Goal: Task Accomplishment & Management: Manage account settings

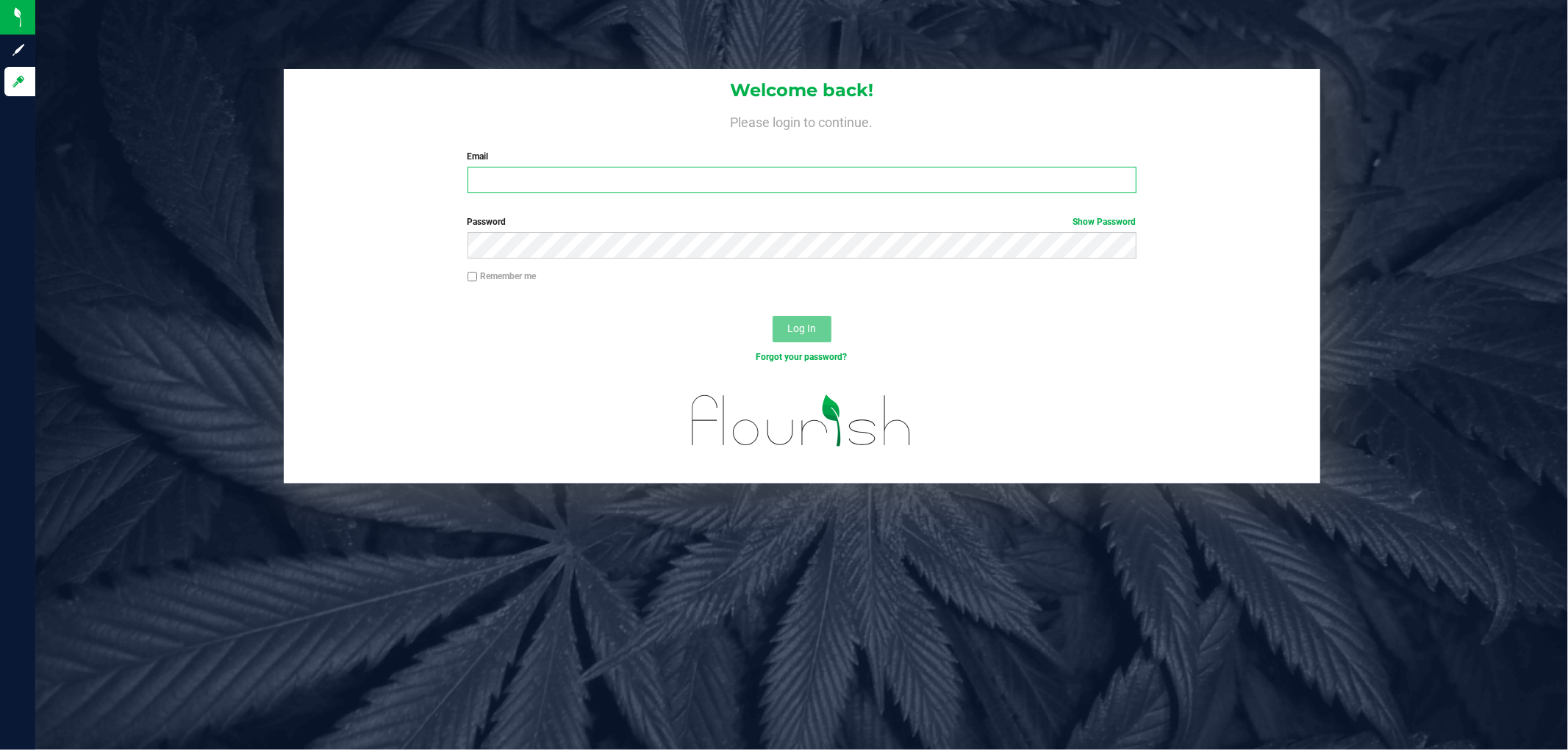
drag, startPoint x: 563, startPoint y: 181, endPoint x: 599, endPoint y: 96, distance: 92.3
click at [563, 171] on input "Email" at bounding box center [802, 181] width 670 height 27
type input "[EMAIL_ADDRESS][DOMAIN_NAME]"
click at [772, 316] on button "Log In" at bounding box center [801, 330] width 59 height 27
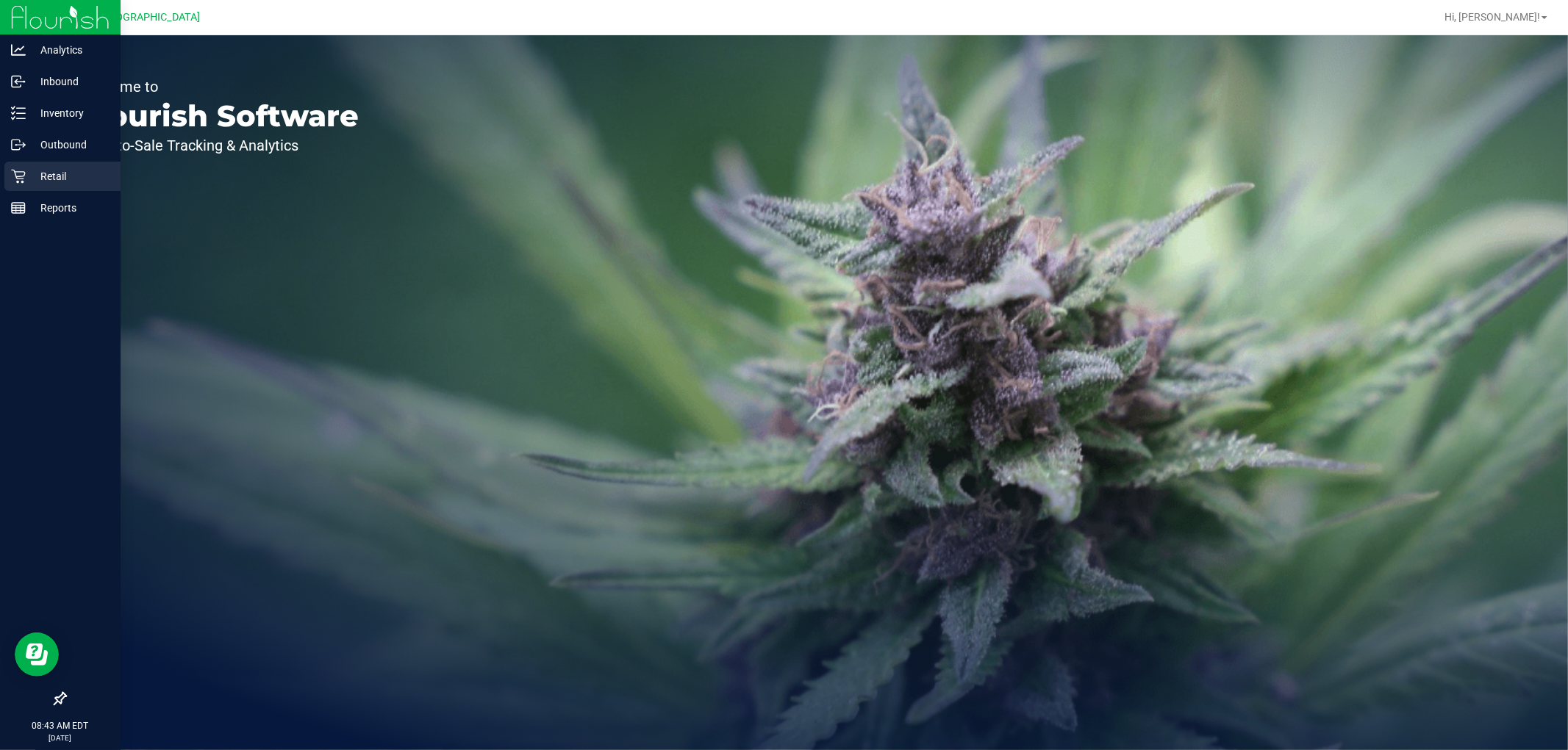
click at [39, 179] on p "Retail" at bounding box center [70, 176] width 89 height 17
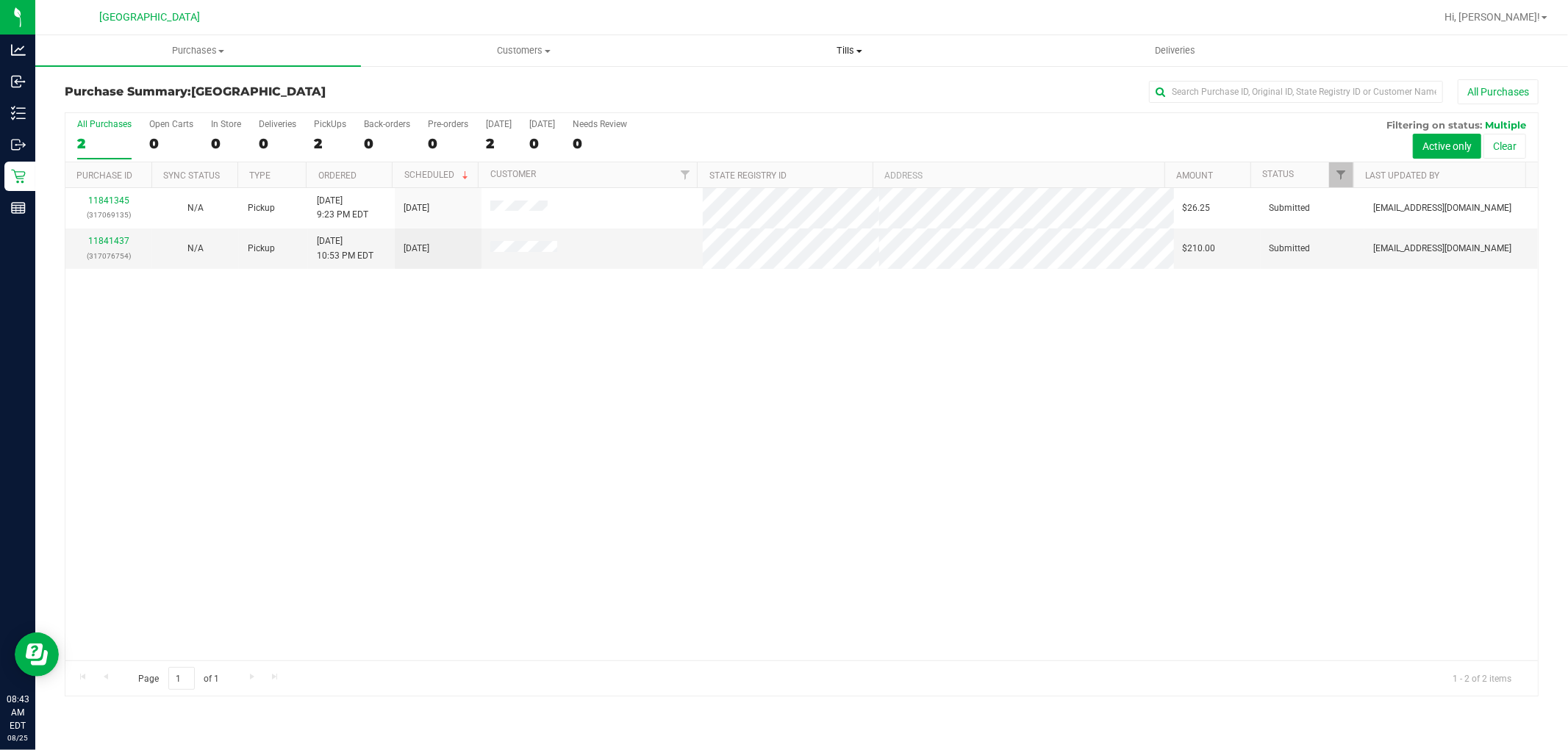
click at [841, 50] on span "Tills" at bounding box center [849, 51] width 324 height 13
click at [723, 88] on span "Manage tills" at bounding box center [736, 88] width 99 height 12
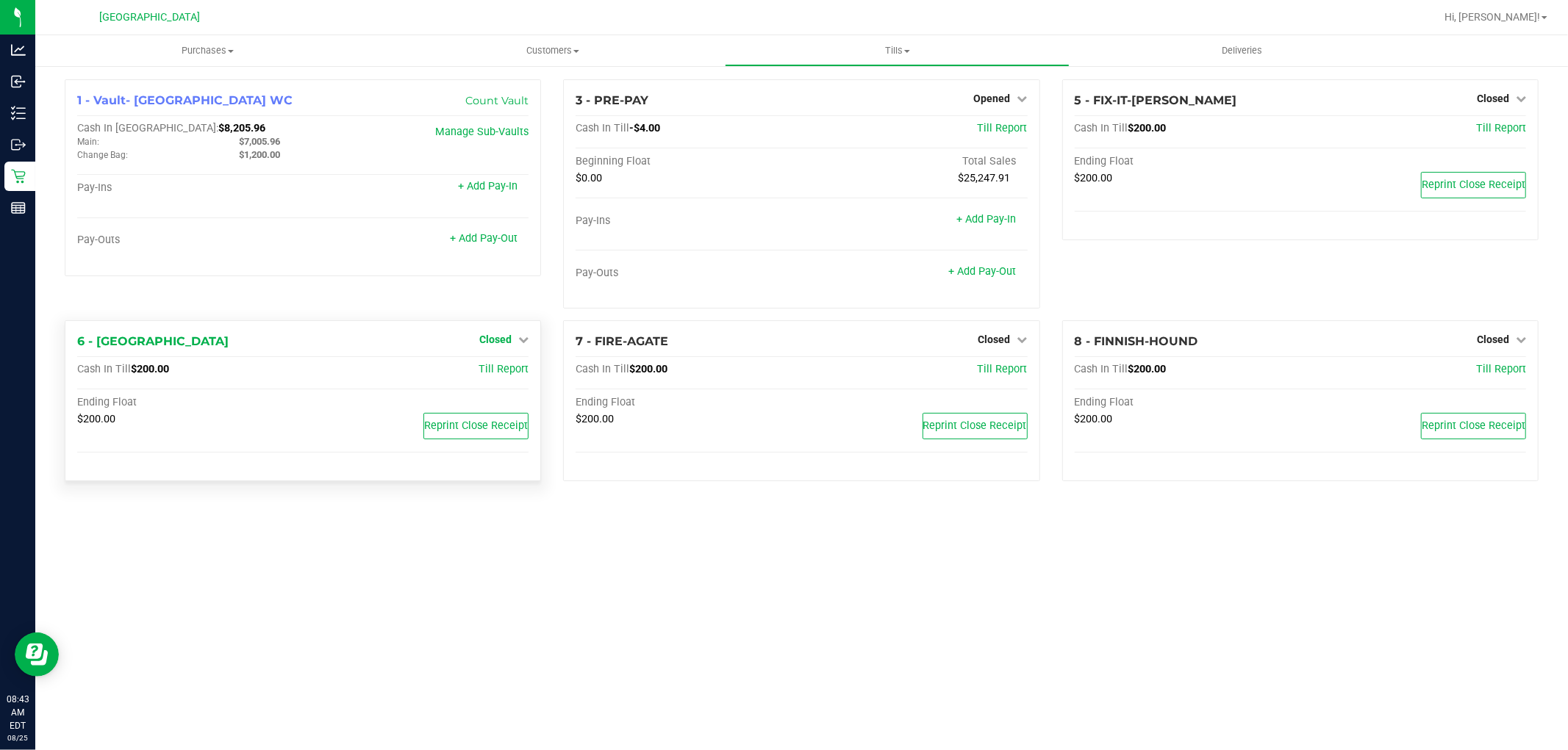
click at [497, 336] on span "Closed" at bounding box center [495, 339] width 33 height 12
click at [487, 375] on link "Open Till" at bounding box center [495, 370] width 39 height 12
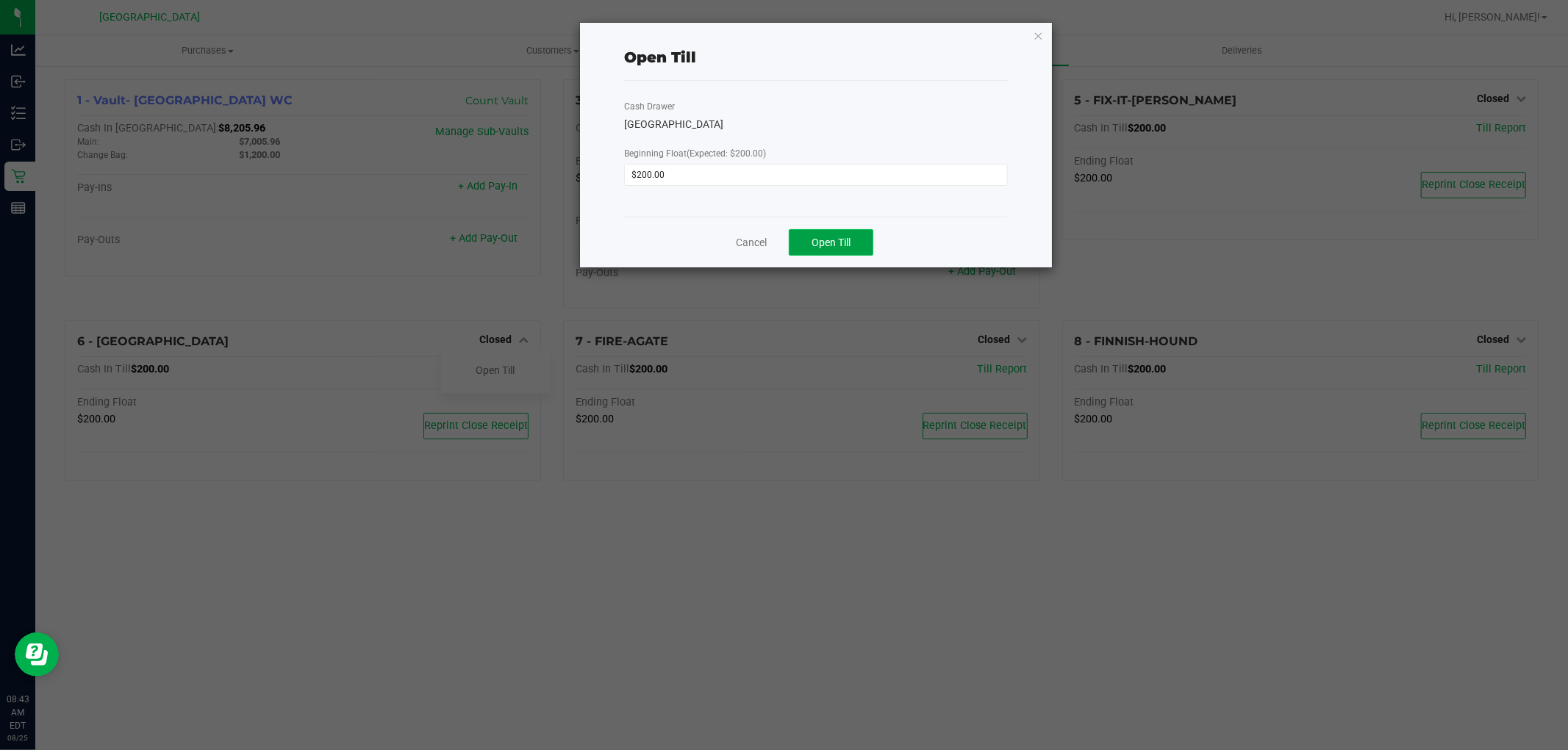
click at [824, 233] on button "Open Till" at bounding box center [831, 242] width 85 height 27
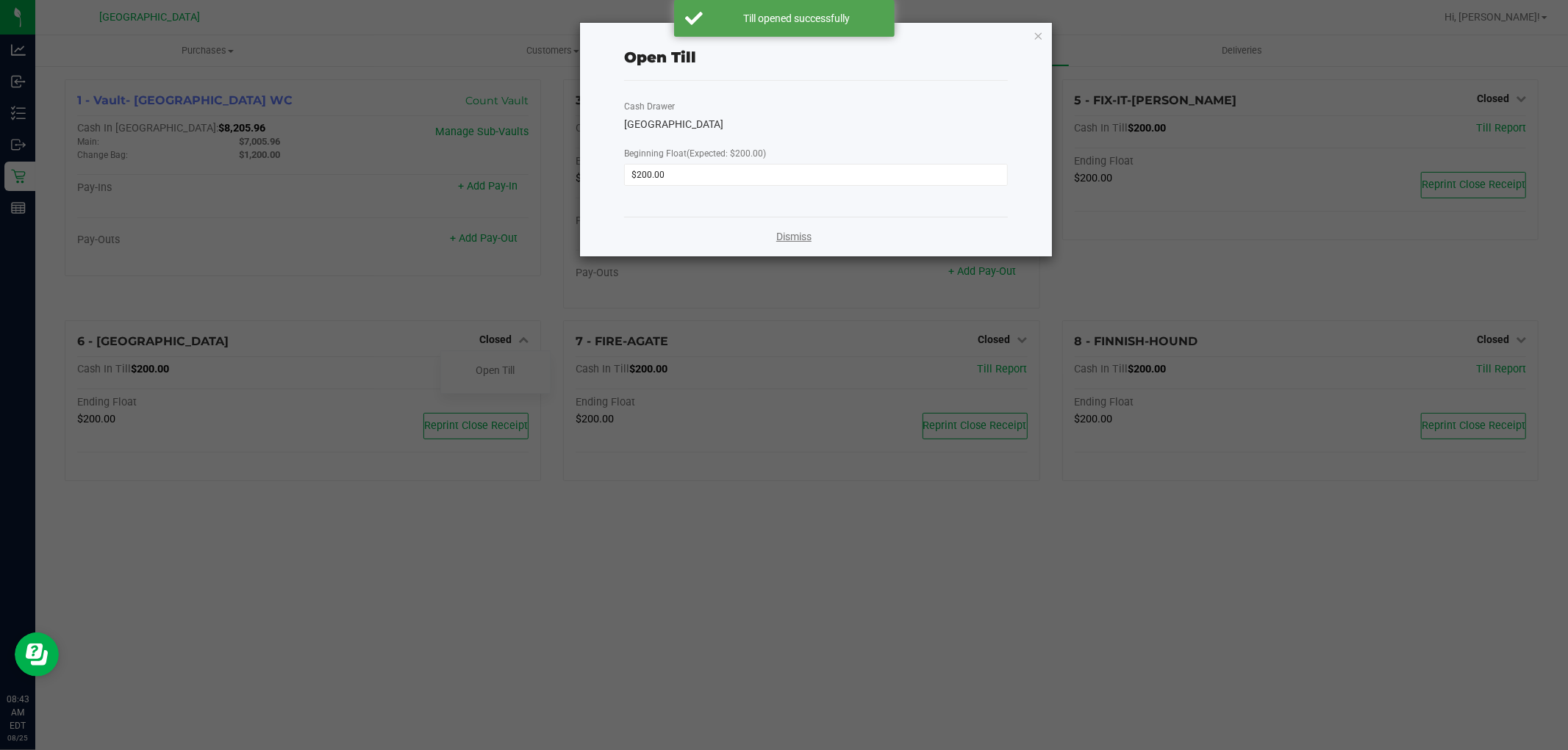
click at [782, 236] on link "Dismiss" at bounding box center [794, 237] width 36 height 15
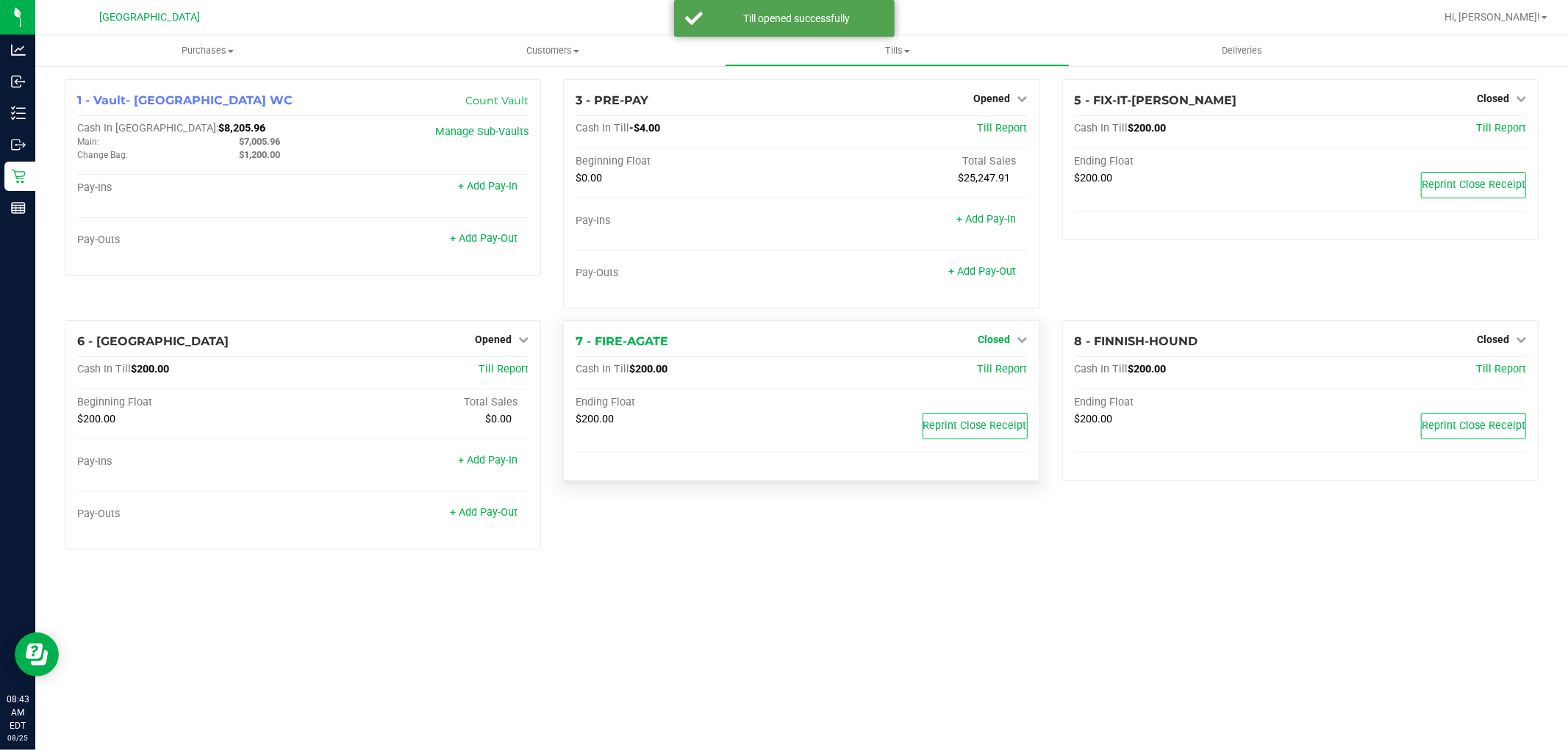
click at [999, 336] on span "Closed" at bounding box center [995, 339] width 33 height 12
click at [974, 372] on link "Open Till" at bounding box center [994, 370] width 39 height 12
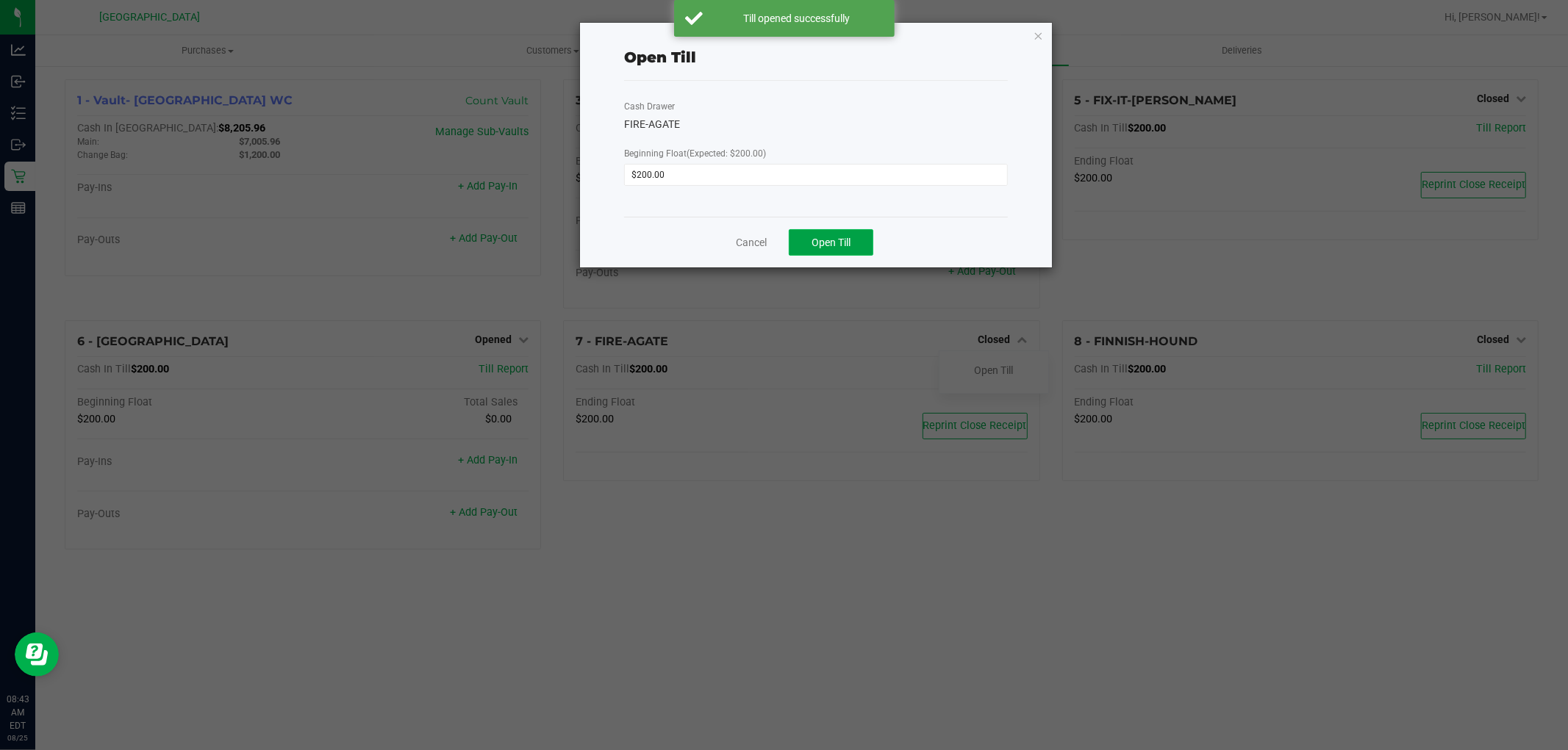
click at [847, 248] on button "Open Till" at bounding box center [831, 242] width 85 height 27
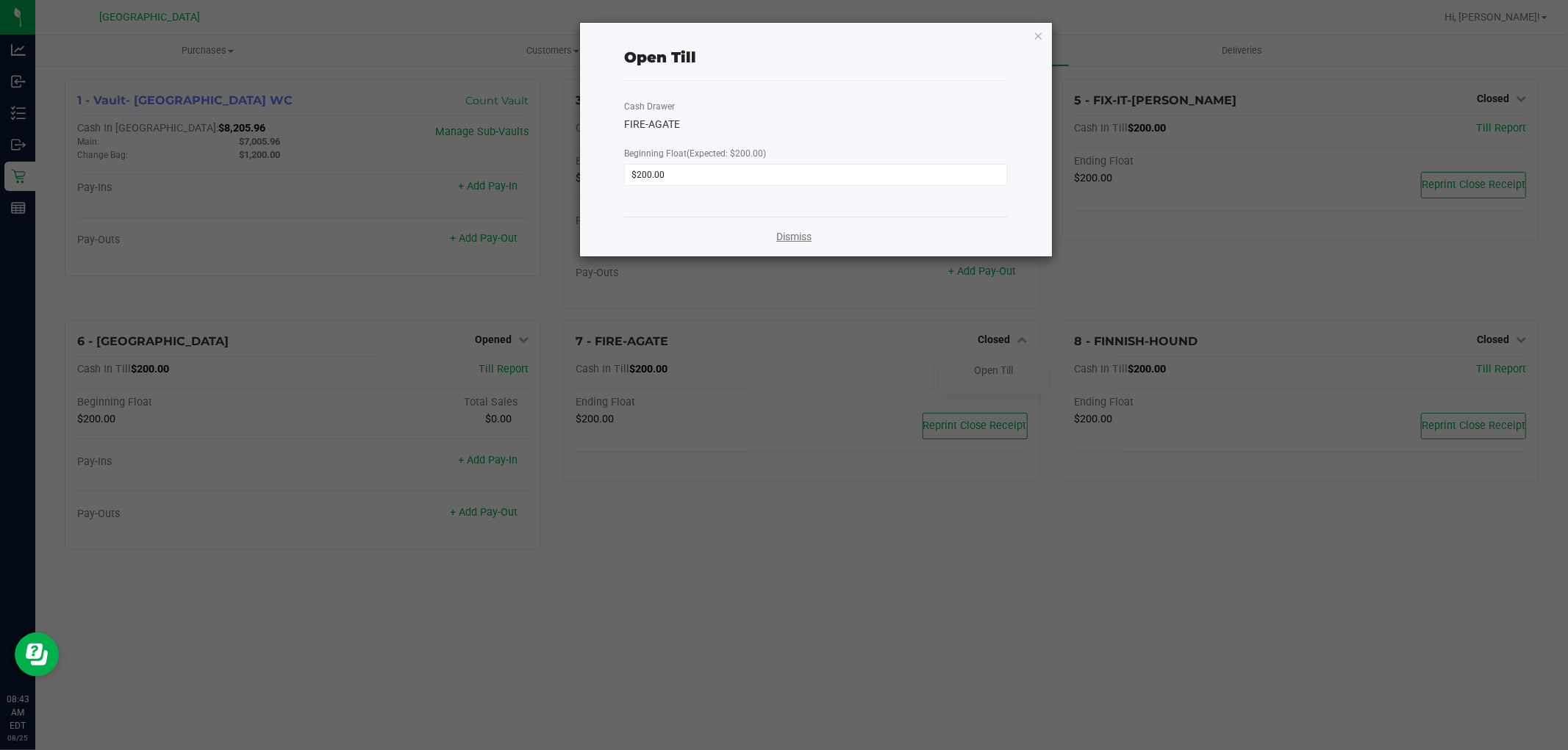
click at [787, 238] on link "Dismiss" at bounding box center [794, 237] width 36 height 15
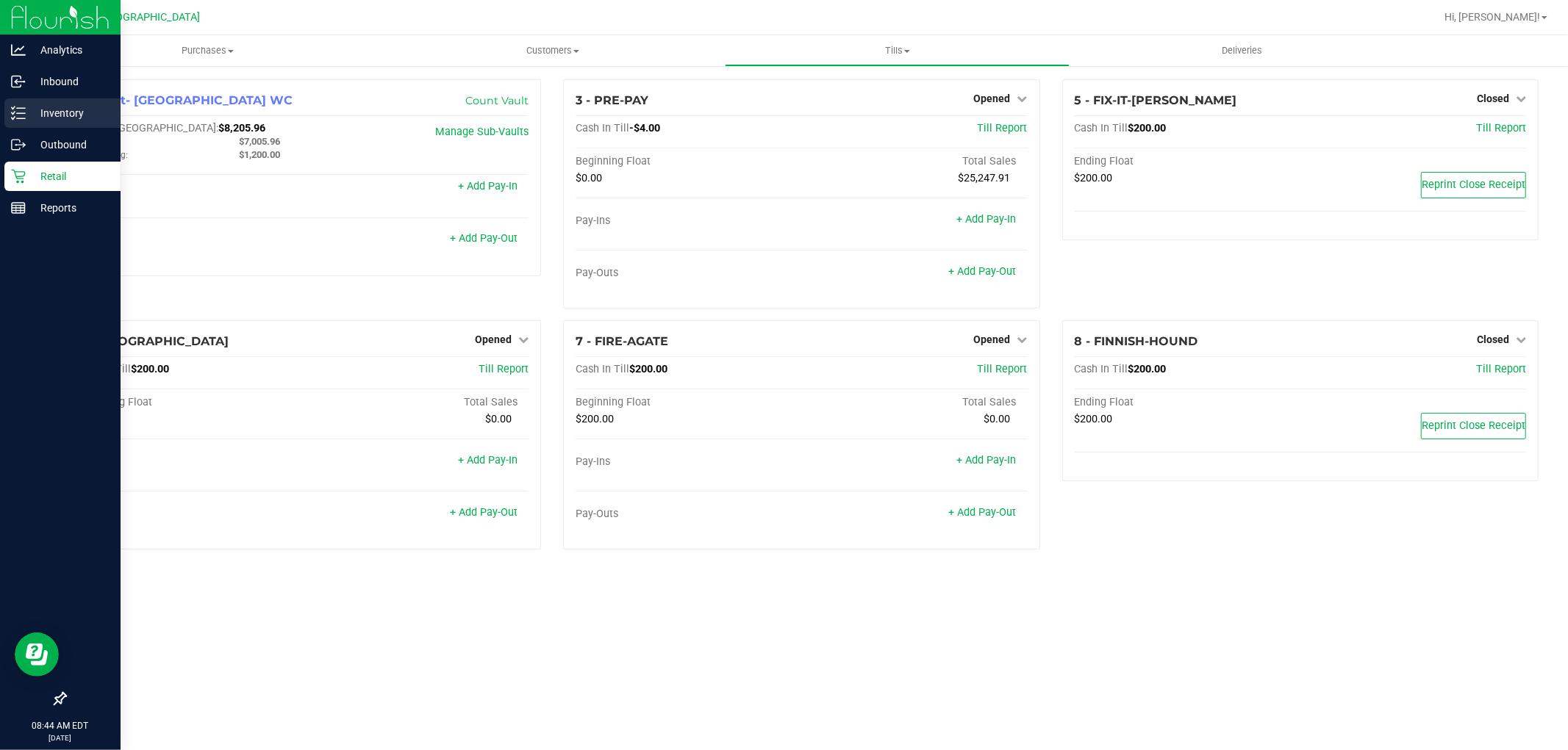
click at [71, 122] on div "Inventory" at bounding box center [63, 112] width 116 height 30
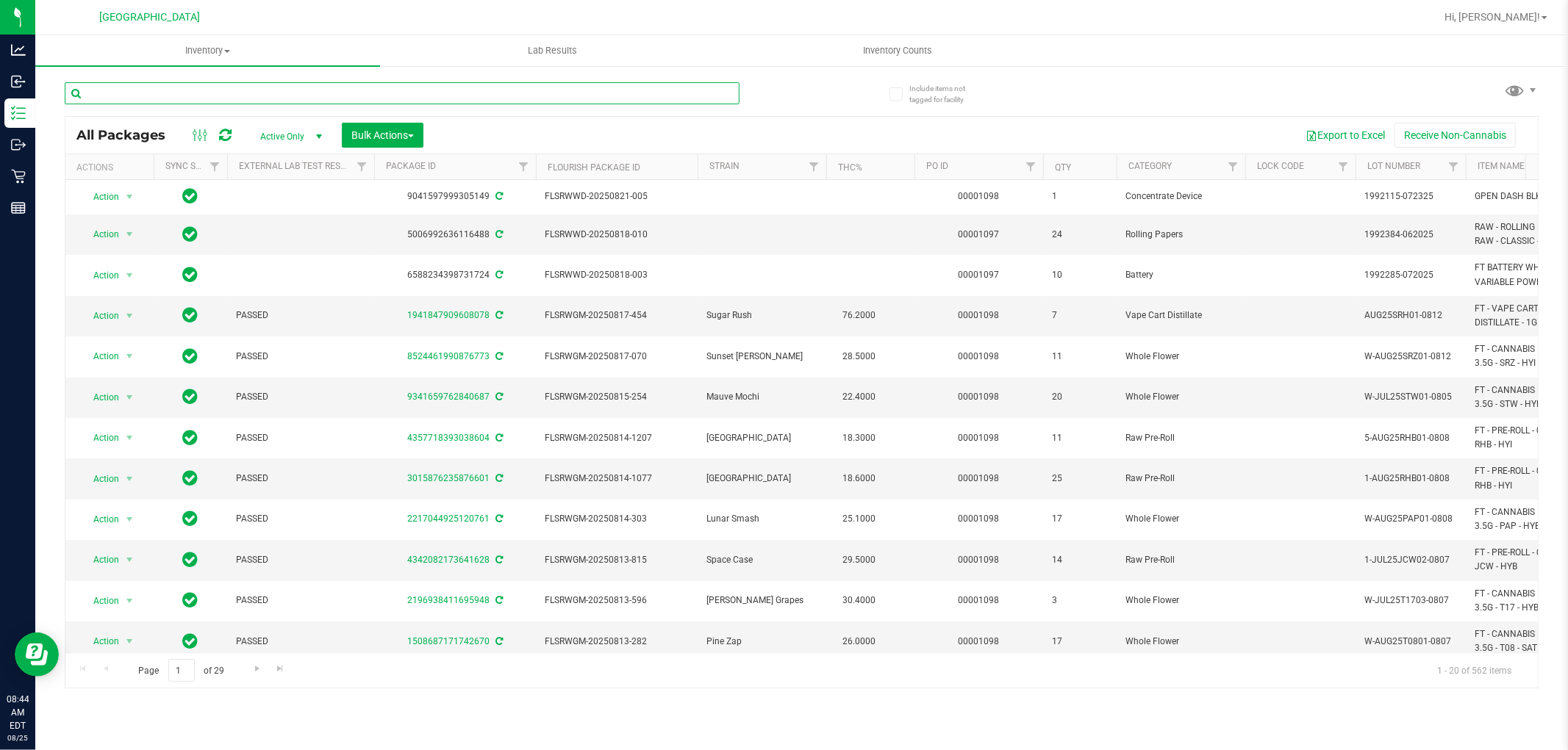
click at [115, 89] on input "text" at bounding box center [402, 93] width 675 height 22
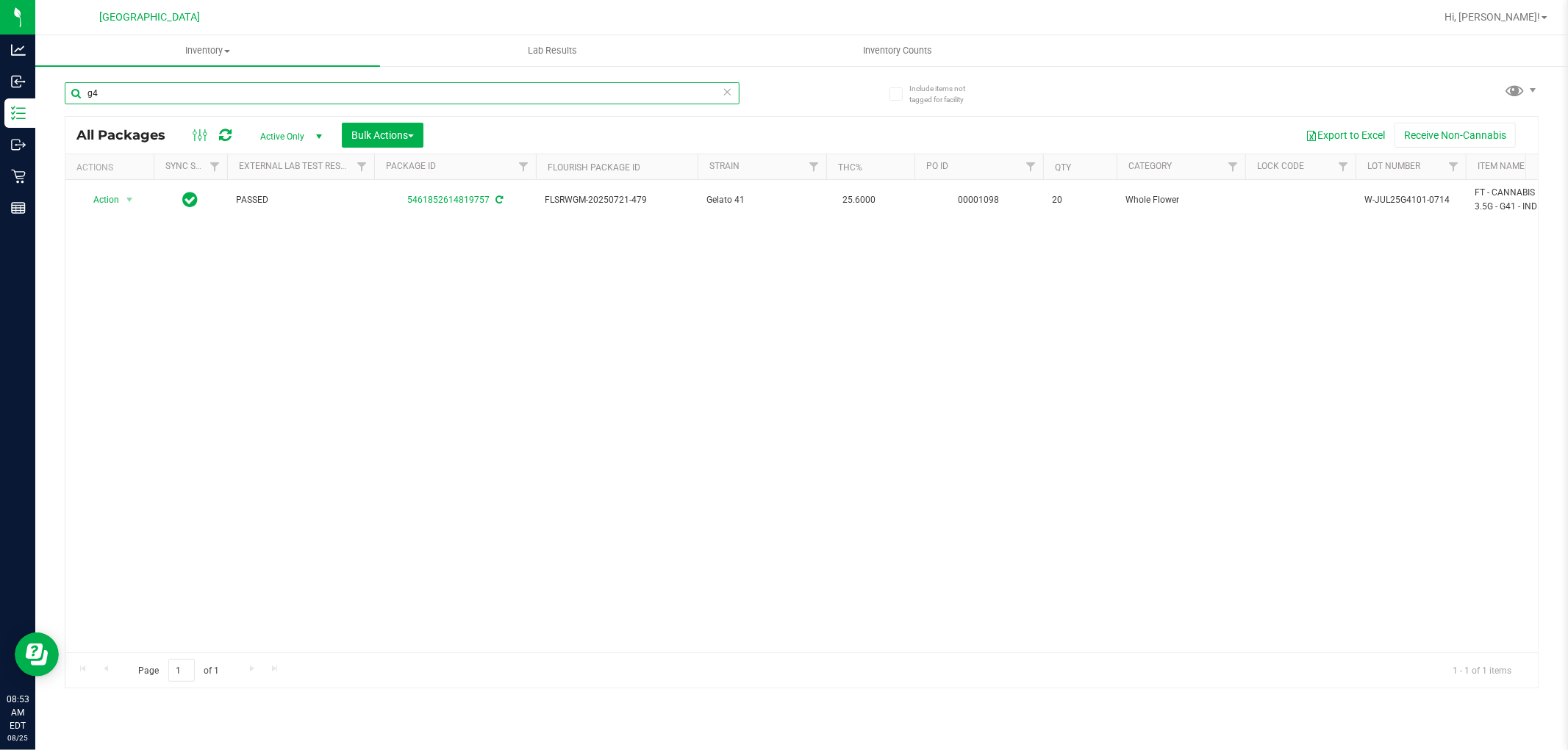
type input "g"
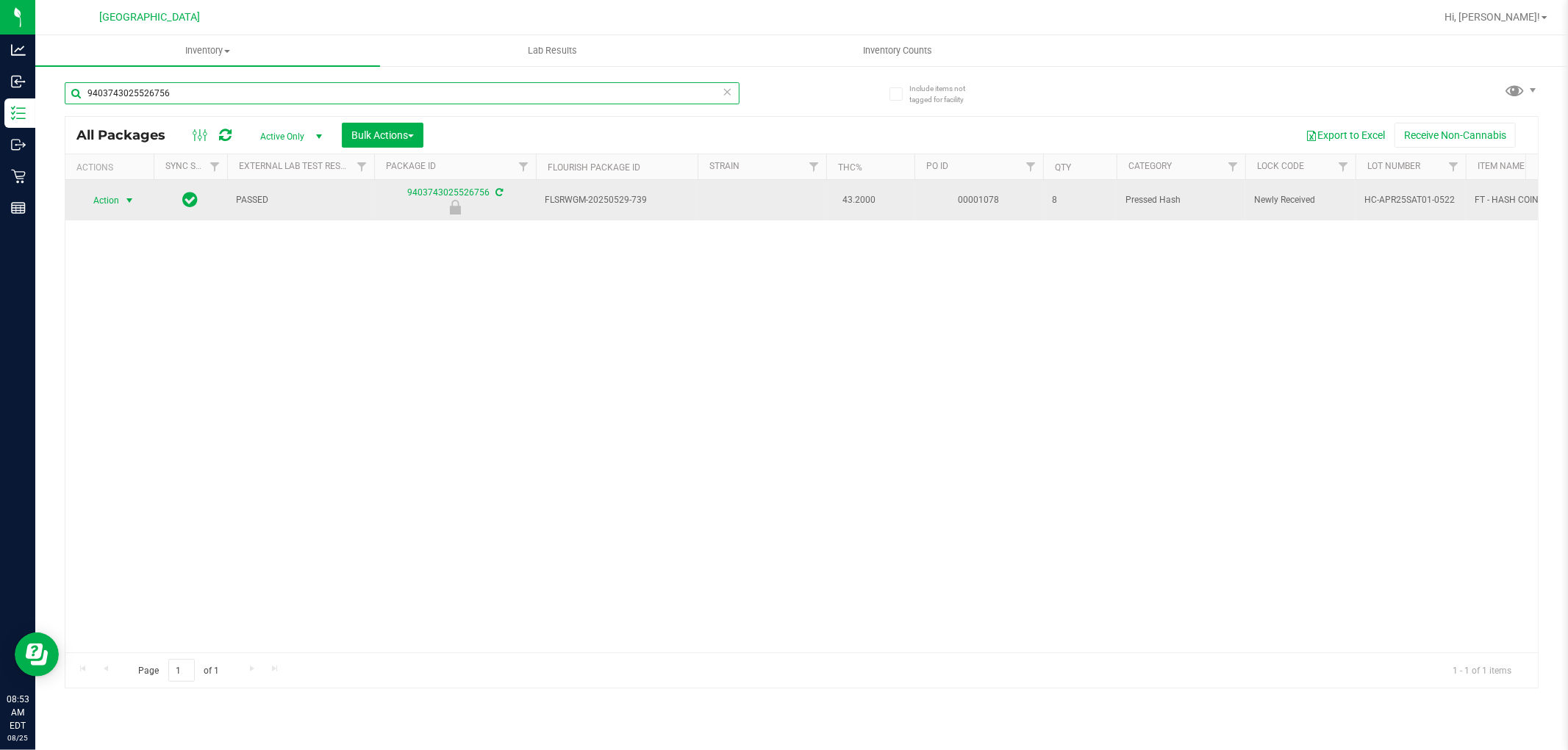
type input "9403743025526756"
click at [105, 204] on span "Action" at bounding box center [99, 200] width 39 height 20
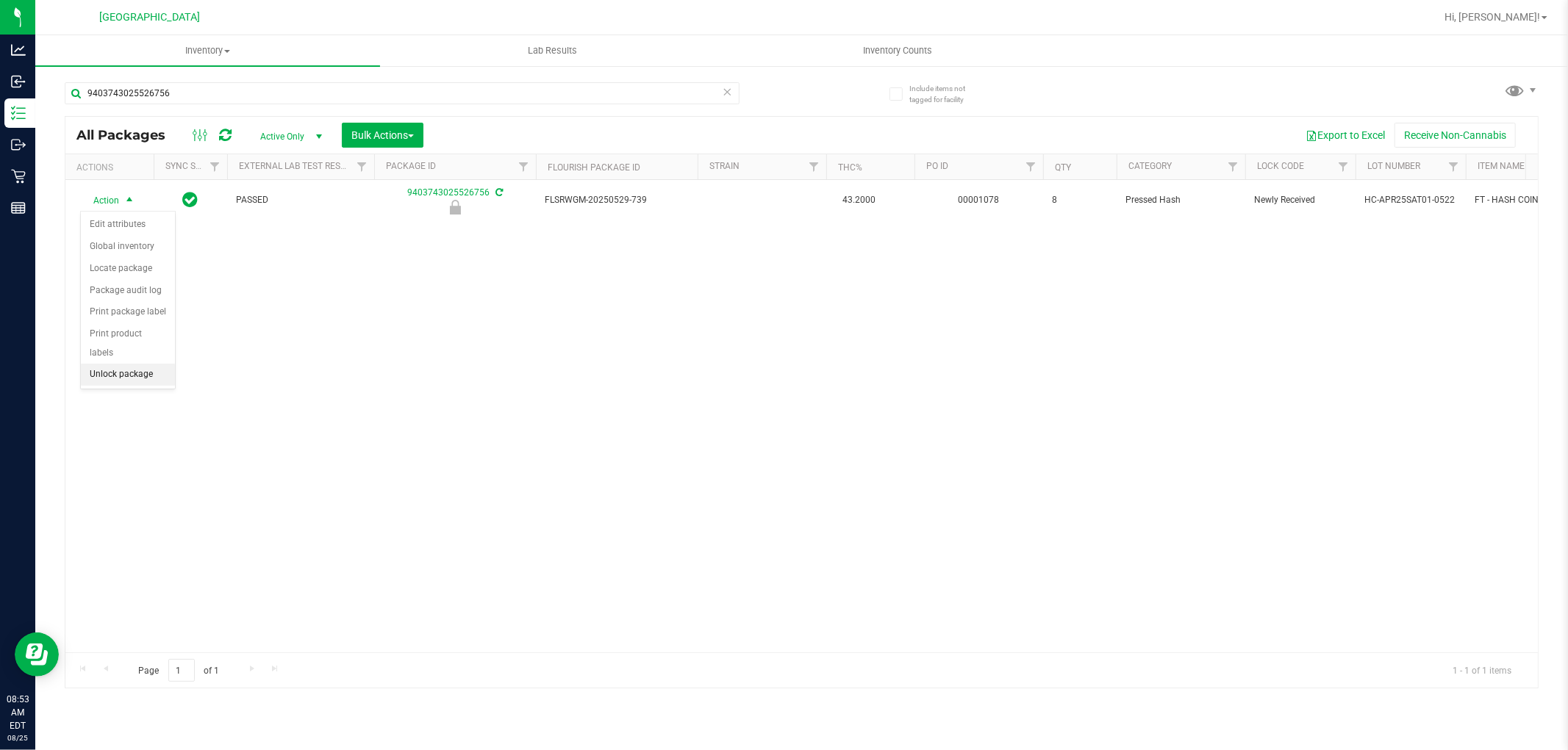
click at [136, 378] on li "Unlock package" at bounding box center [128, 374] width 94 height 22
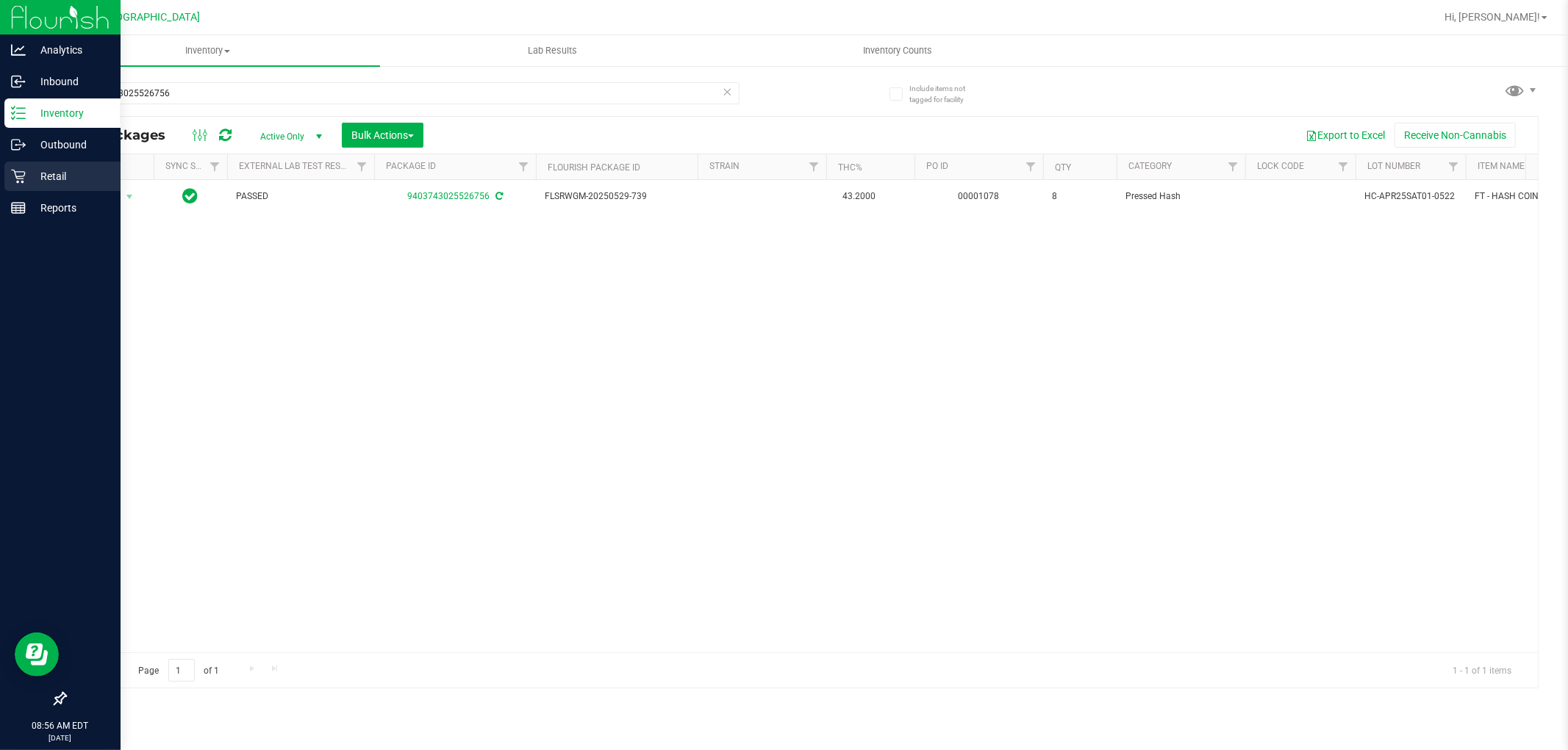
click at [12, 181] on icon at bounding box center [17, 176] width 14 height 14
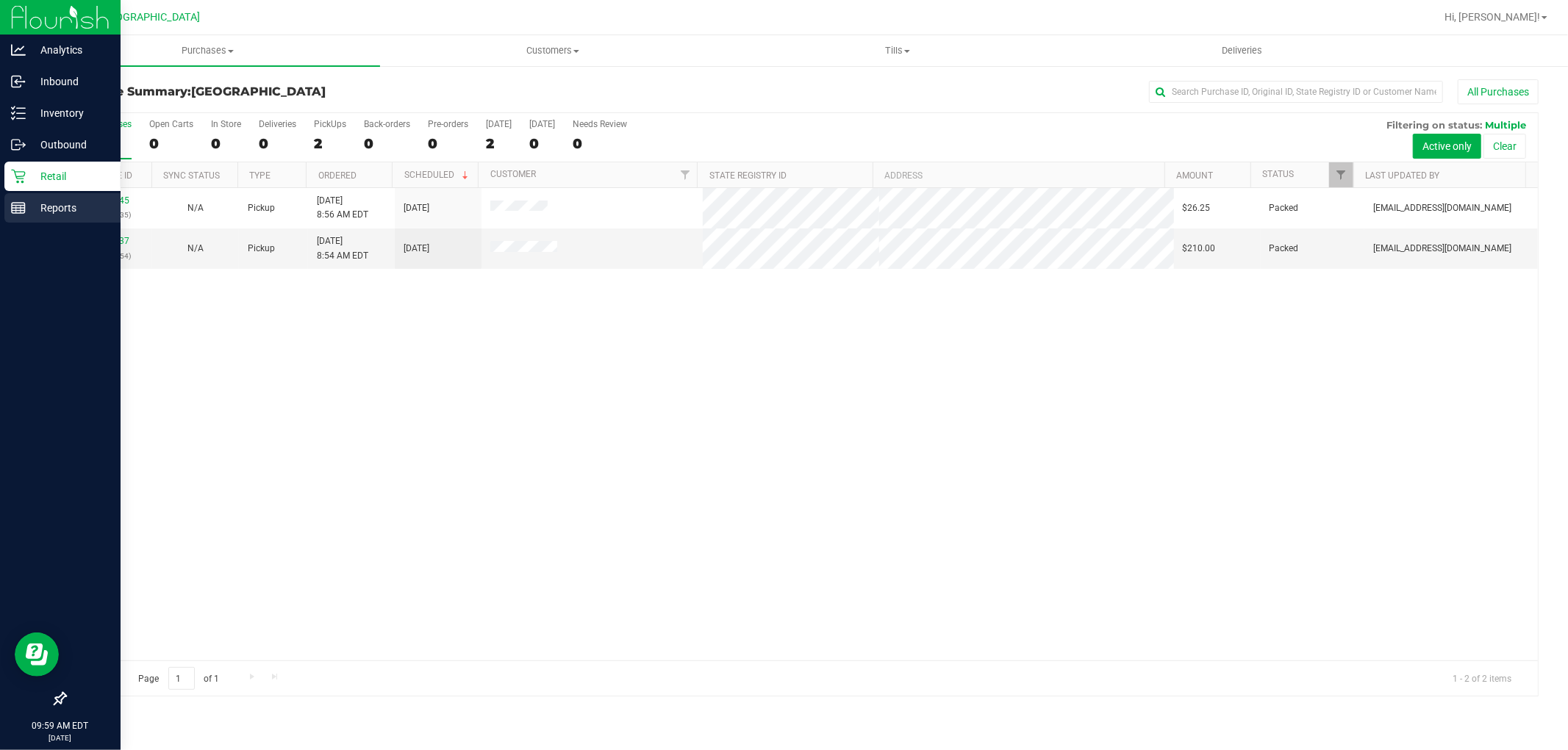
click at [20, 206] on line at bounding box center [18, 206] width 13 height 0
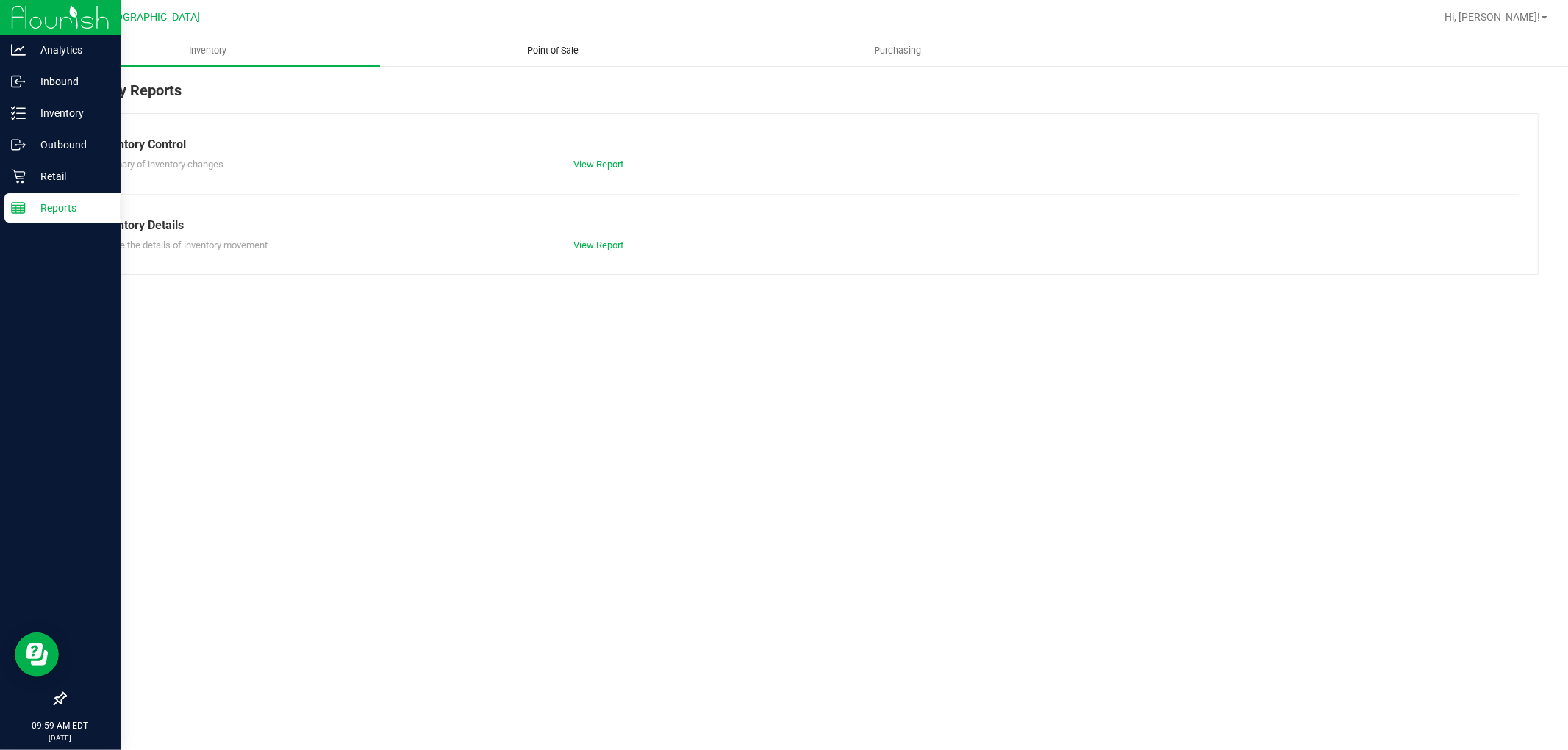
click at [554, 52] on span "Point of Sale" at bounding box center [552, 51] width 91 height 13
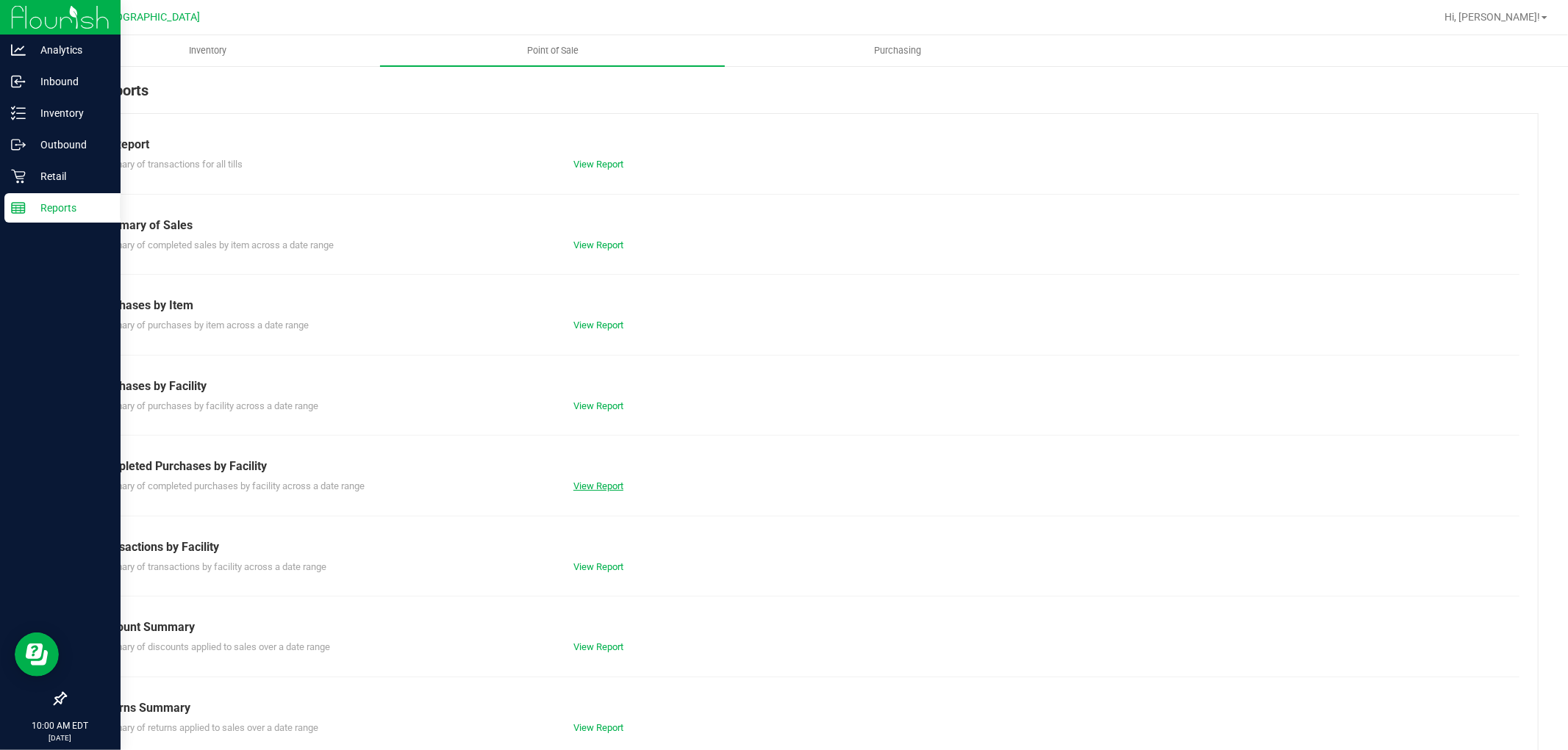
click at [582, 488] on link "View Report" at bounding box center [598, 486] width 50 height 11
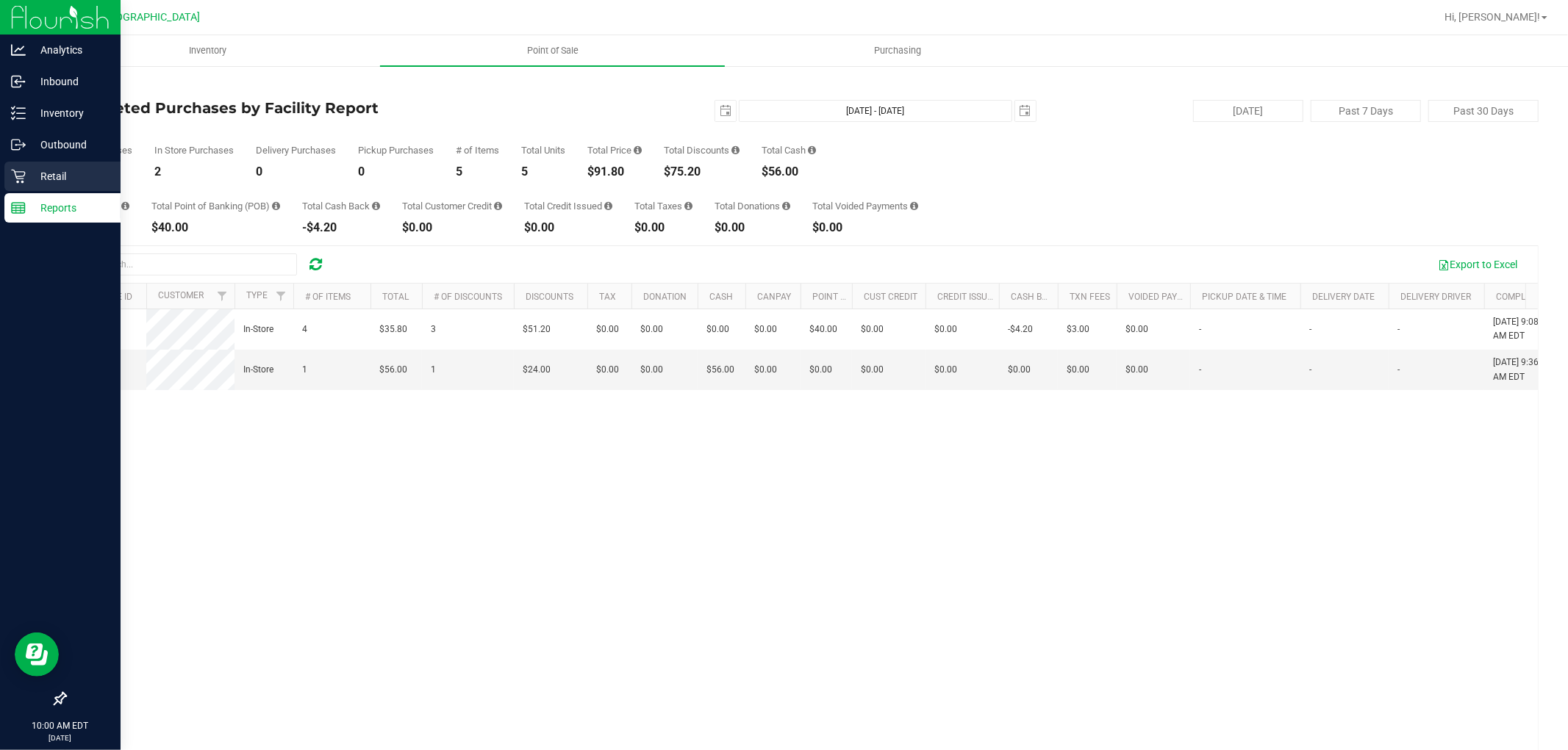
click at [19, 180] on icon at bounding box center [17, 176] width 14 height 14
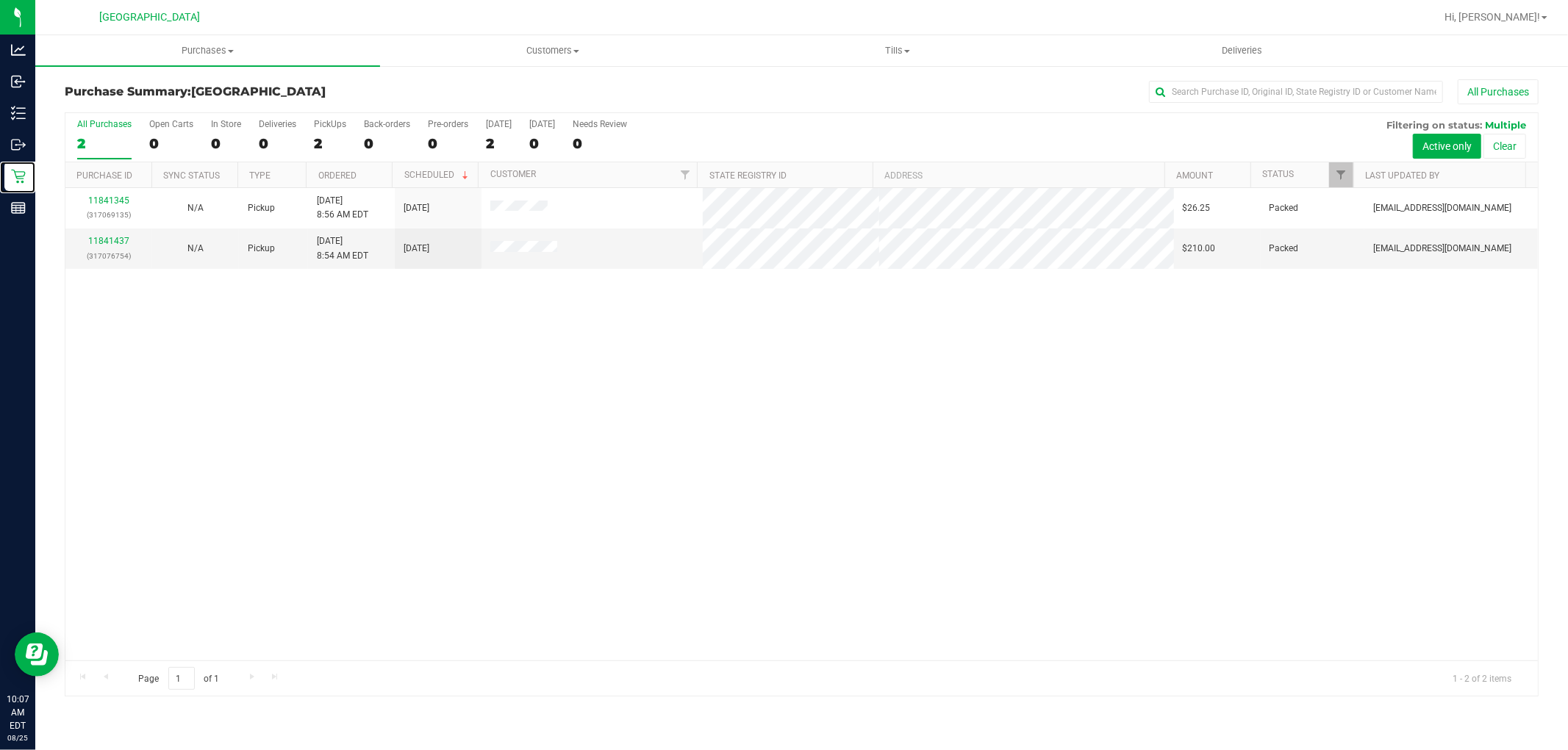
click at [20, 176] on icon at bounding box center [17, 177] width 14 height 14
click at [345, 484] on div "11841345 (317069135) N/A Pickup [DATE] 8:56 AM EDT 8/25/2025 $26.25 Packed [EMA…" at bounding box center [801, 424] width 1473 height 472
drag, startPoint x: 822, startPoint y: 476, endPoint x: 722, endPoint y: 604, distance: 162.4
drag, startPoint x: 722, startPoint y: 604, endPoint x: 491, endPoint y: 398, distance: 309.5
click at [491, 398] on div "11841345 (317069135) N/A Pickup [DATE] 8:56 AM EDT 8/25/2025 $26.25 Packed [EMA…" at bounding box center [801, 424] width 1473 height 472
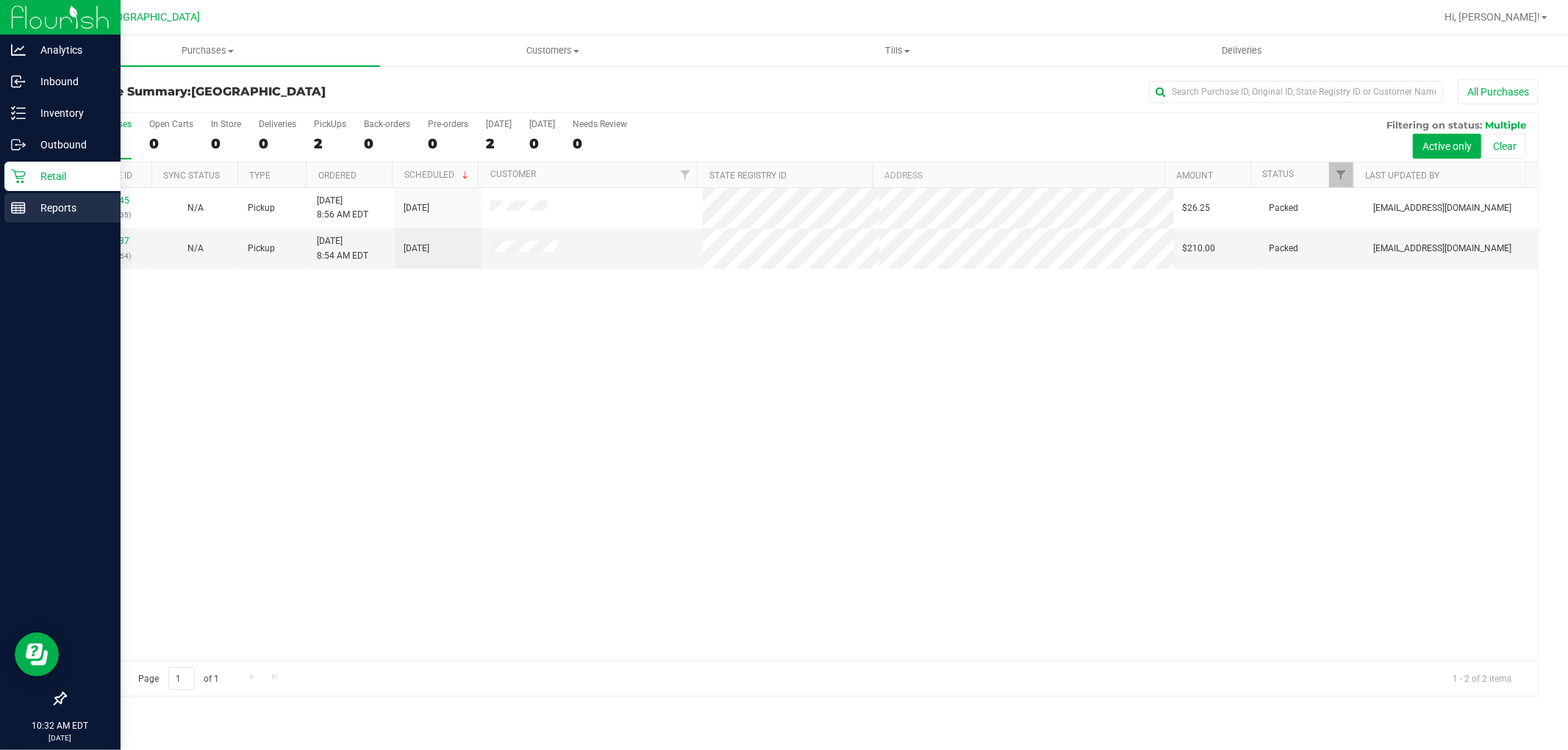
click at [55, 206] on p "Reports" at bounding box center [70, 208] width 89 height 17
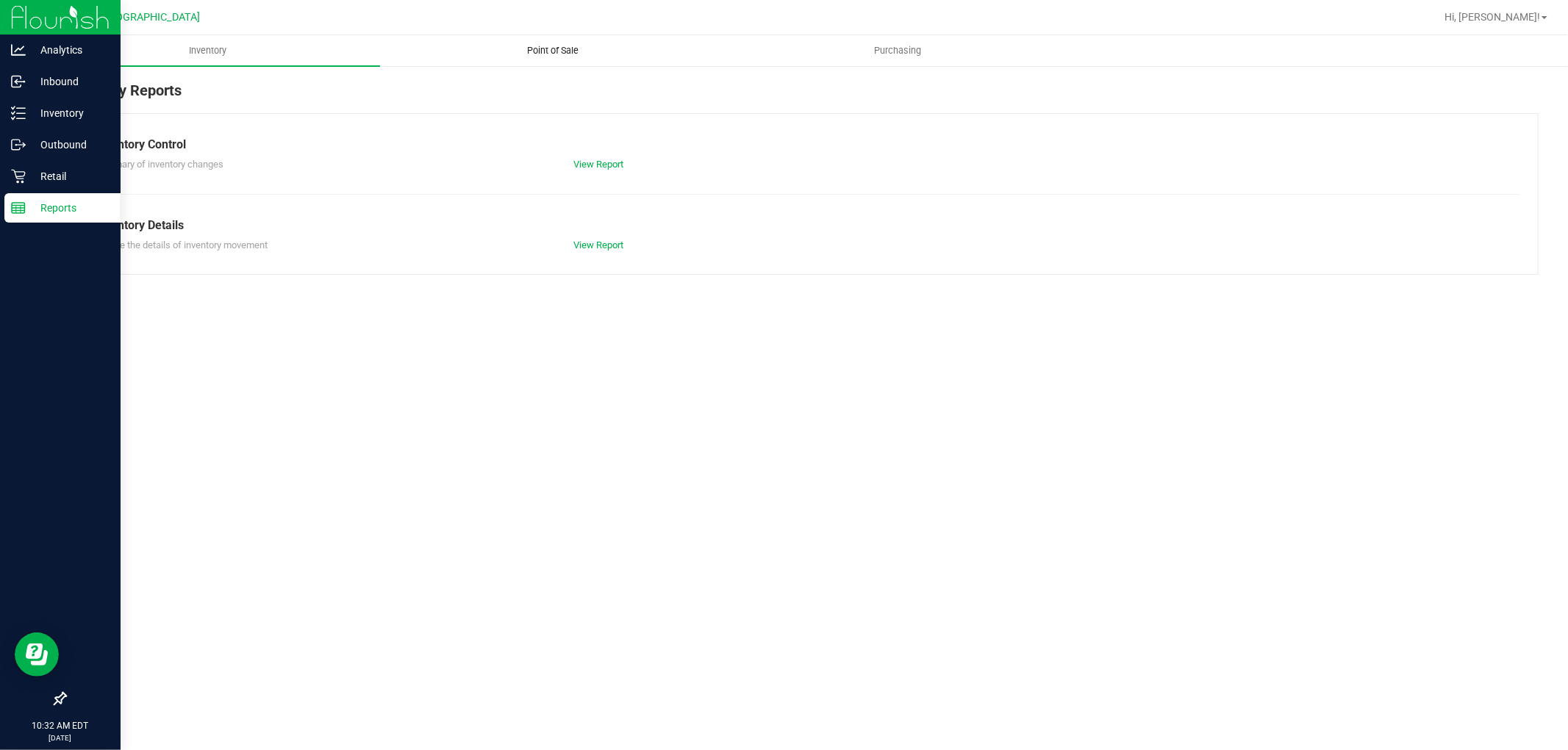
click at [563, 47] on span "Point of Sale" at bounding box center [552, 51] width 91 height 13
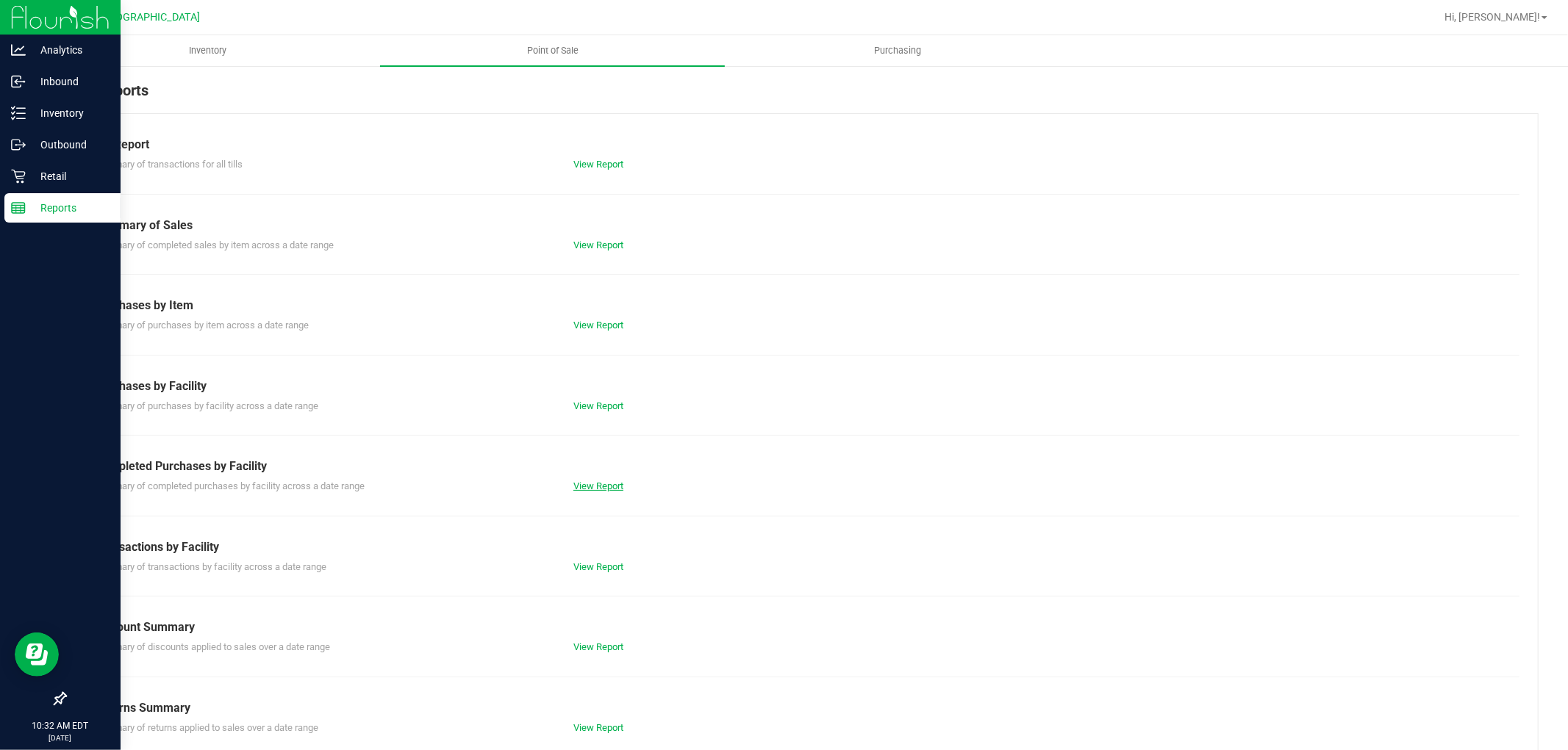
click at [587, 482] on link "View Report" at bounding box center [598, 486] width 50 height 11
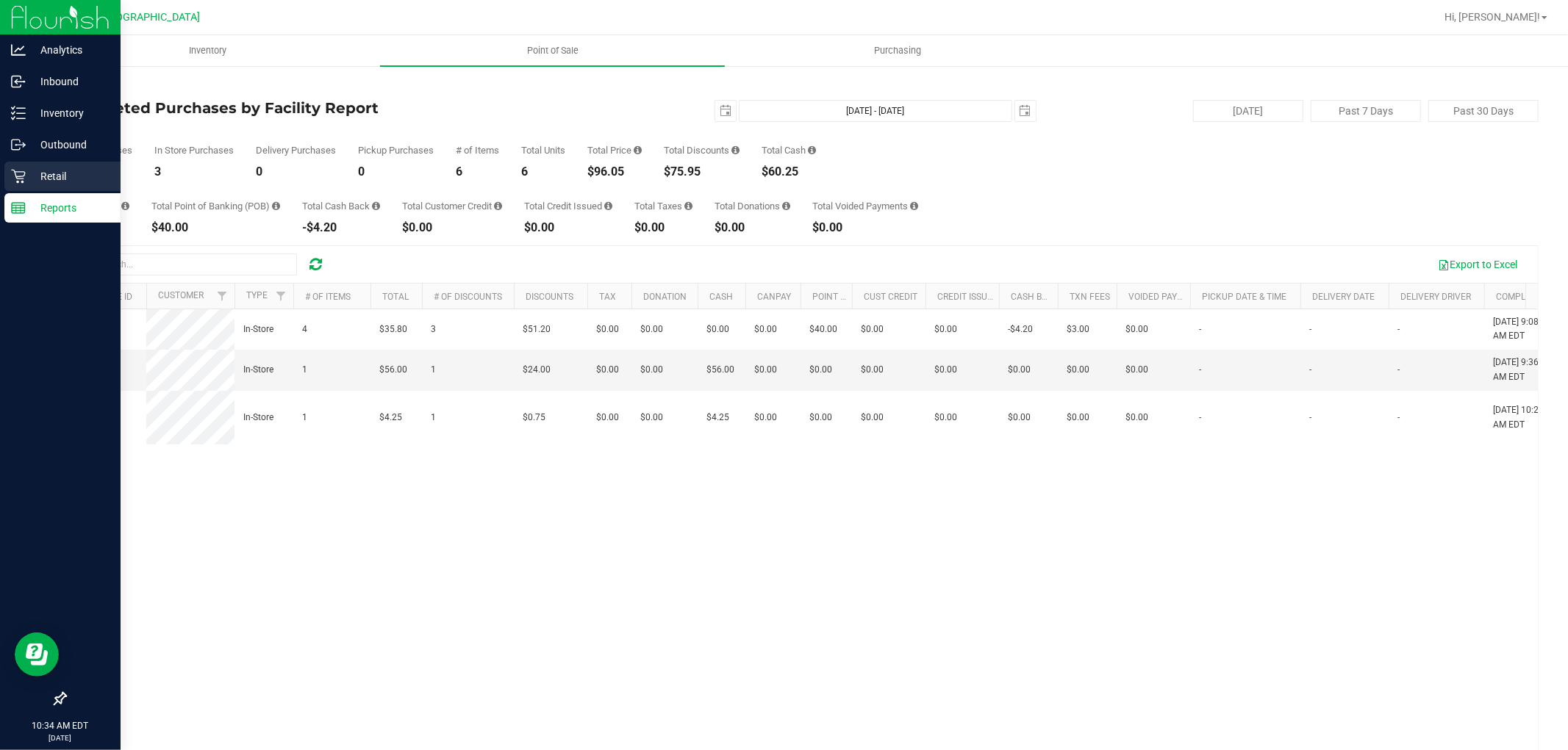
click at [20, 175] on icon at bounding box center [17, 176] width 14 height 14
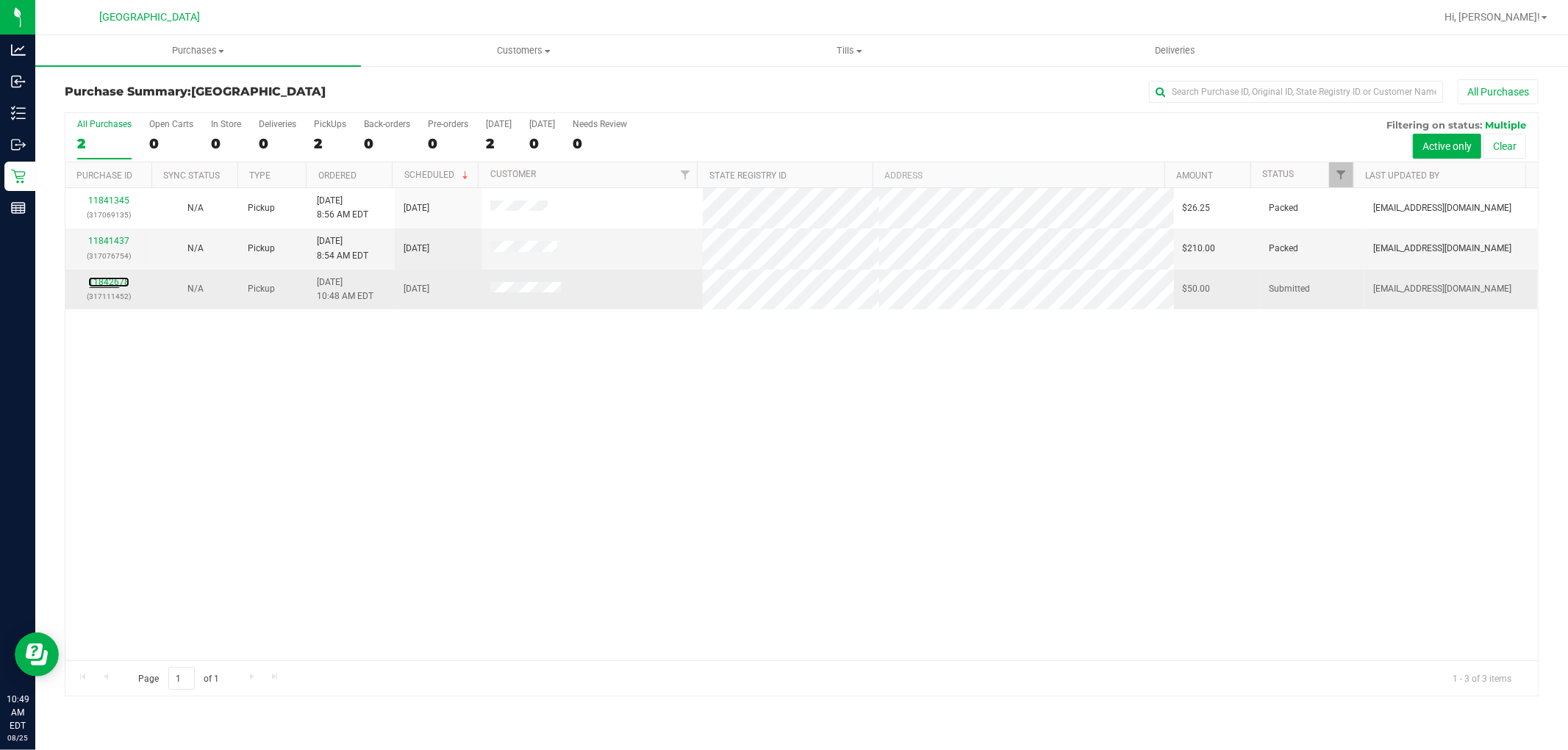
click at [106, 276] on div "11842678 (317111452)" at bounding box center [109, 289] width 69 height 28
click at [111, 279] on link "11842678" at bounding box center [109, 282] width 41 height 11
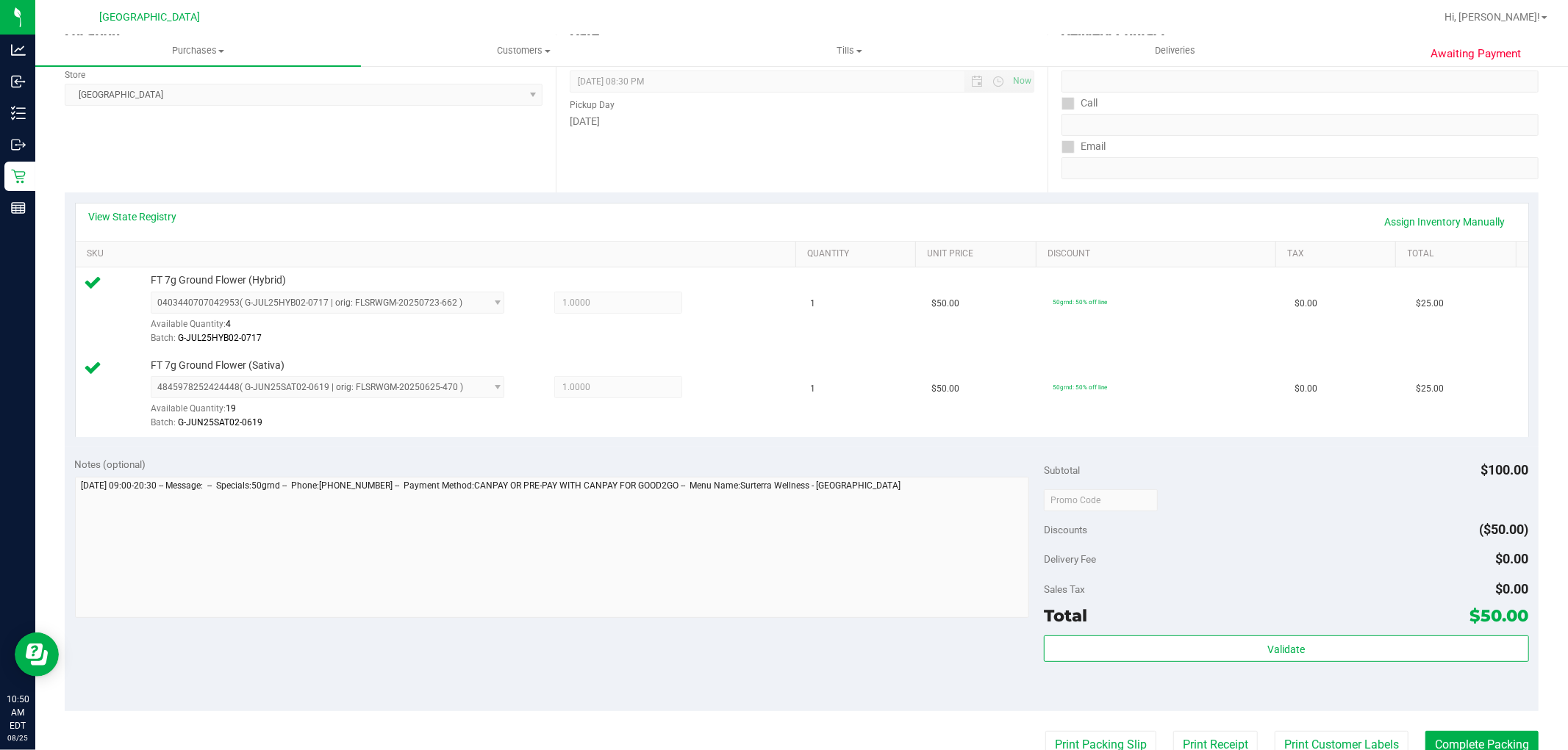
scroll to position [245, 0]
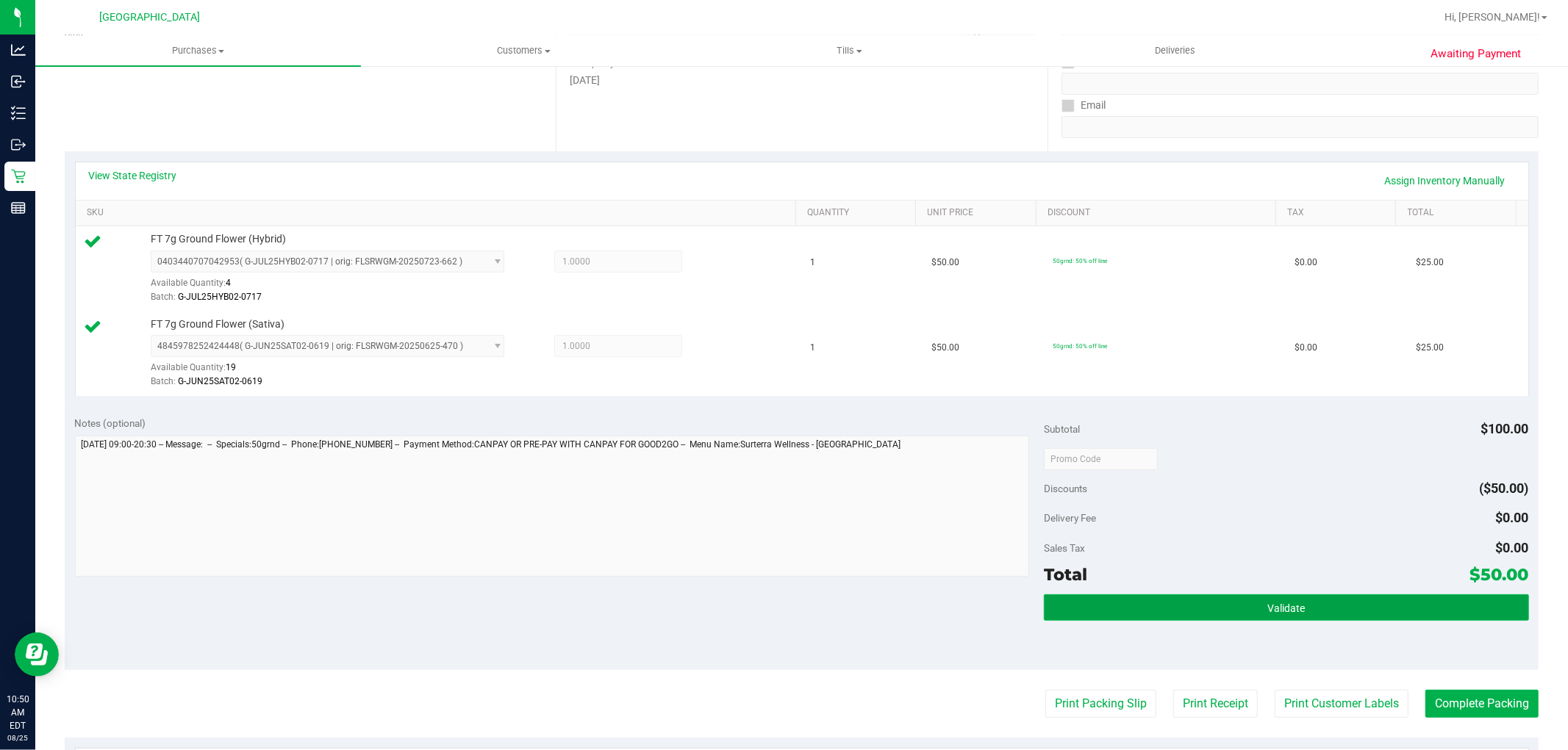
click at [1146, 605] on button "Validate" at bounding box center [1286, 608] width 485 height 27
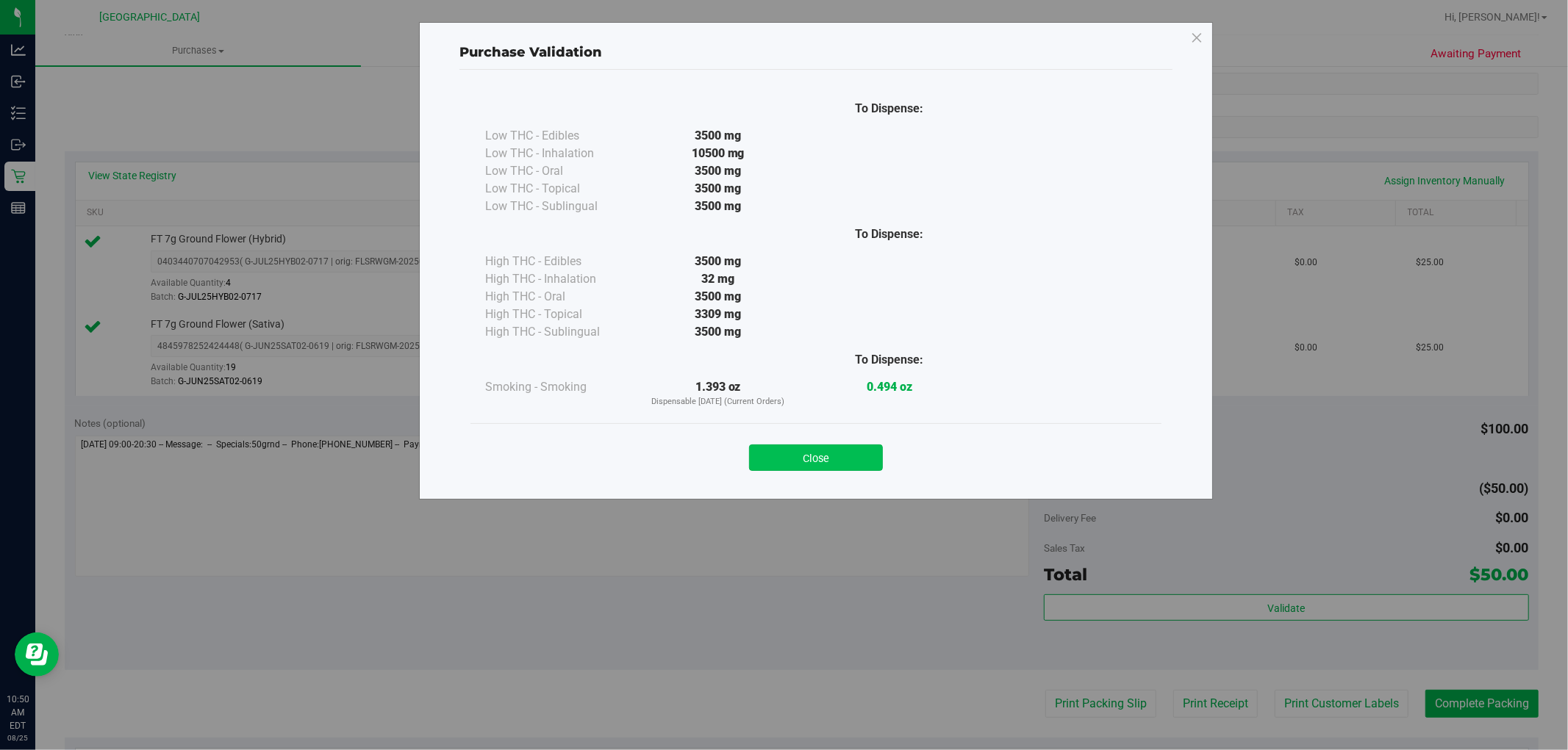
click at [819, 466] on button "Close" at bounding box center [816, 458] width 134 height 27
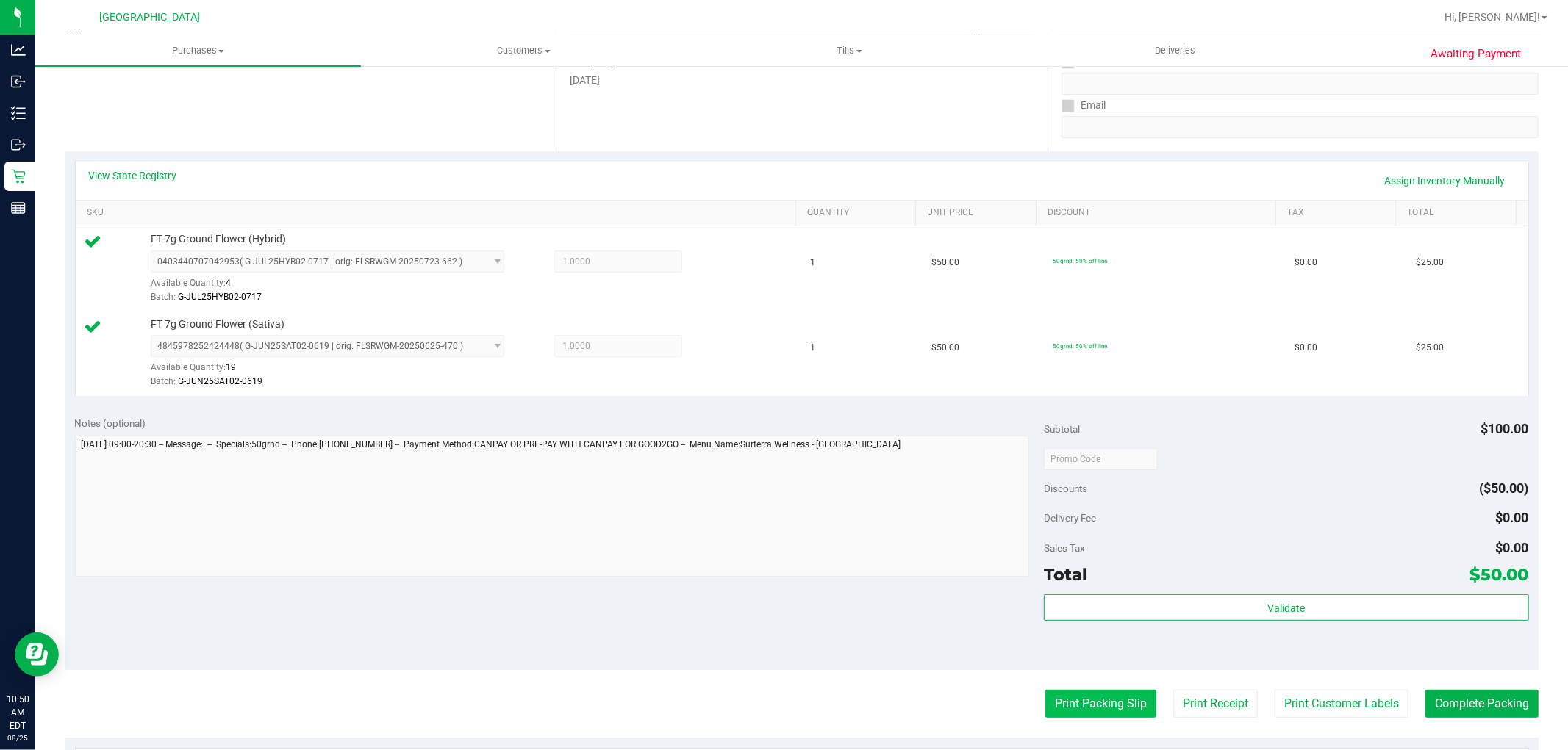
click at [1077, 702] on button "Print Packing Slip" at bounding box center [1100, 704] width 111 height 28
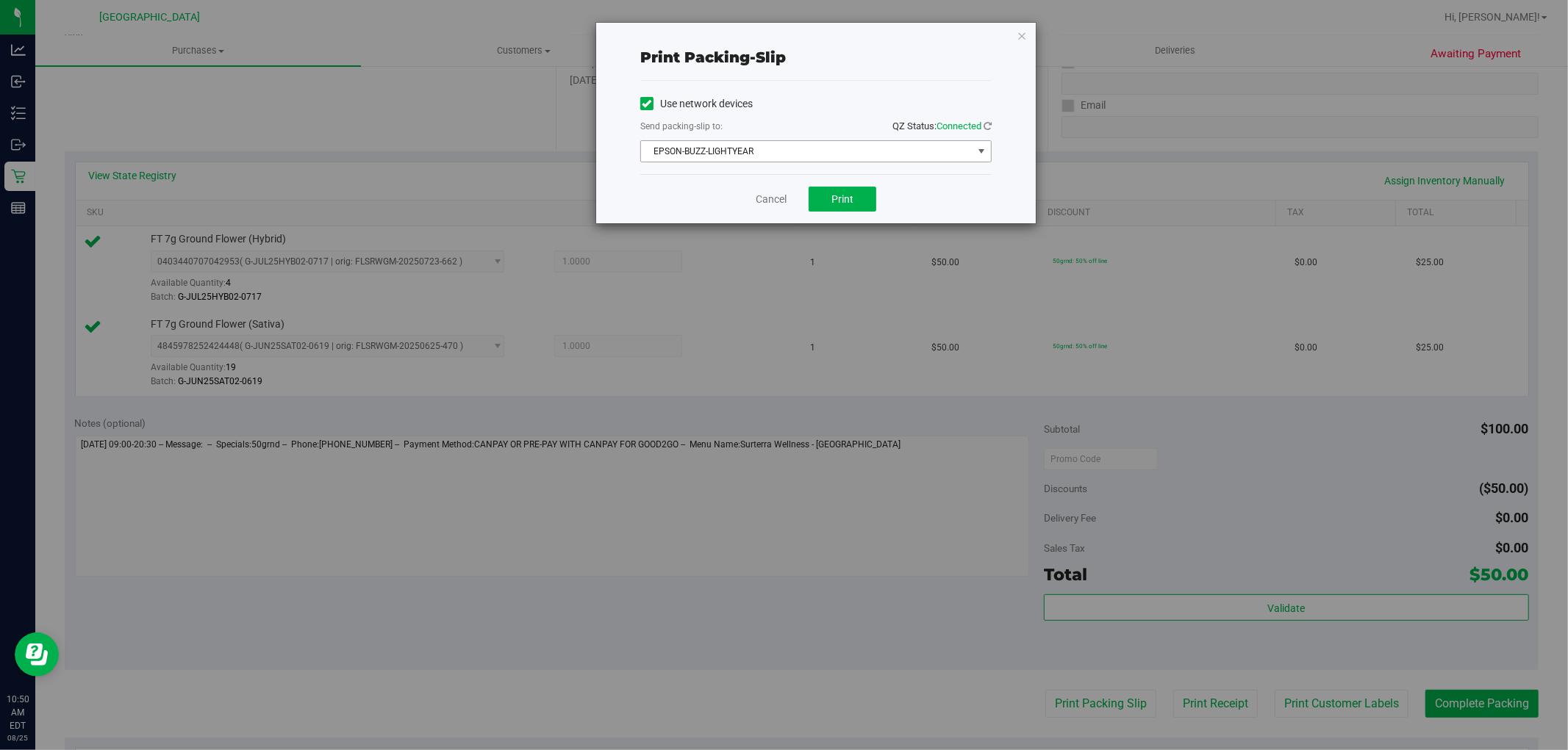
click at [797, 155] on span "EPSON-BUZZ-LIGHTYEAR" at bounding box center [806, 151] width 332 height 20
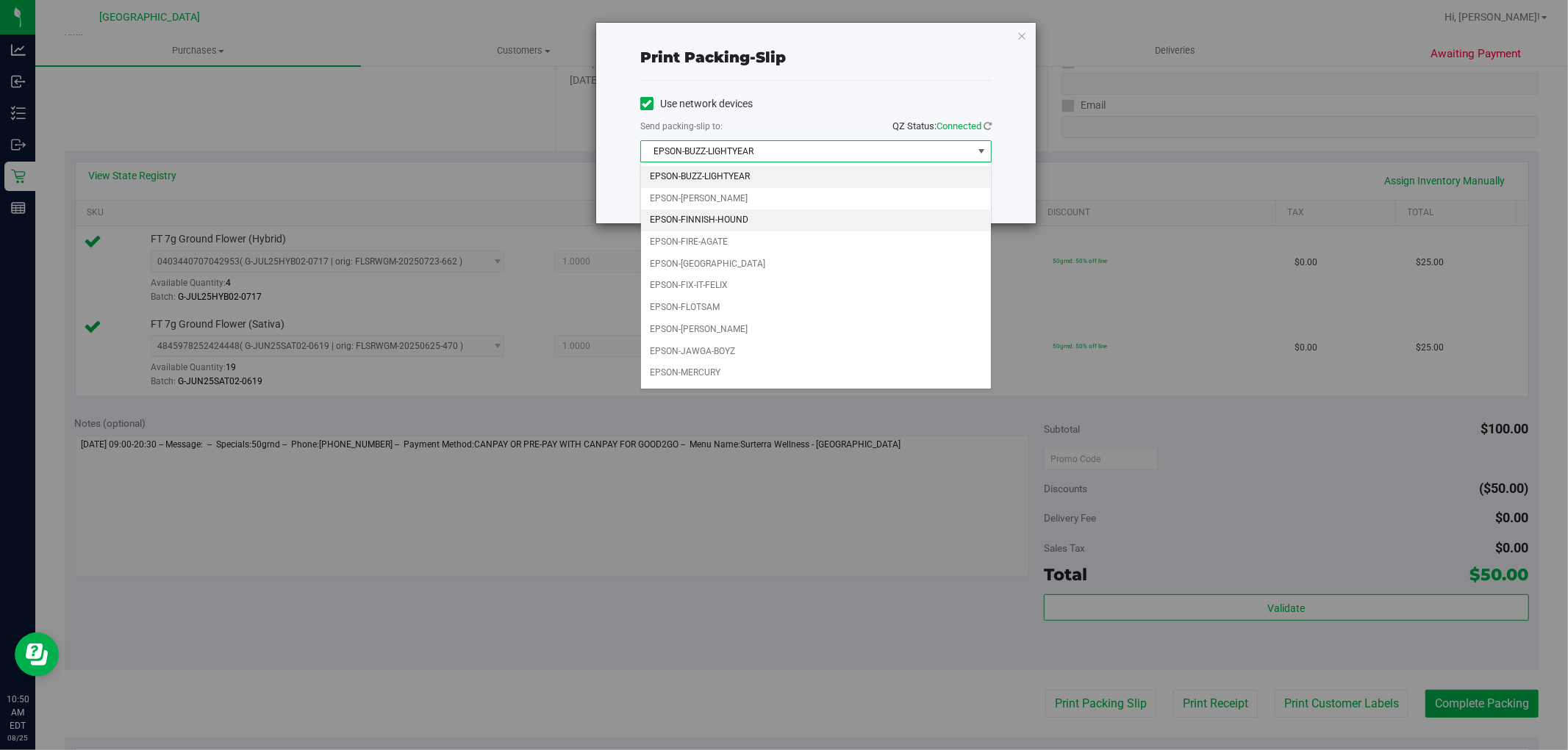
click at [695, 231] on li "EPSON-FINNISH-HOUND" at bounding box center [816, 220] width 350 height 22
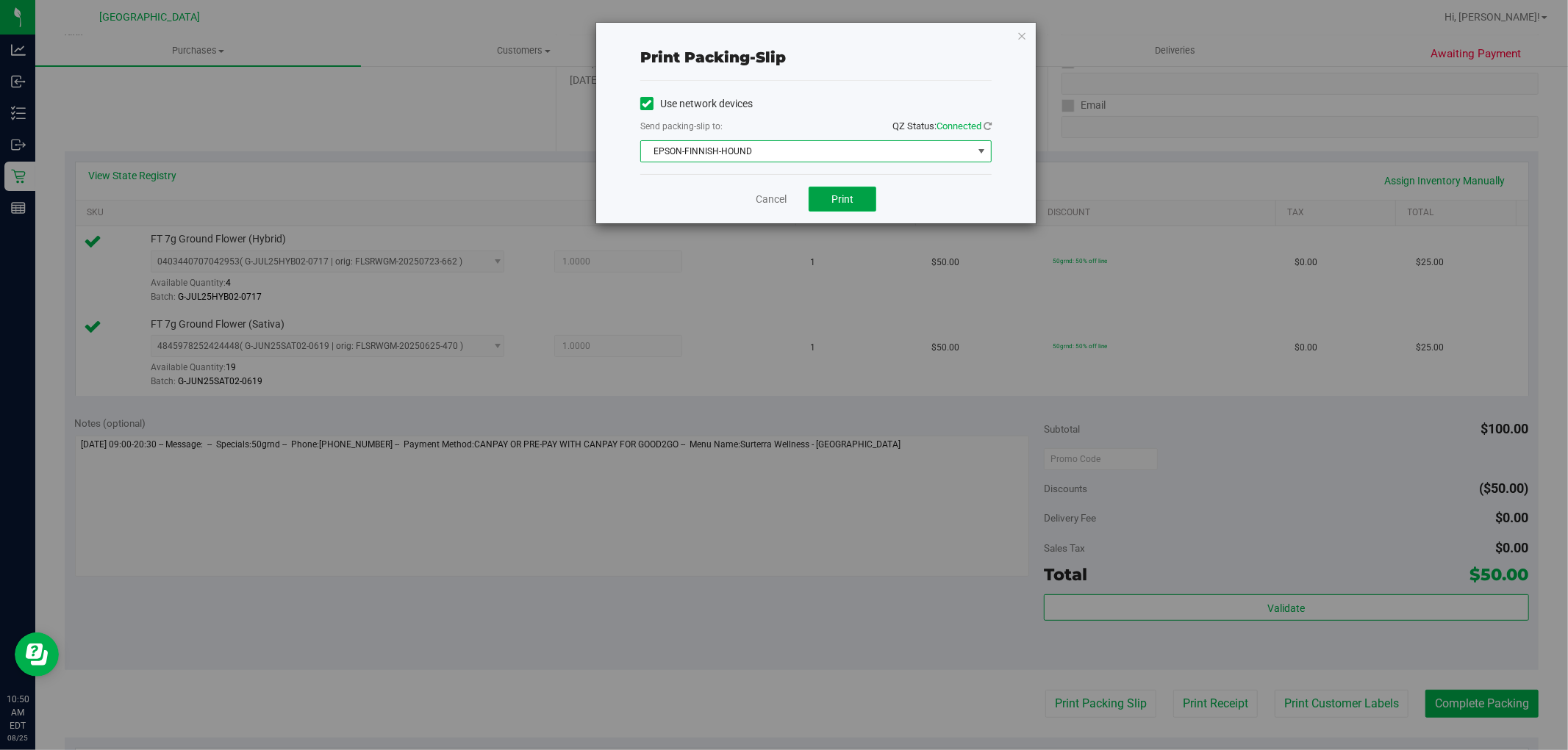
click at [842, 204] on span "Print" at bounding box center [842, 199] width 22 height 12
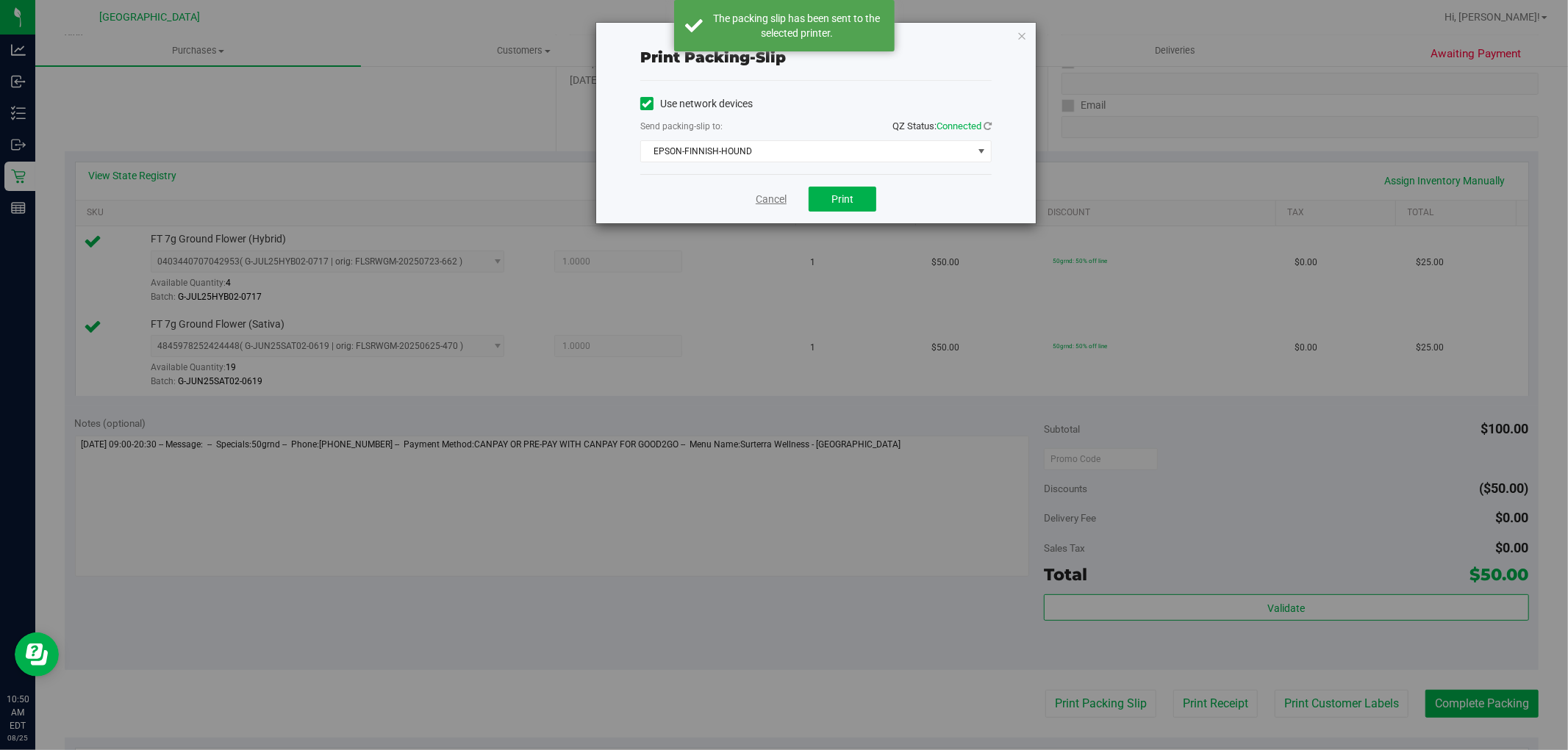
click at [761, 197] on link "Cancel" at bounding box center [771, 199] width 31 height 15
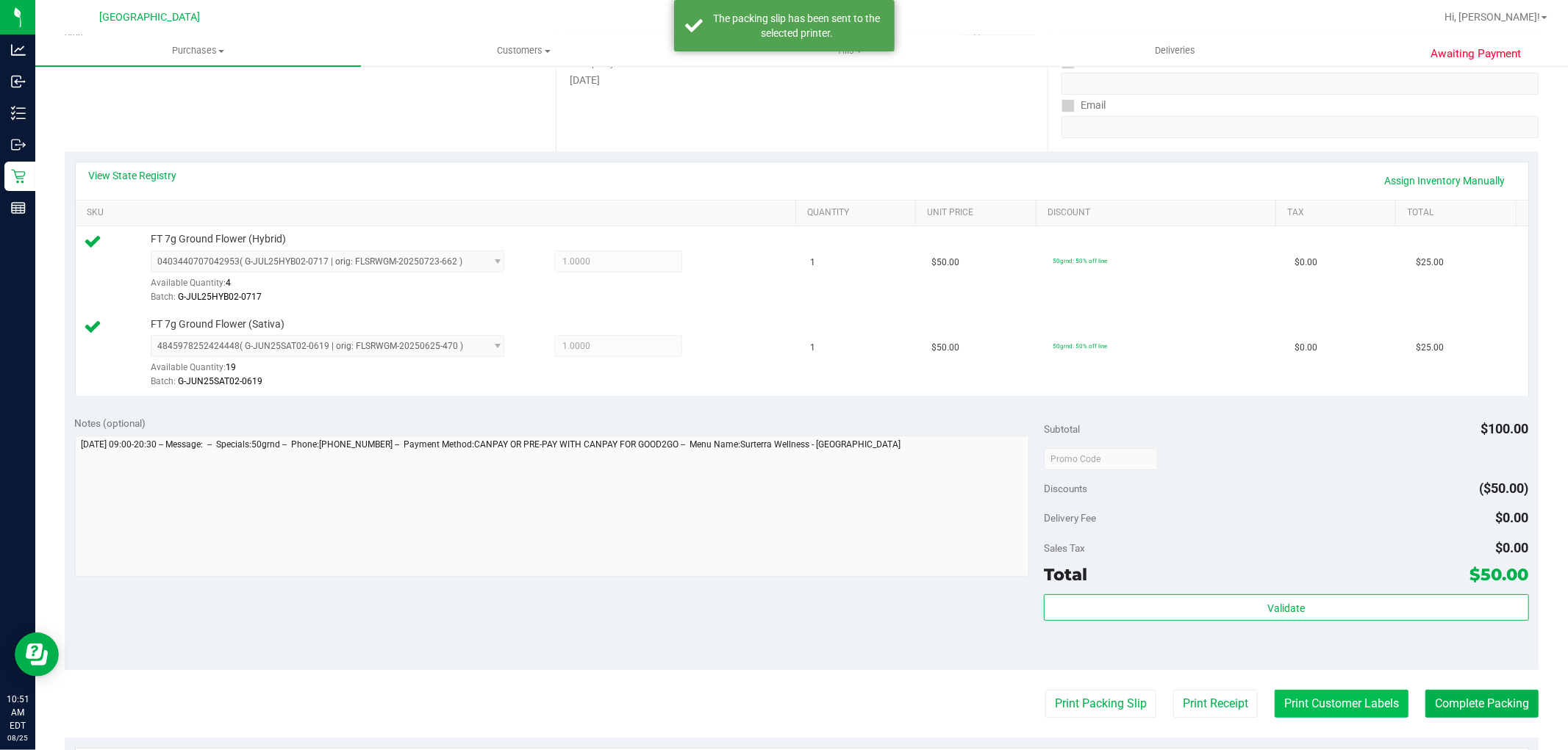
click at [1325, 704] on button "Print Customer Labels" at bounding box center [1341, 704] width 134 height 28
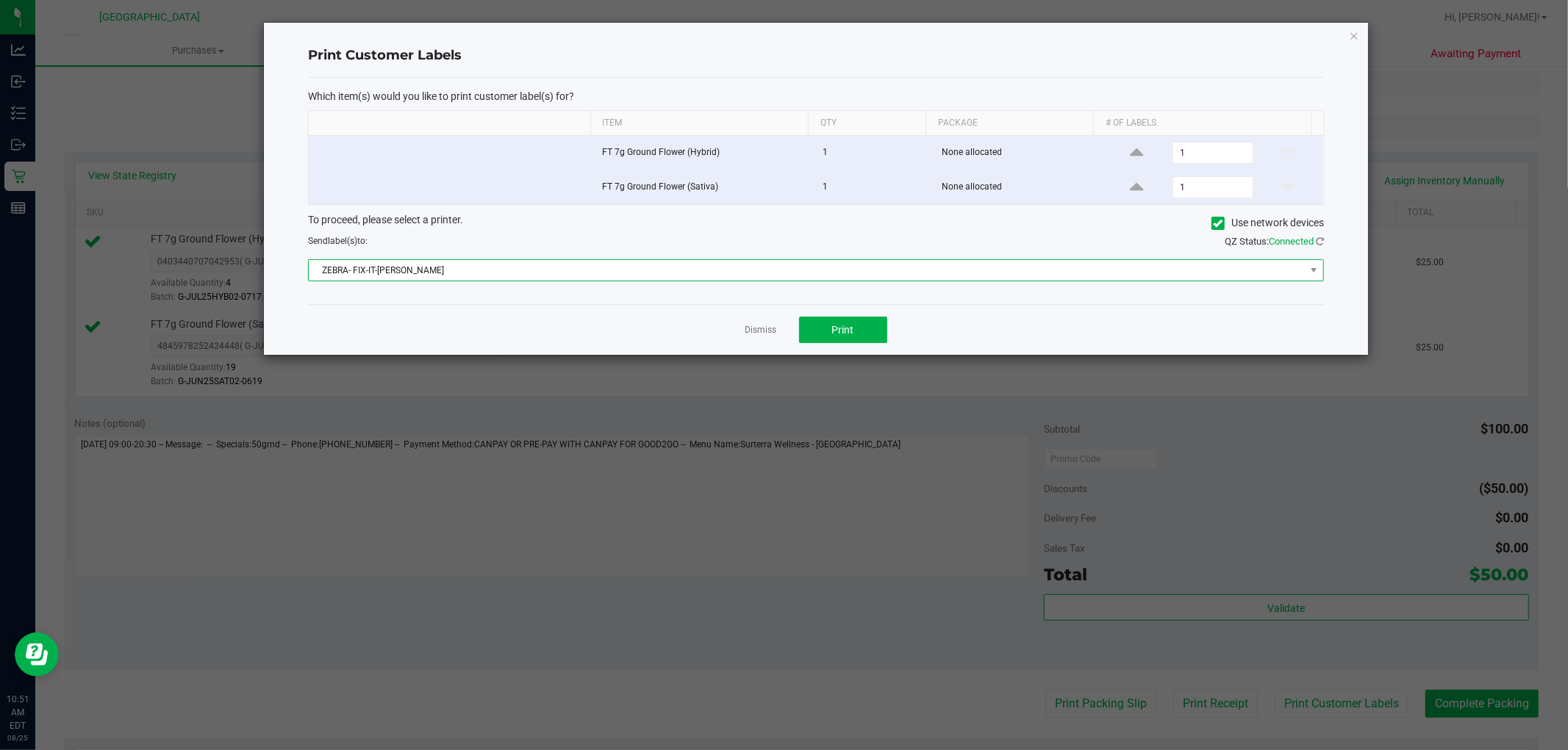
click at [516, 270] on span "ZEBRA- FIX-IT-[PERSON_NAME]" at bounding box center [807, 270] width 997 height 20
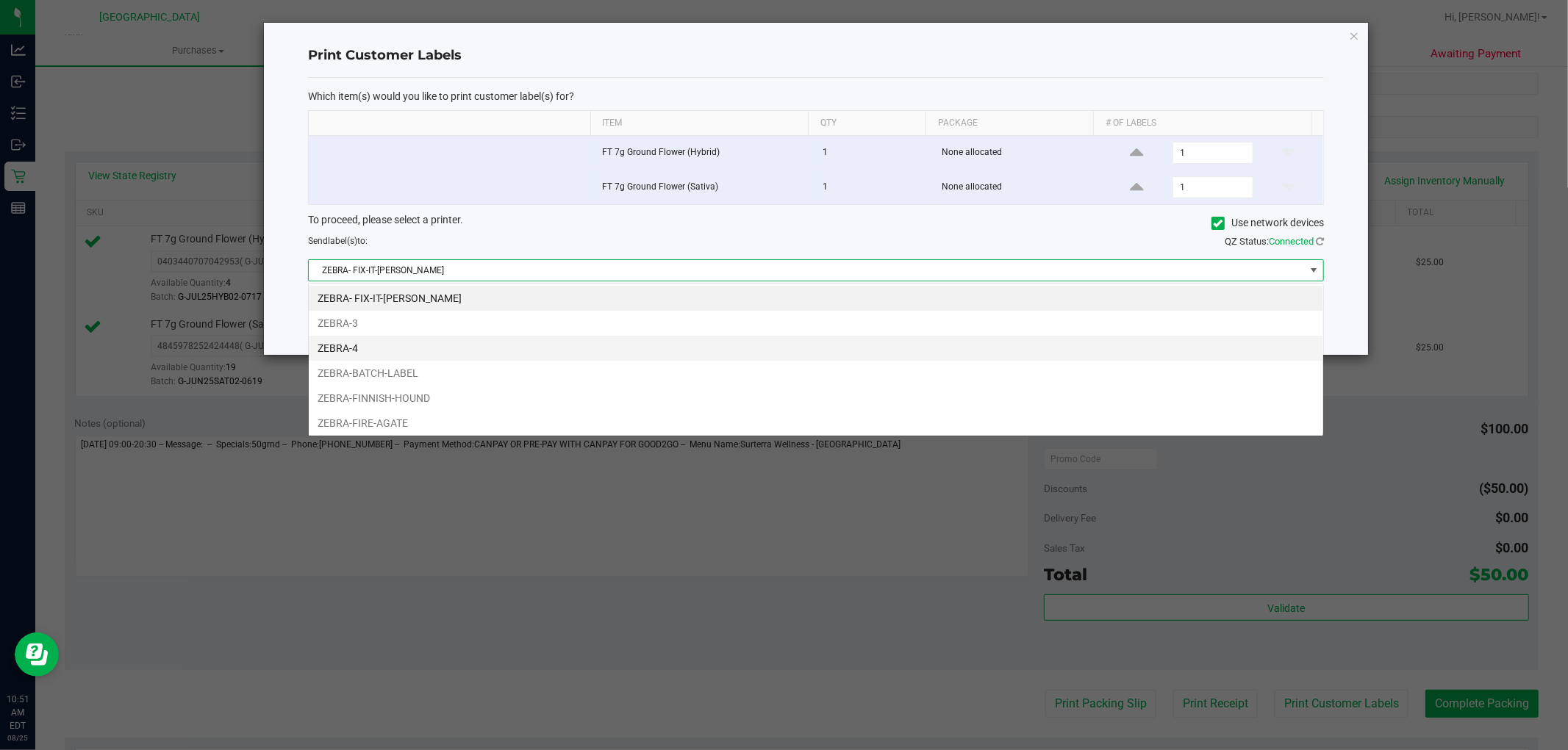
scroll to position [22, 1016]
click at [446, 407] on li "ZEBRA-FINNISH-HOUND" at bounding box center [816, 398] width 1015 height 25
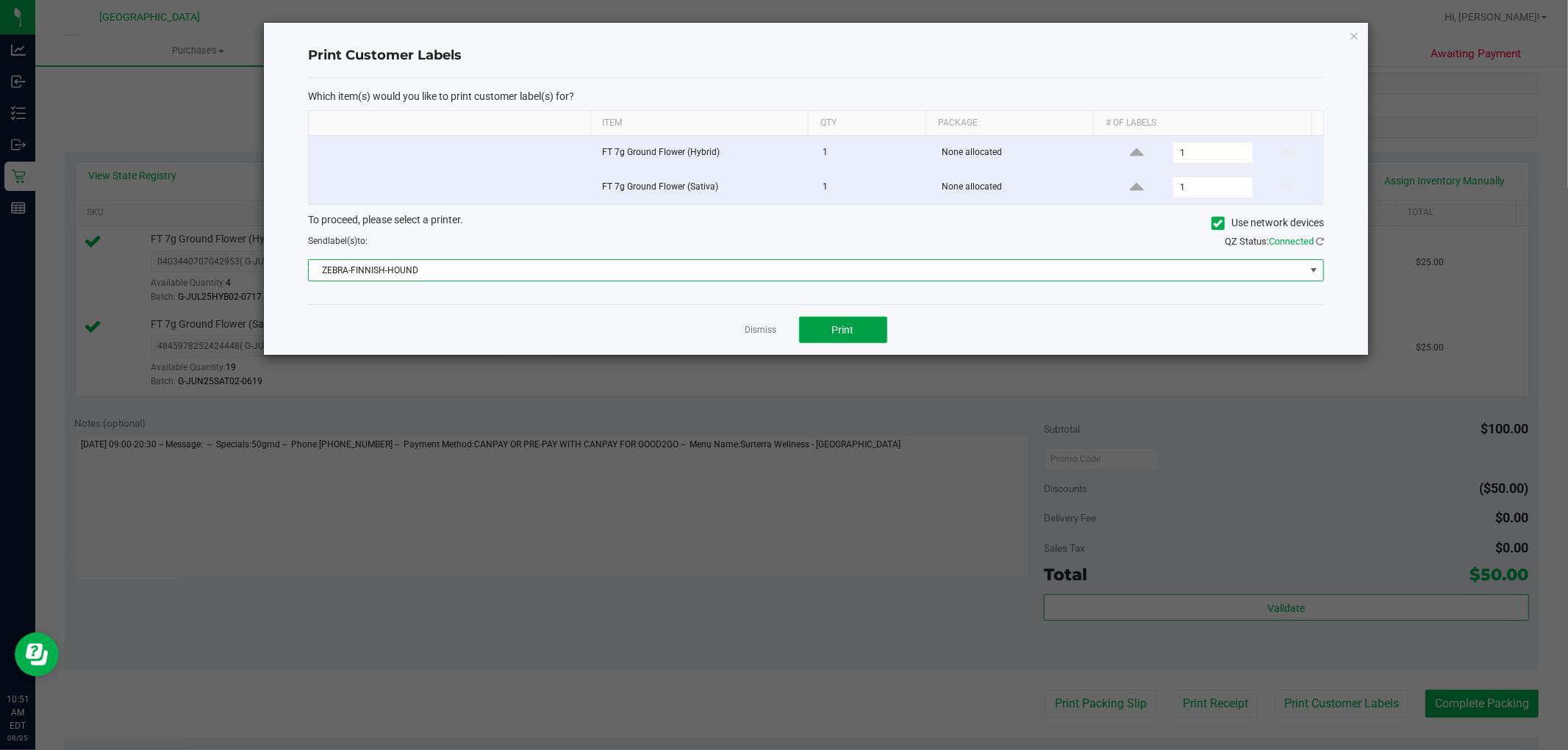
click at [851, 338] on button "Print" at bounding box center [844, 330] width 89 height 27
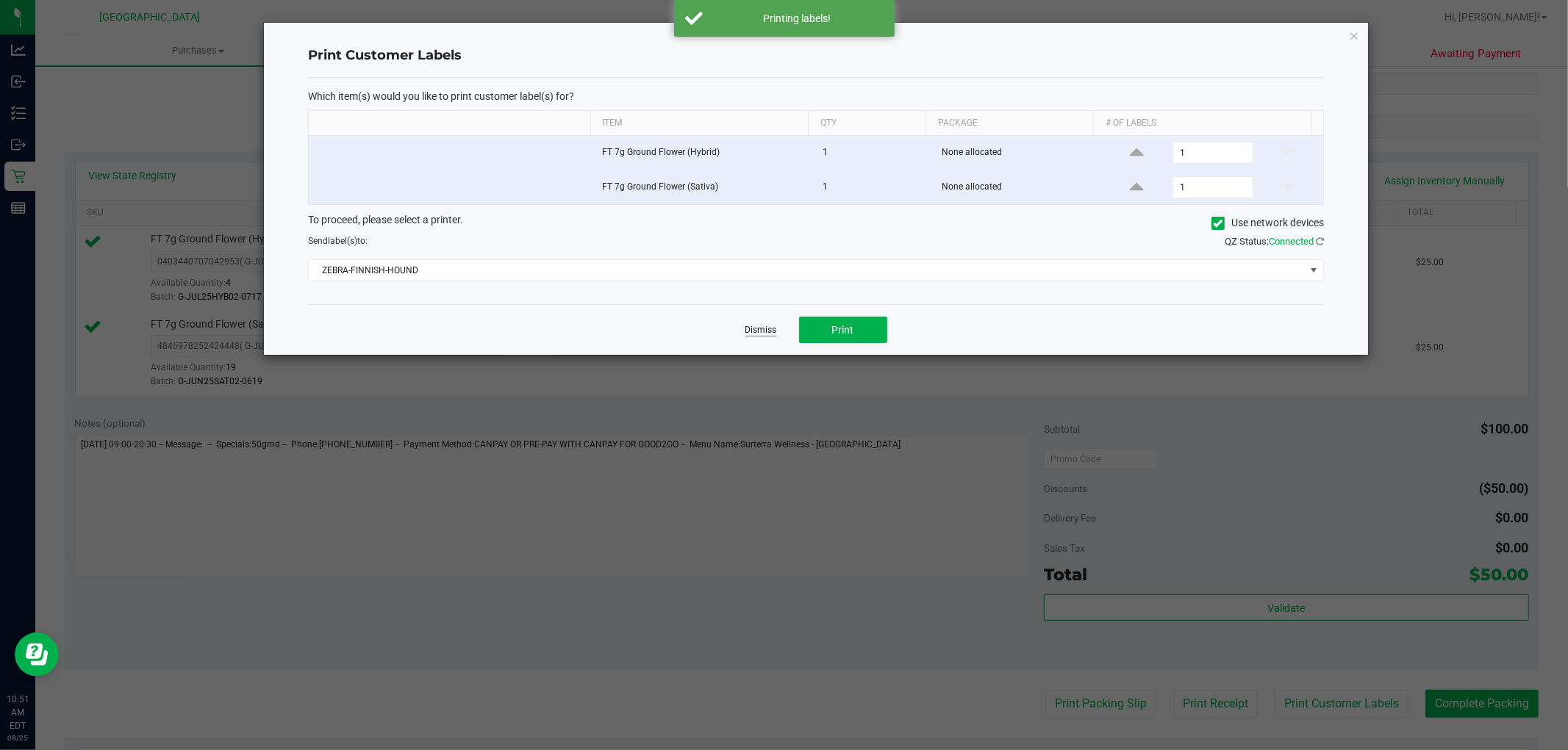
click at [760, 331] on link "Dismiss" at bounding box center [761, 330] width 32 height 12
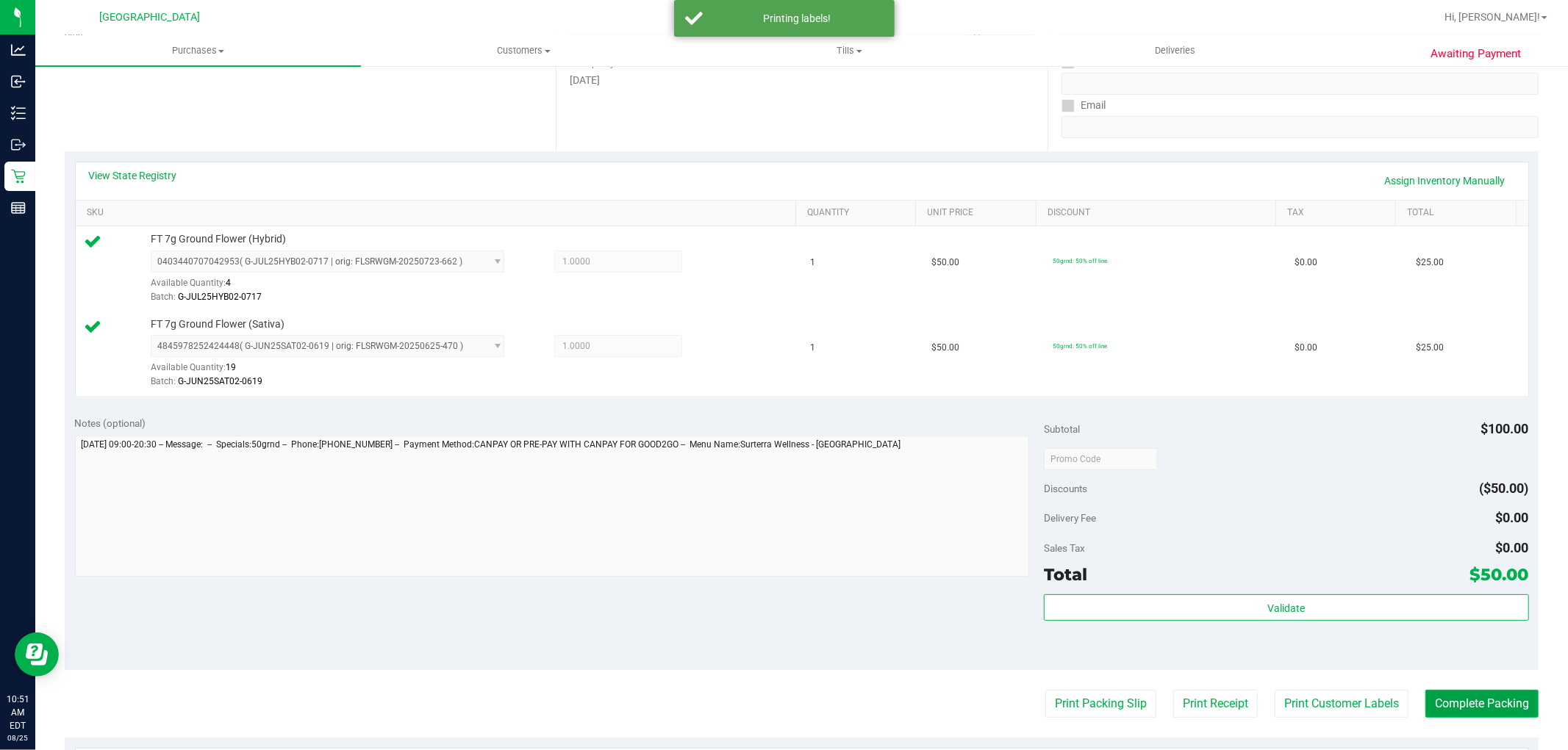
click at [1449, 697] on button "Complete Packing" at bounding box center [1482, 704] width 114 height 28
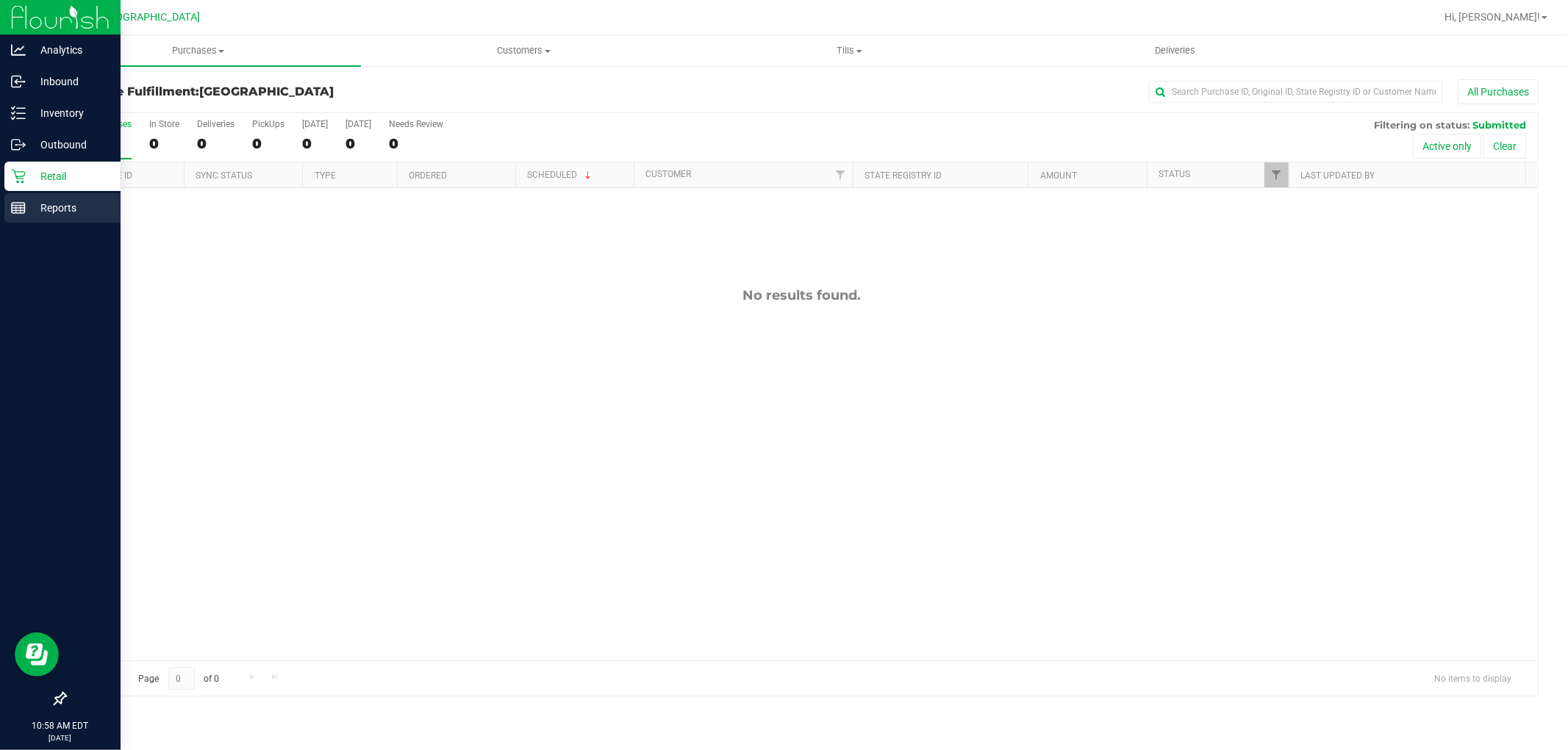
click at [17, 206] on line at bounding box center [18, 206] width 13 height 0
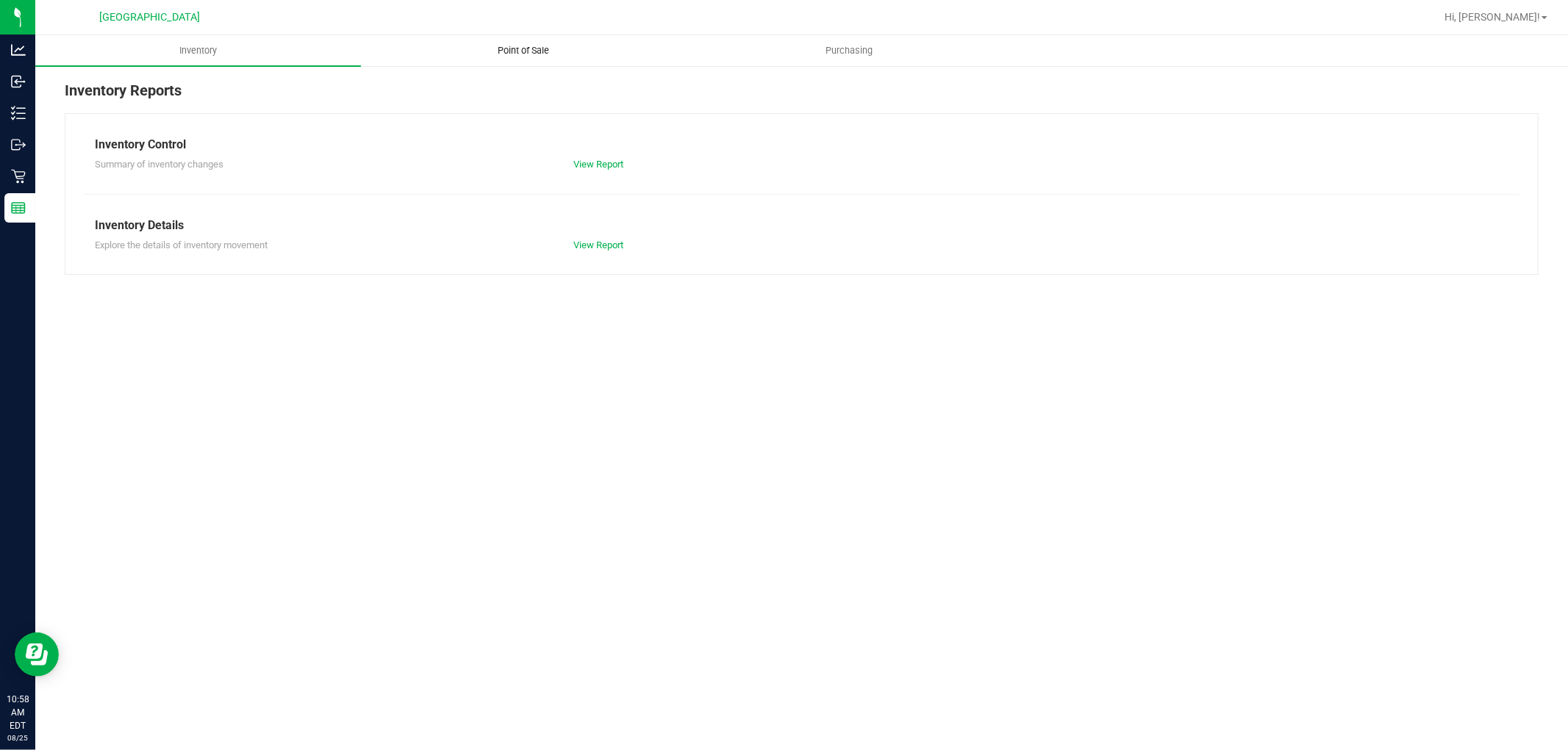
click at [518, 46] on span "Point of Sale" at bounding box center [524, 51] width 91 height 13
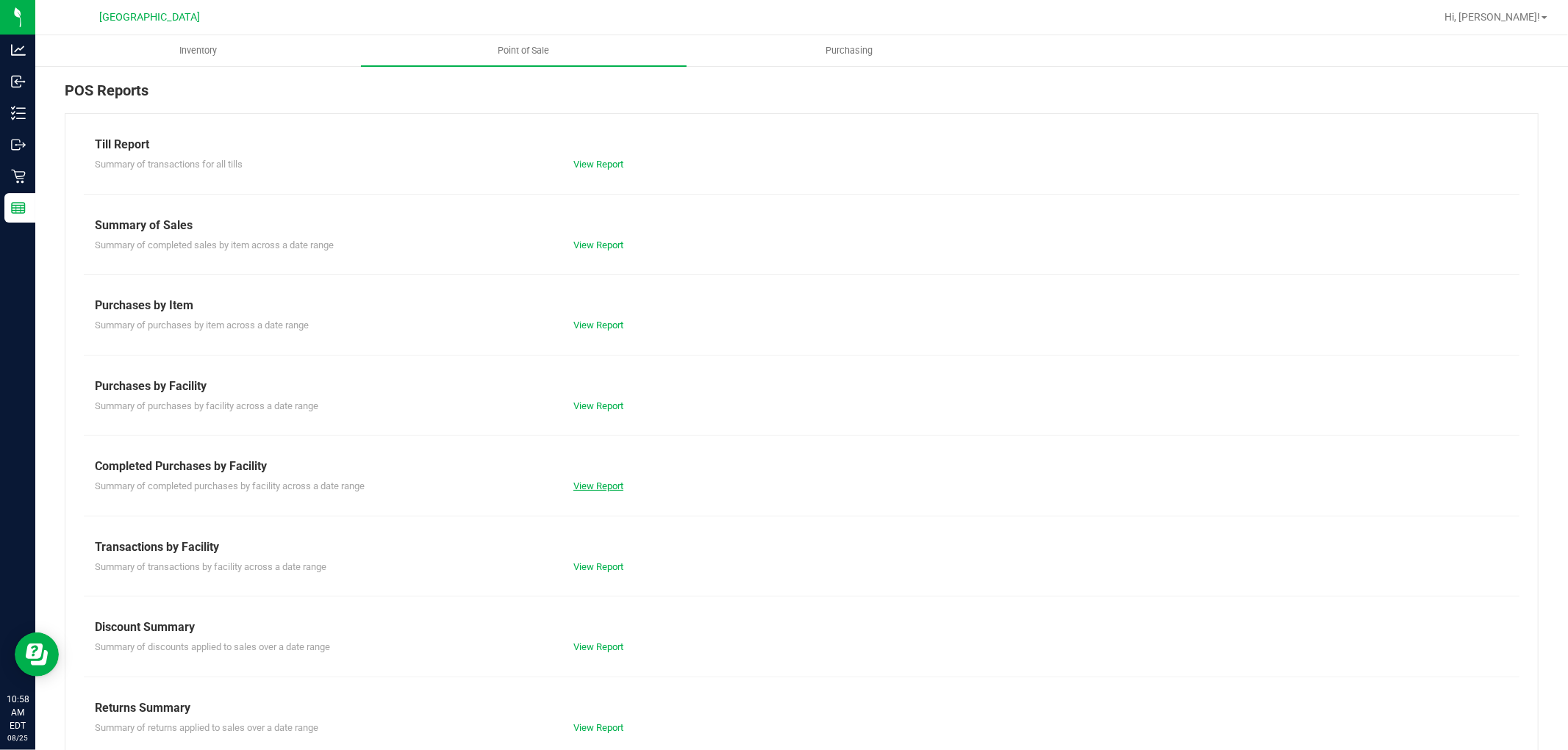
click at [603, 481] on link "View Report" at bounding box center [598, 486] width 50 height 11
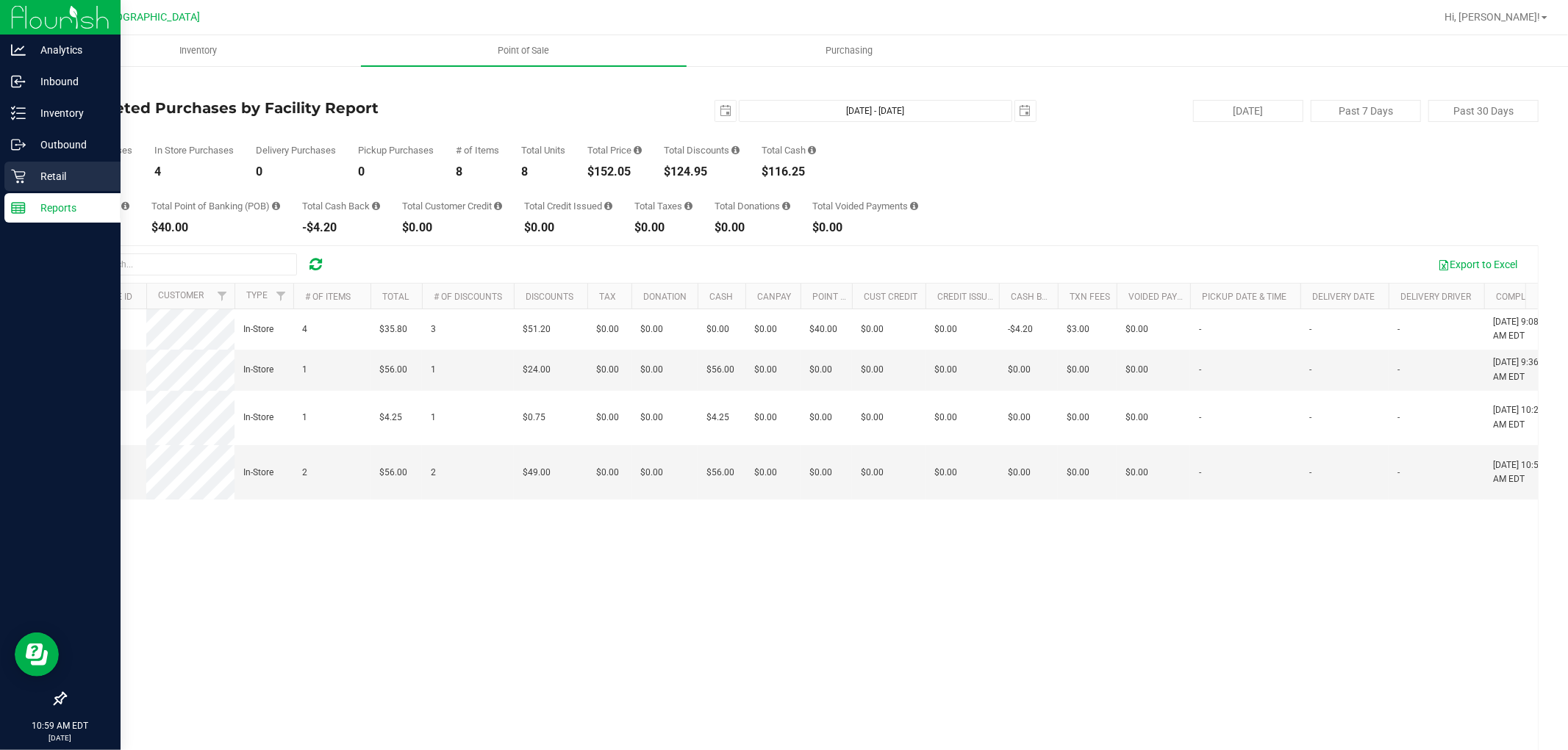
click at [12, 171] on icon at bounding box center [17, 176] width 14 height 14
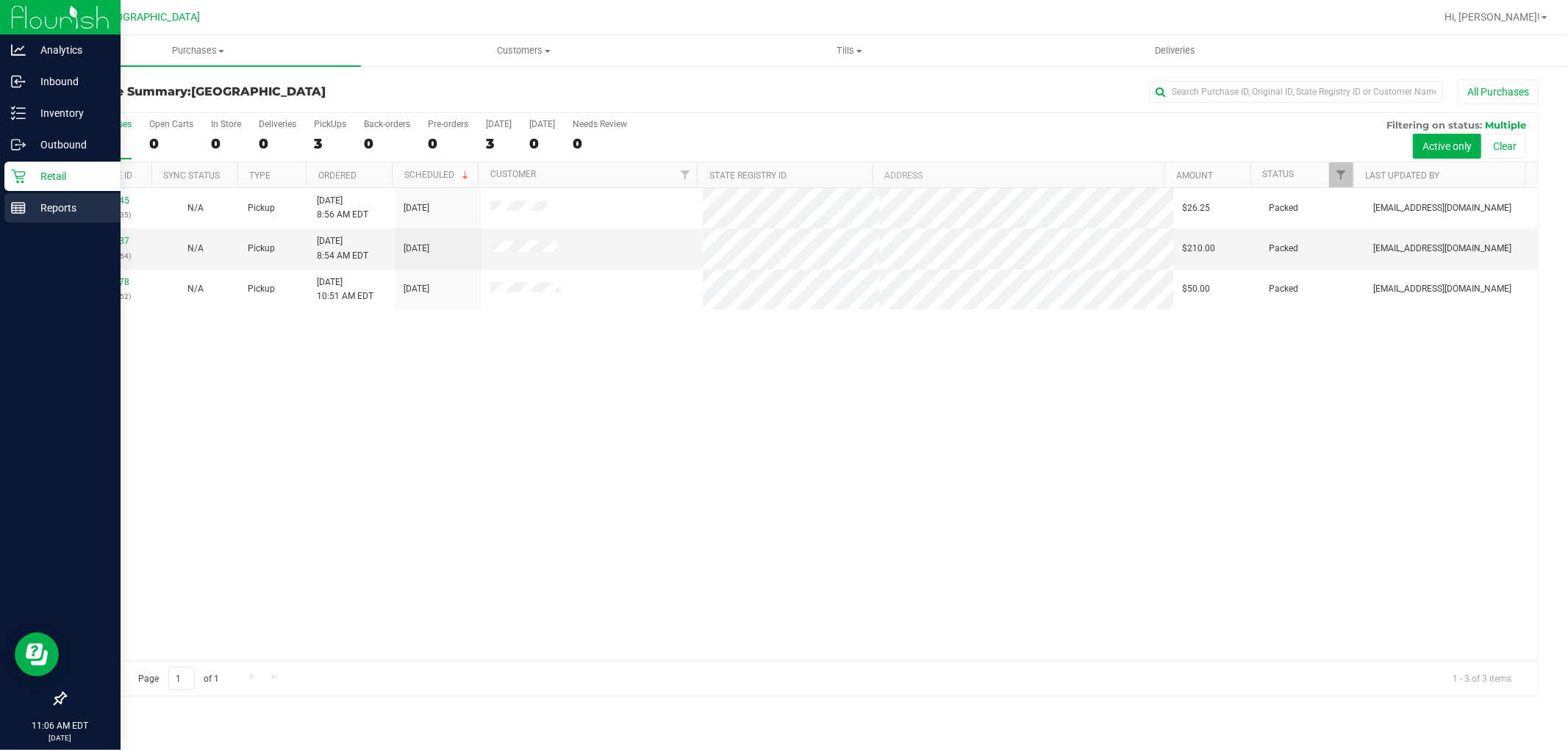
click at [27, 213] on p "Reports" at bounding box center [70, 208] width 89 height 17
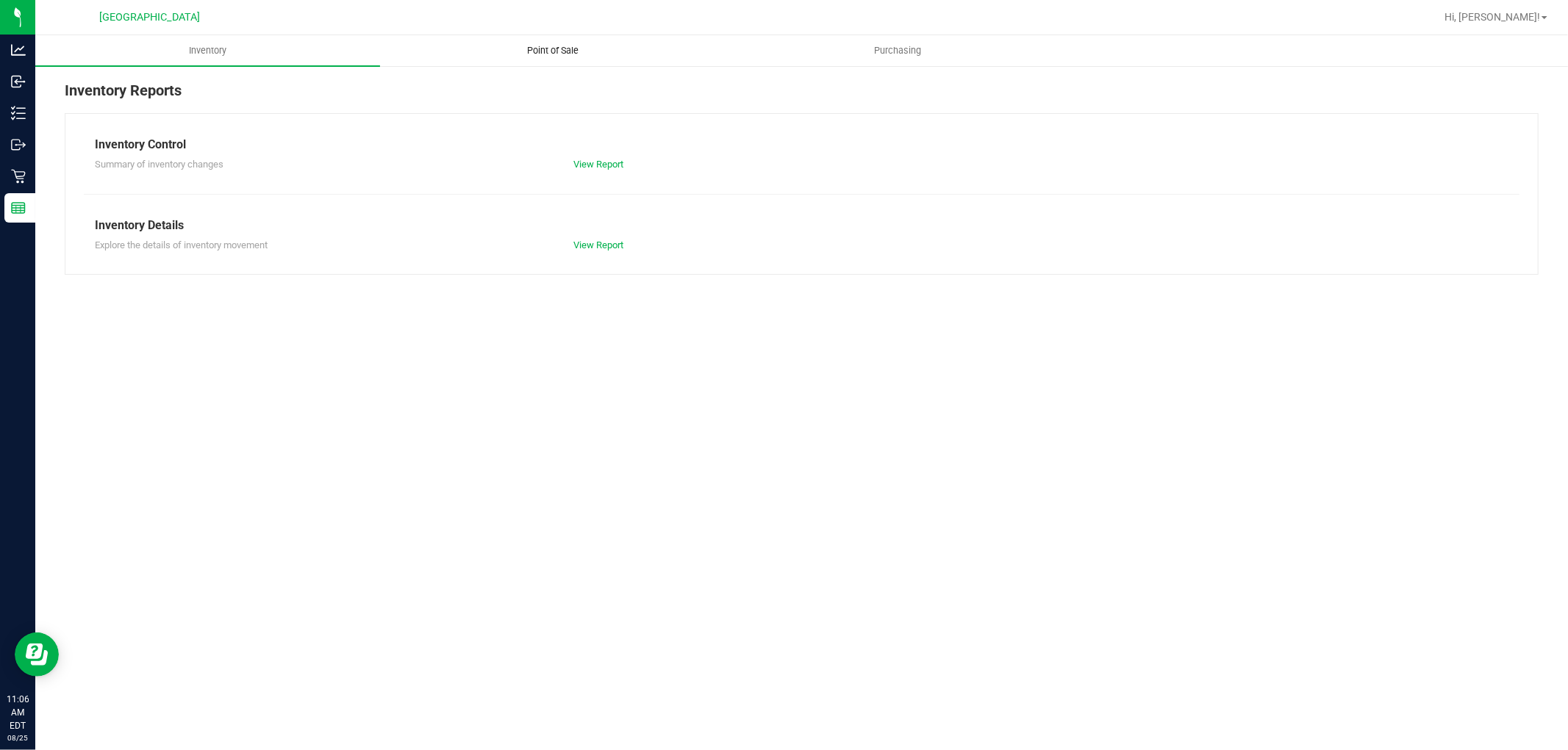
click at [550, 55] on span "Point of Sale" at bounding box center [552, 51] width 91 height 13
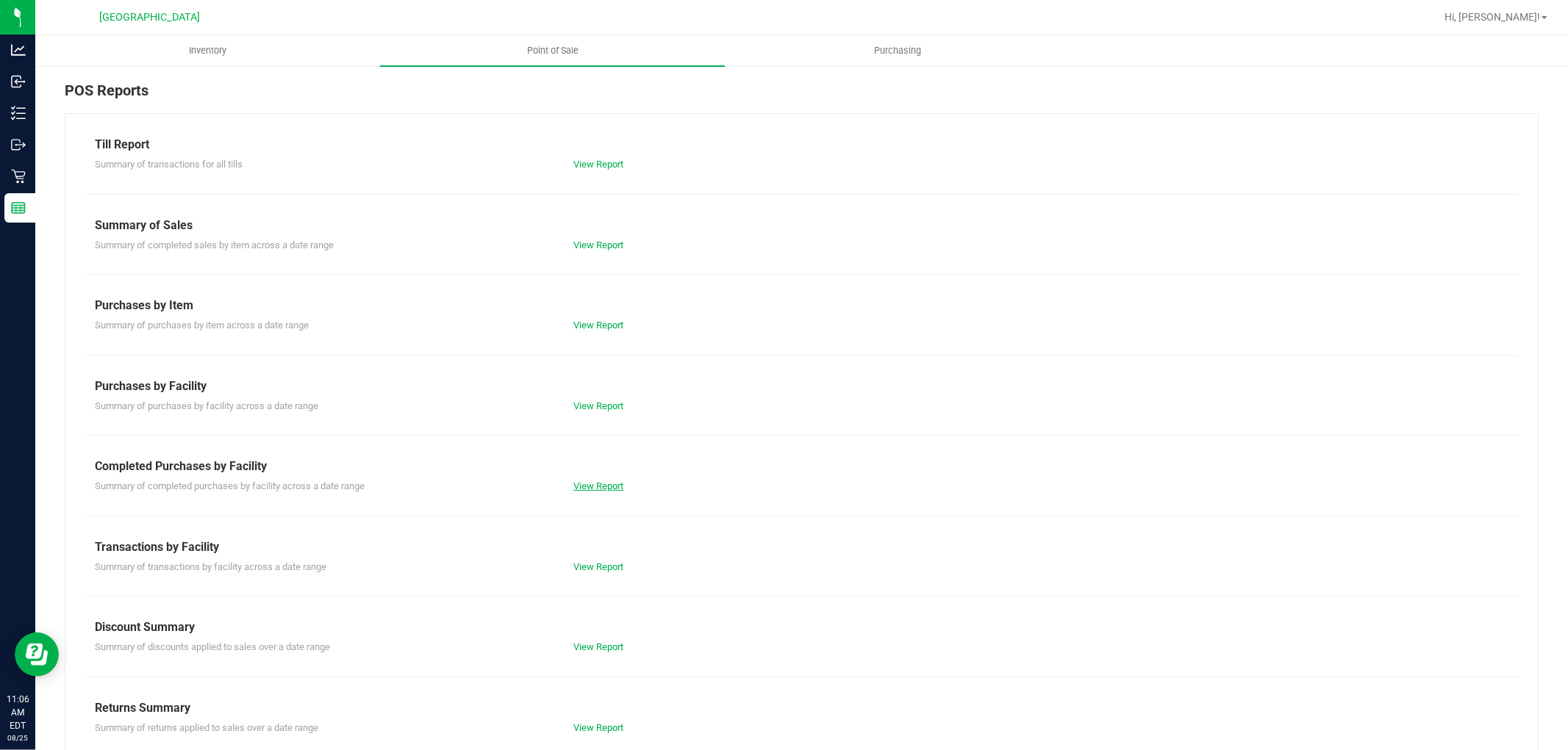
click at [589, 486] on link "View Report" at bounding box center [598, 486] width 50 height 11
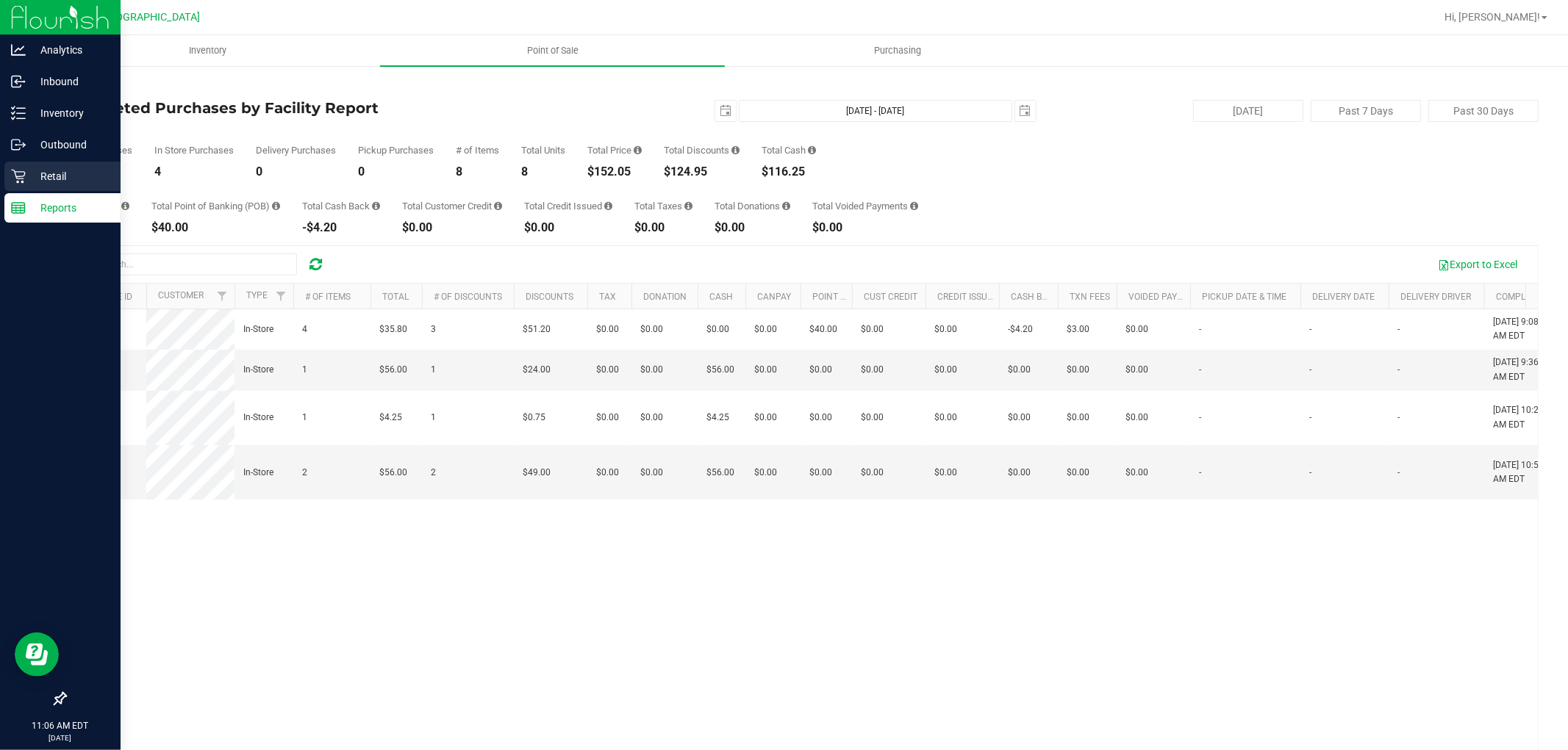
click at [44, 174] on p "Retail" at bounding box center [70, 176] width 89 height 17
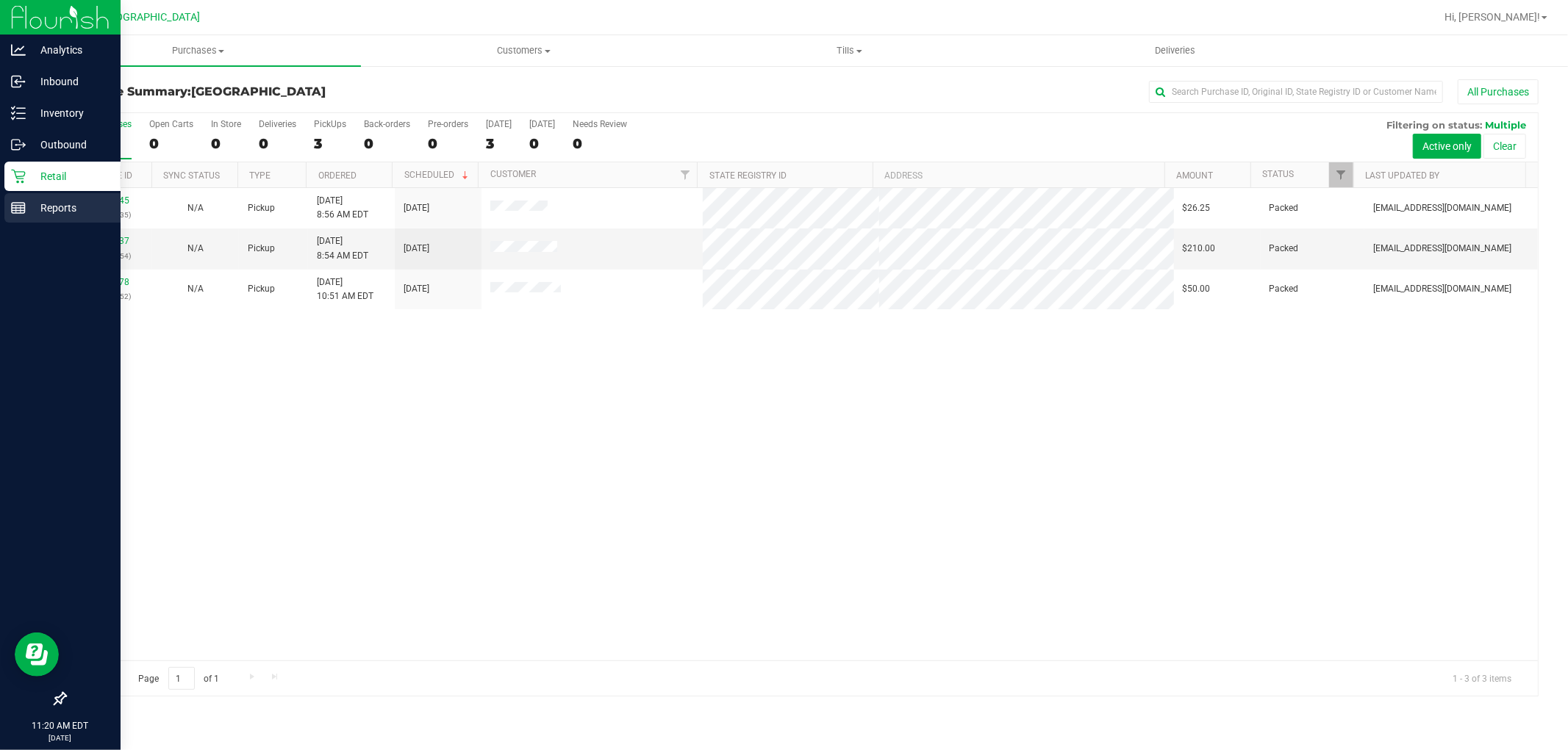
click at [55, 209] on p "Reports" at bounding box center [70, 208] width 89 height 17
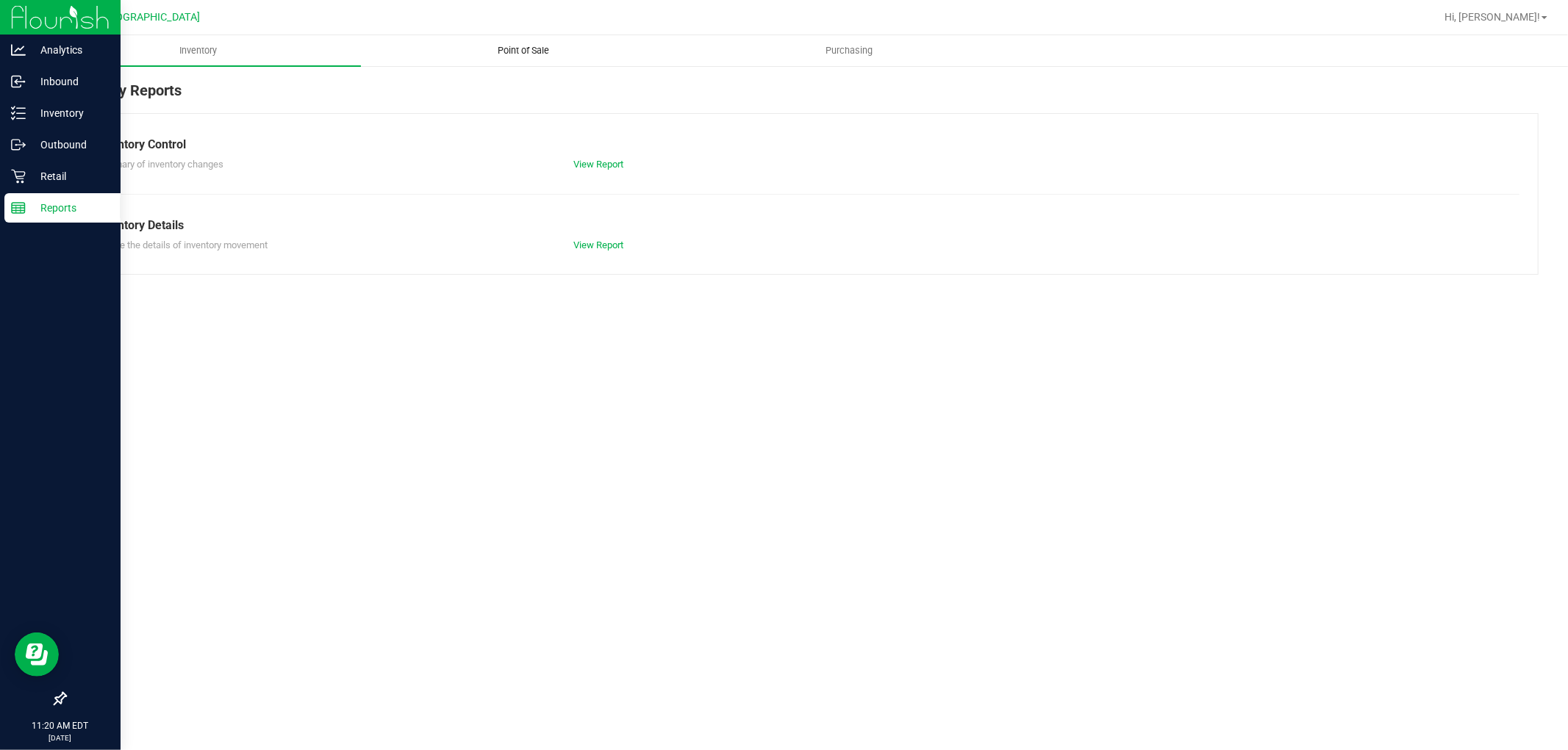
click at [535, 52] on span "Point of Sale" at bounding box center [524, 51] width 91 height 13
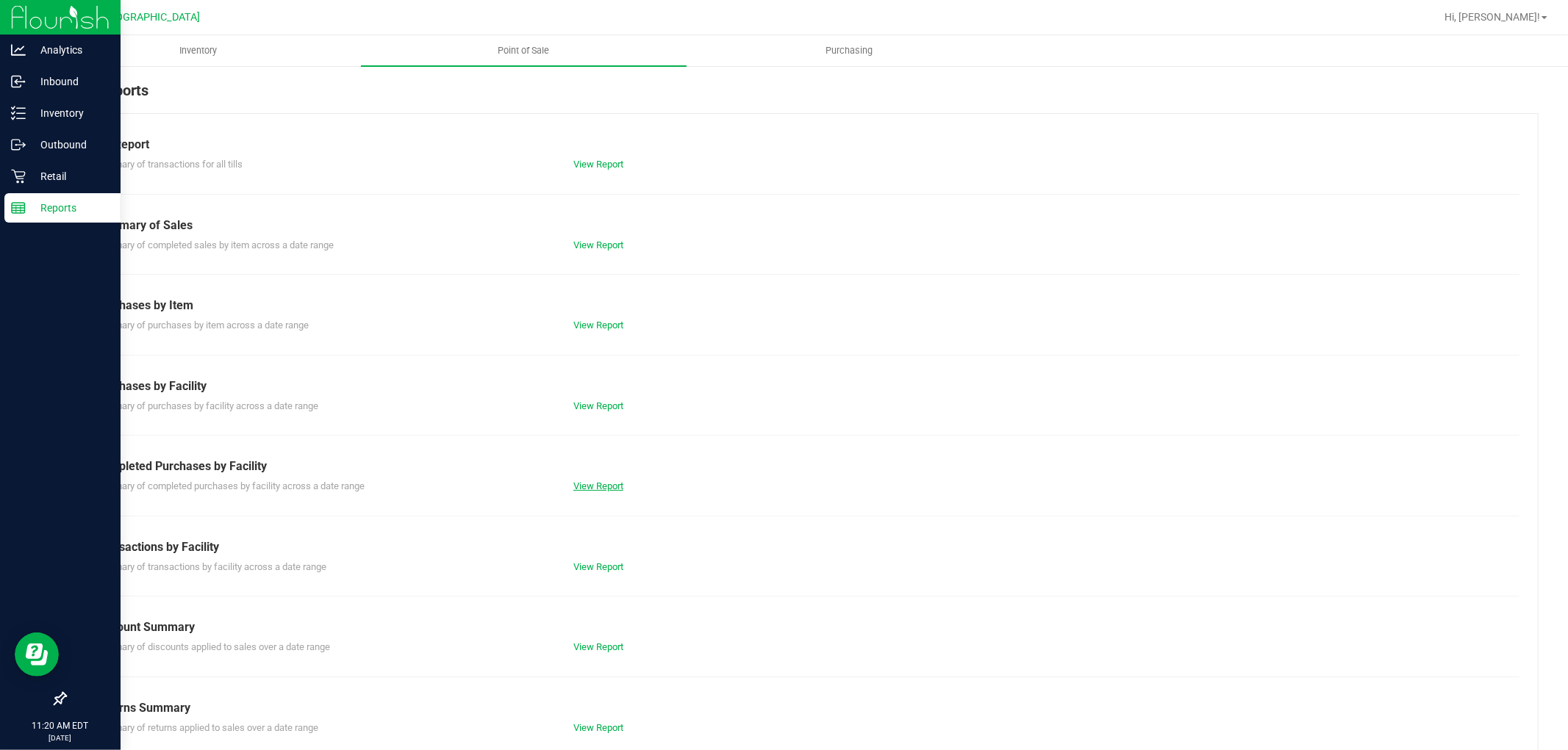
click at [594, 484] on link "View Report" at bounding box center [598, 486] width 50 height 11
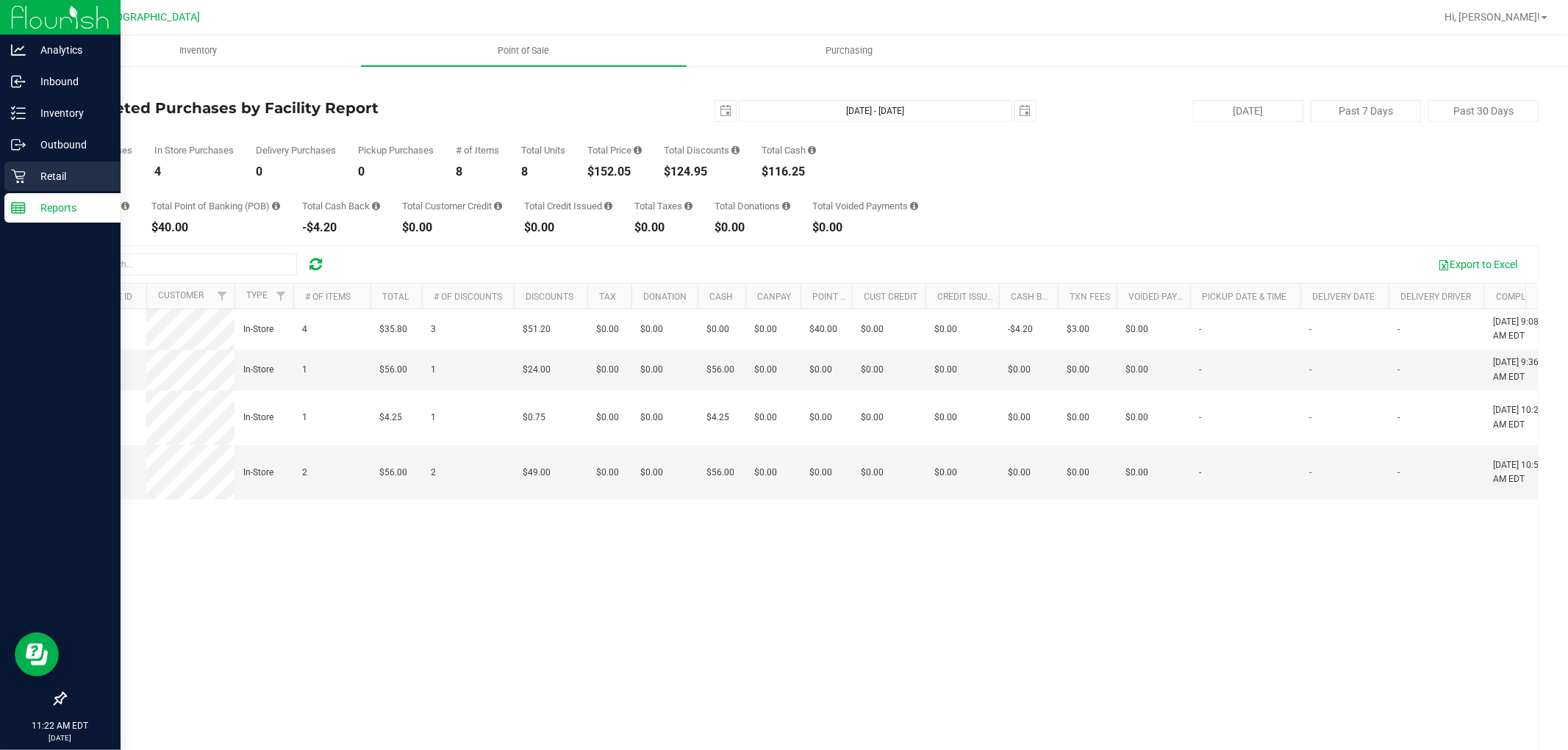
click at [17, 173] on icon at bounding box center [17, 176] width 14 height 14
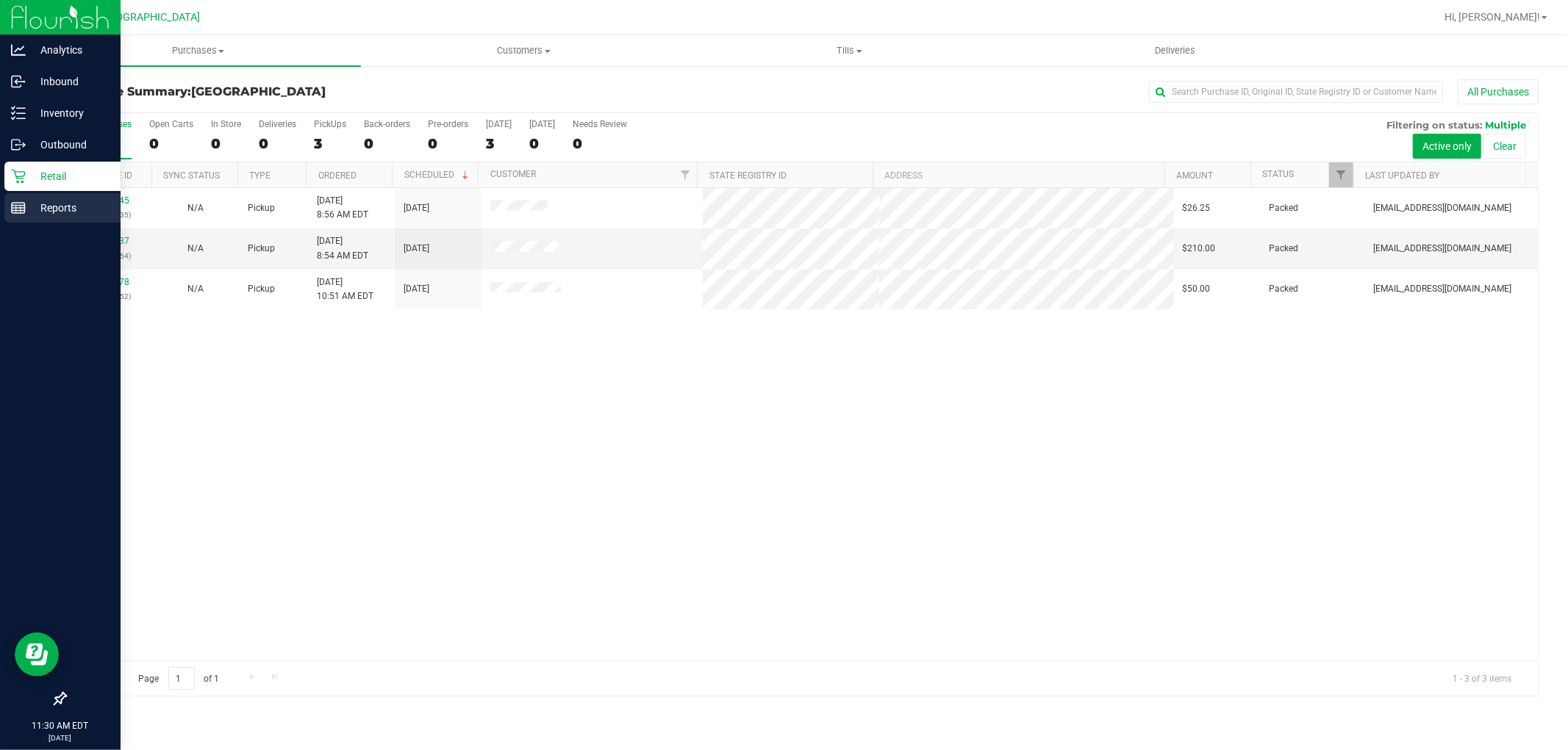
click at [27, 206] on p "Reports" at bounding box center [70, 208] width 89 height 17
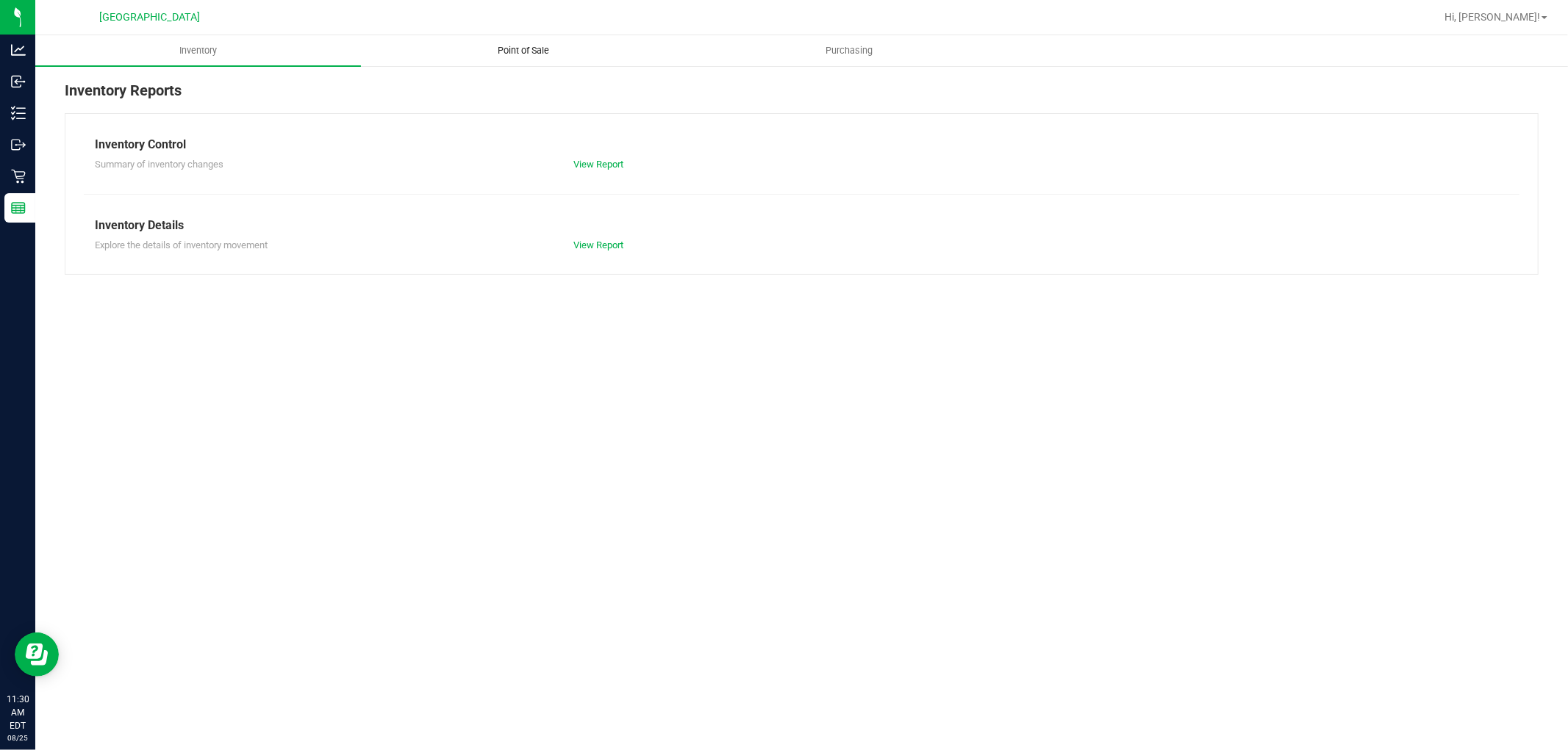
click at [510, 57] on span "Point of Sale" at bounding box center [524, 51] width 91 height 13
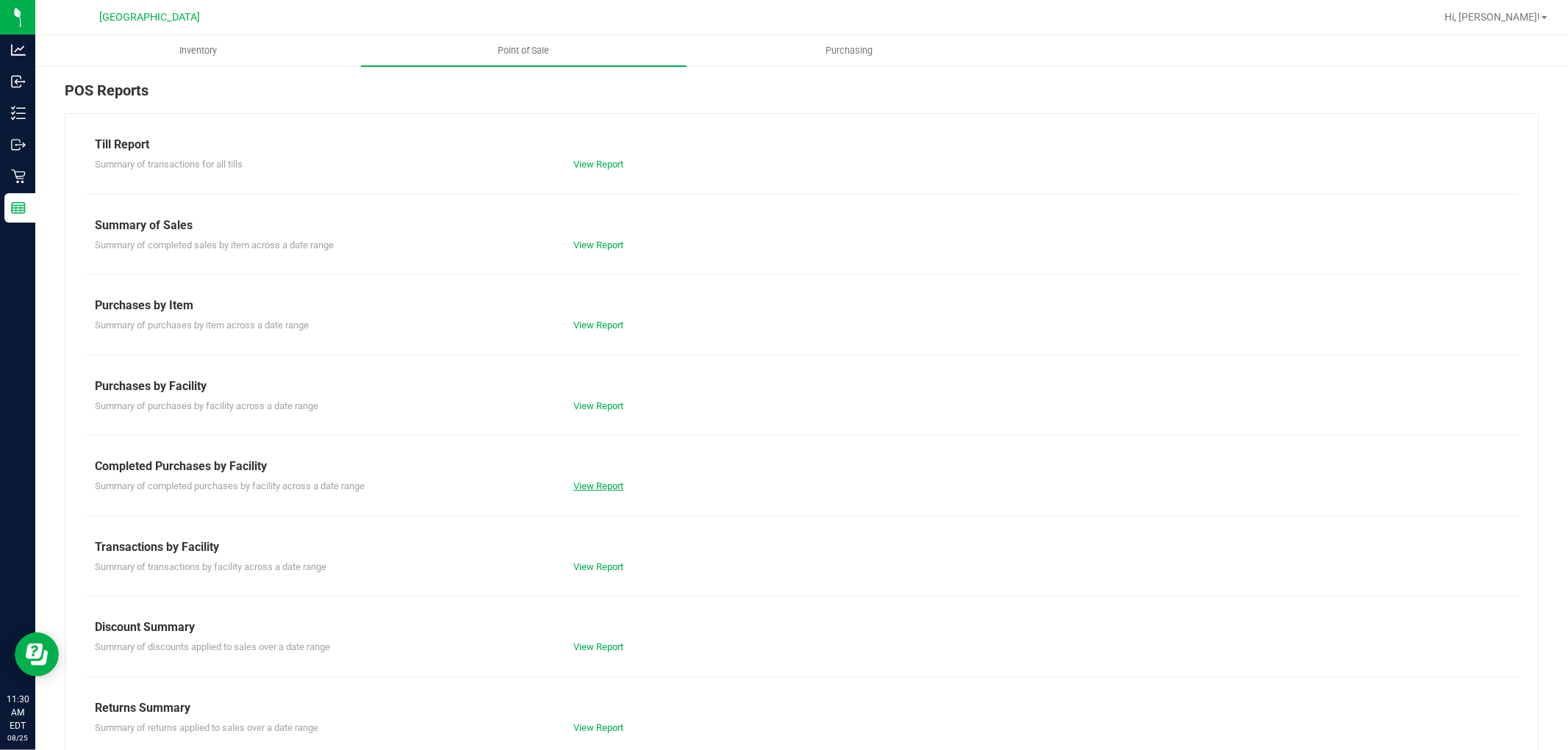
click at [581, 485] on link "View Report" at bounding box center [598, 486] width 50 height 11
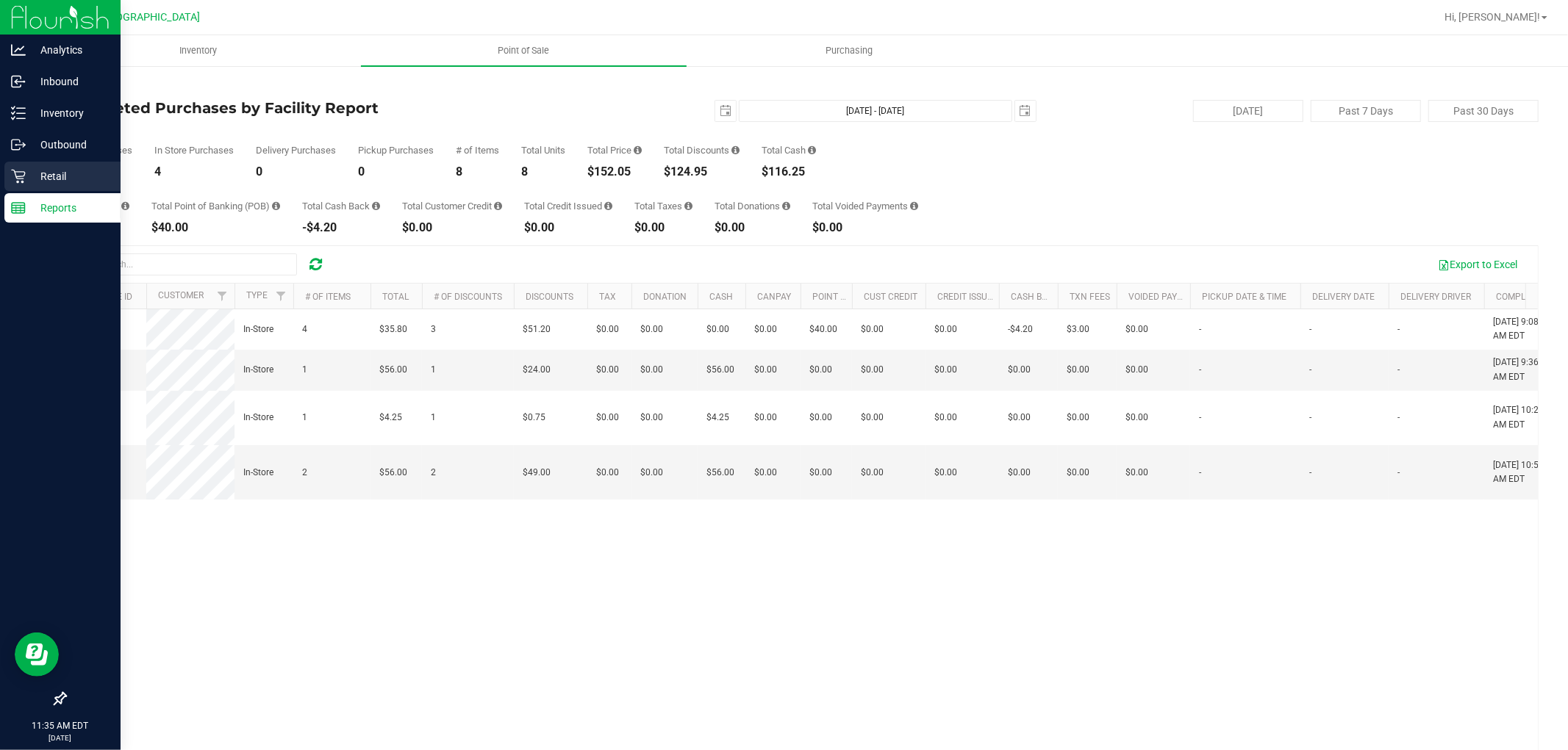
click at [26, 183] on p "Retail" at bounding box center [70, 176] width 89 height 17
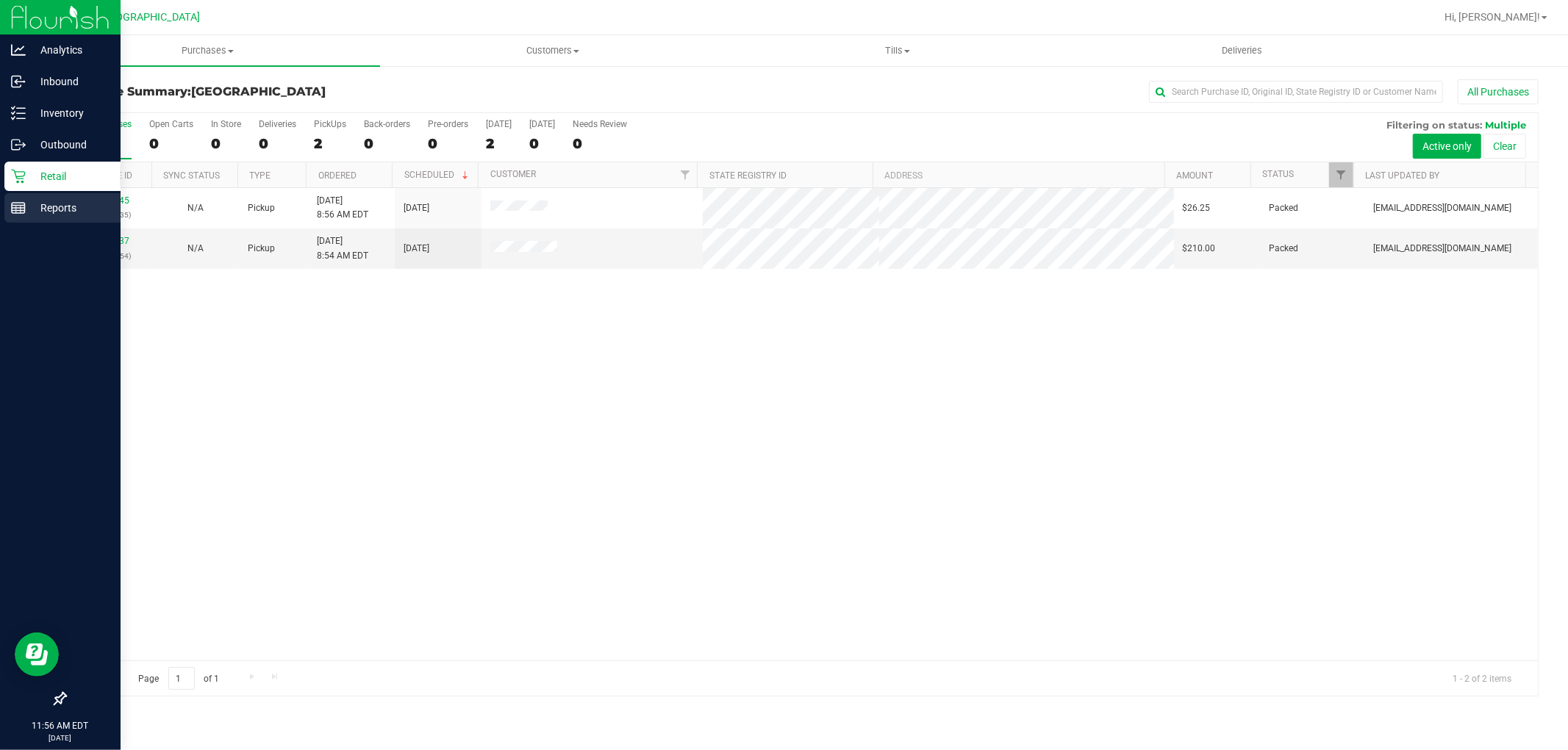
click at [27, 206] on p "Reports" at bounding box center [70, 208] width 89 height 17
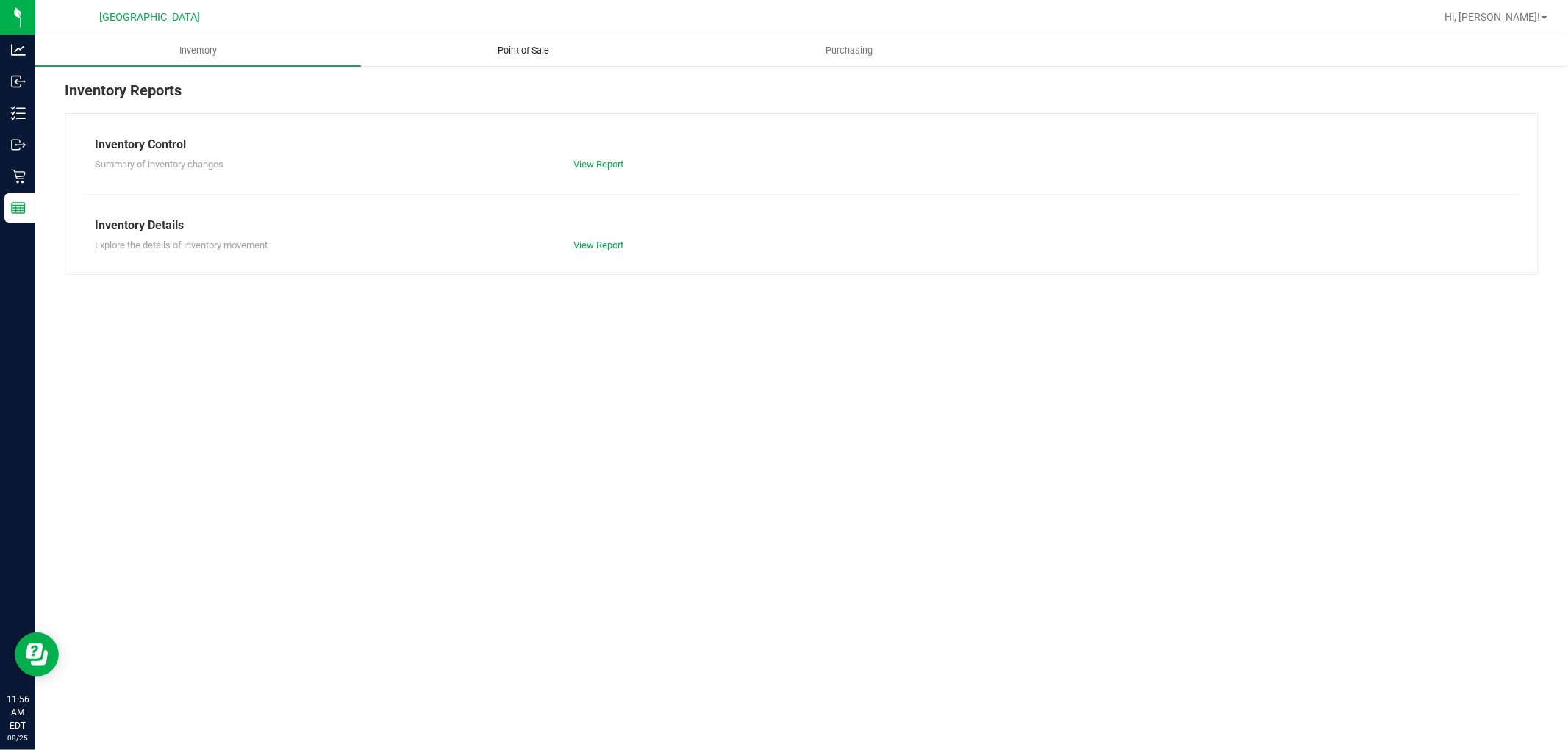
click at [532, 47] on span "Point of Sale" at bounding box center [524, 51] width 91 height 13
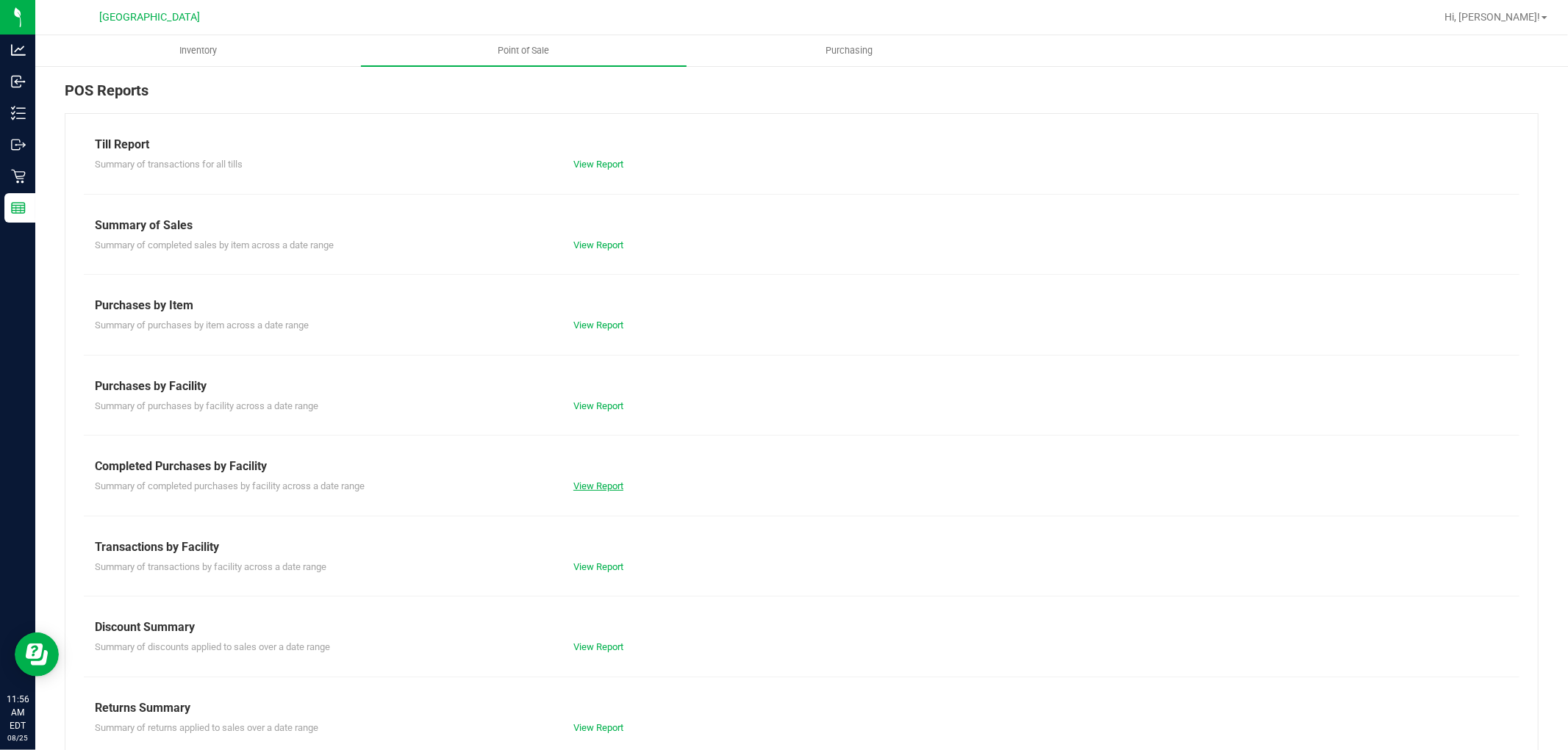
click at [599, 481] on link "View Report" at bounding box center [598, 486] width 50 height 11
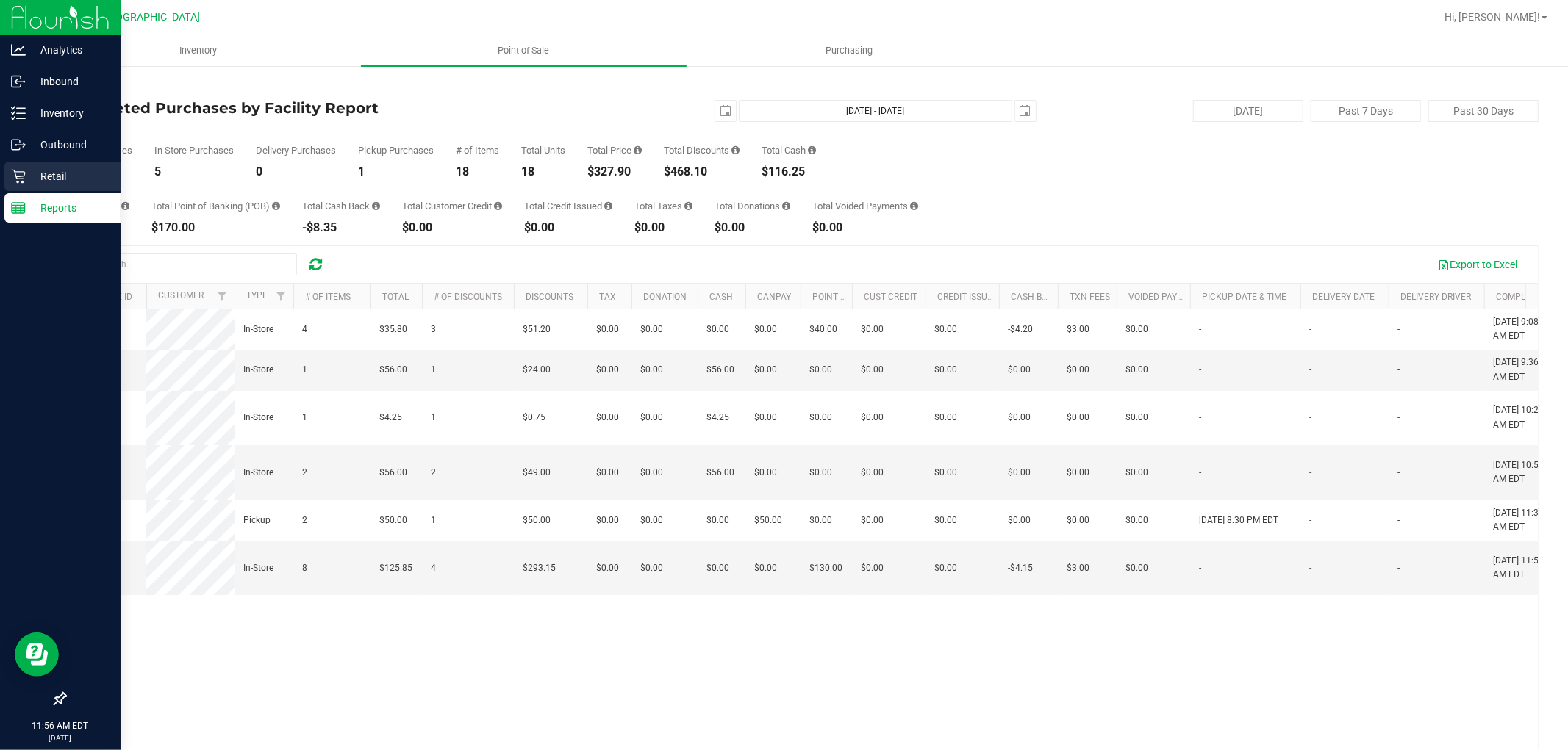
click at [26, 173] on p "Retail" at bounding box center [70, 176] width 89 height 17
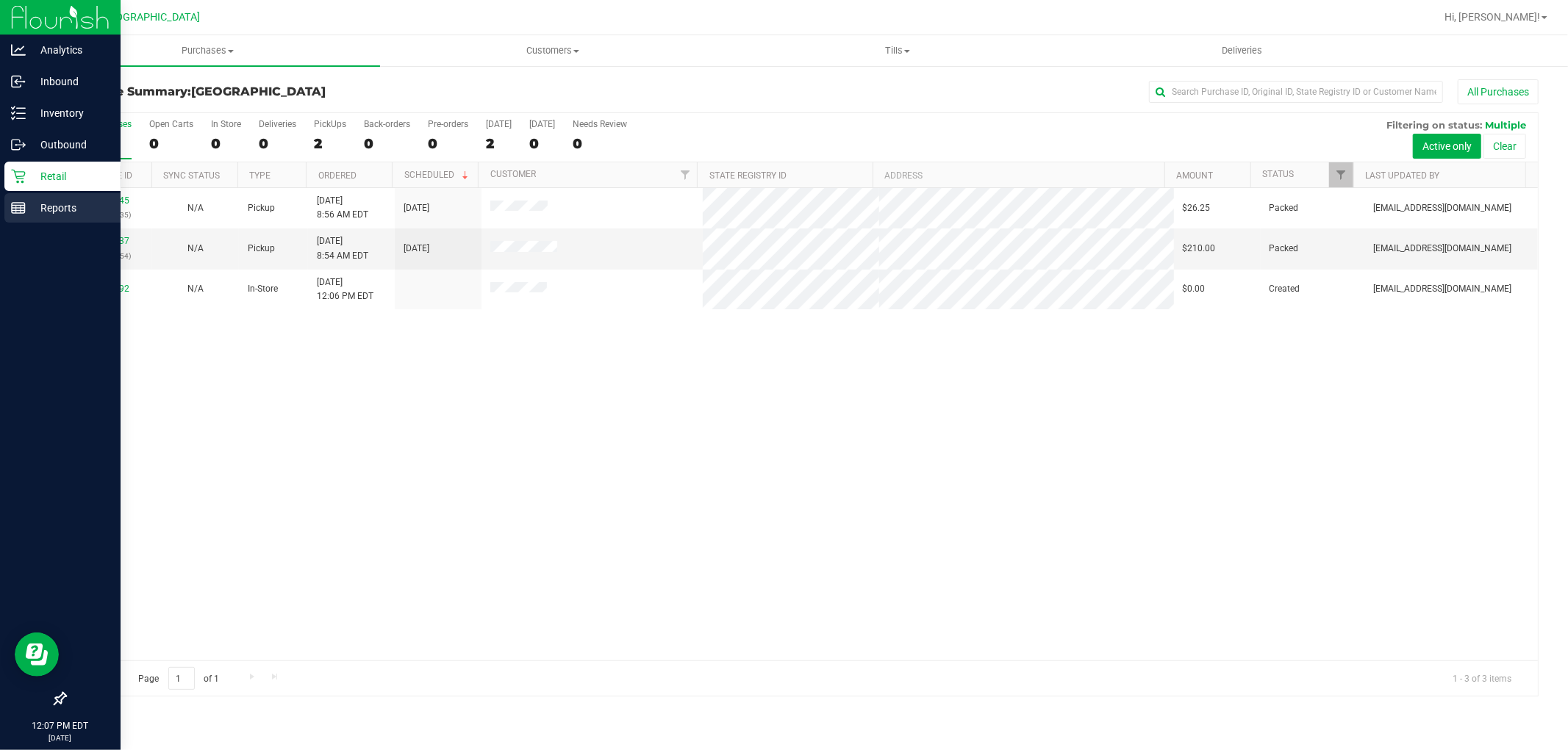
click at [89, 207] on p "Reports" at bounding box center [70, 208] width 89 height 17
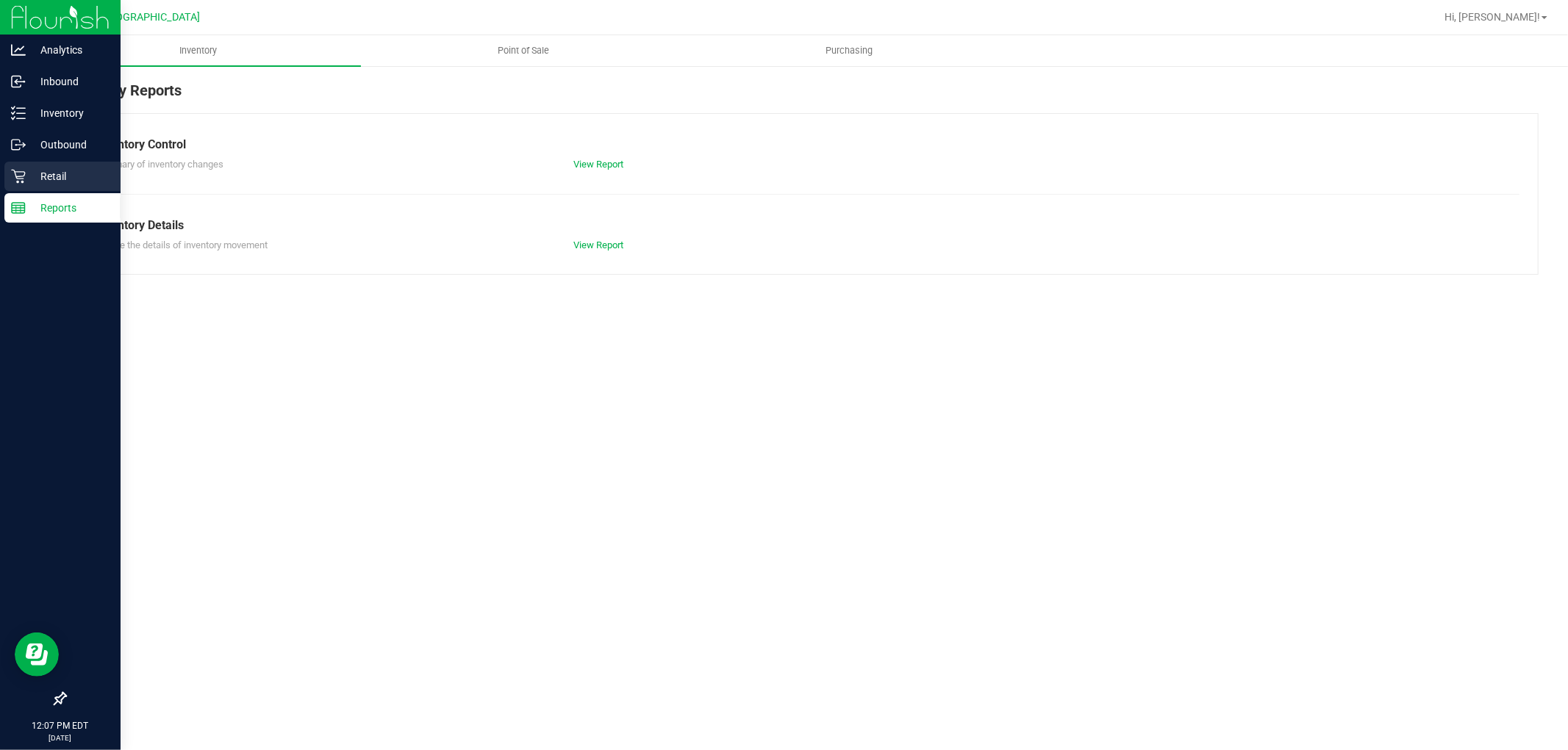
click at [60, 170] on p "Retail" at bounding box center [70, 176] width 89 height 17
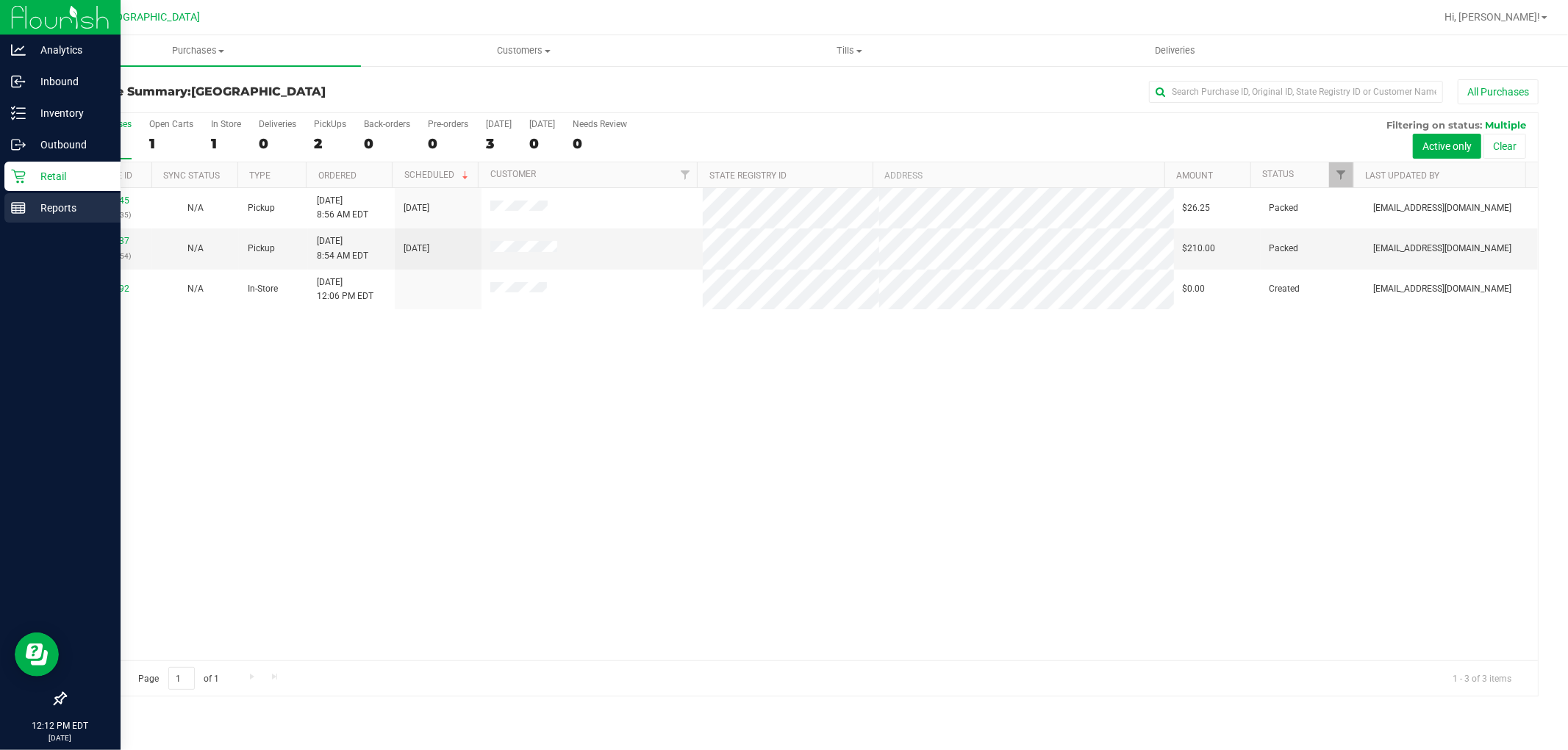
click at [44, 202] on p "Reports" at bounding box center [70, 208] width 89 height 17
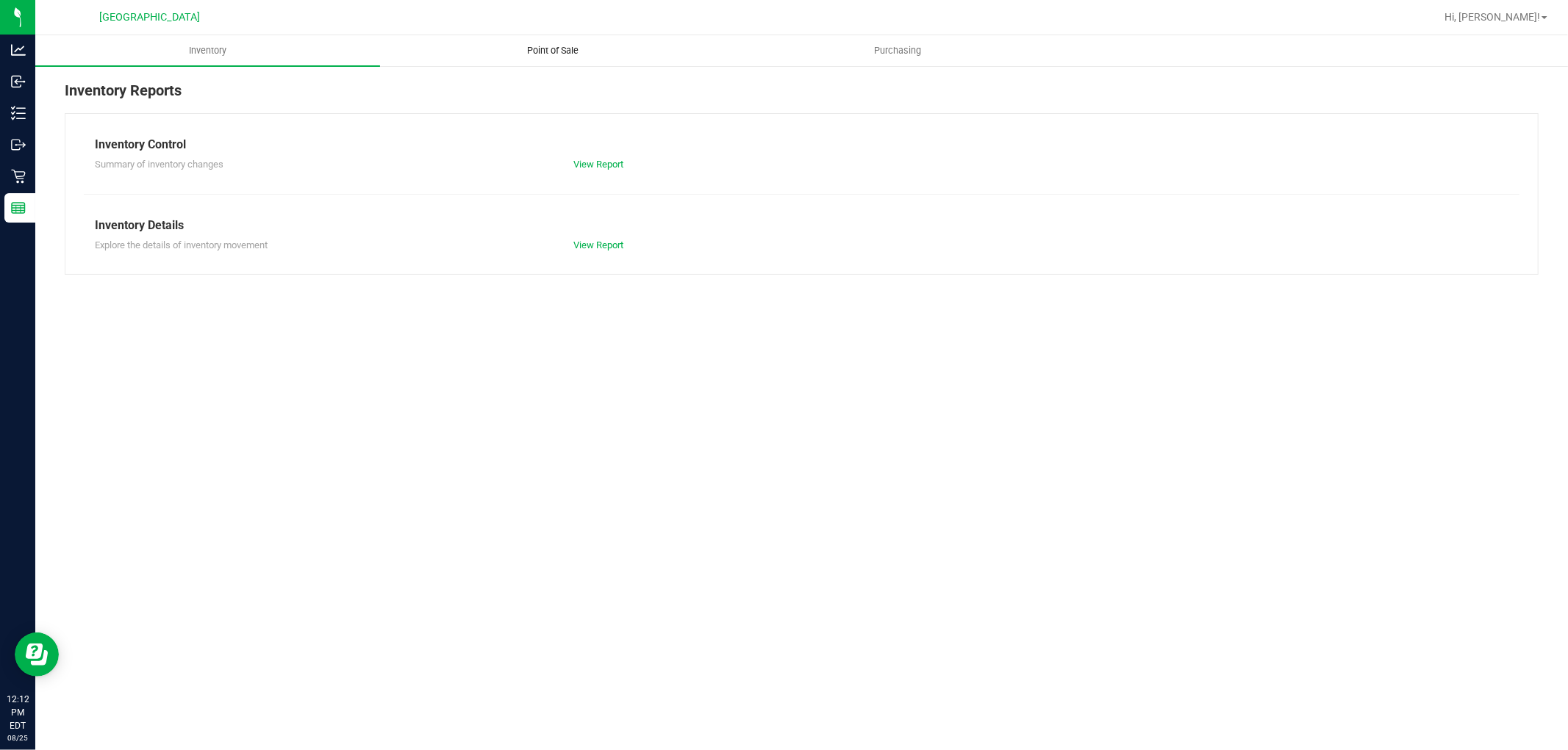
click at [543, 52] on span "Point of Sale" at bounding box center [552, 51] width 91 height 13
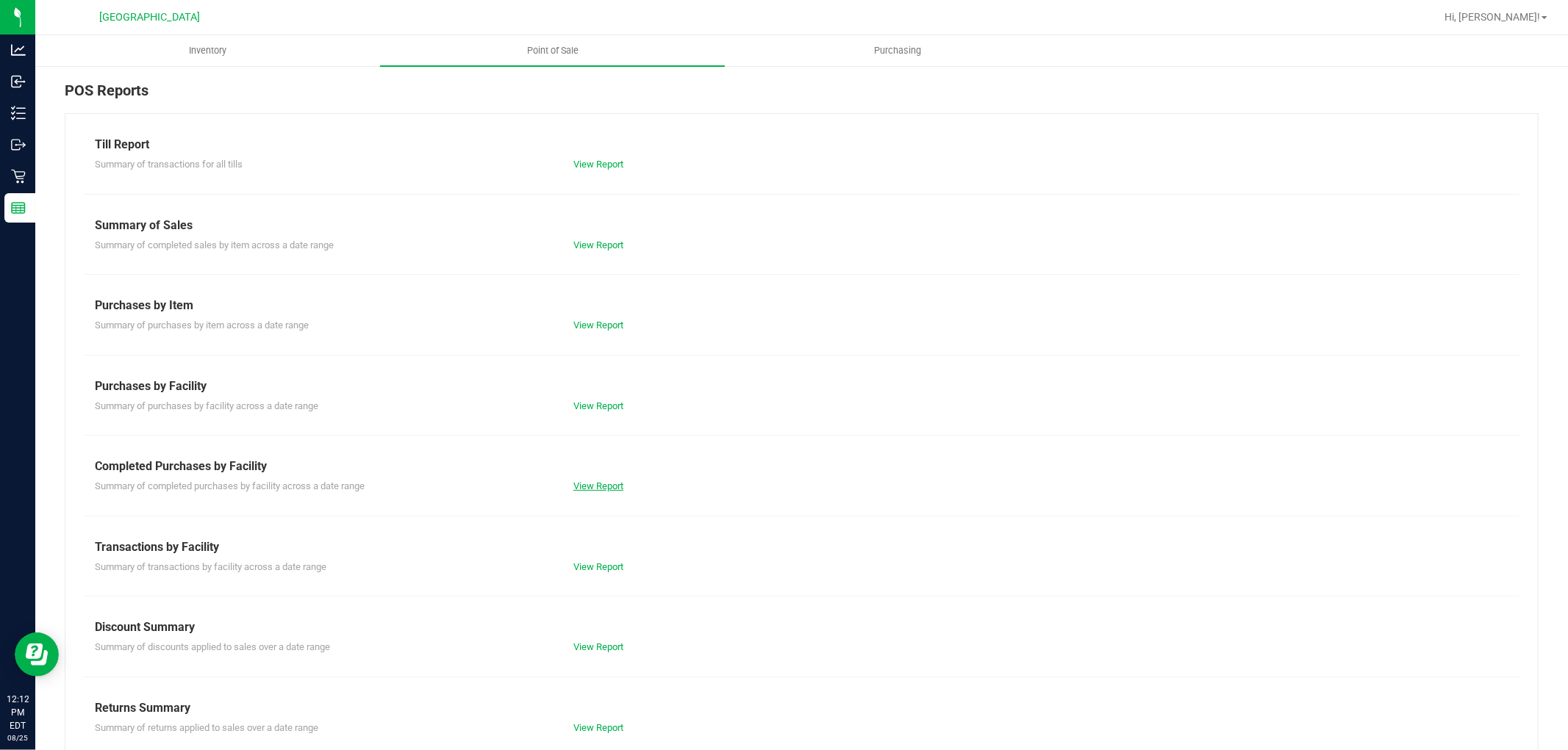
click at [573, 485] on link "View Report" at bounding box center [598, 486] width 50 height 11
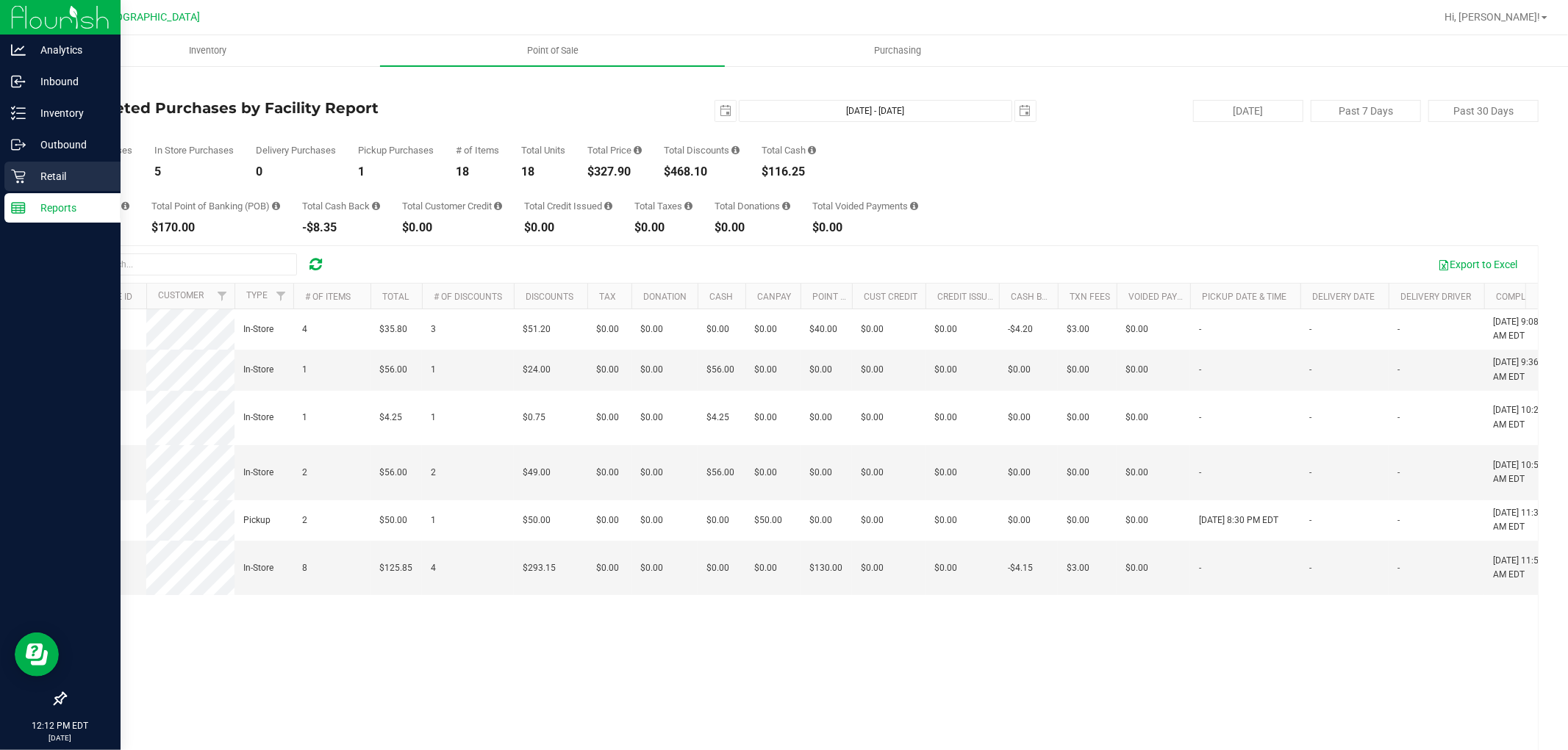
click at [37, 176] on p "Retail" at bounding box center [70, 176] width 89 height 17
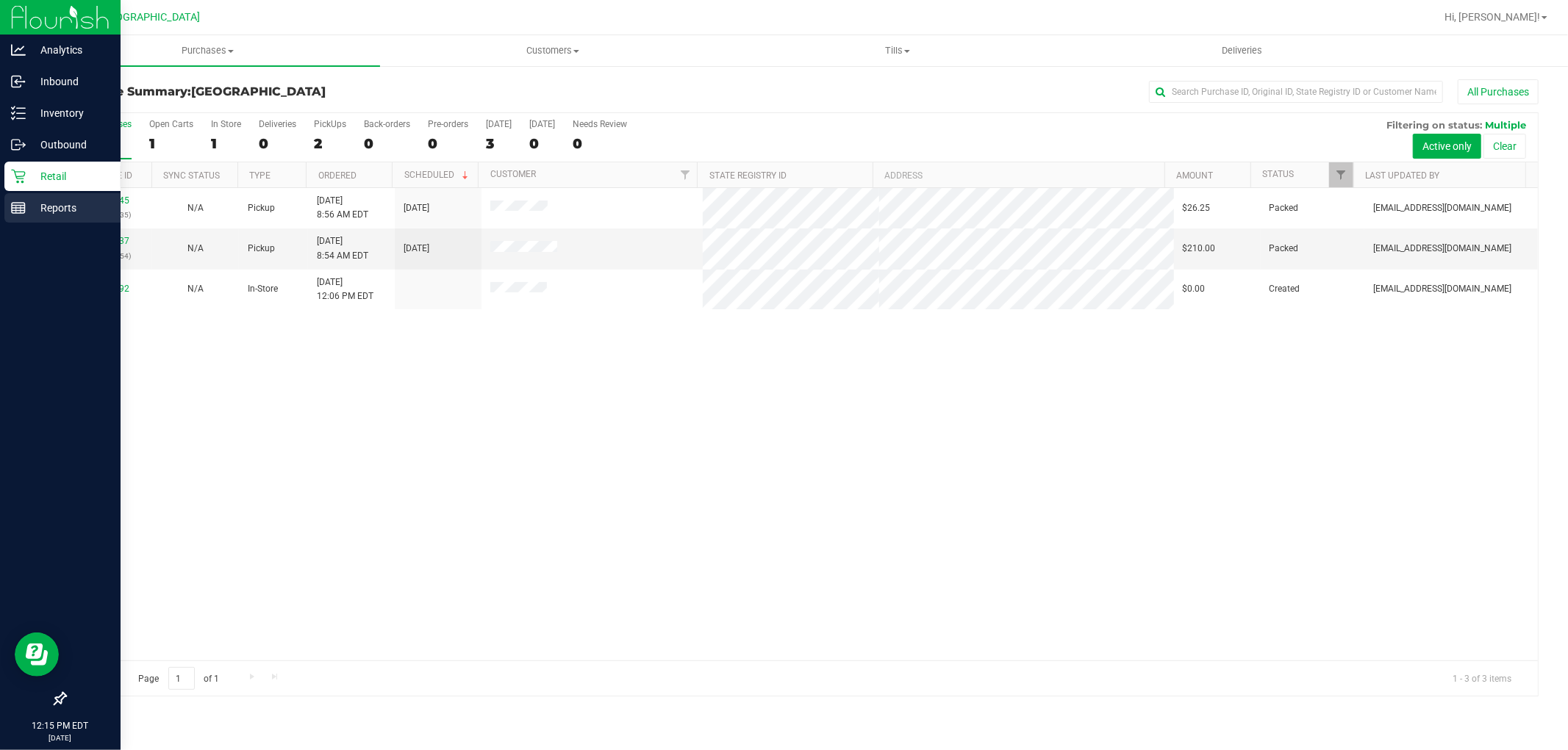
click at [38, 209] on p "Reports" at bounding box center [70, 208] width 89 height 17
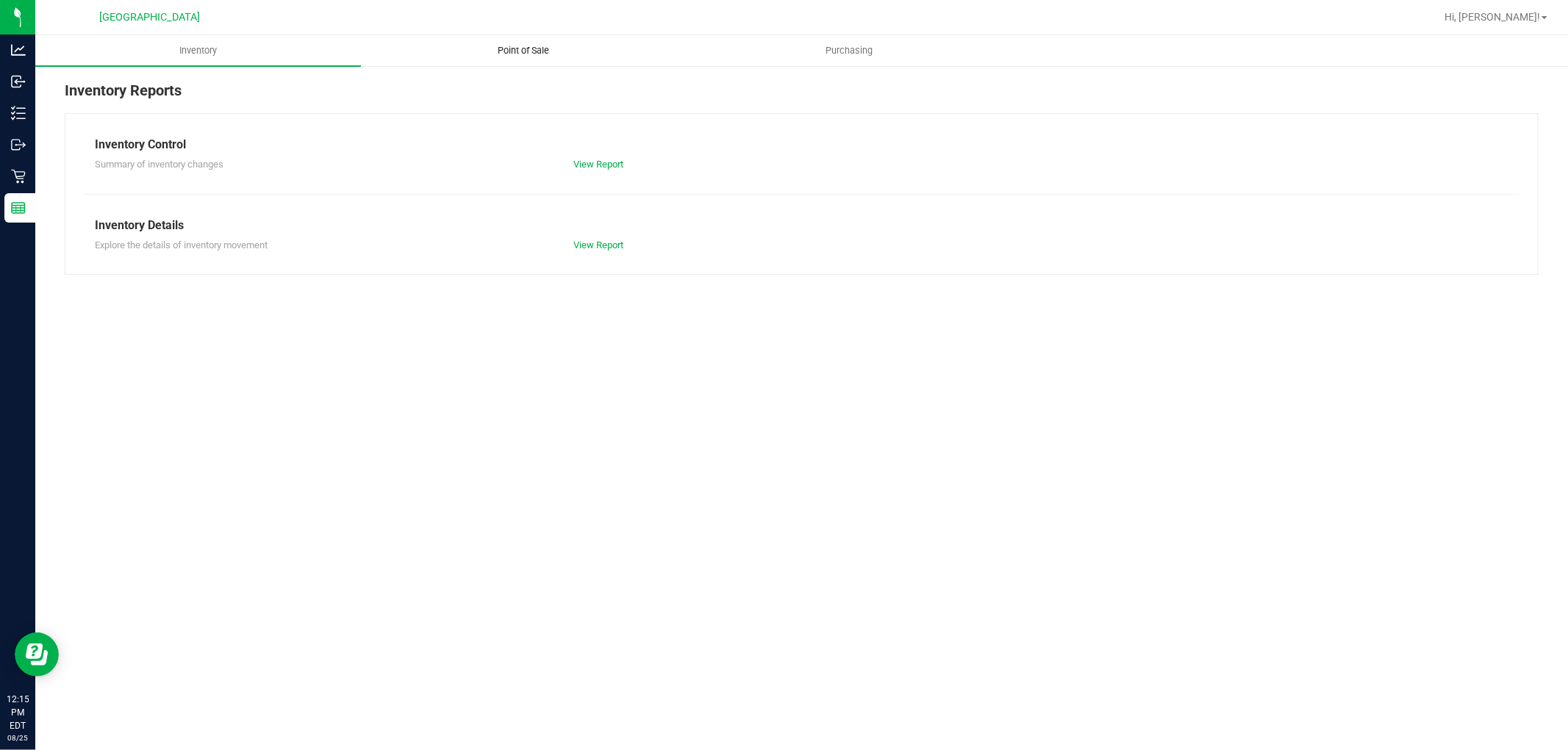
click at [535, 50] on span "Point of Sale" at bounding box center [524, 51] width 91 height 13
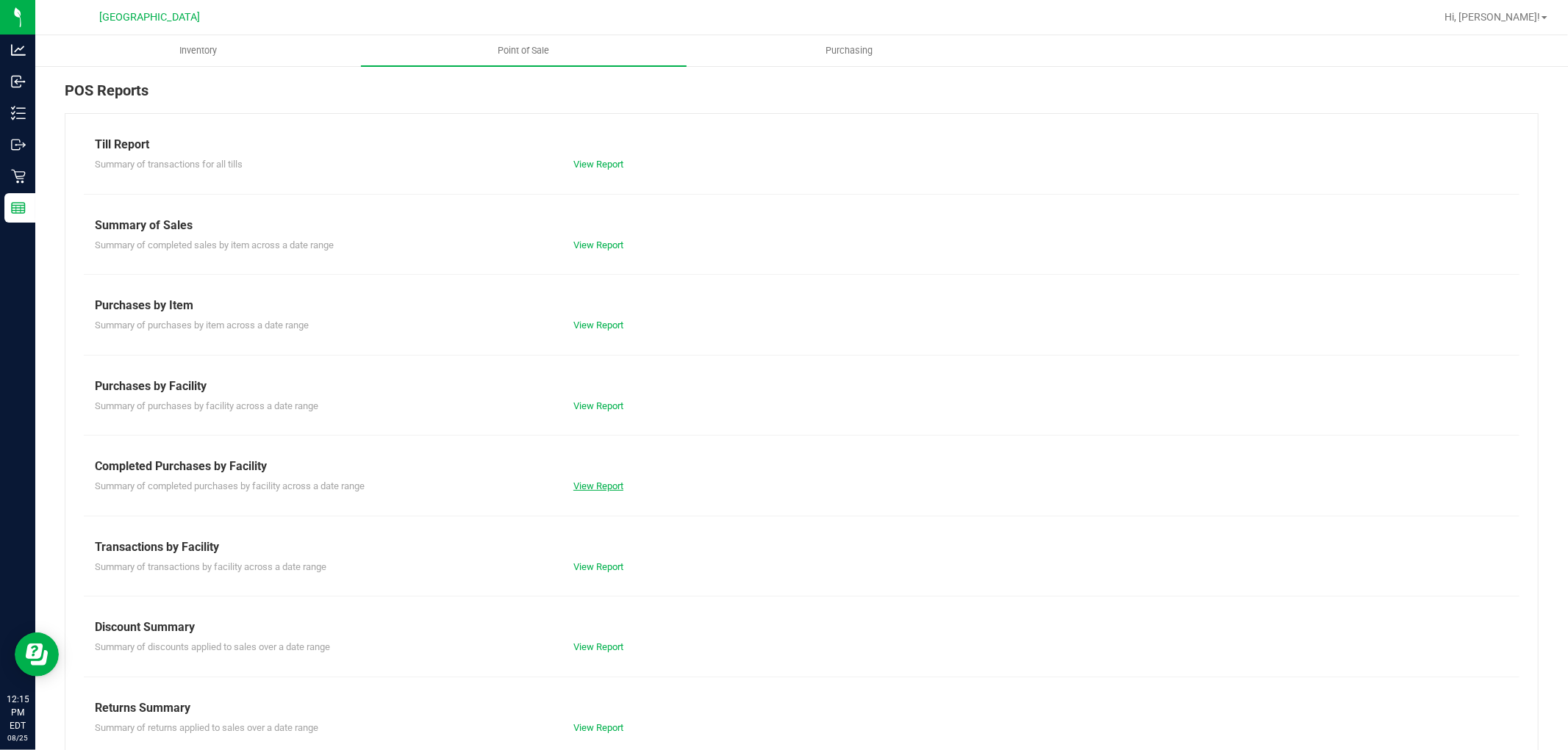
click at [594, 488] on link "View Report" at bounding box center [598, 486] width 50 height 11
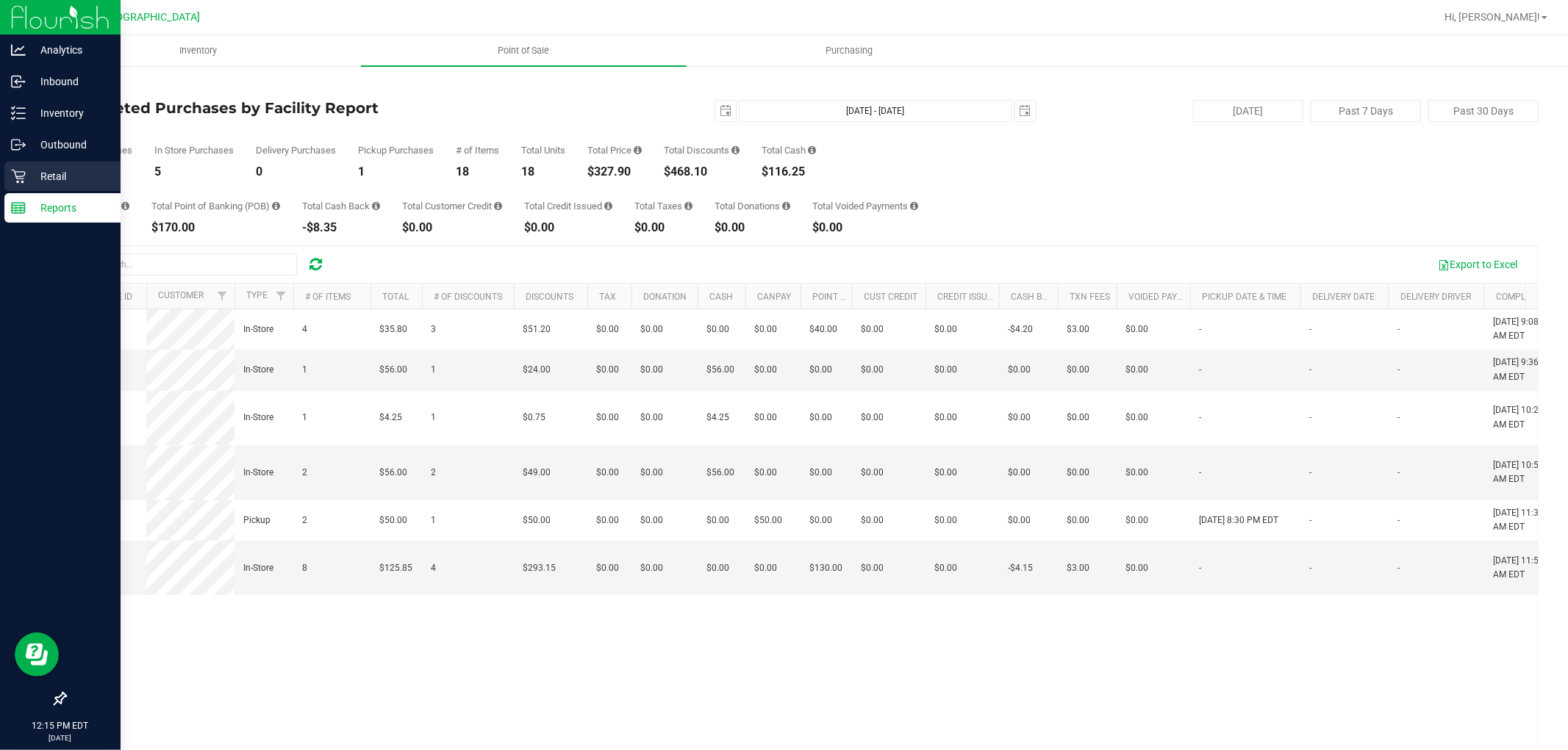
click at [26, 172] on p "Retail" at bounding box center [70, 176] width 89 height 17
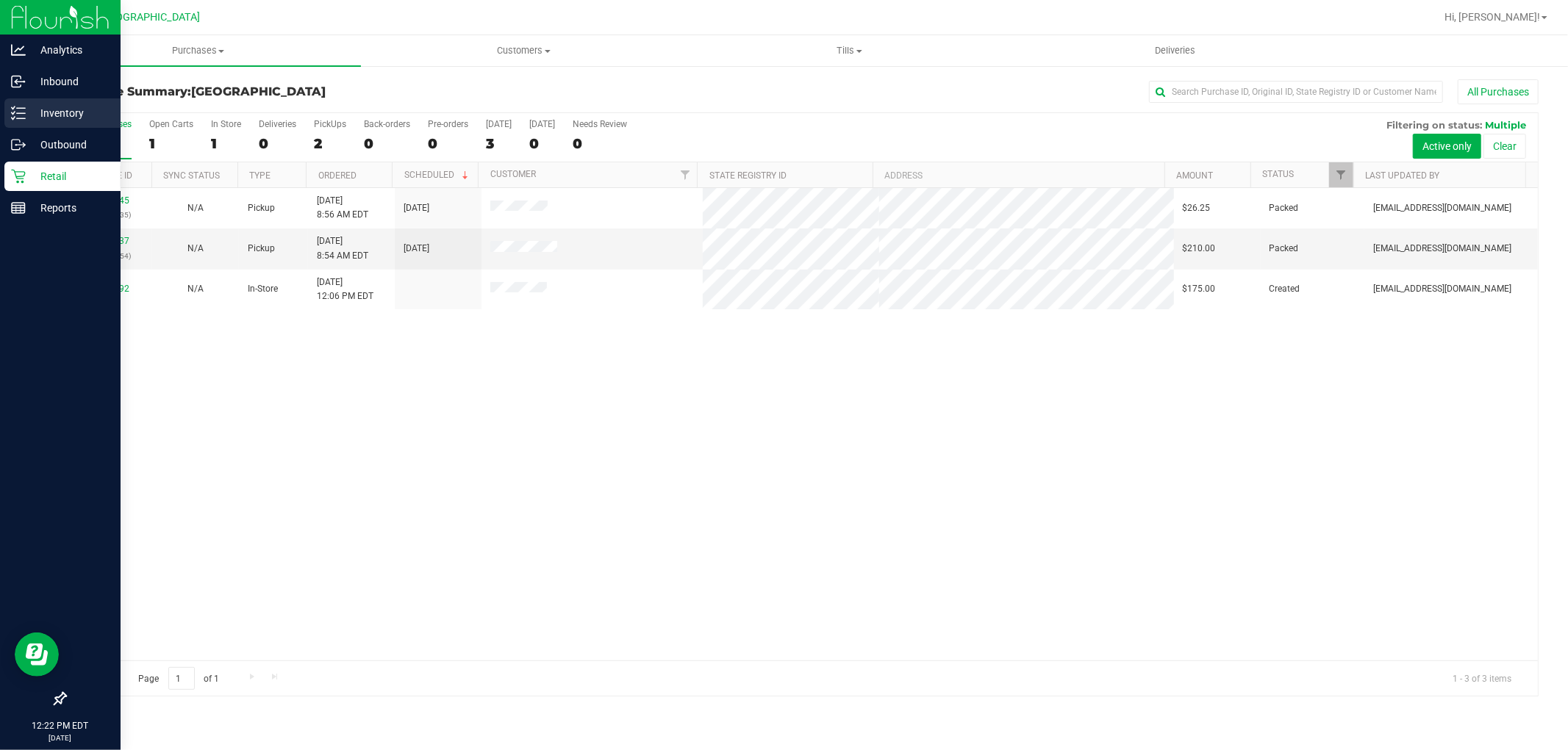
click at [35, 113] on p "Inventory" at bounding box center [70, 113] width 89 height 17
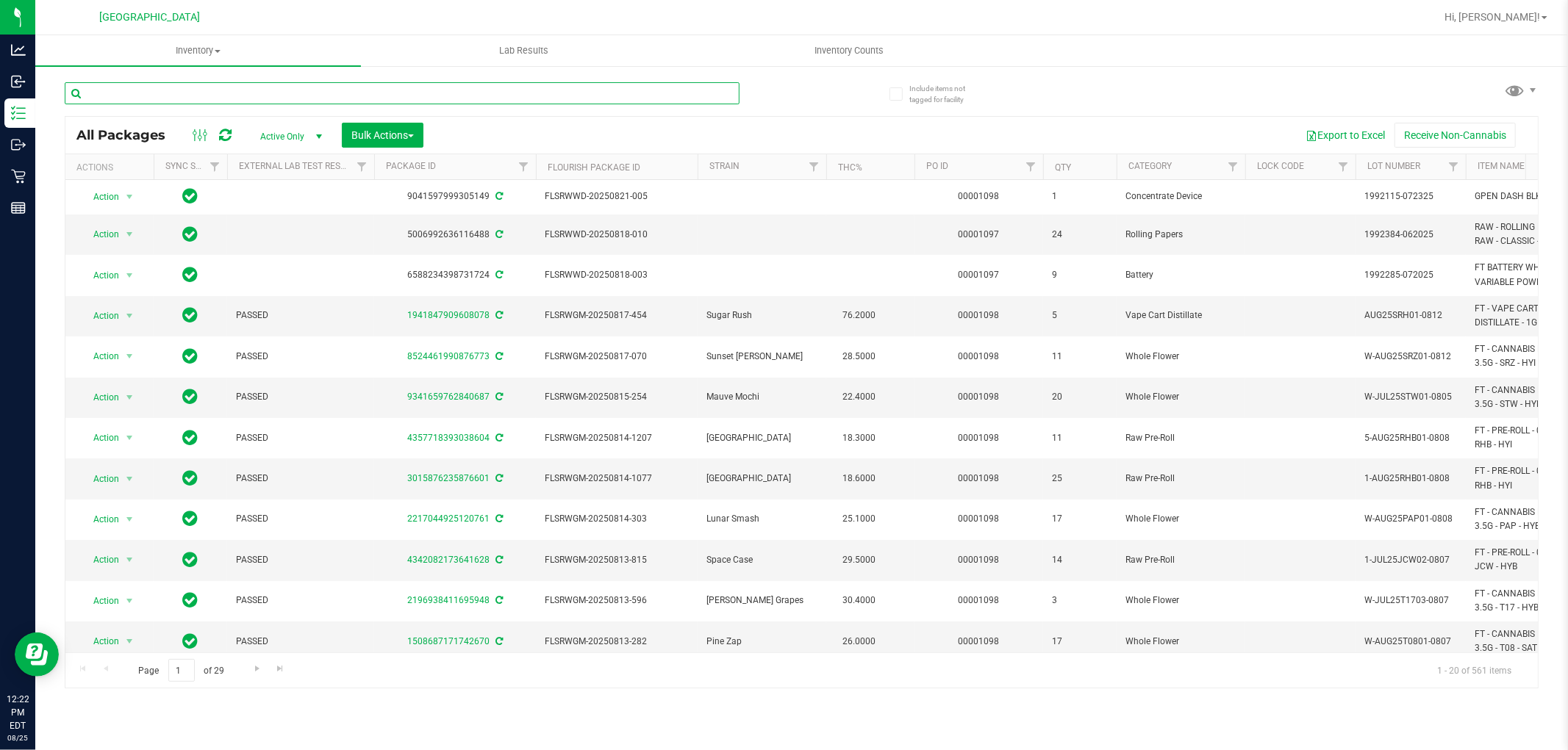
click at [188, 89] on input "text" at bounding box center [402, 93] width 675 height 22
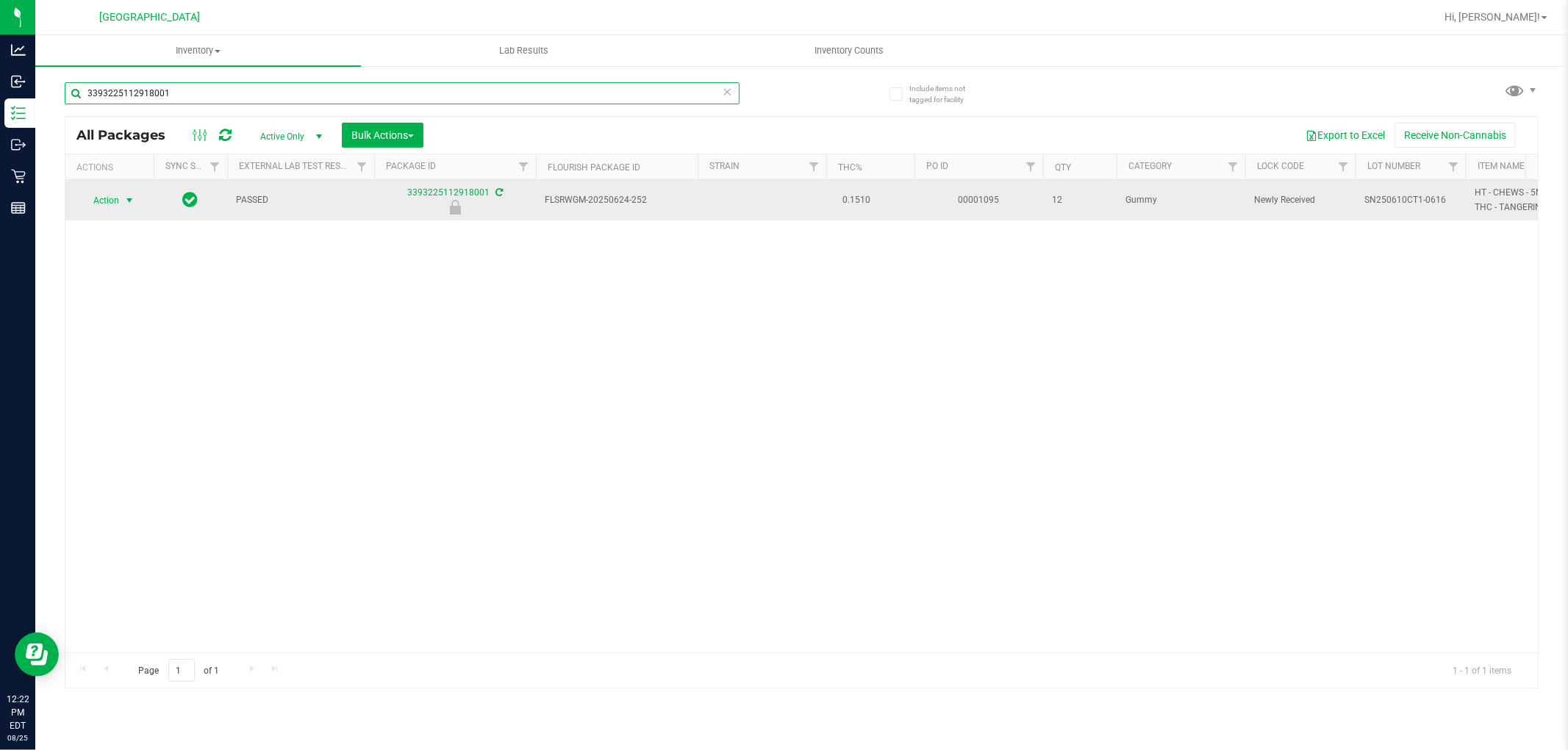
type input "3393225112918001"
click at [120, 198] on span "select" at bounding box center [129, 200] width 18 height 20
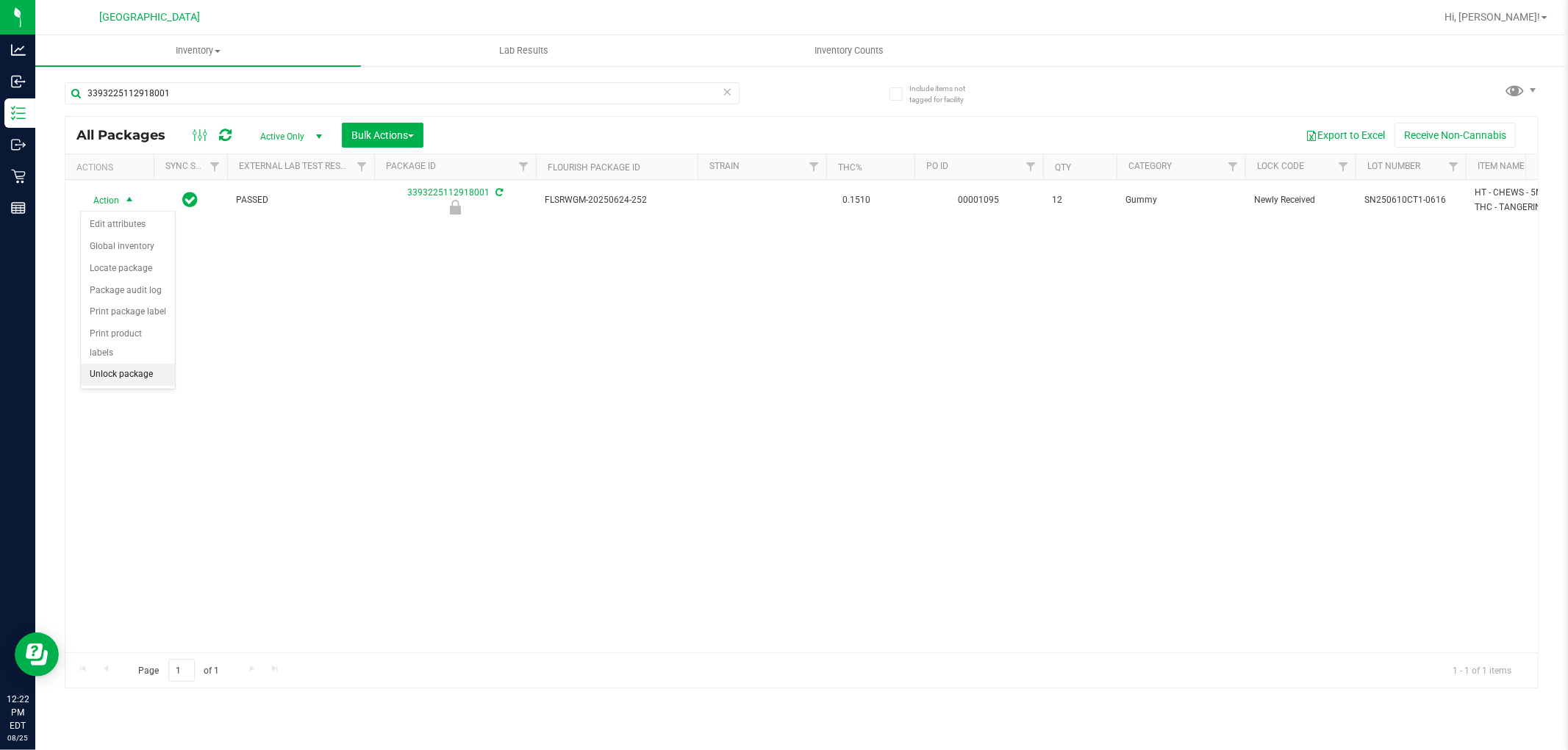
click at [114, 375] on li "Unlock package" at bounding box center [128, 374] width 94 height 22
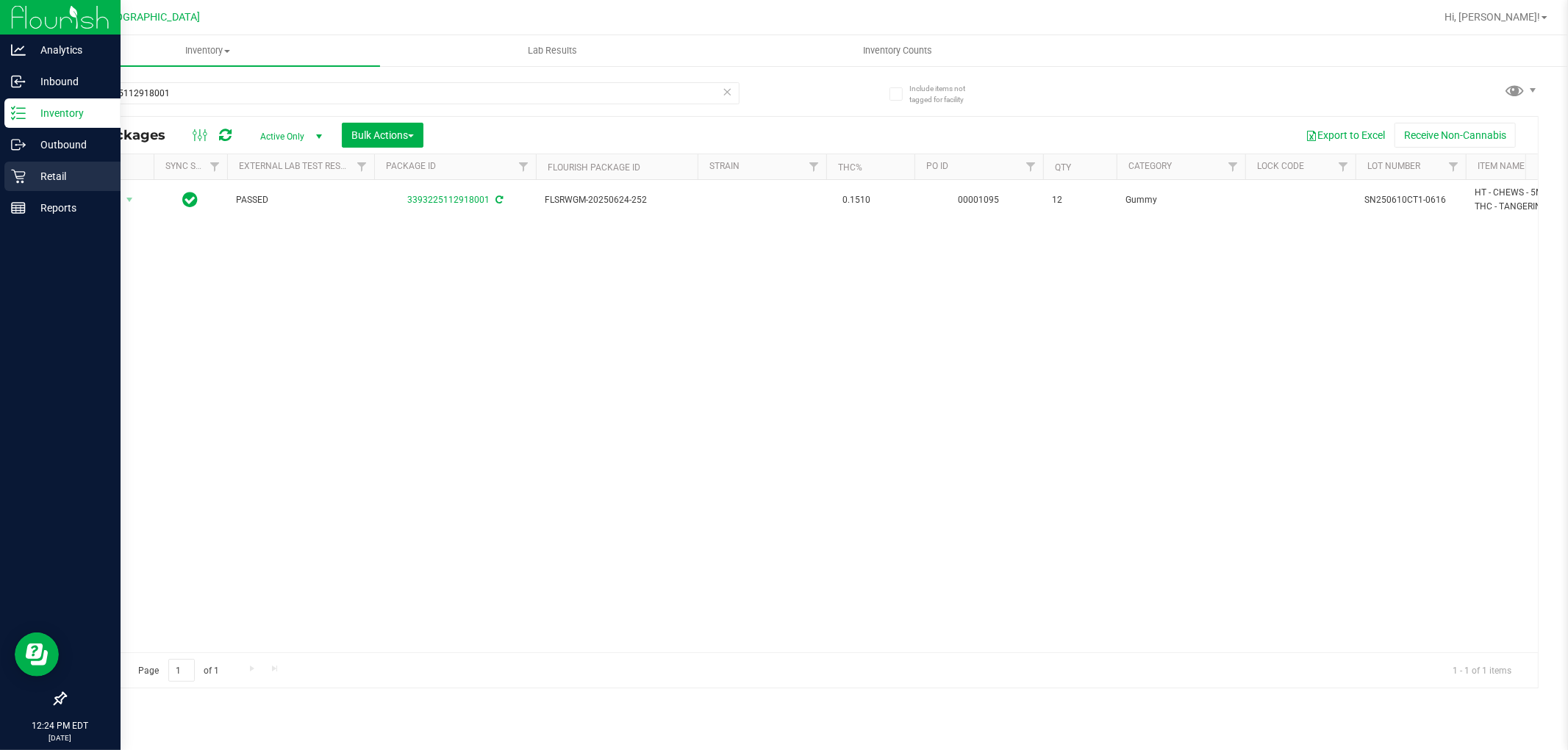
click at [57, 173] on p "Retail" at bounding box center [70, 176] width 89 height 17
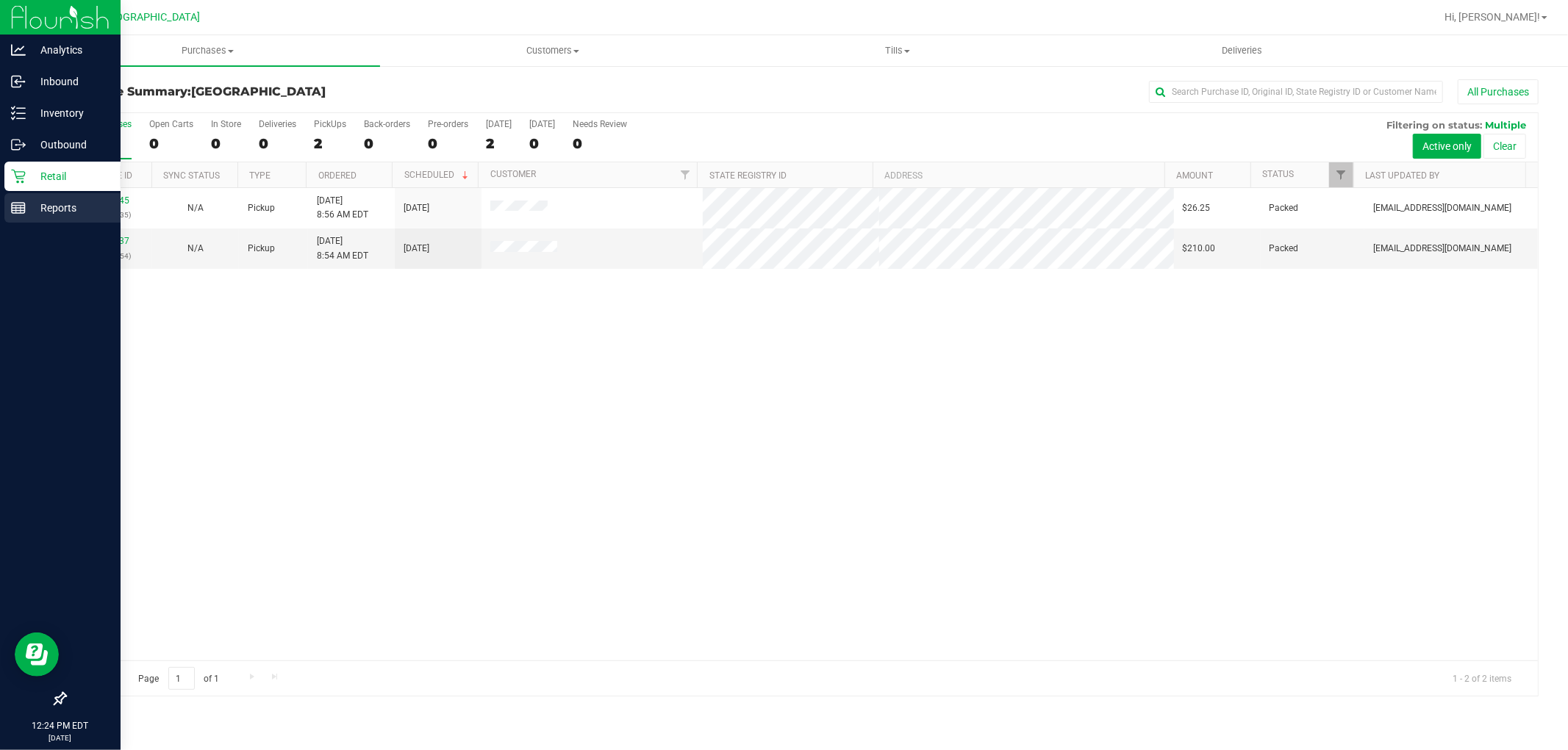
click at [60, 208] on p "Reports" at bounding box center [70, 208] width 89 height 17
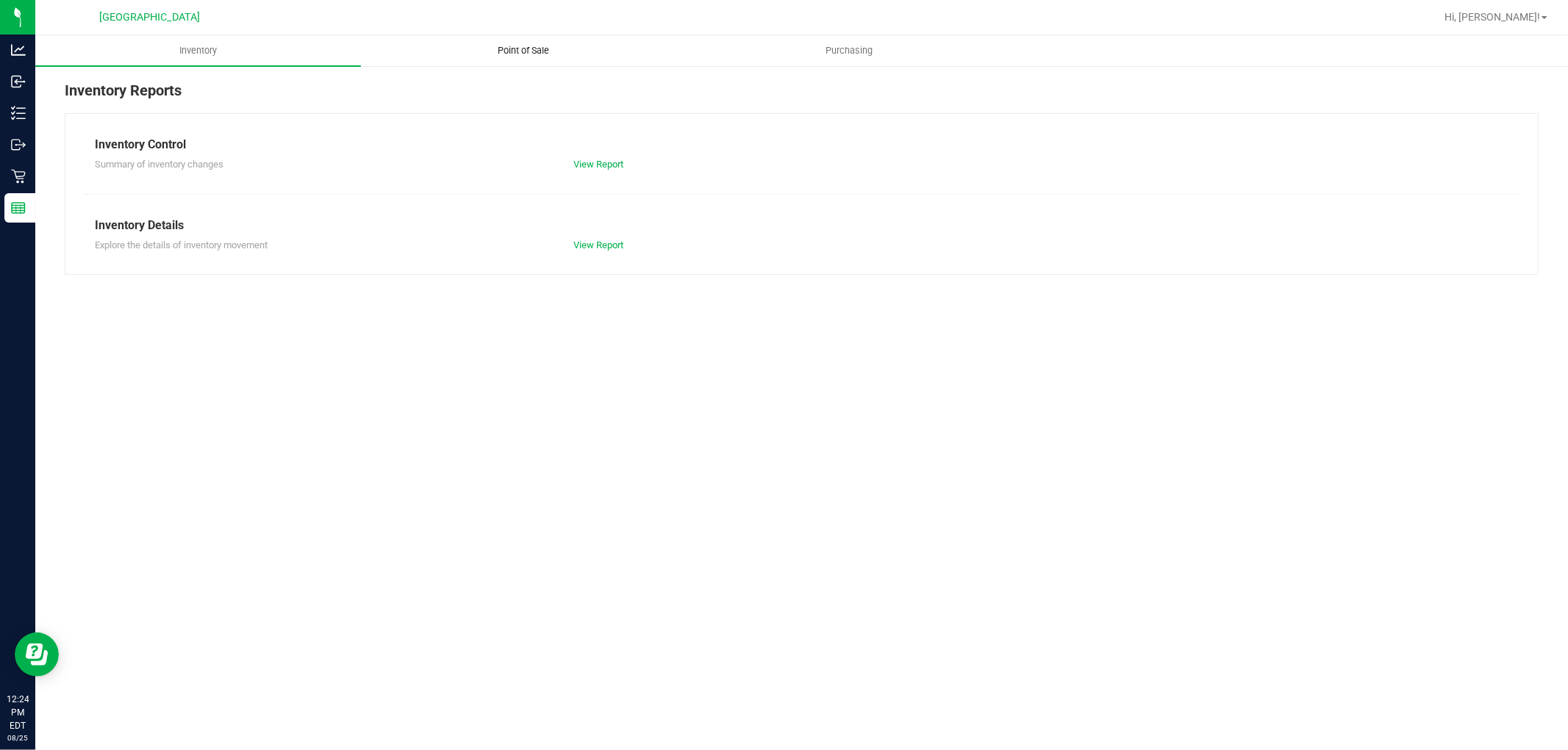
click at [513, 46] on span "Point of Sale" at bounding box center [524, 51] width 91 height 13
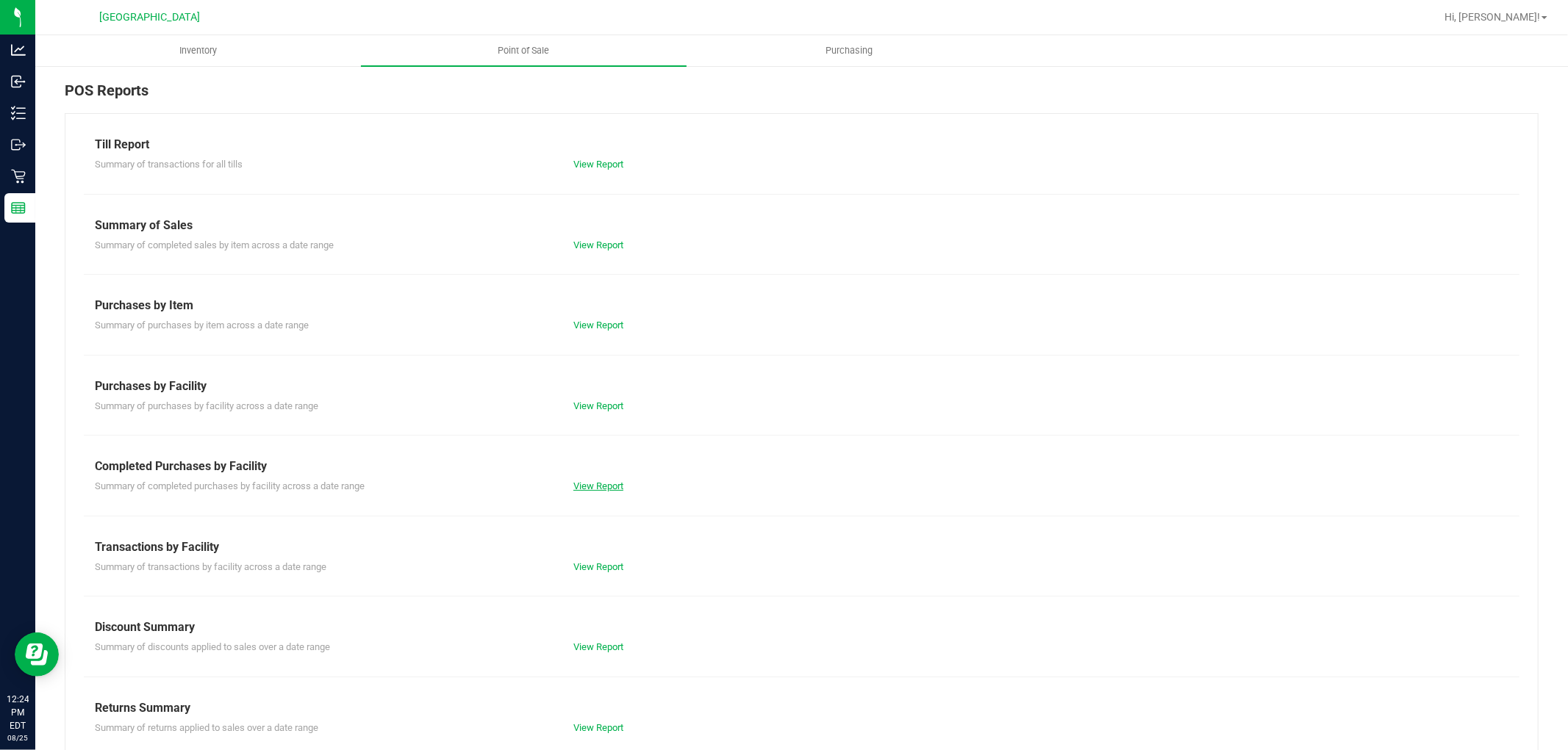
click at [584, 487] on link "View Report" at bounding box center [598, 486] width 50 height 11
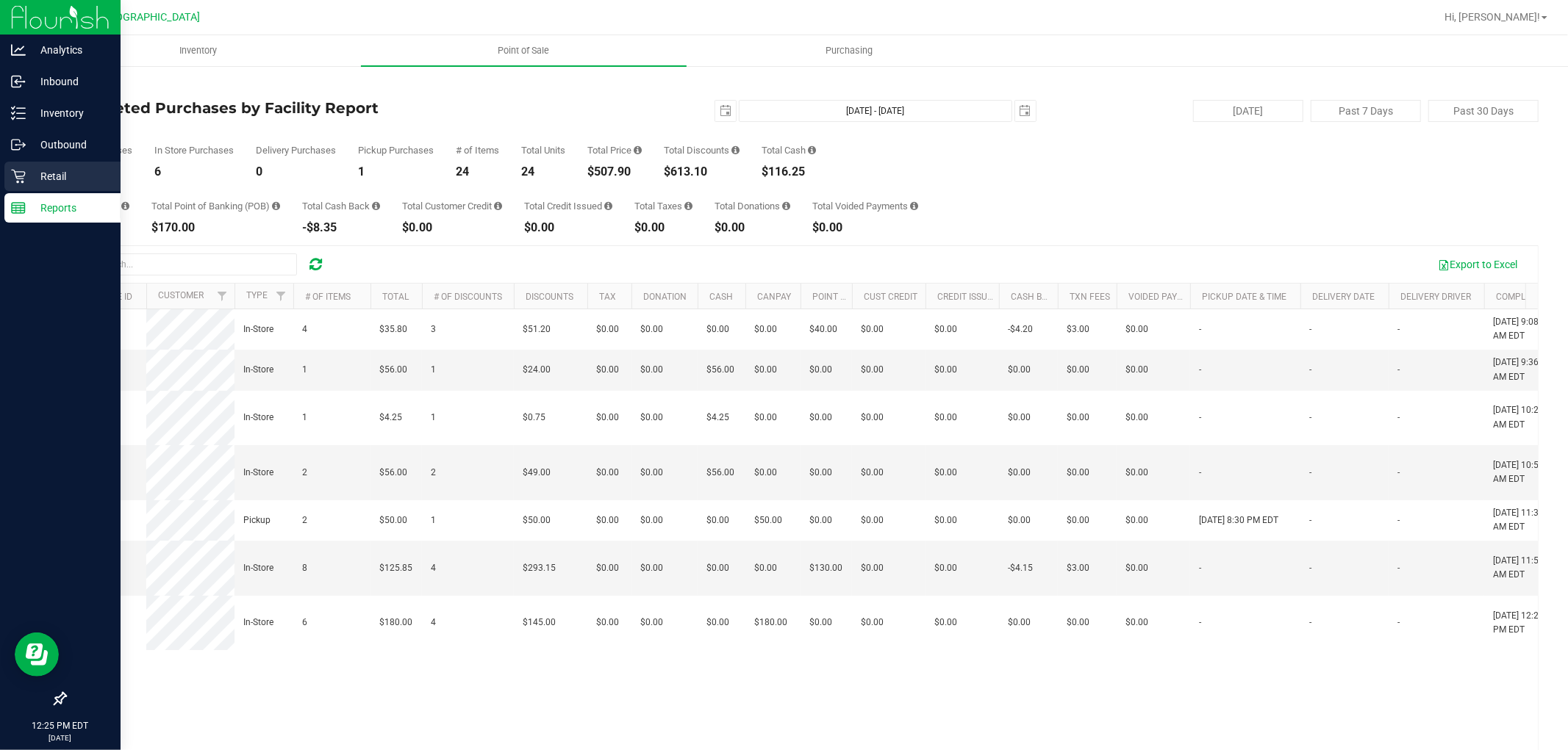
click at [31, 170] on p "Retail" at bounding box center [70, 176] width 89 height 17
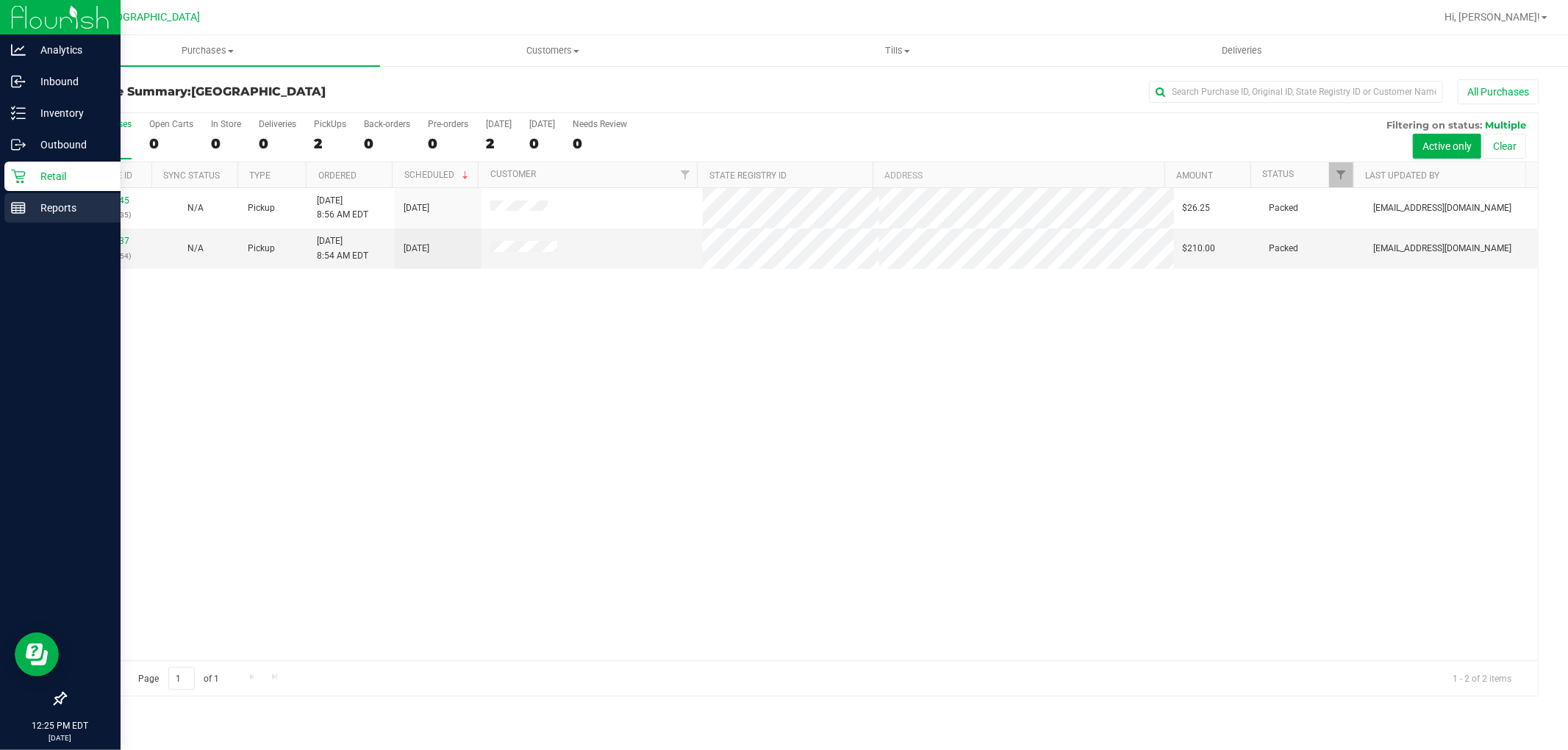
click at [33, 201] on p "Reports" at bounding box center [70, 208] width 89 height 17
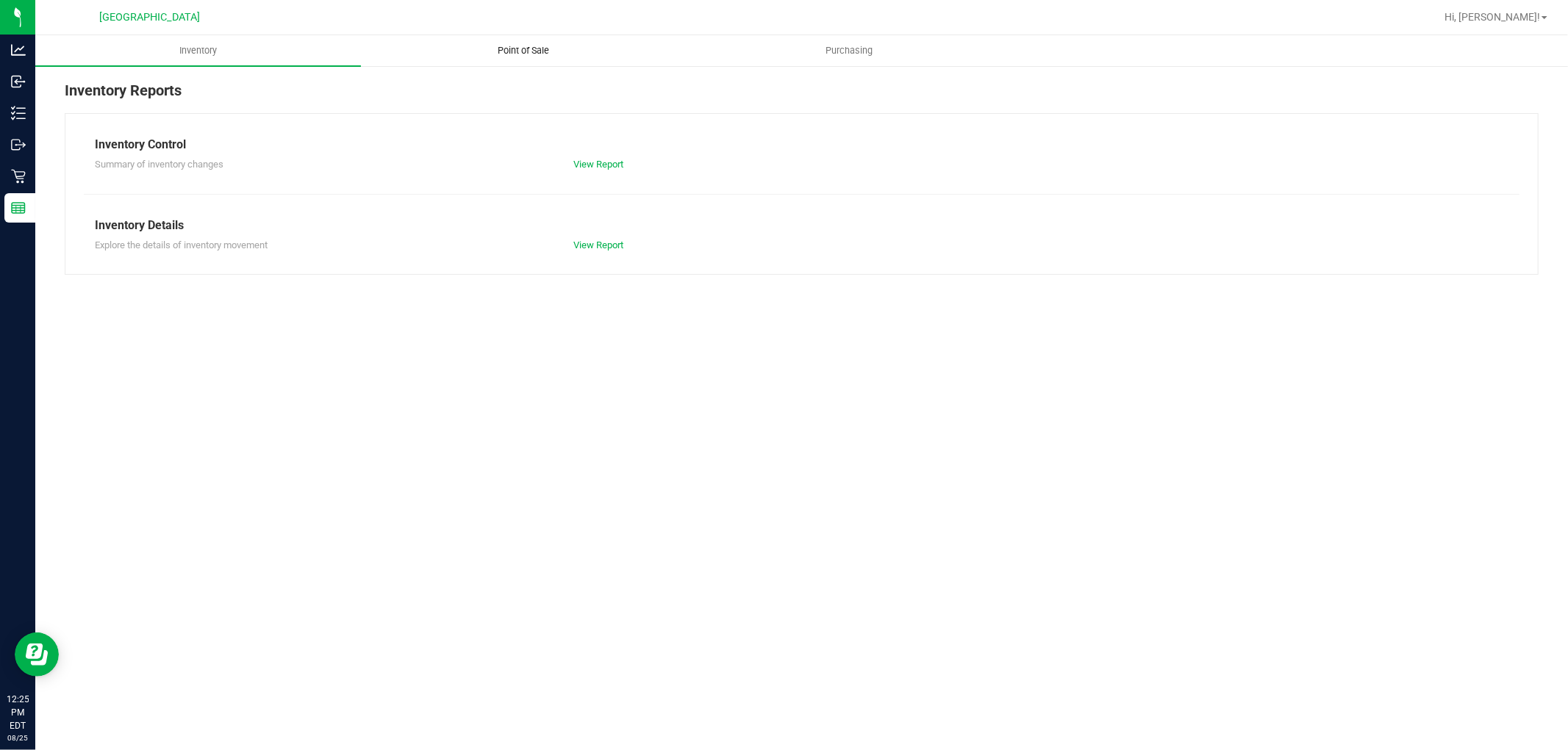
click at [512, 40] on uib-tab-heading "Point of Sale" at bounding box center [523, 50] width 324 height 30
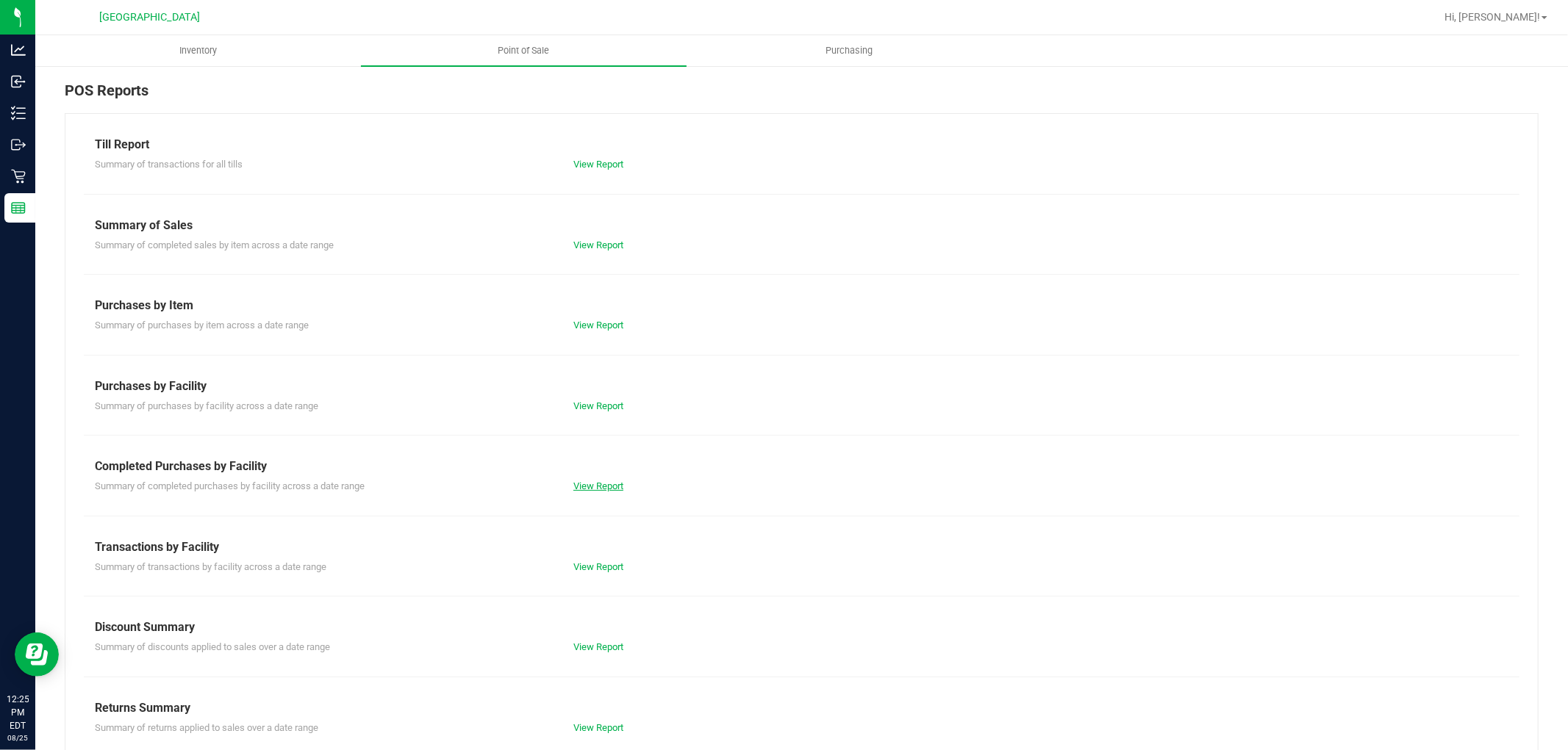
click at [600, 488] on link "View Report" at bounding box center [598, 486] width 50 height 11
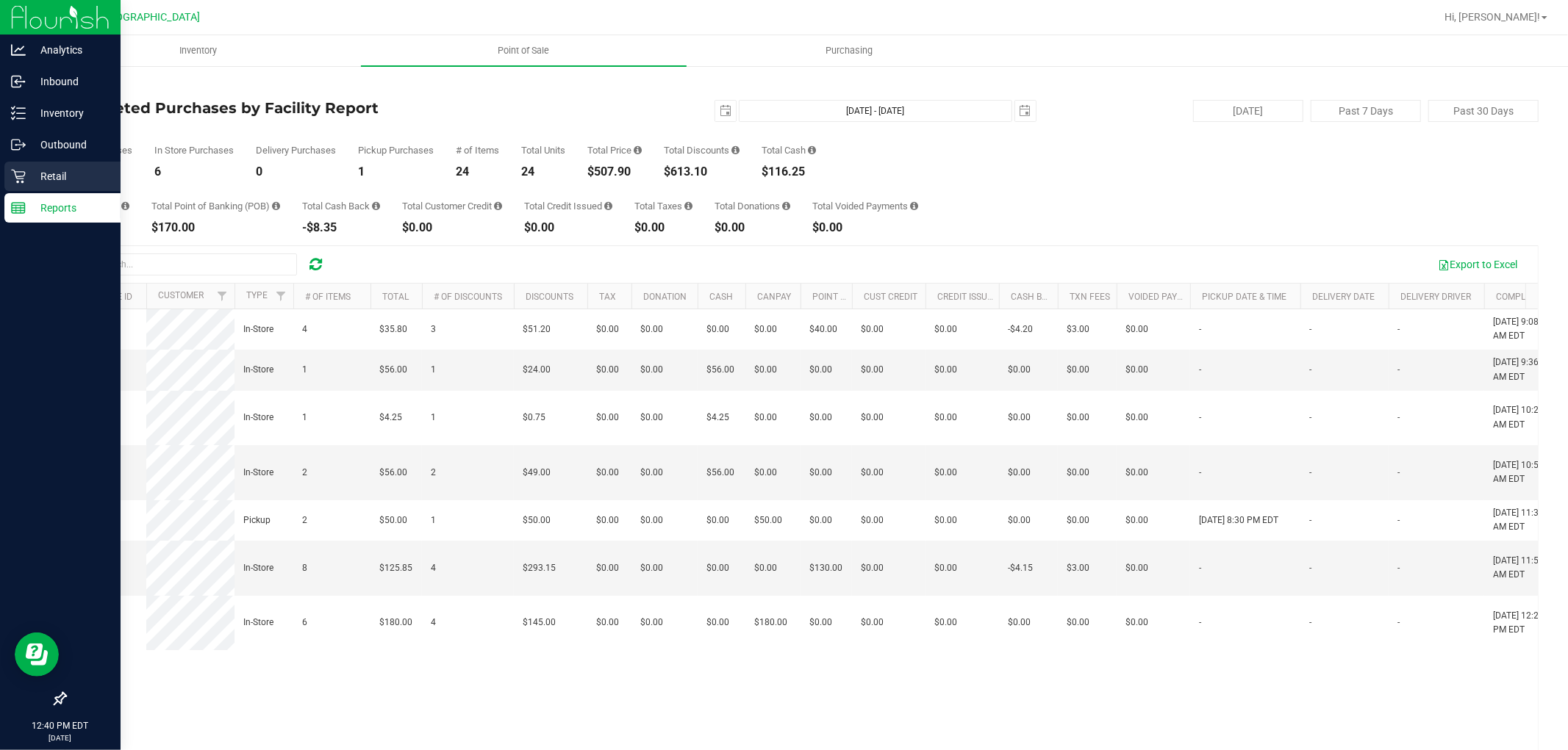
click at [50, 181] on p "Retail" at bounding box center [70, 176] width 89 height 17
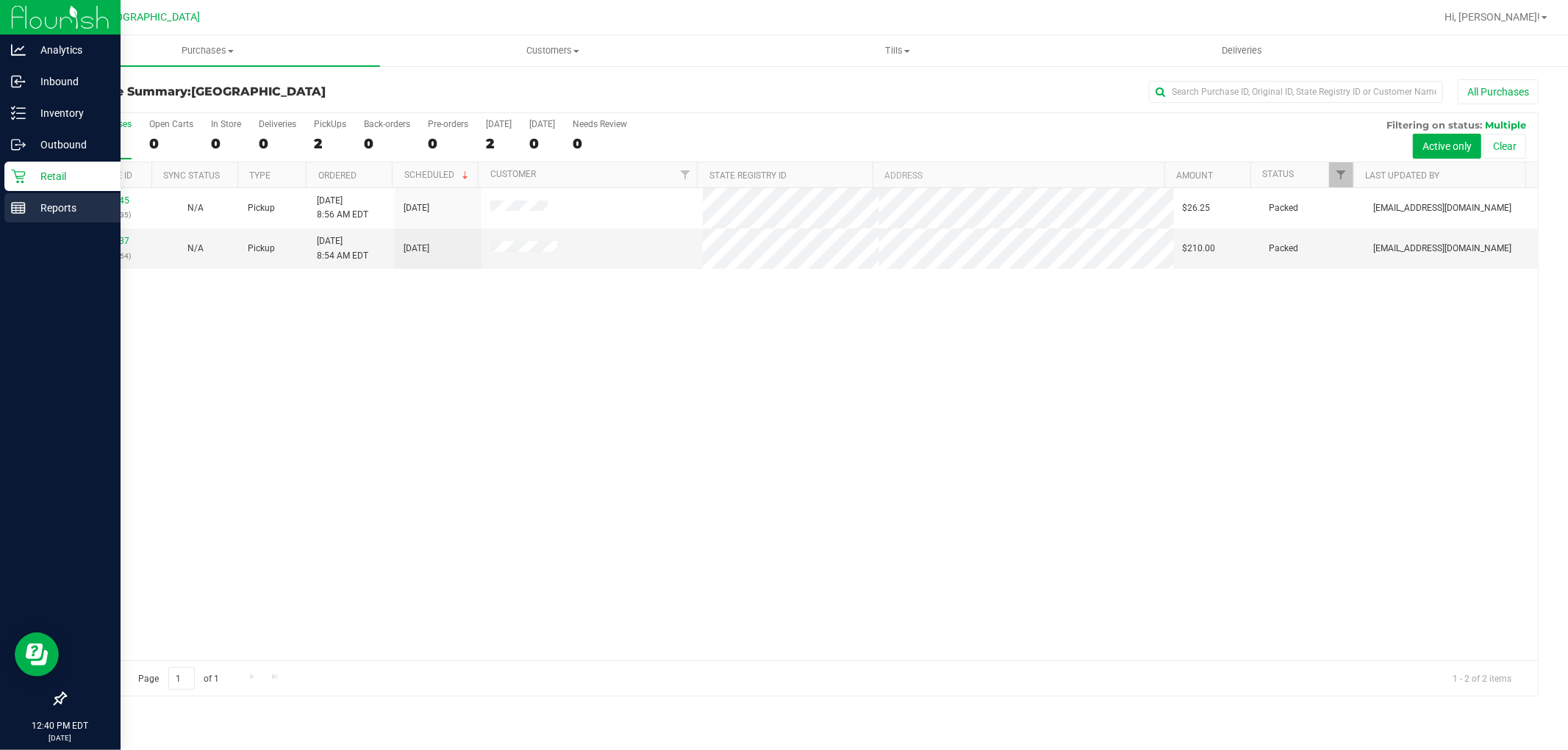
click at [48, 208] on p "Reports" at bounding box center [70, 208] width 89 height 17
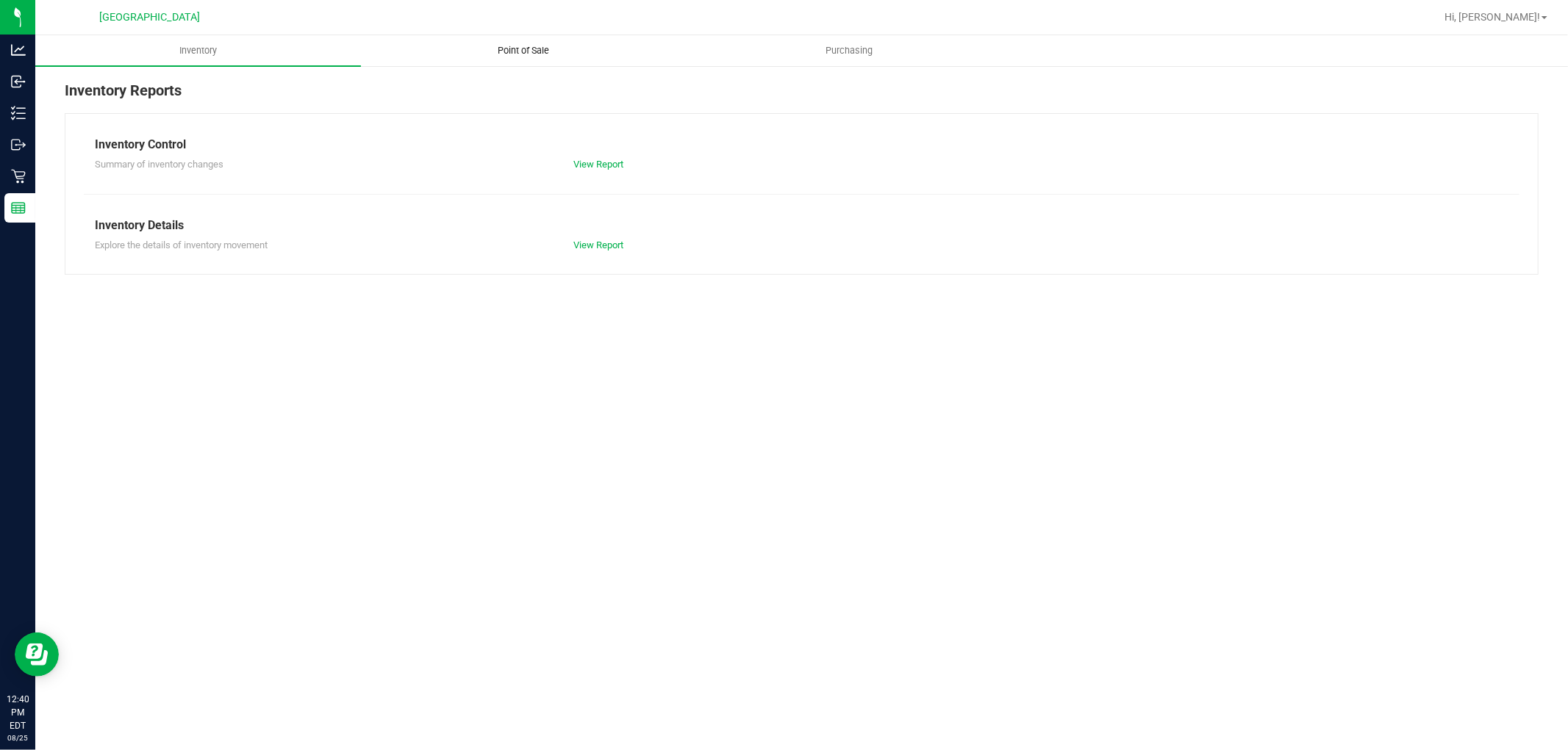
click at [518, 48] on span "Point of Sale" at bounding box center [524, 51] width 91 height 13
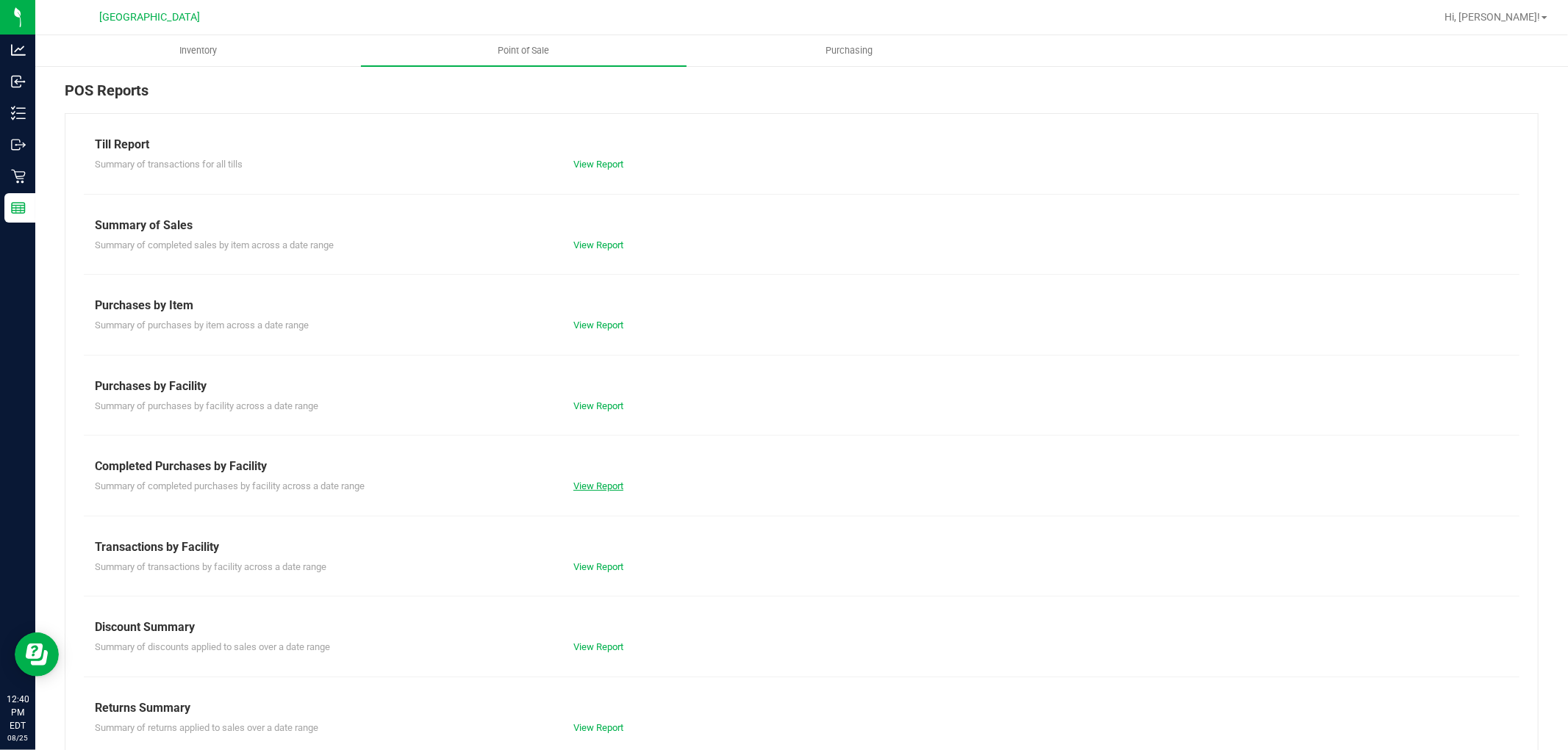
click at [599, 487] on link "View Report" at bounding box center [598, 486] width 50 height 11
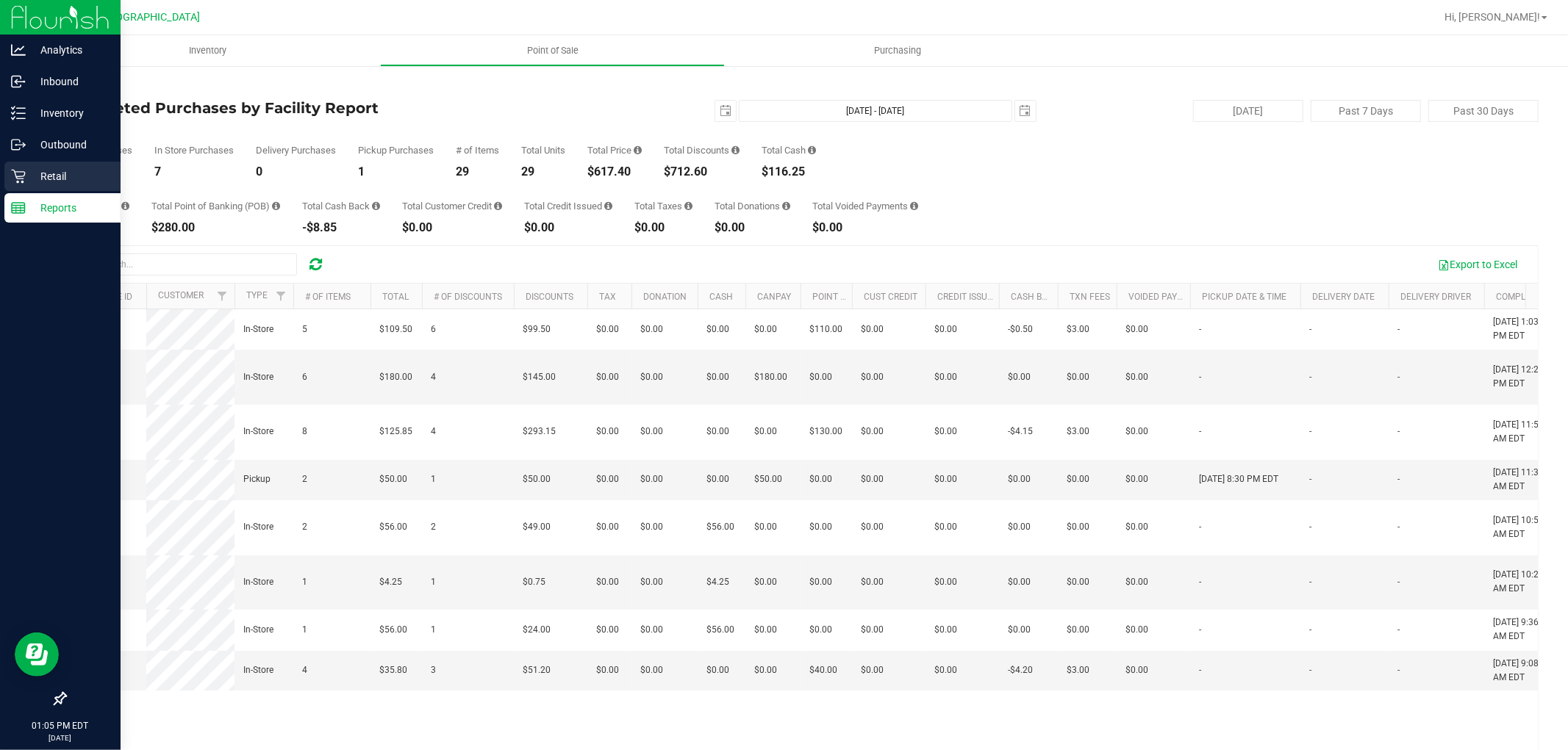
click at [30, 167] on p "Retail" at bounding box center [70, 176] width 89 height 17
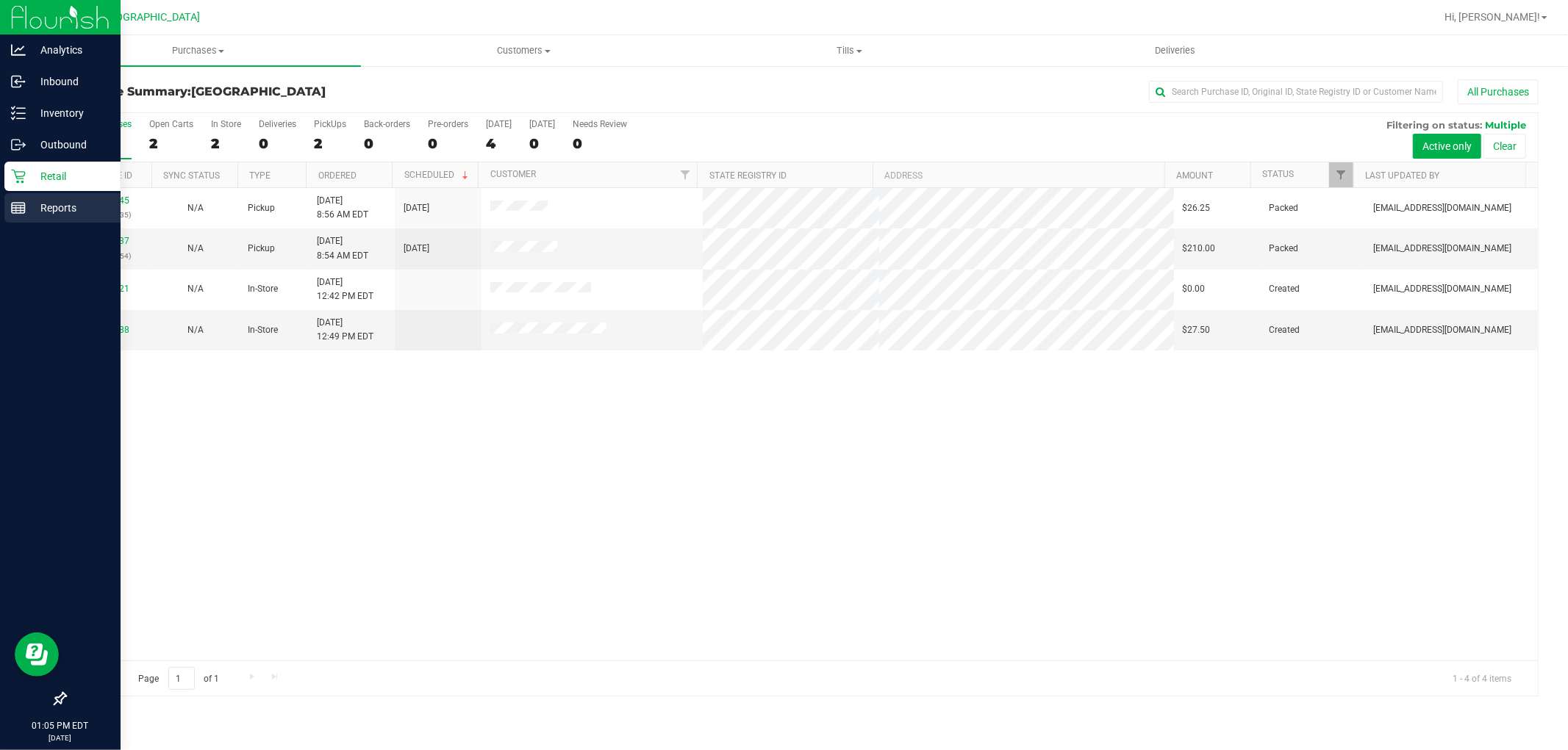
click at [27, 210] on p "Reports" at bounding box center [70, 208] width 89 height 17
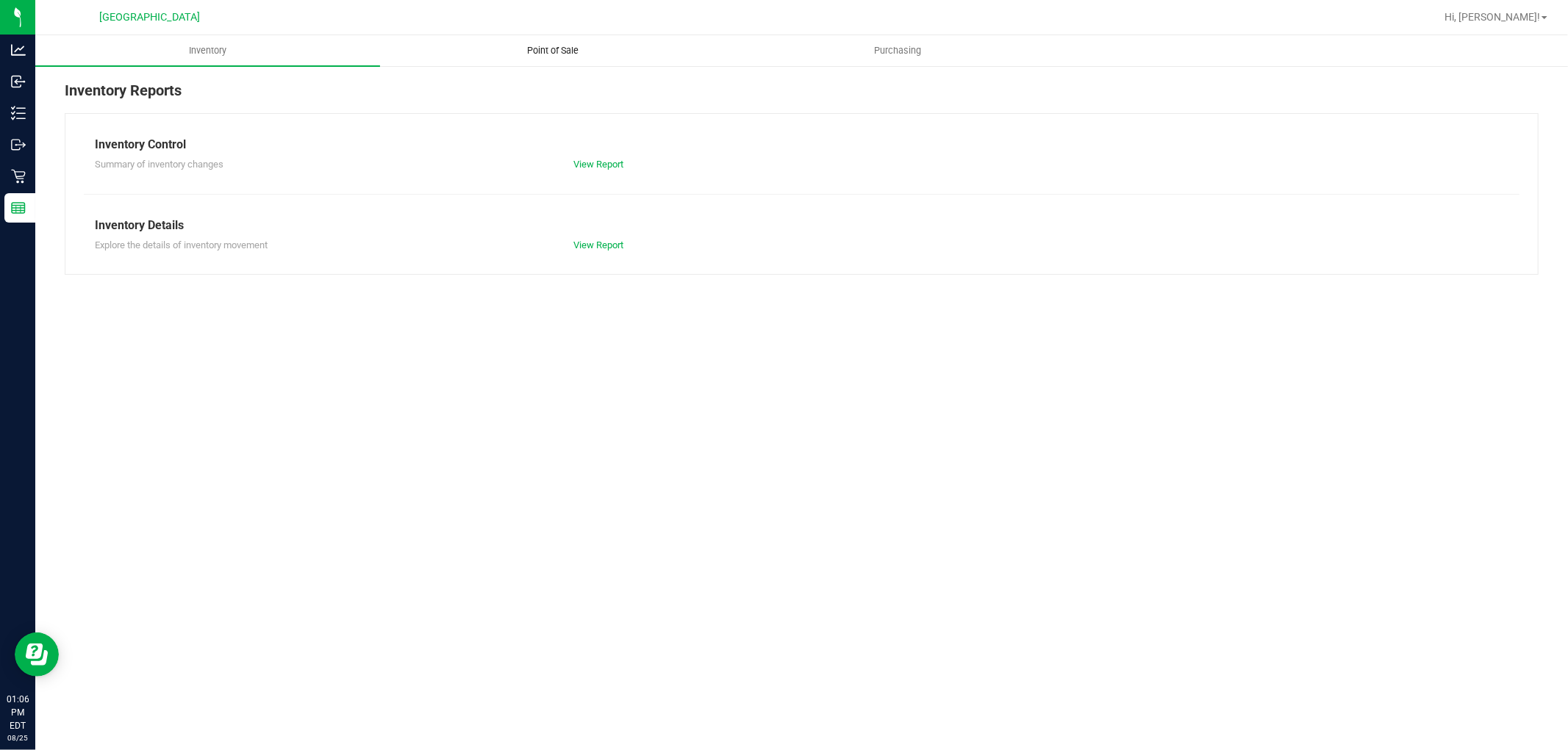
click at [553, 48] on span "Point of Sale" at bounding box center [552, 51] width 91 height 13
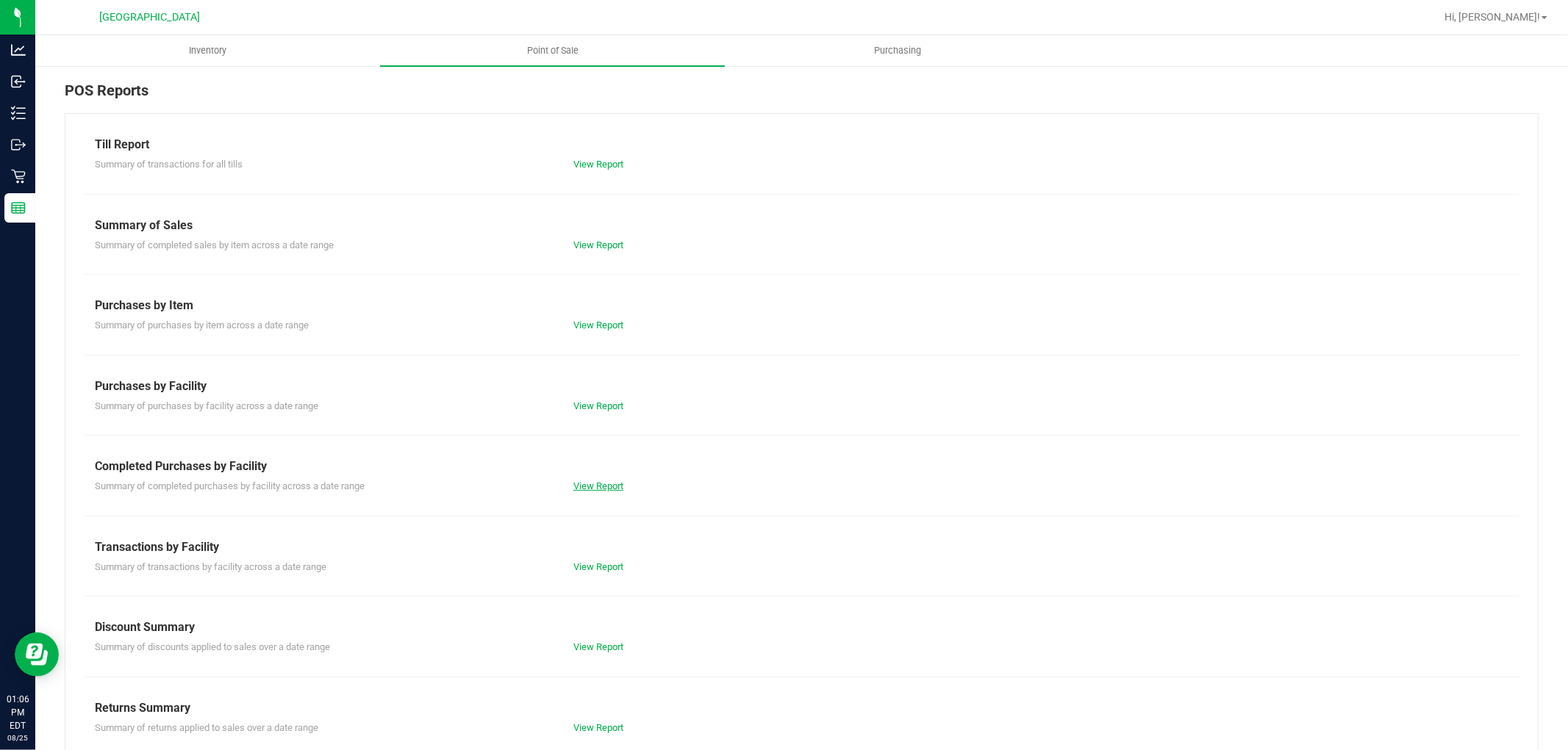
click at [591, 488] on link "View Report" at bounding box center [598, 486] width 50 height 11
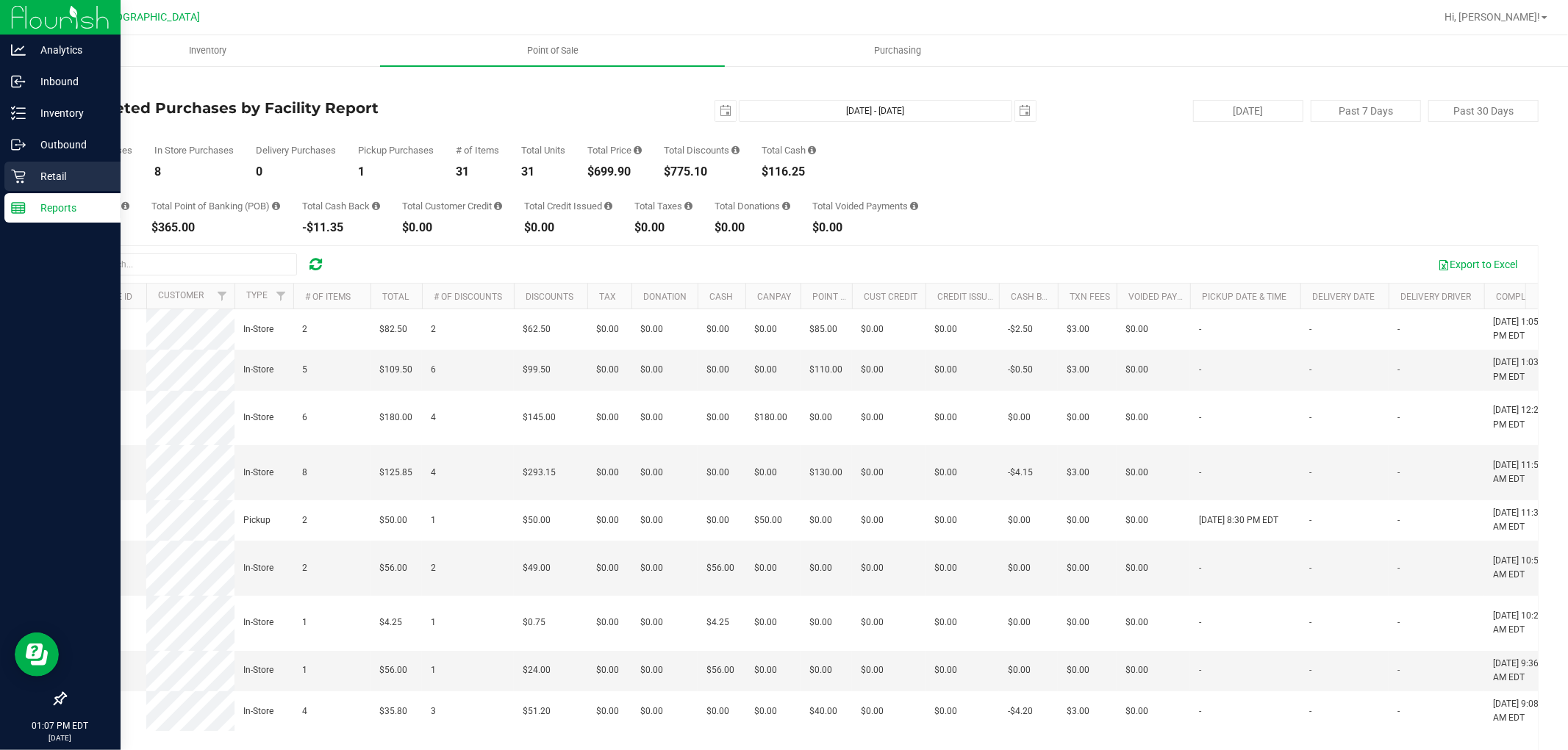
click at [61, 169] on p "Retail" at bounding box center [70, 176] width 89 height 17
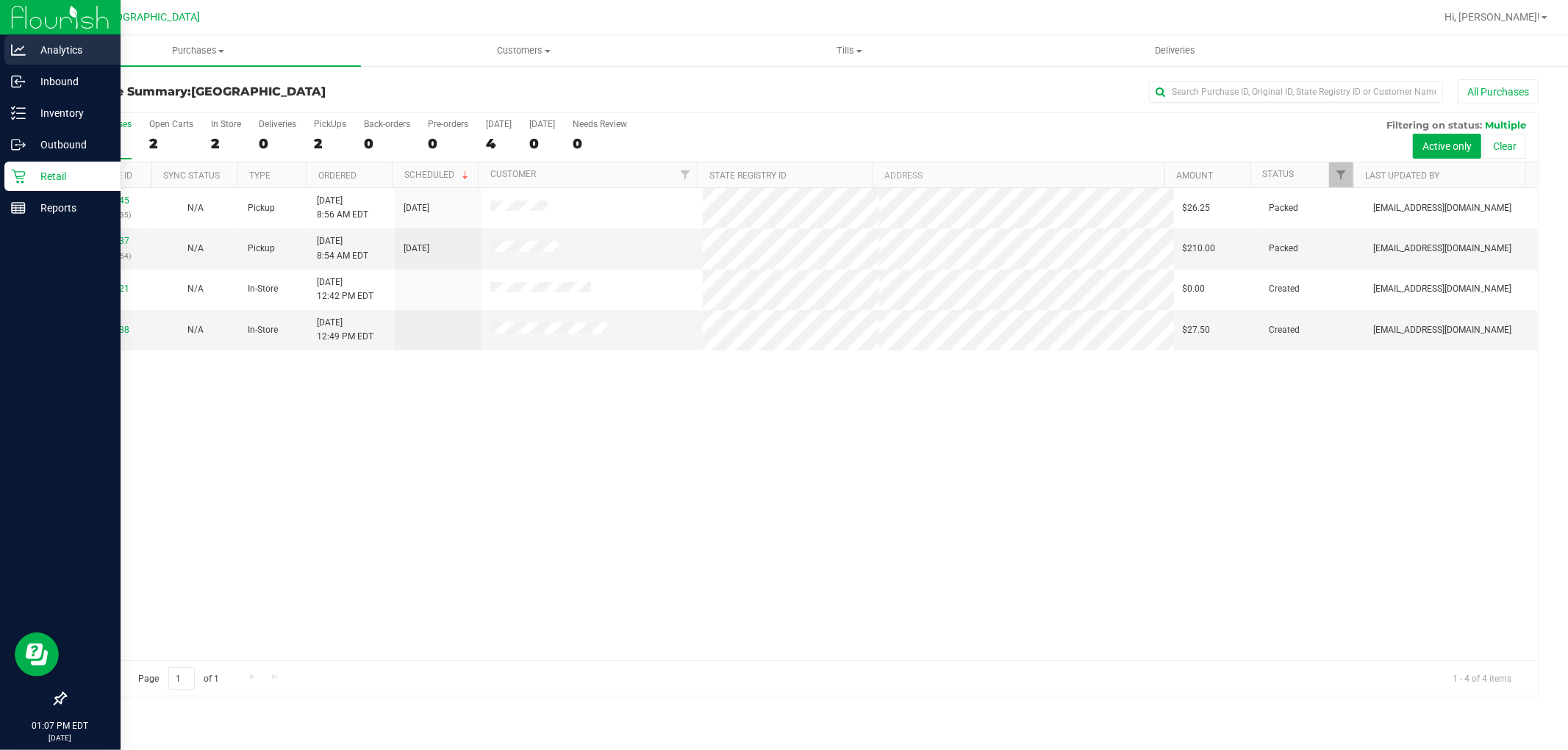
click at [34, 49] on p "Analytics" at bounding box center [70, 50] width 89 height 17
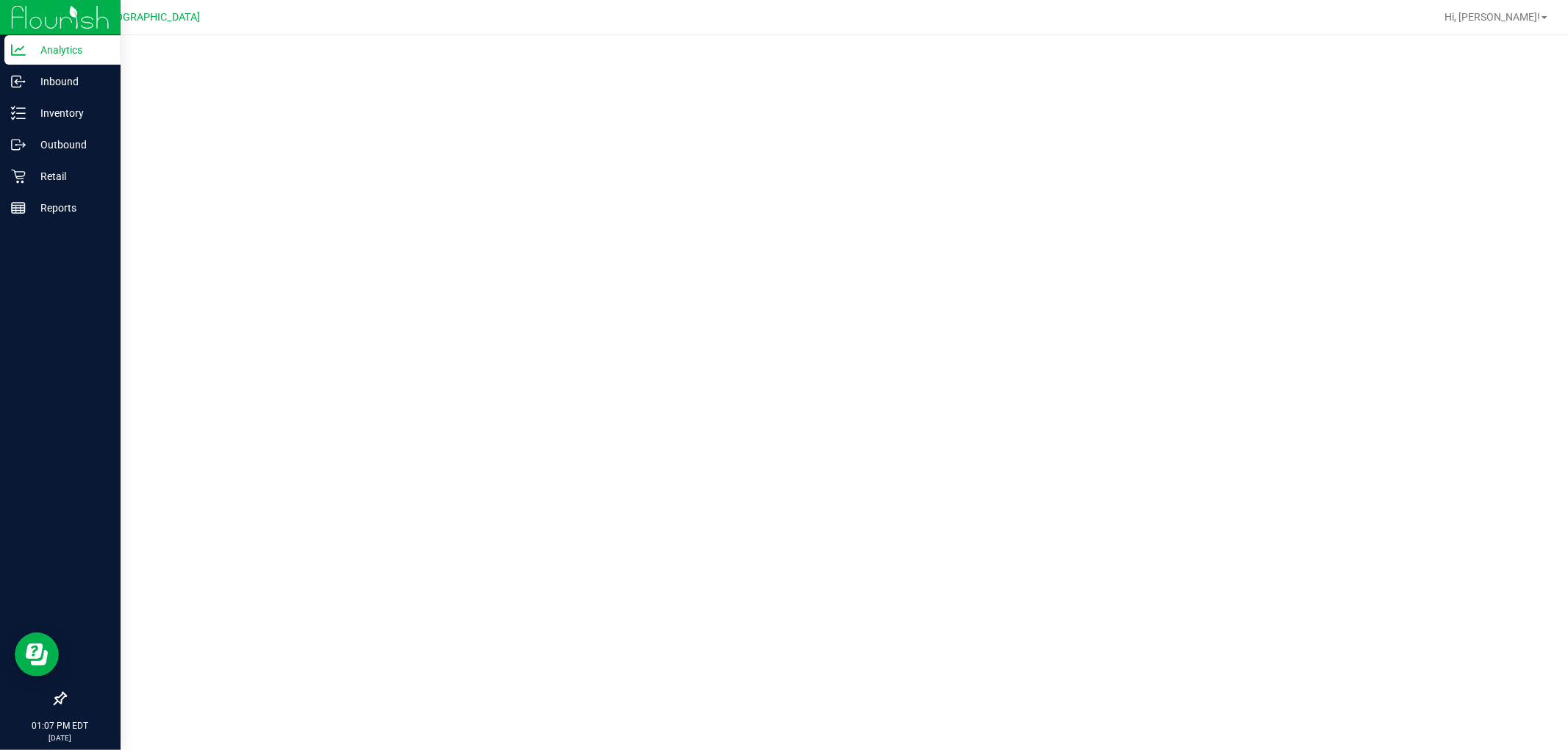
click at [27, 49] on p "Analytics" at bounding box center [70, 50] width 89 height 17
click at [52, 179] on p "Retail" at bounding box center [70, 176] width 89 height 17
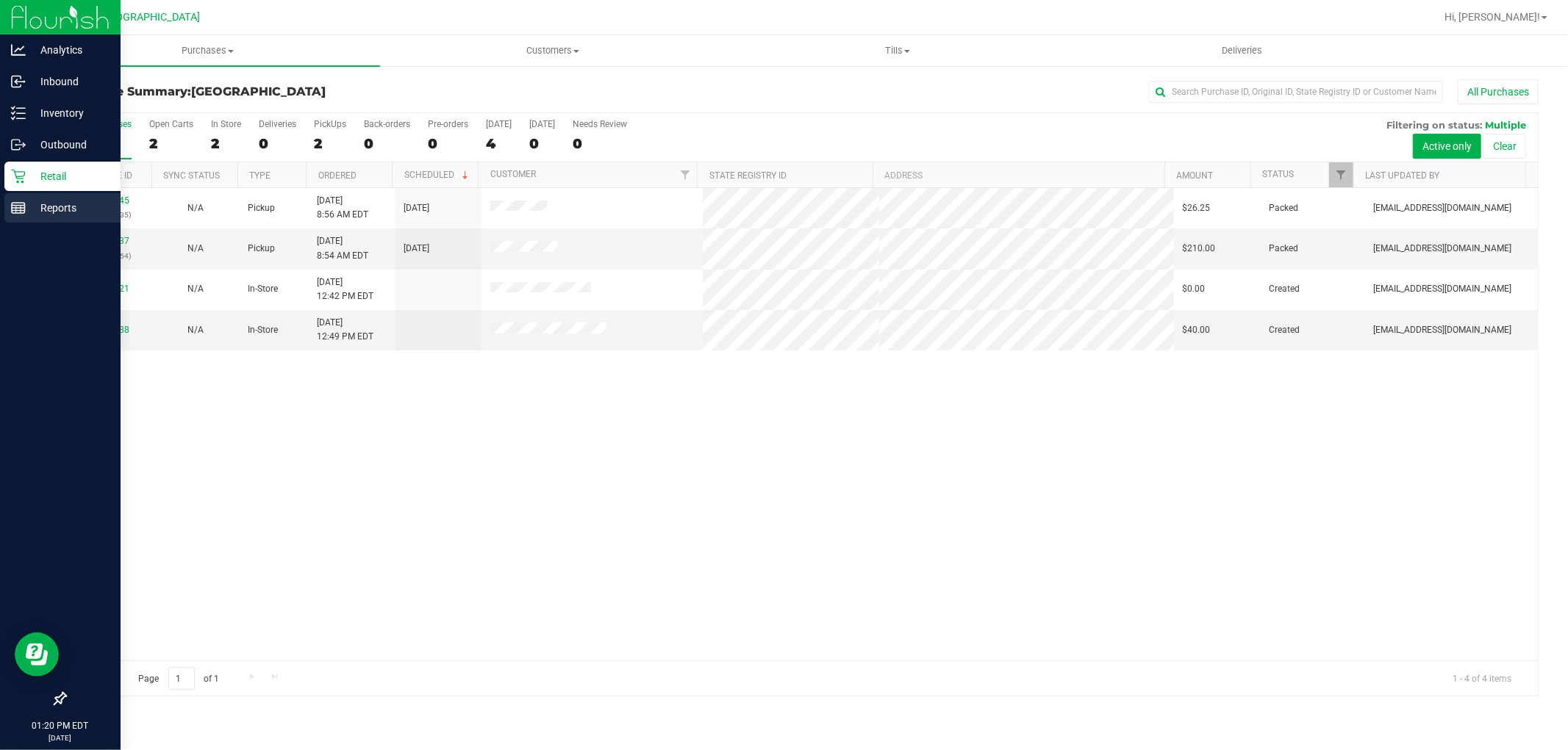
click at [44, 208] on p "Reports" at bounding box center [70, 208] width 89 height 17
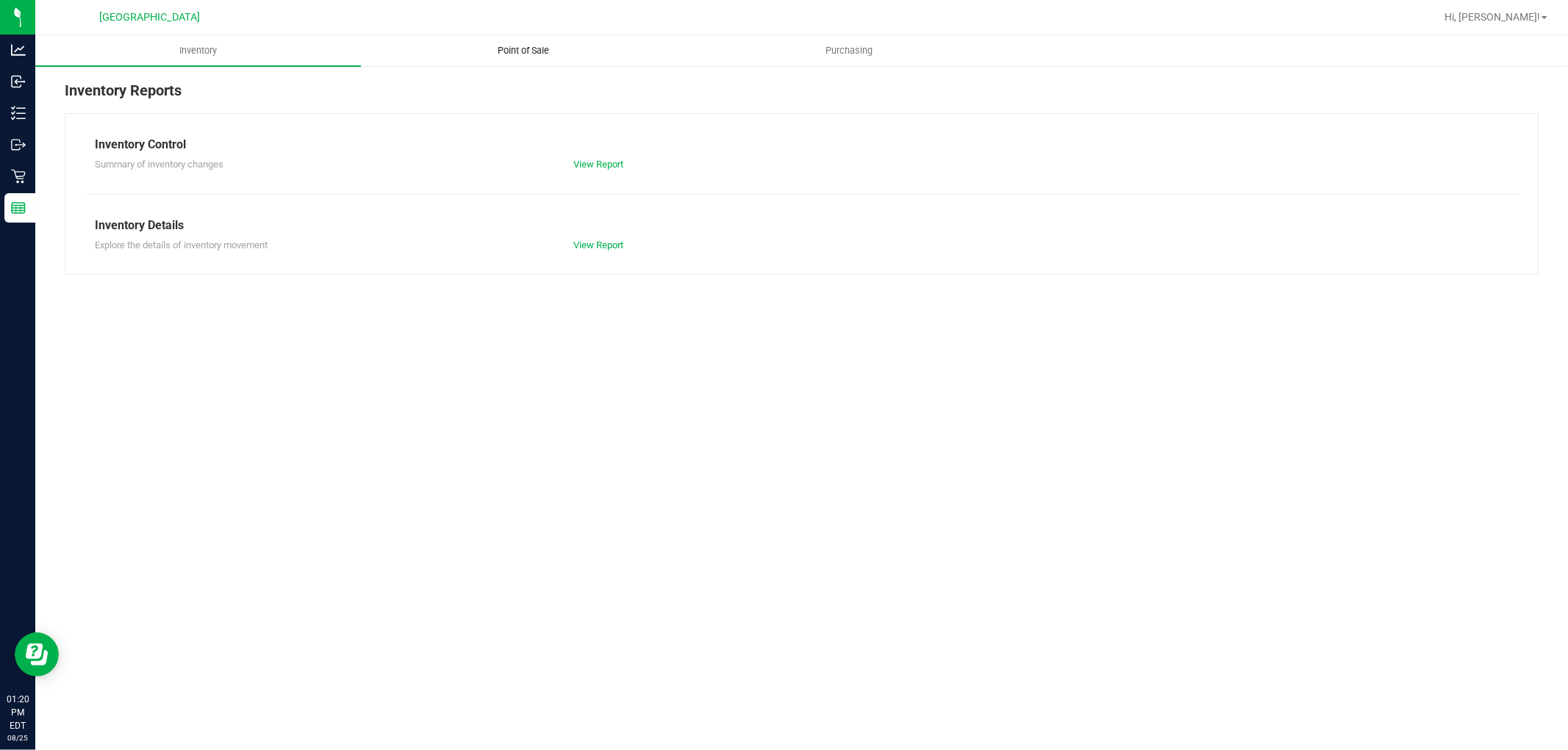
click at [538, 52] on span "Point of Sale" at bounding box center [524, 51] width 91 height 13
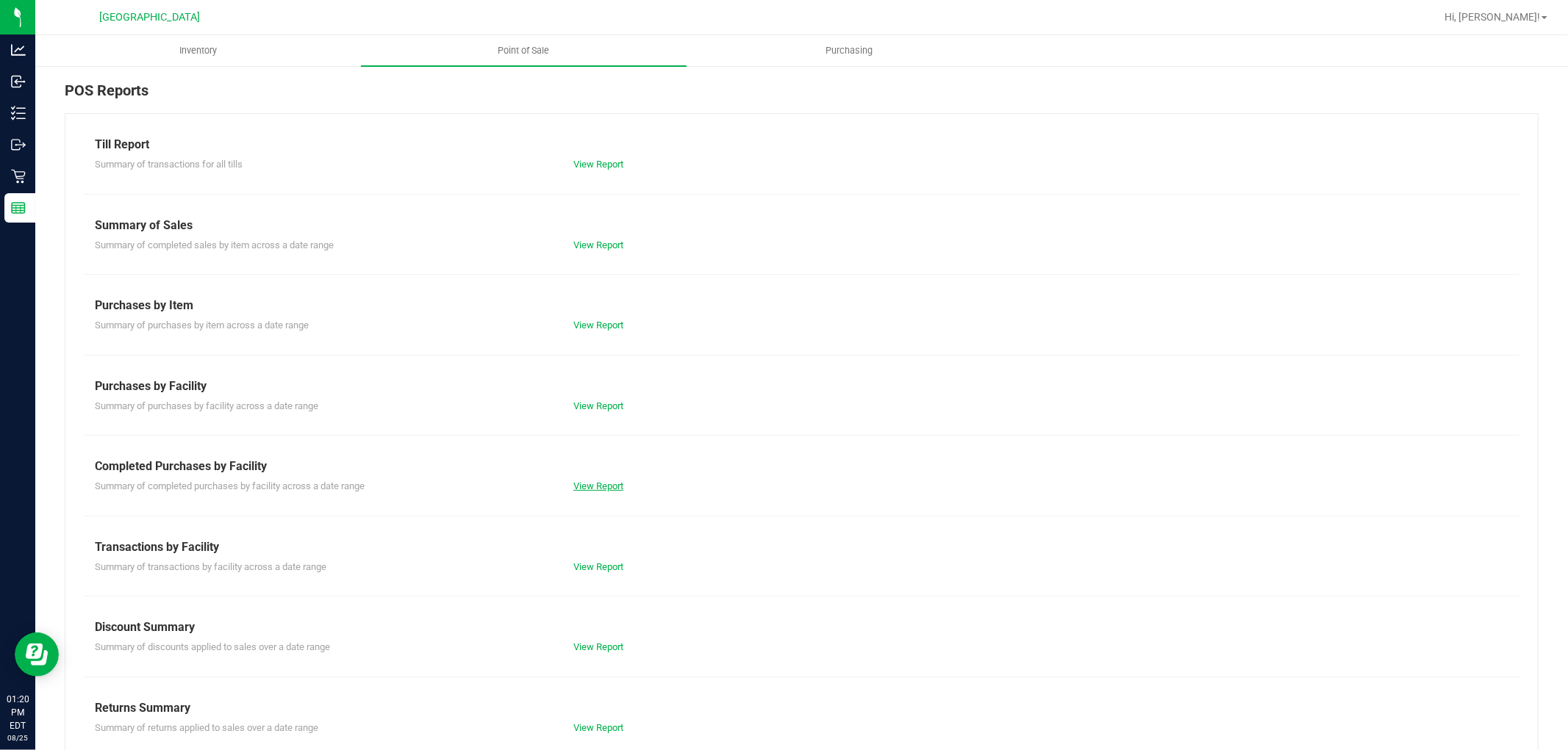
click at [604, 486] on link "View Report" at bounding box center [598, 486] width 50 height 11
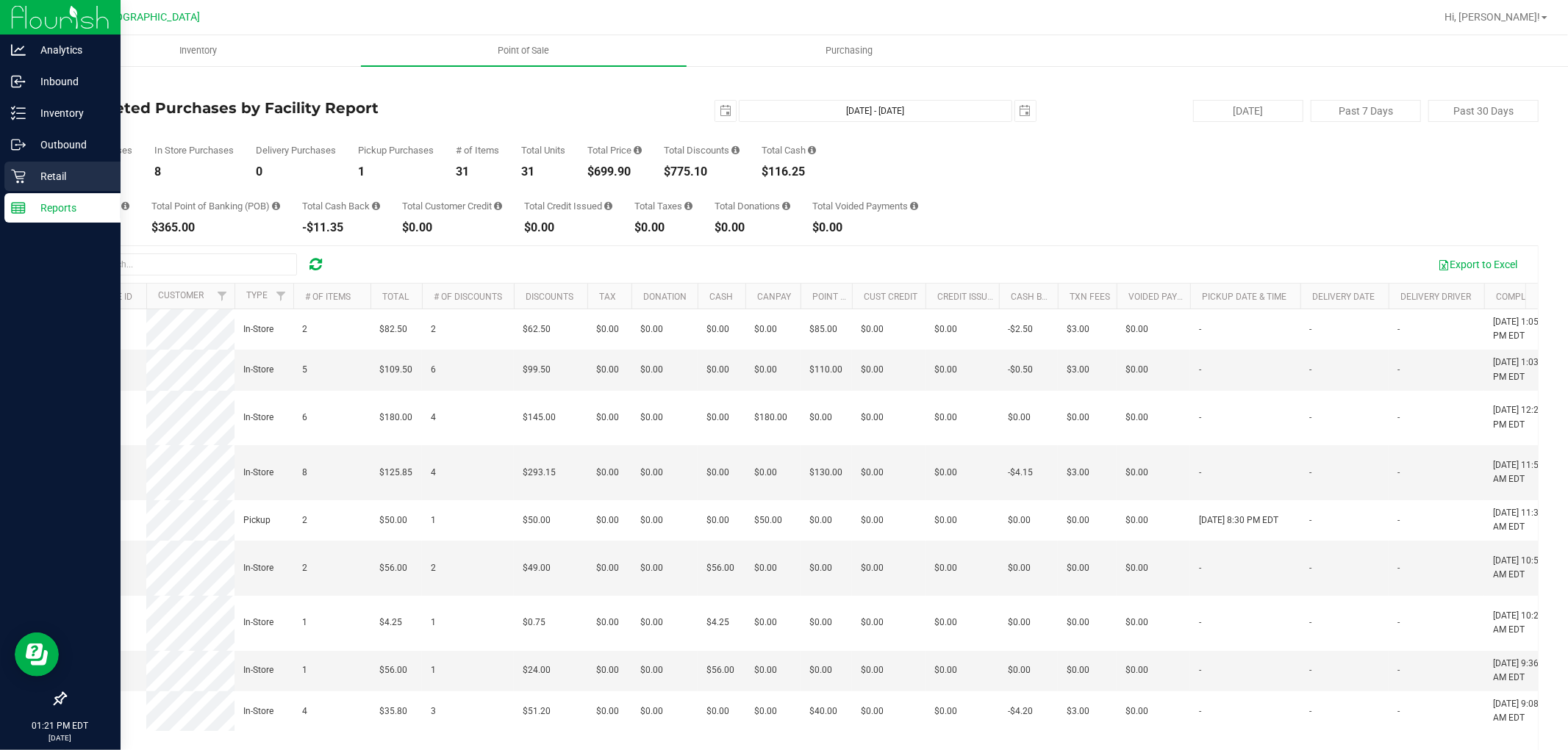
click at [39, 164] on div "Retail" at bounding box center [63, 176] width 116 height 30
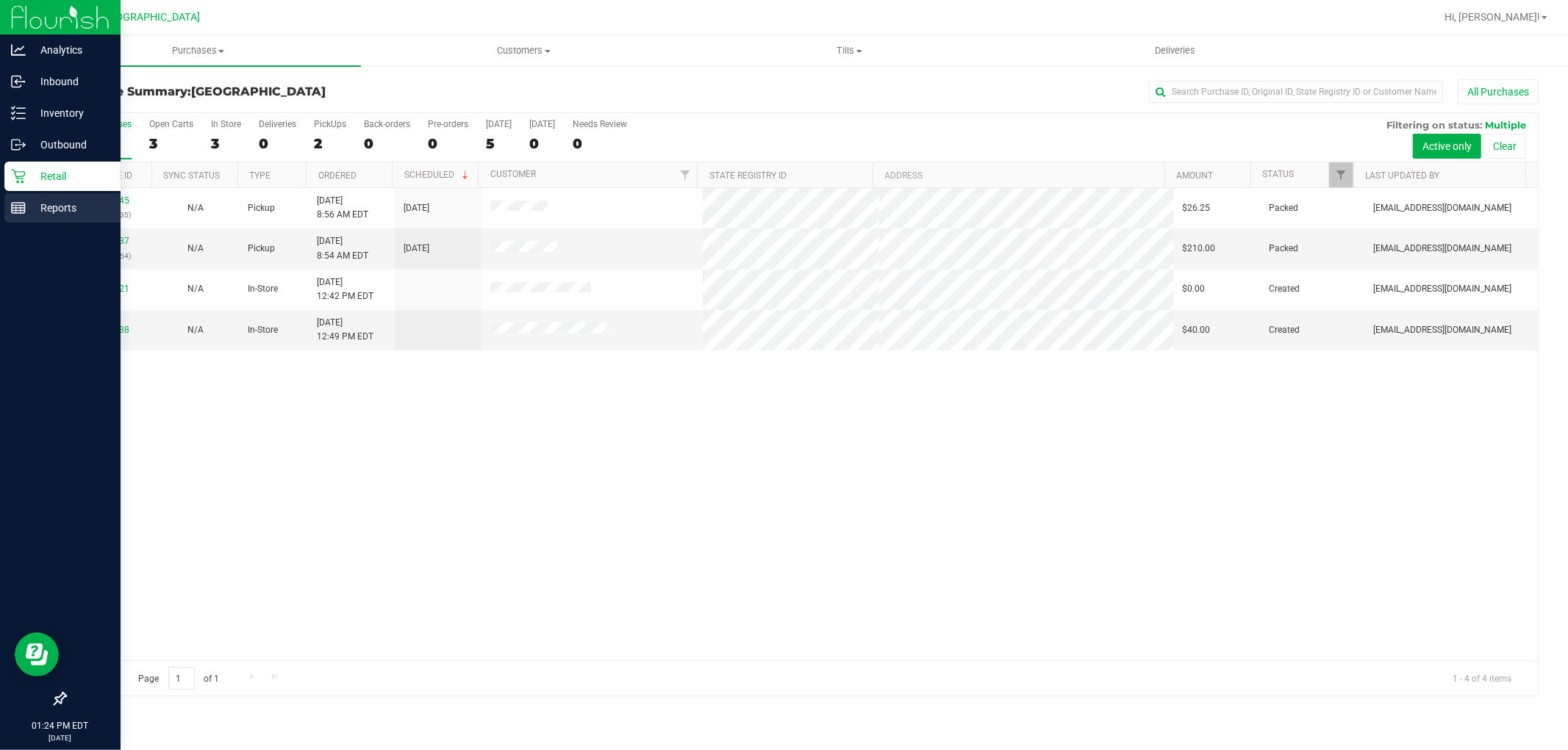
click at [26, 213] on p "Reports" at bounding box center [70, 208] width 89 height 17
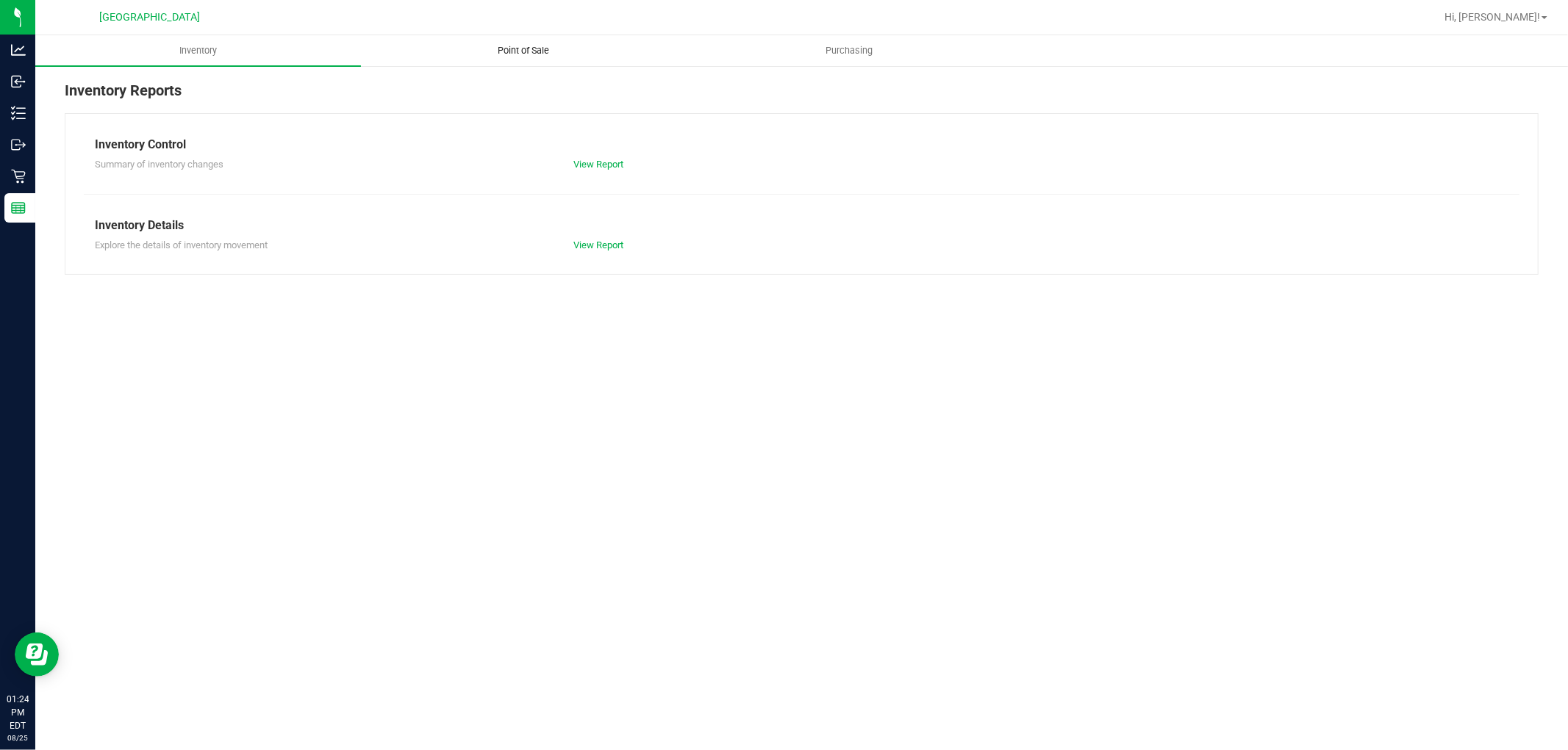
click at [532, 47] on span "Point of Sale" at bounding box center [524, 51] width 91 height 13
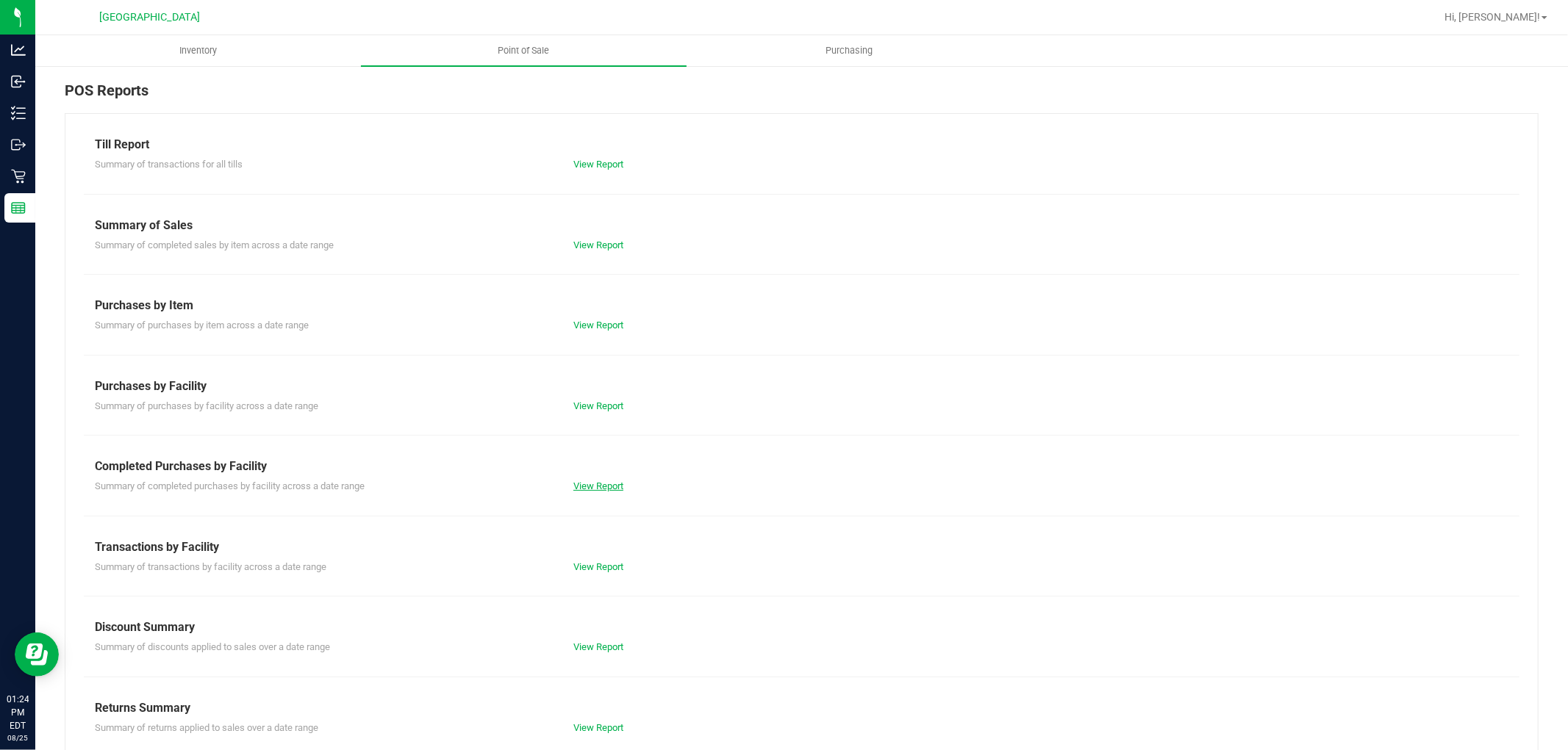
click at [597, 486] on link "View Report" at bounding box center [598, 486] width 50 height 11
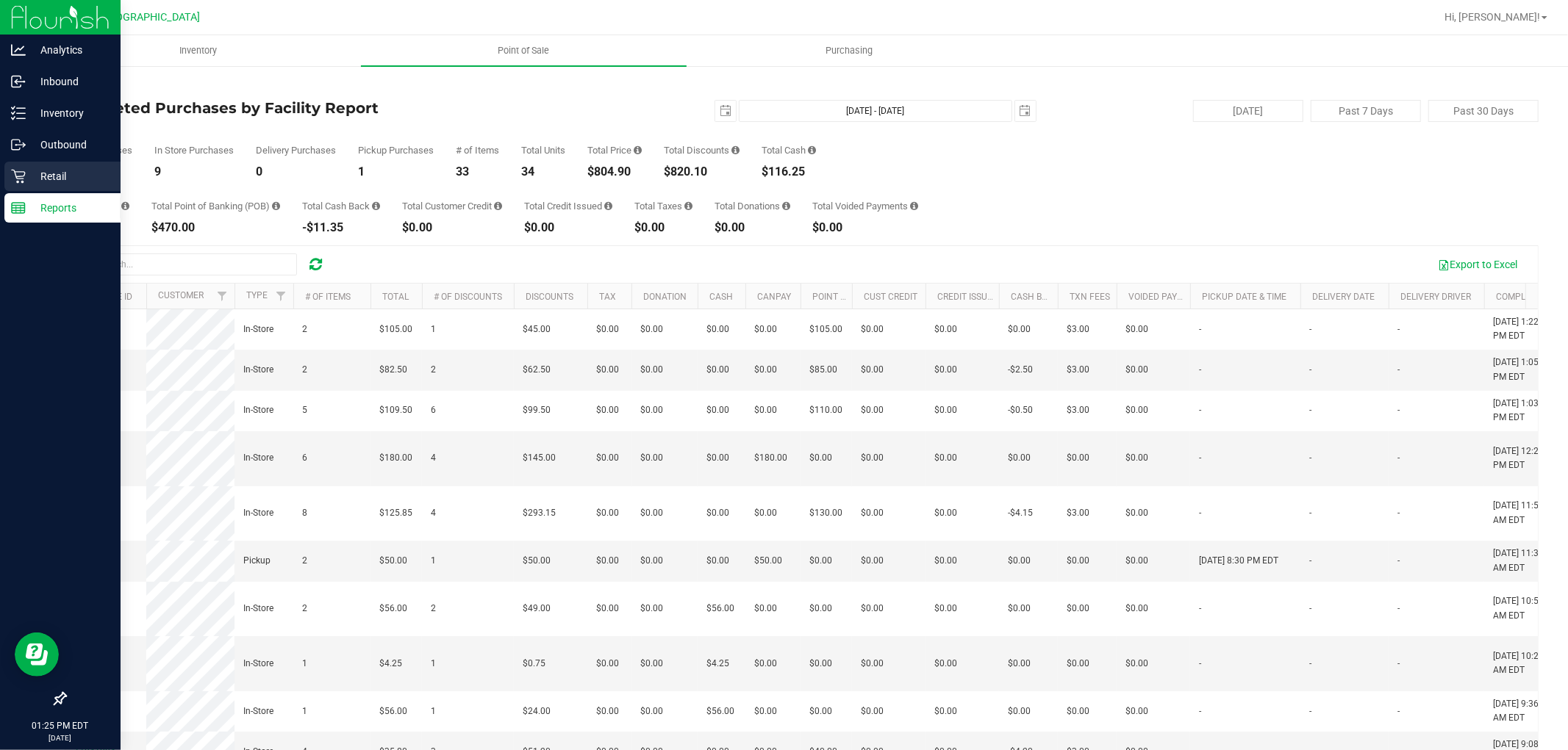
click at [33, 177] on p "Retail" at bounding box center [70, 176] width 89 height 17
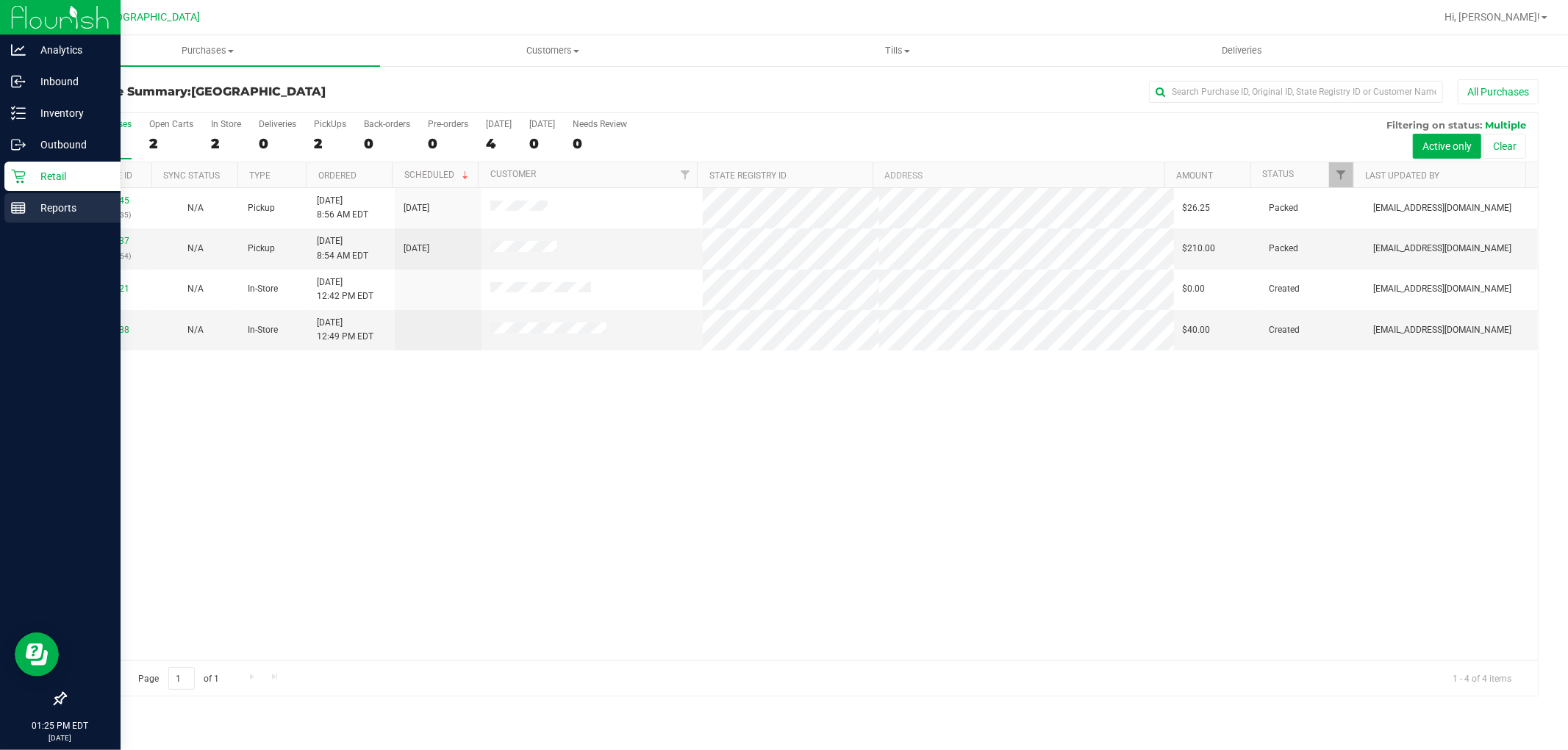
click at [22, 201] on icon at bounding box center [17, 208] width 14 height 14
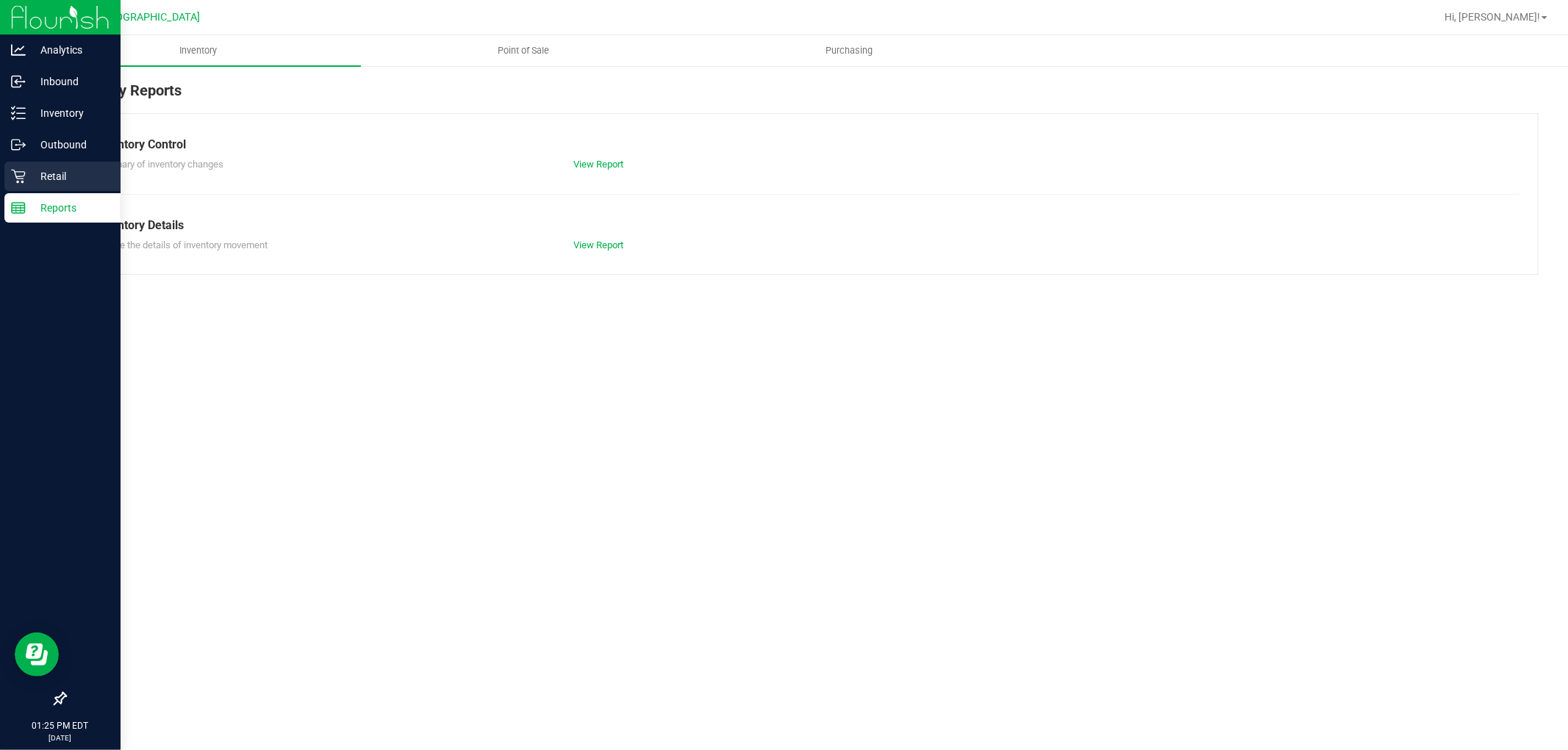
click at [47, 179] on p "Retail" at bounding box center [70, 176] width 89 height 17
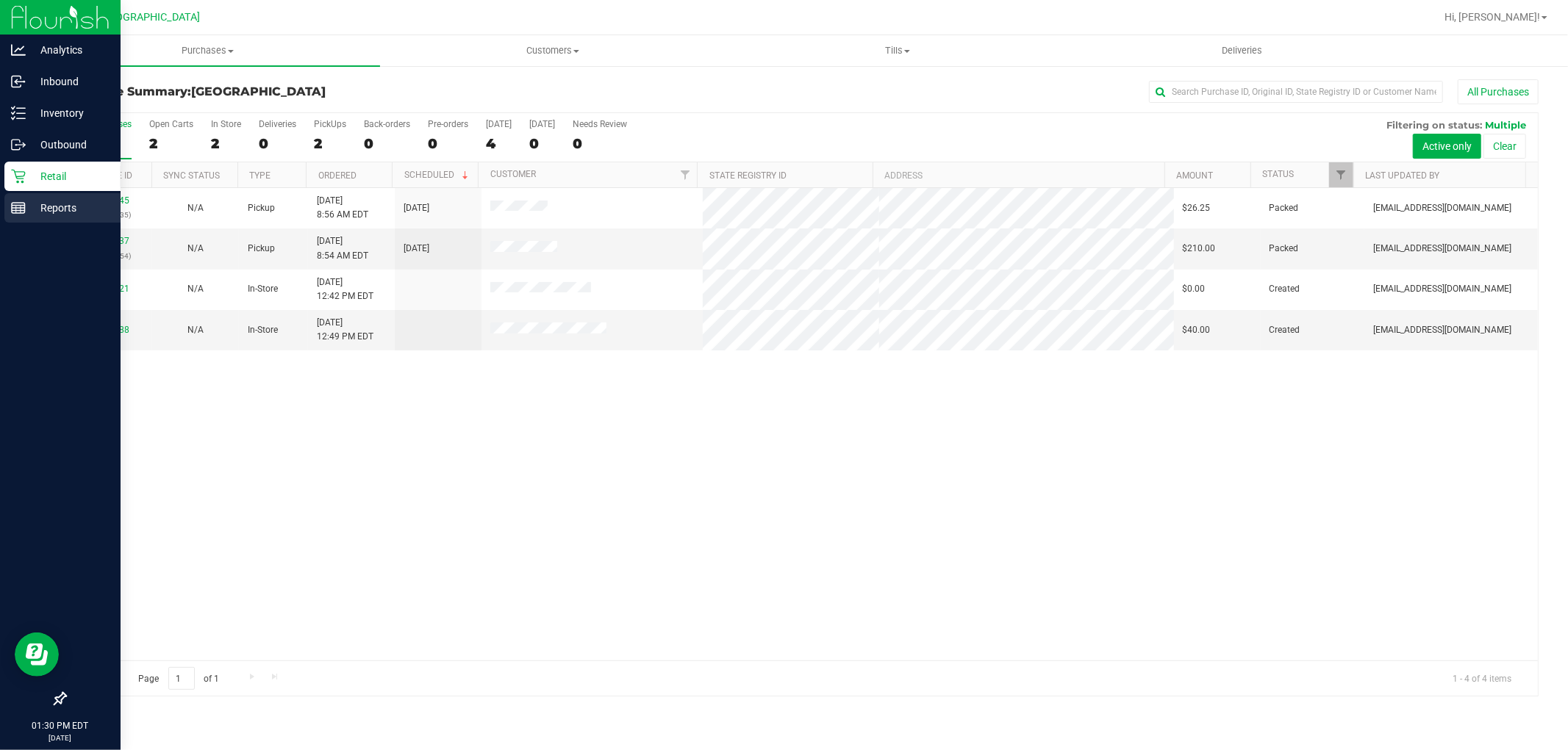
click at [60, 208] on p "Reports" at bounding box center [70, 208] width 89 height 17
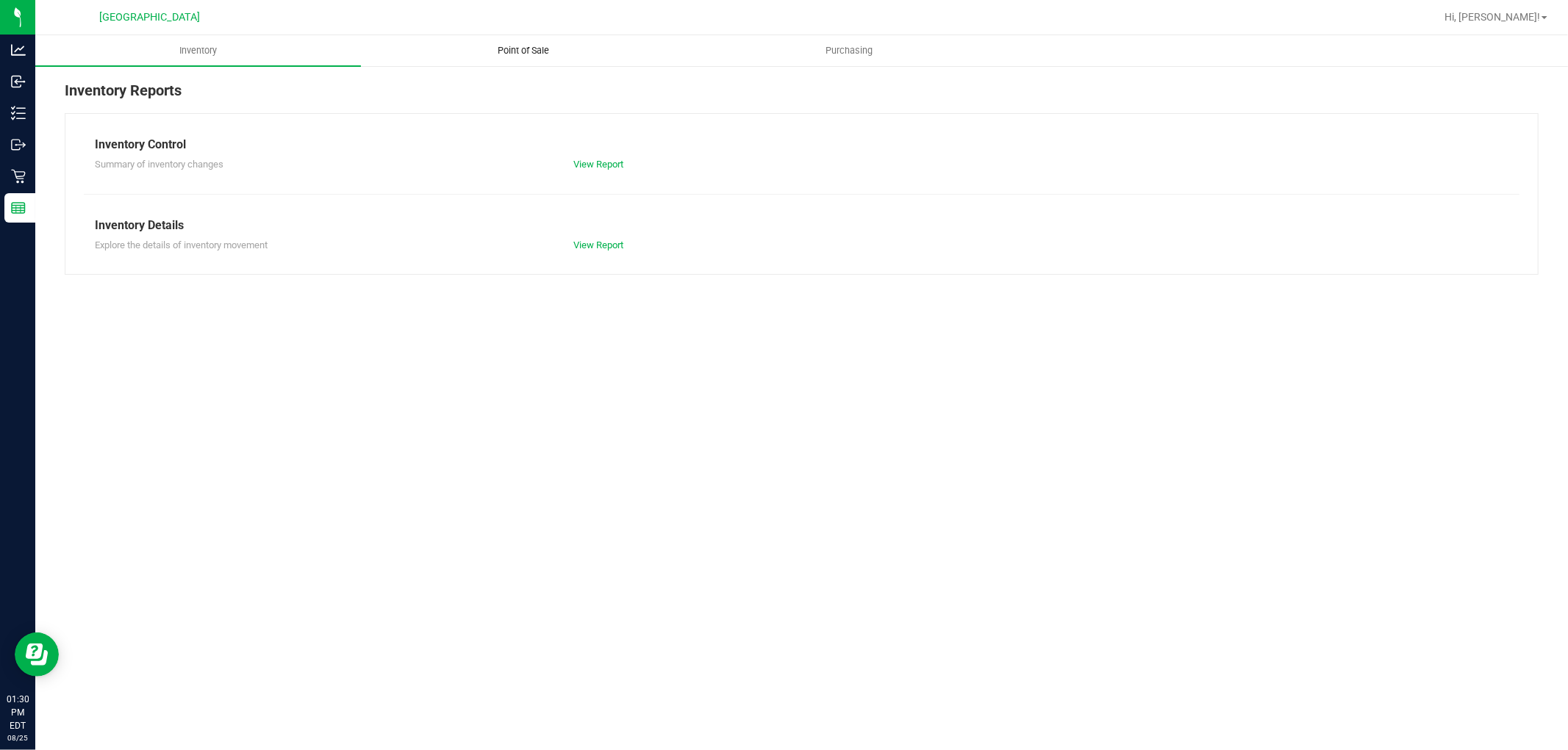
click at [512, 52] on span "Point of Sale" at bounding box center [524, 51] width 91 height 13
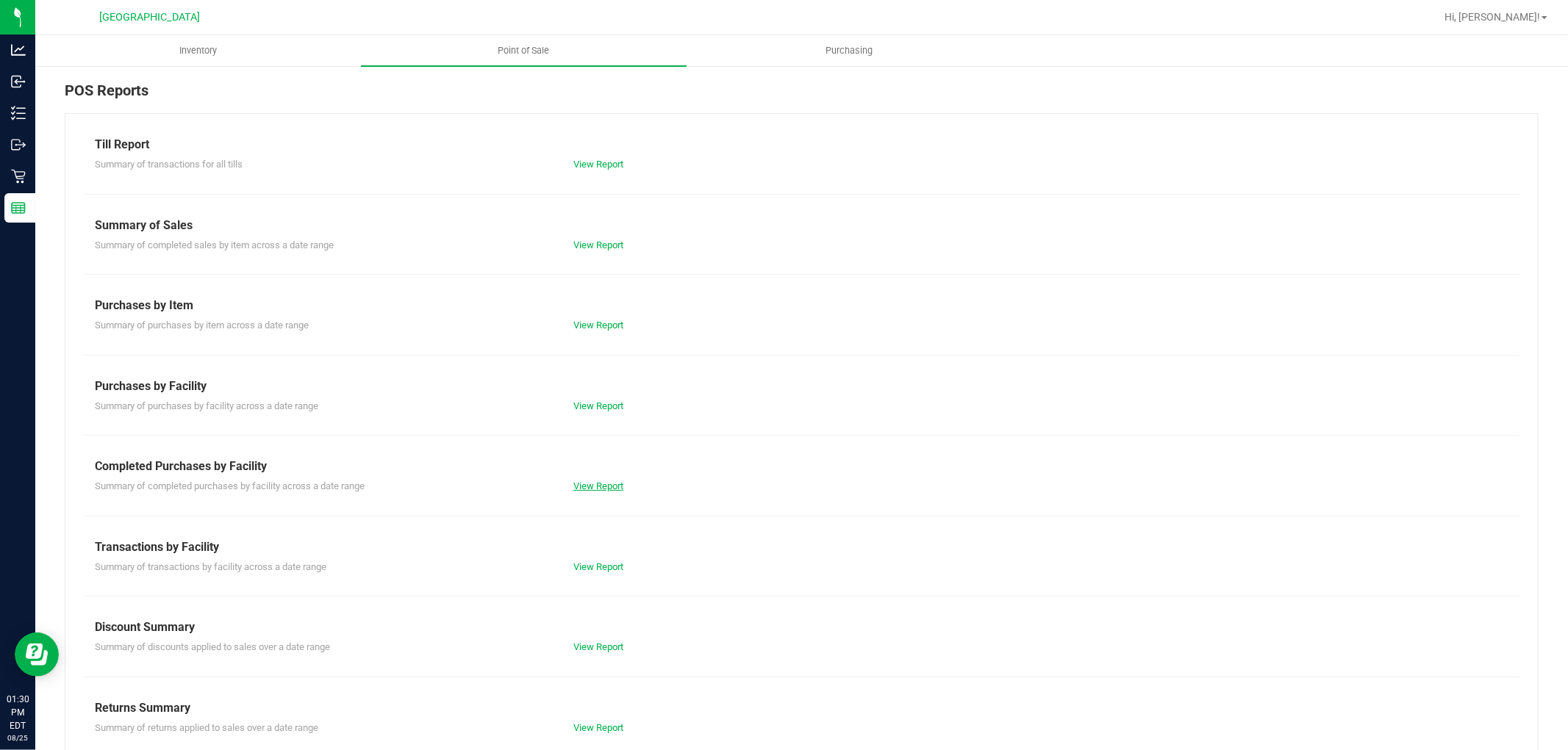
click at [596, 488] on link "View Report" at bounding box center [598, 486] width 50 height 11
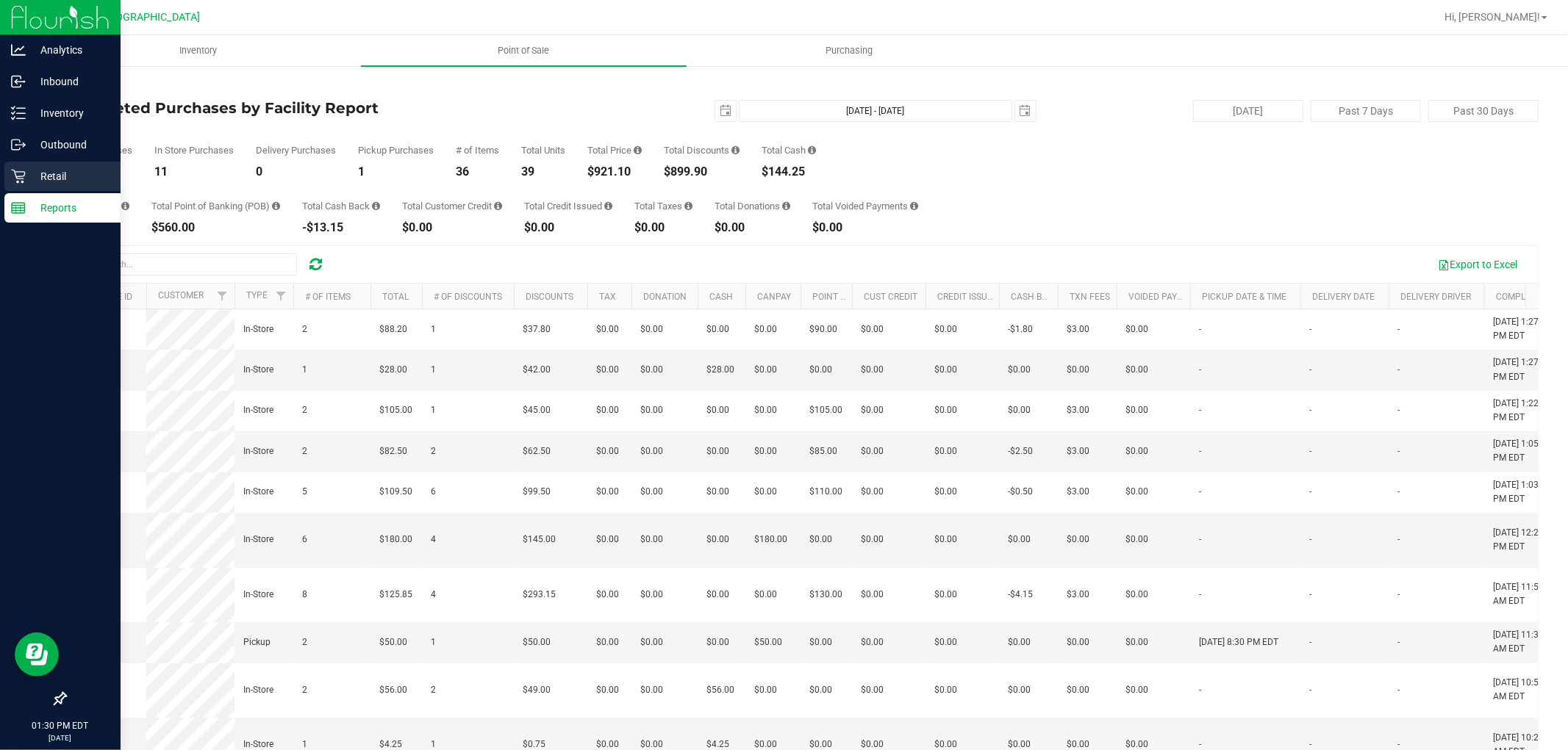
click at [26, 172] on p "Retail" at bounding box center [70, 176] width 89 height 17
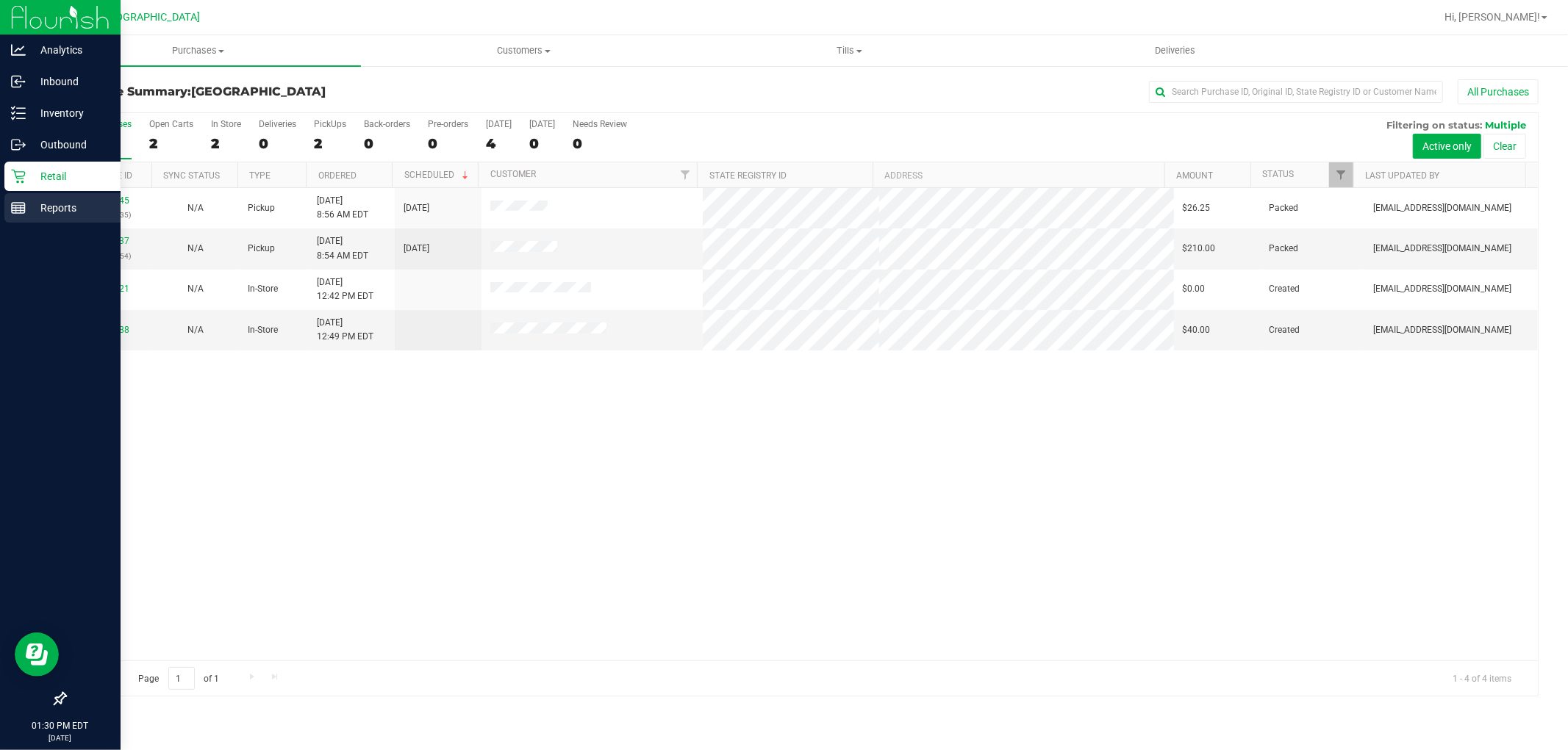
click at [35, 211] on p "Reports" at bounding box center [70, 208] width 89 height 17
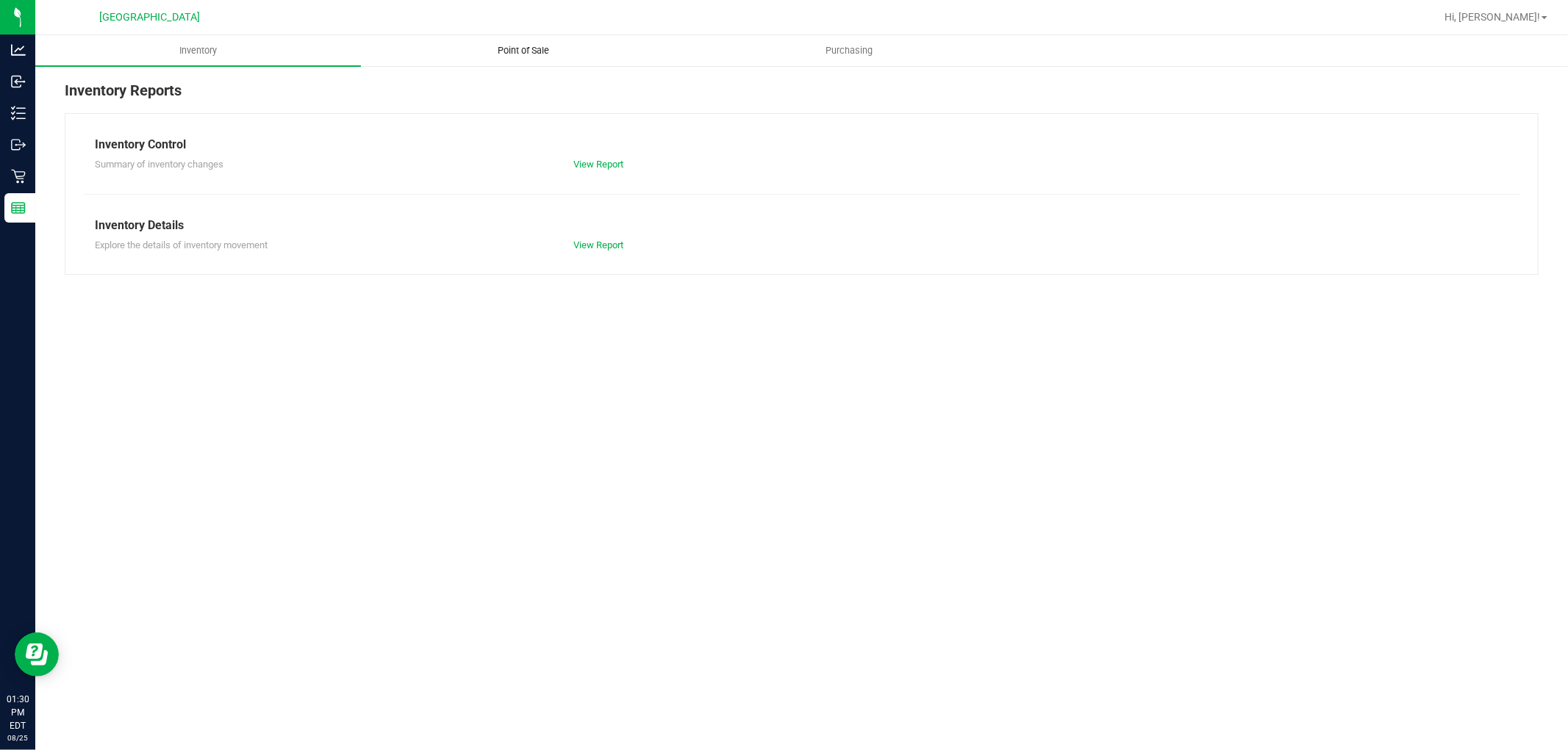
click at [519, 55] on span "Point of Sale" at bounding box center [524, 51] width 91 height 13
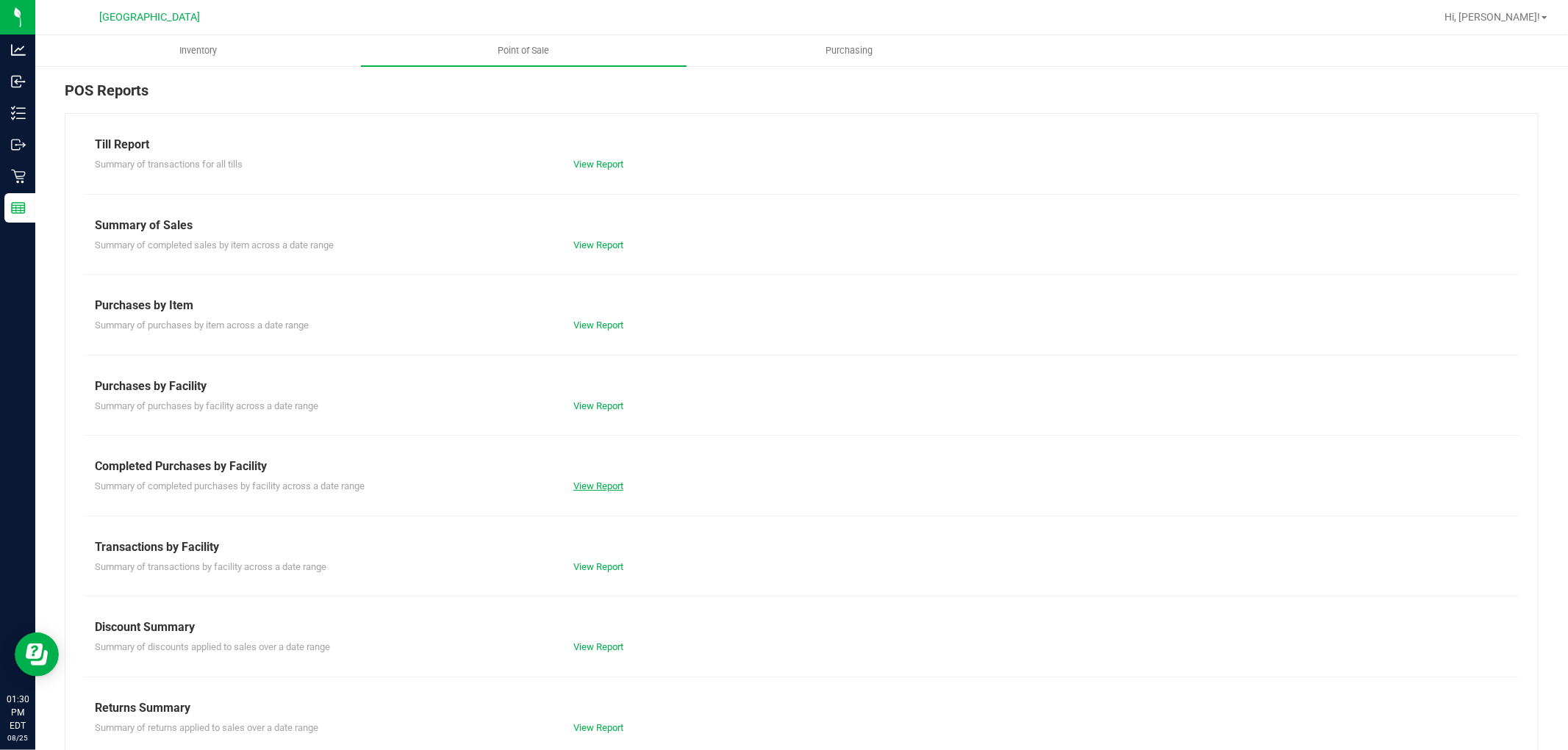
click at [587, 485] on link "View Report" at bounding box center [598, 486] width 50 height 11
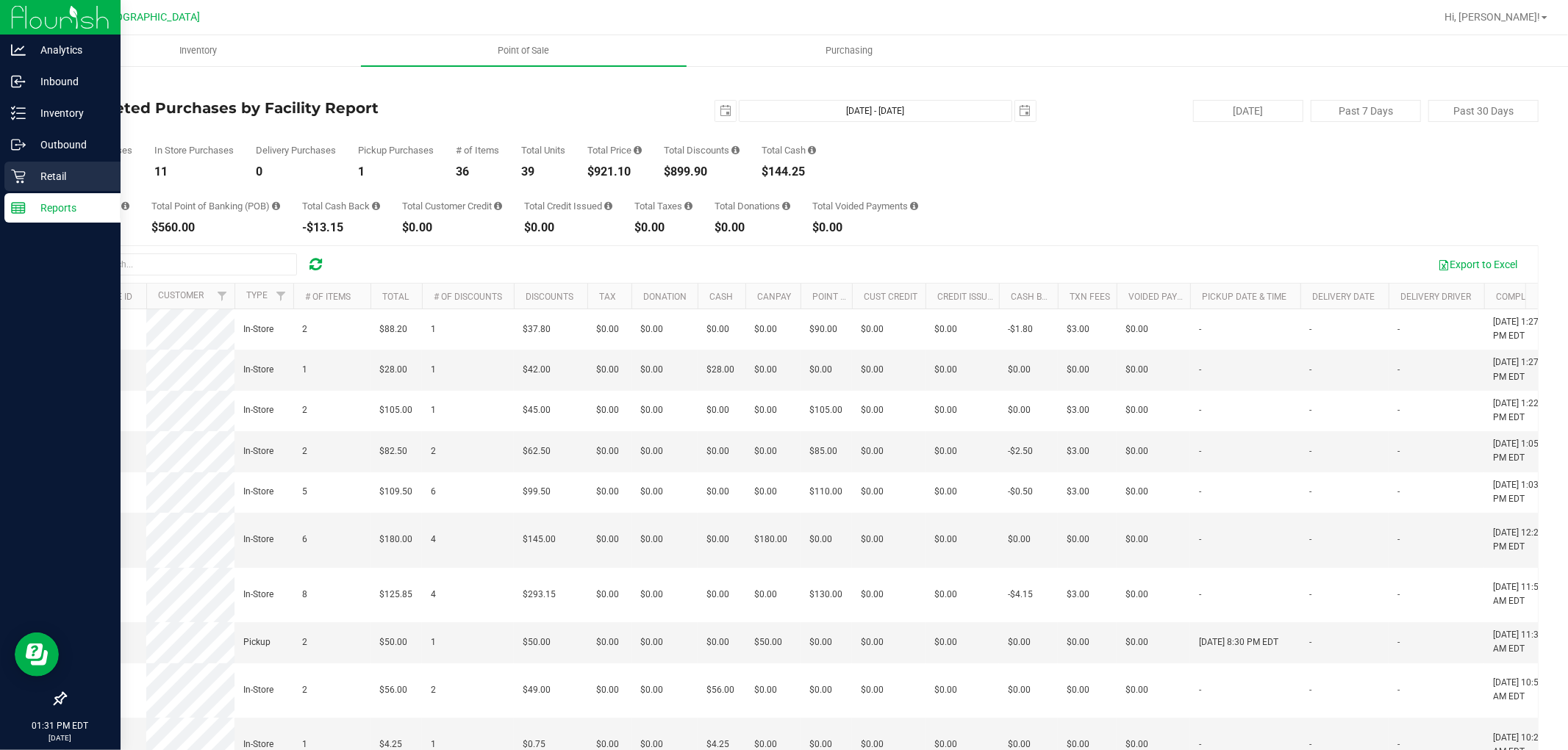
click at [33, 176] on p "Retail" at bounding box center [70, 176] width 89 height 17
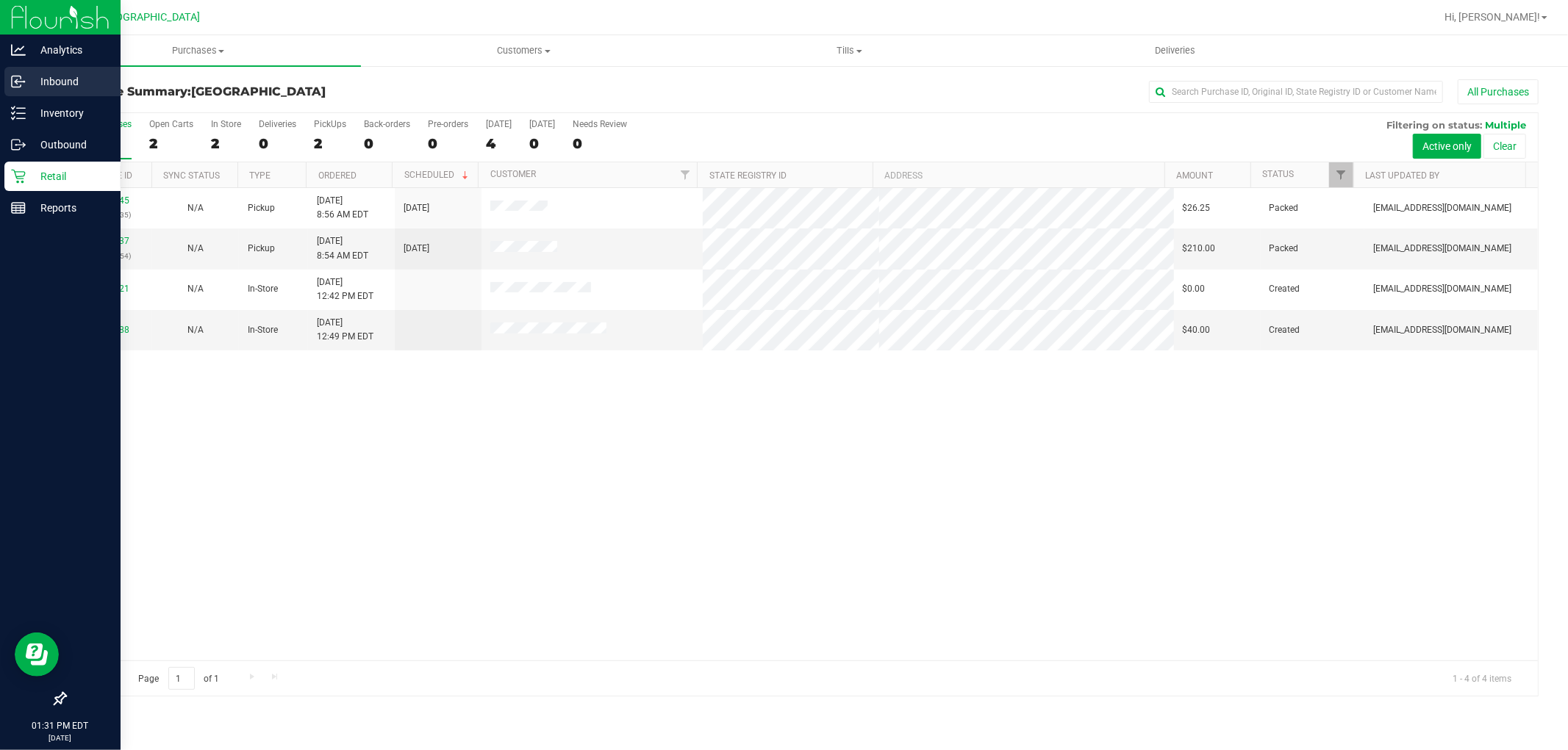
click at [71, 81] on p "Inbound" at bounding box center [70, 82] width 89 height 17
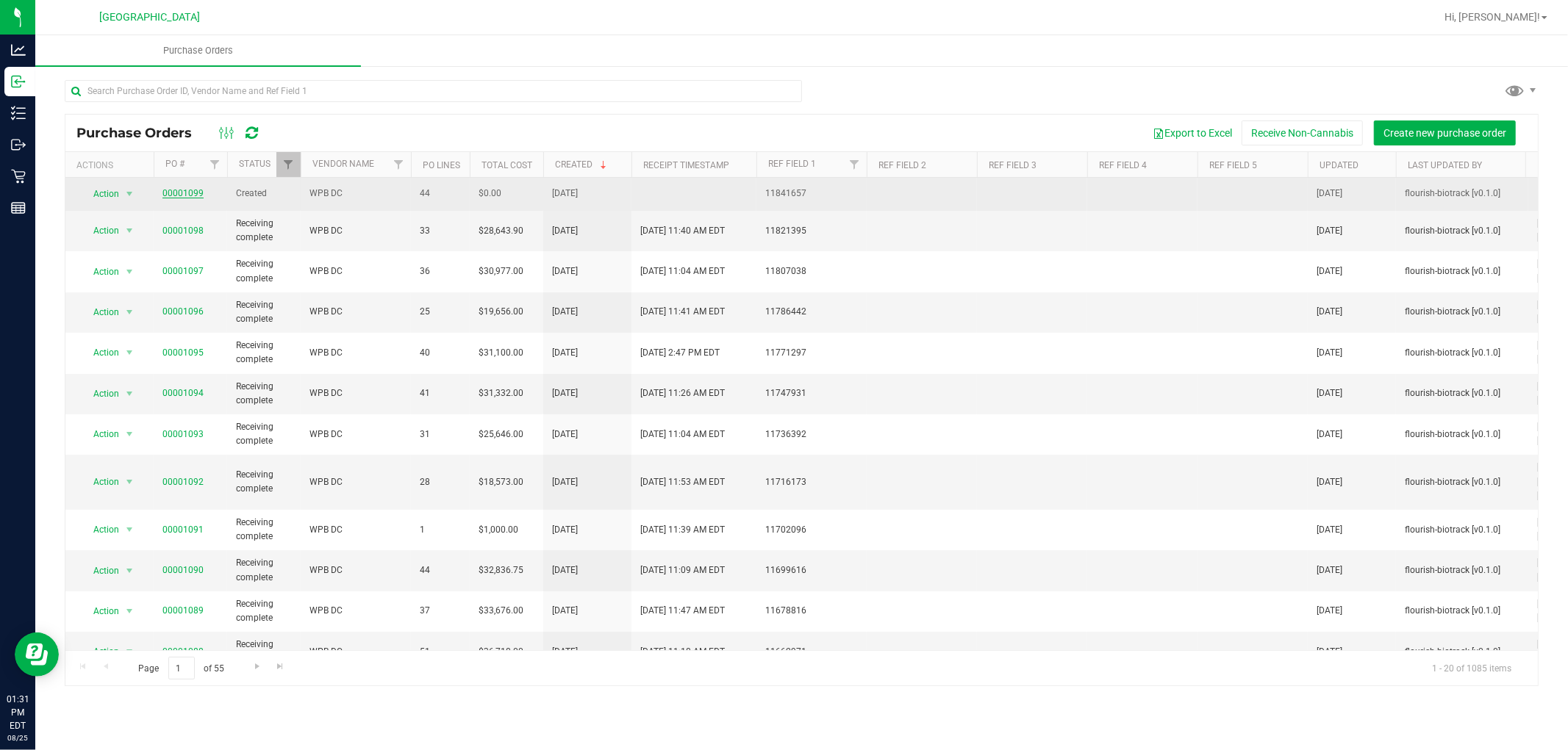
click at [185, 188] on link "00001099" at bounding box center [183, 193] width 41 height 11
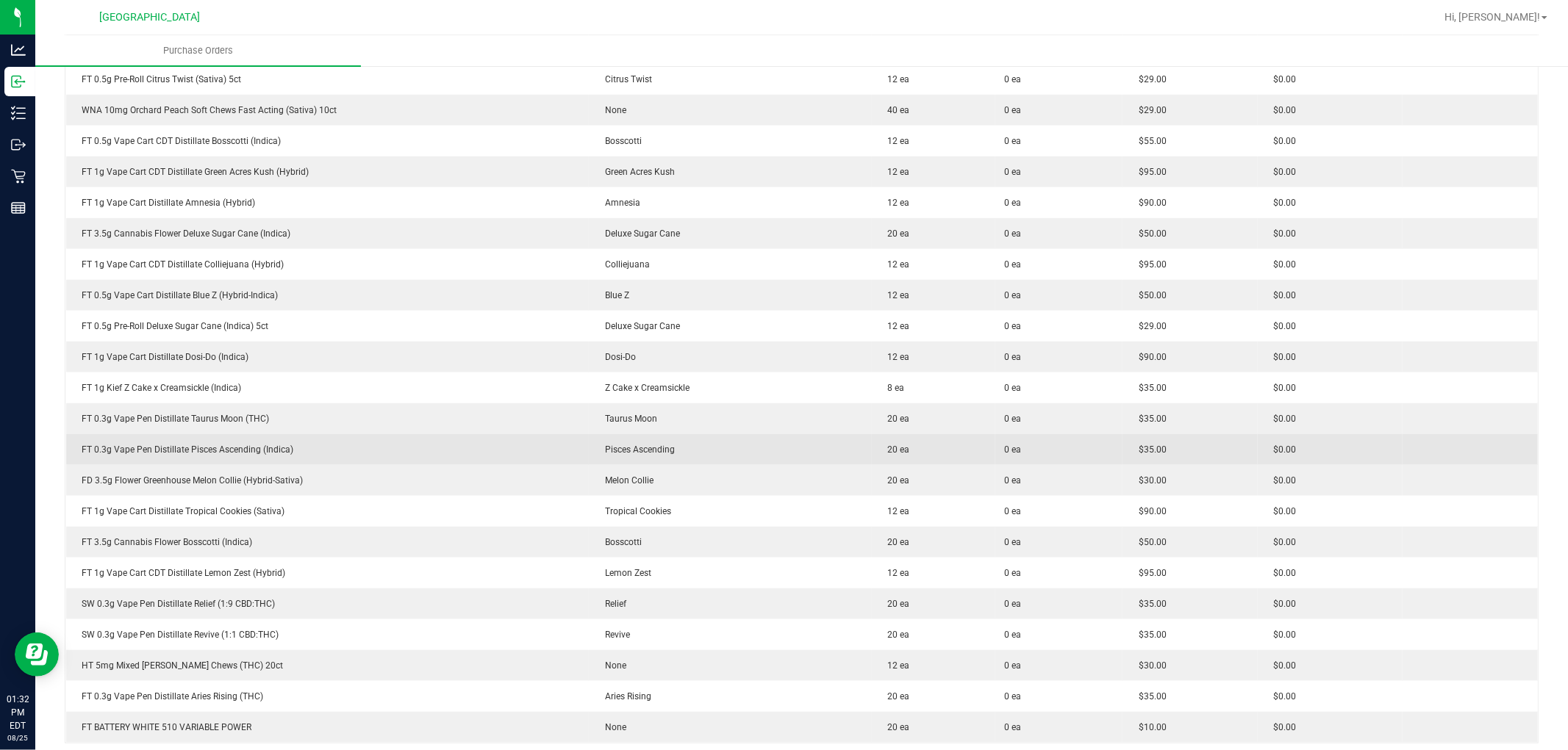
scroll to position [980, 0]
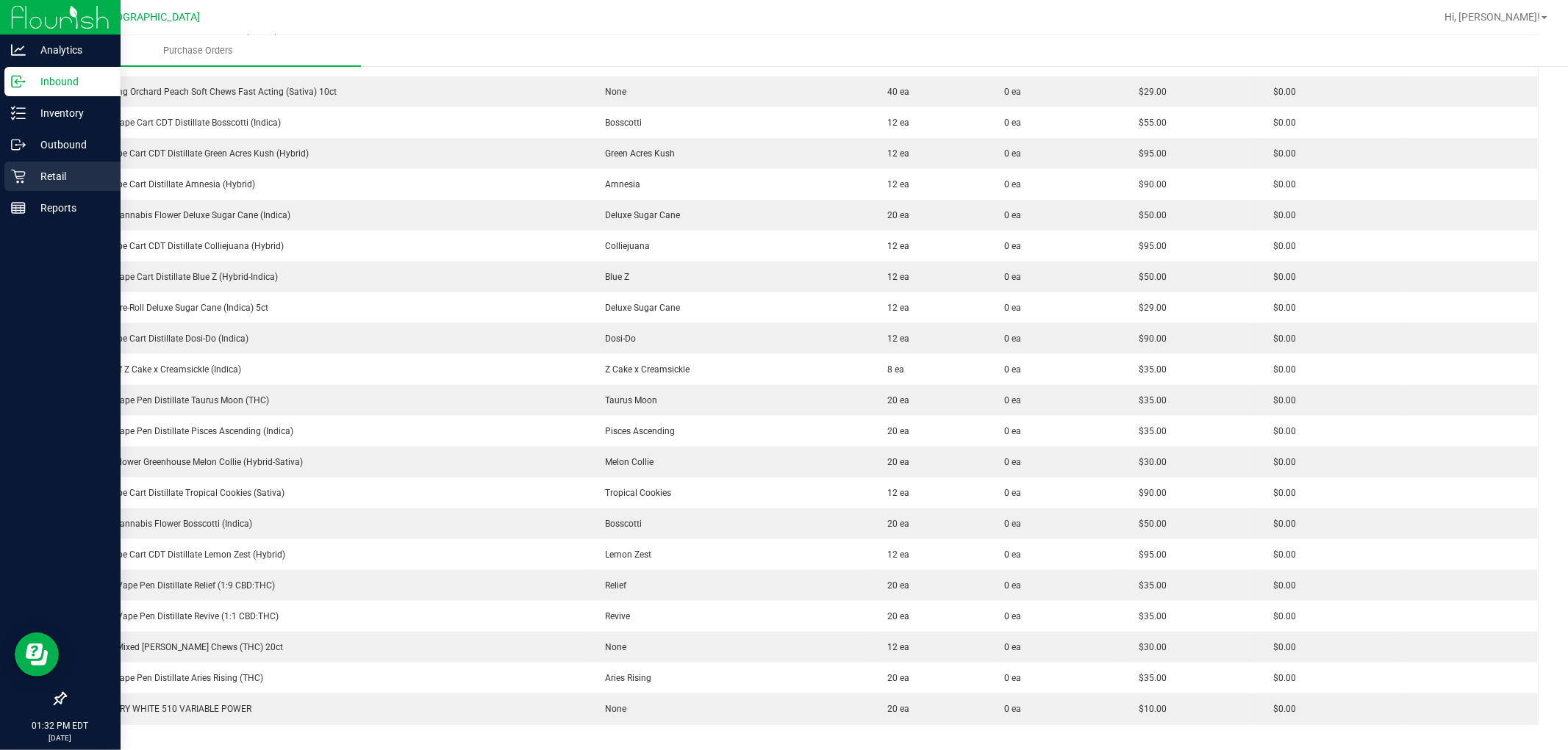
click at [39, 173] on p "Retail" at bounding box center [70, 176] width 89 height 17
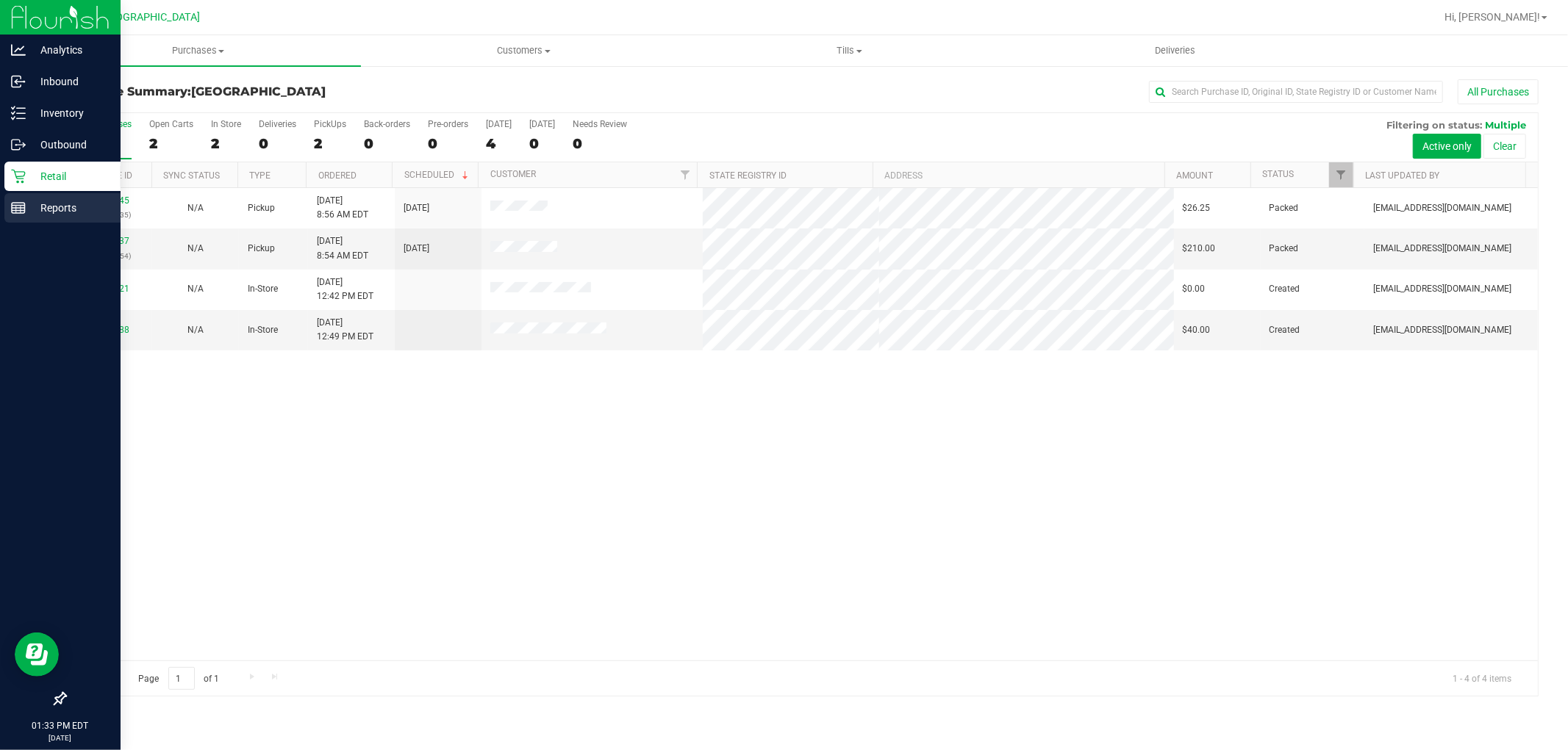
click at [48, 219] on div "Reports" at bounding box center [63, 208] width 116 height 30
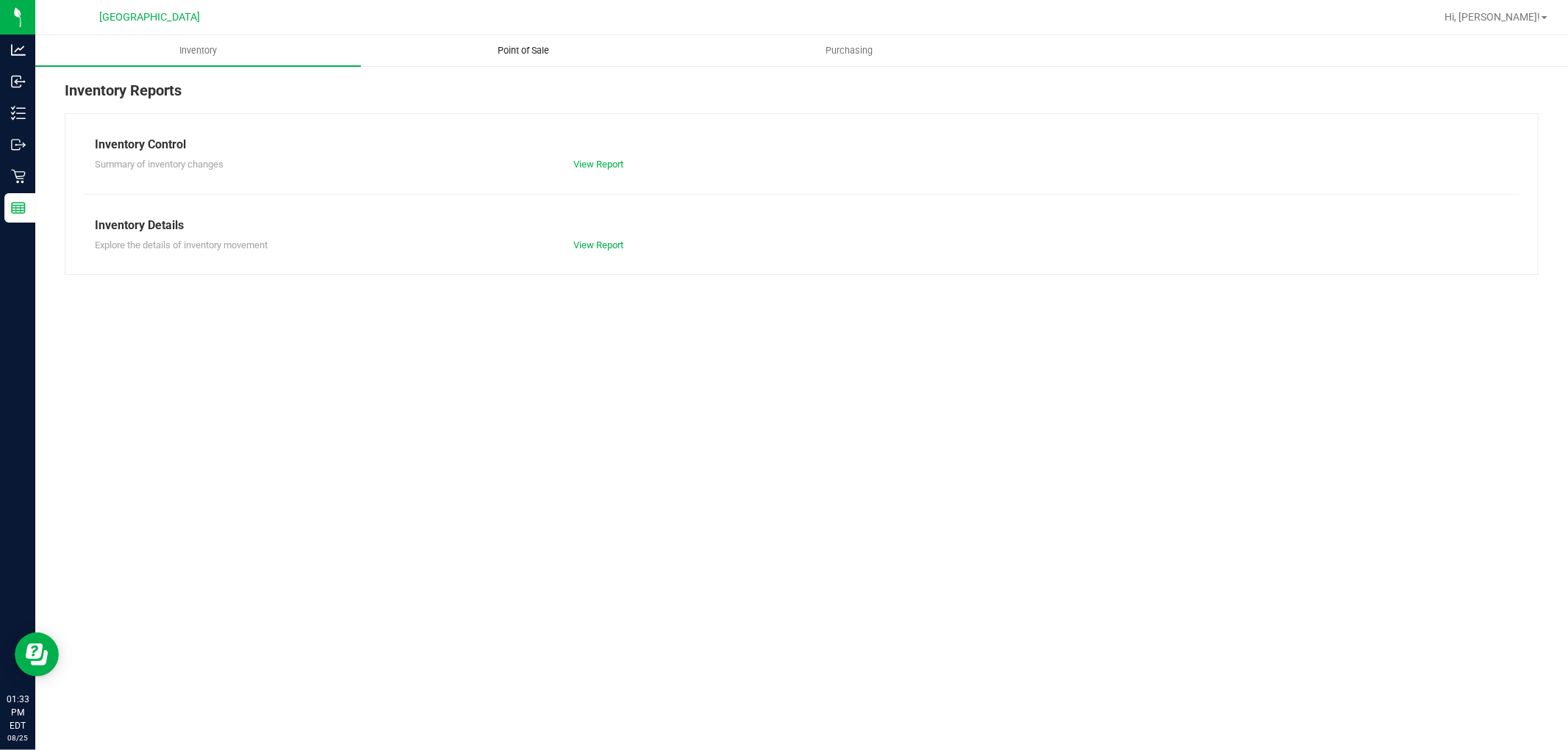
click at [508, 48] on span "Point of Sale" at bounding box center [524, 51] width 91 height 13
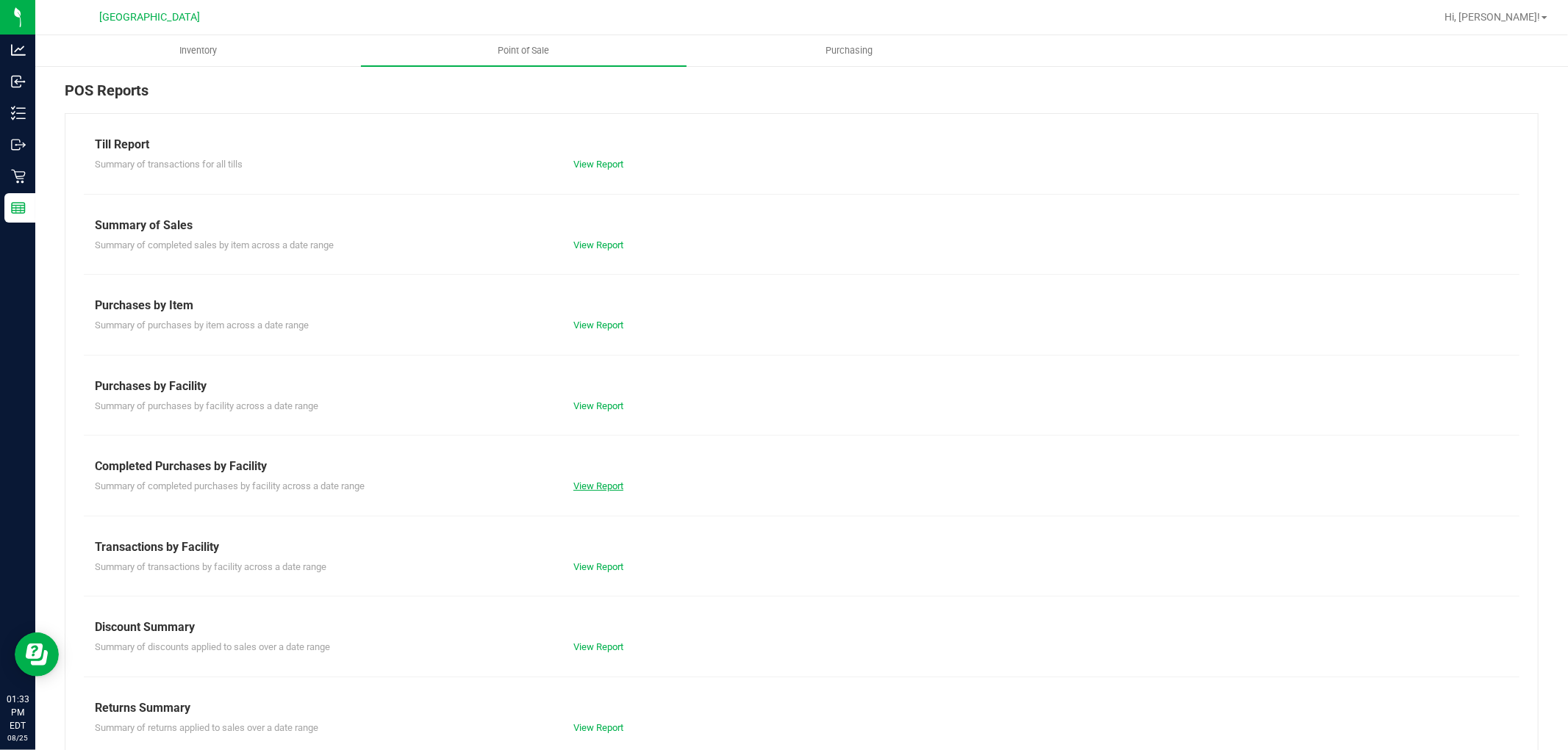
click at [596, 488] on link "View Report" at bounding box center [598, 486] width 50 height 11
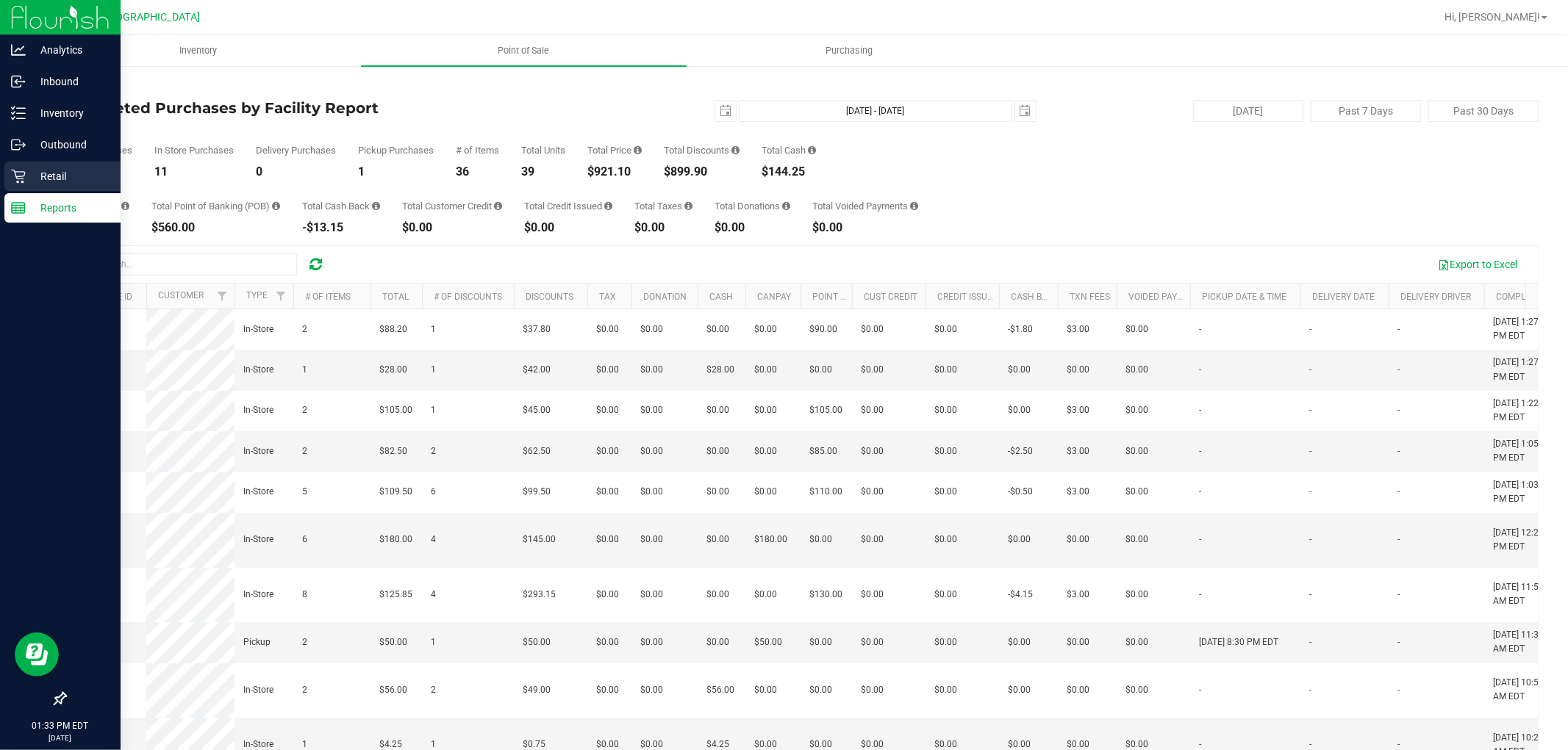
click at [45, 177] on p "Retail" at bounding box center [70, 176] width 89 height 17
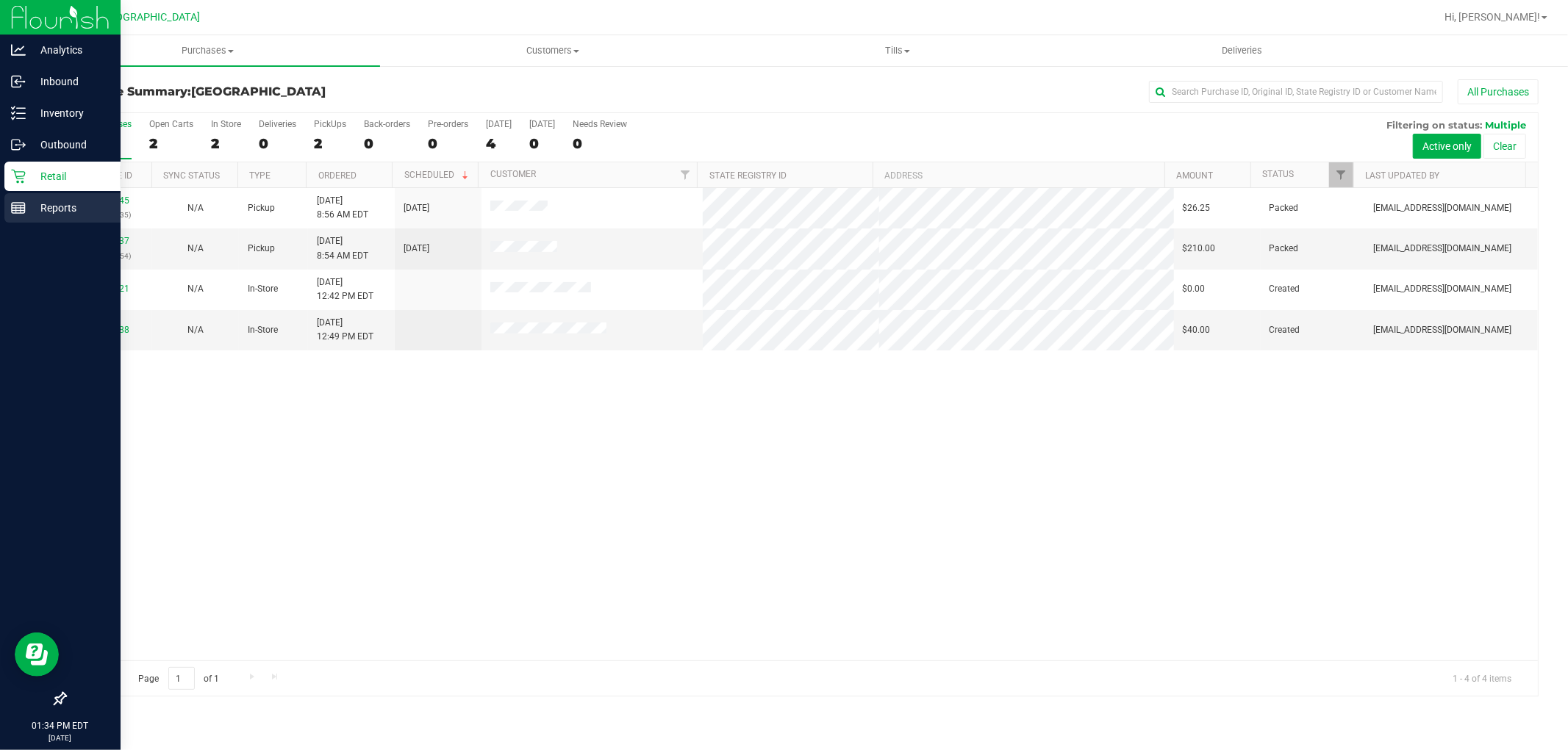
click at [55, 217] on div "Reports" at bounding box center [63, 208] width 116 height 30
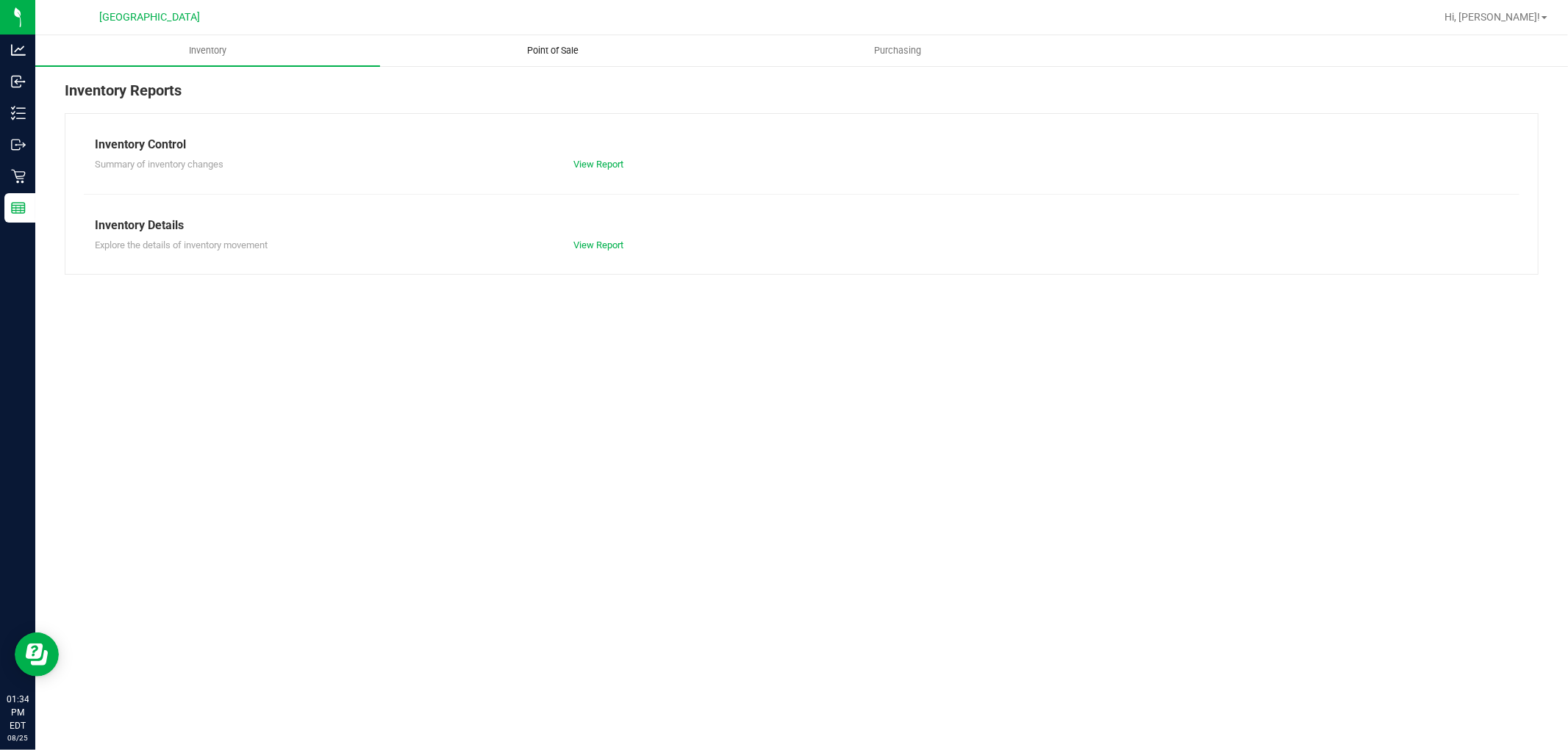
click at [568, 52] on span "Point of Sale" at bounding box center [552, 51] width 91 height 13
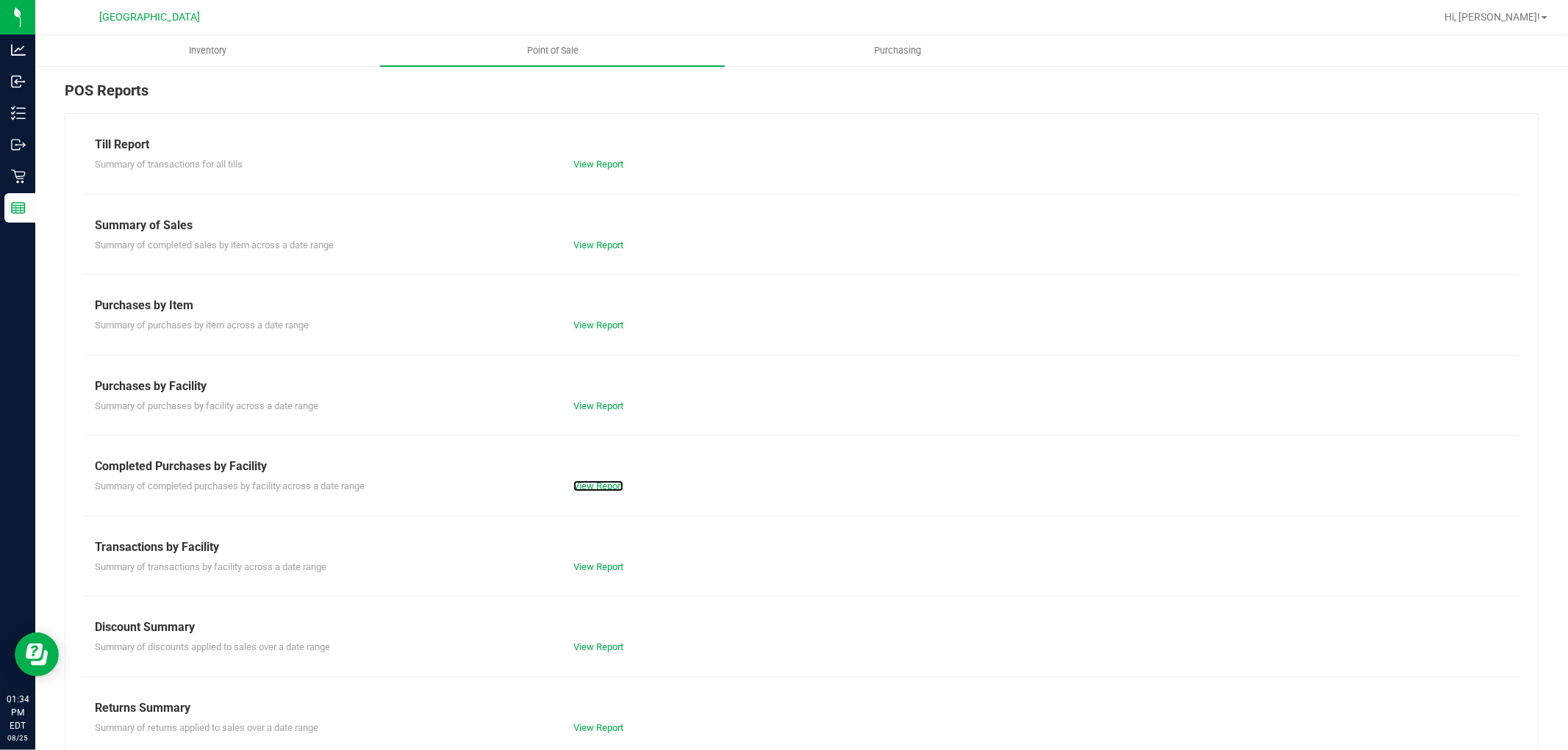
drag, startPoint x: 590, startPoint y: 485, endPoint x: 584, endPoint y: 448, distance: 37.5
click at [590, 483] on link "View Report" at bounding box center [598, 486] width 50 height 11
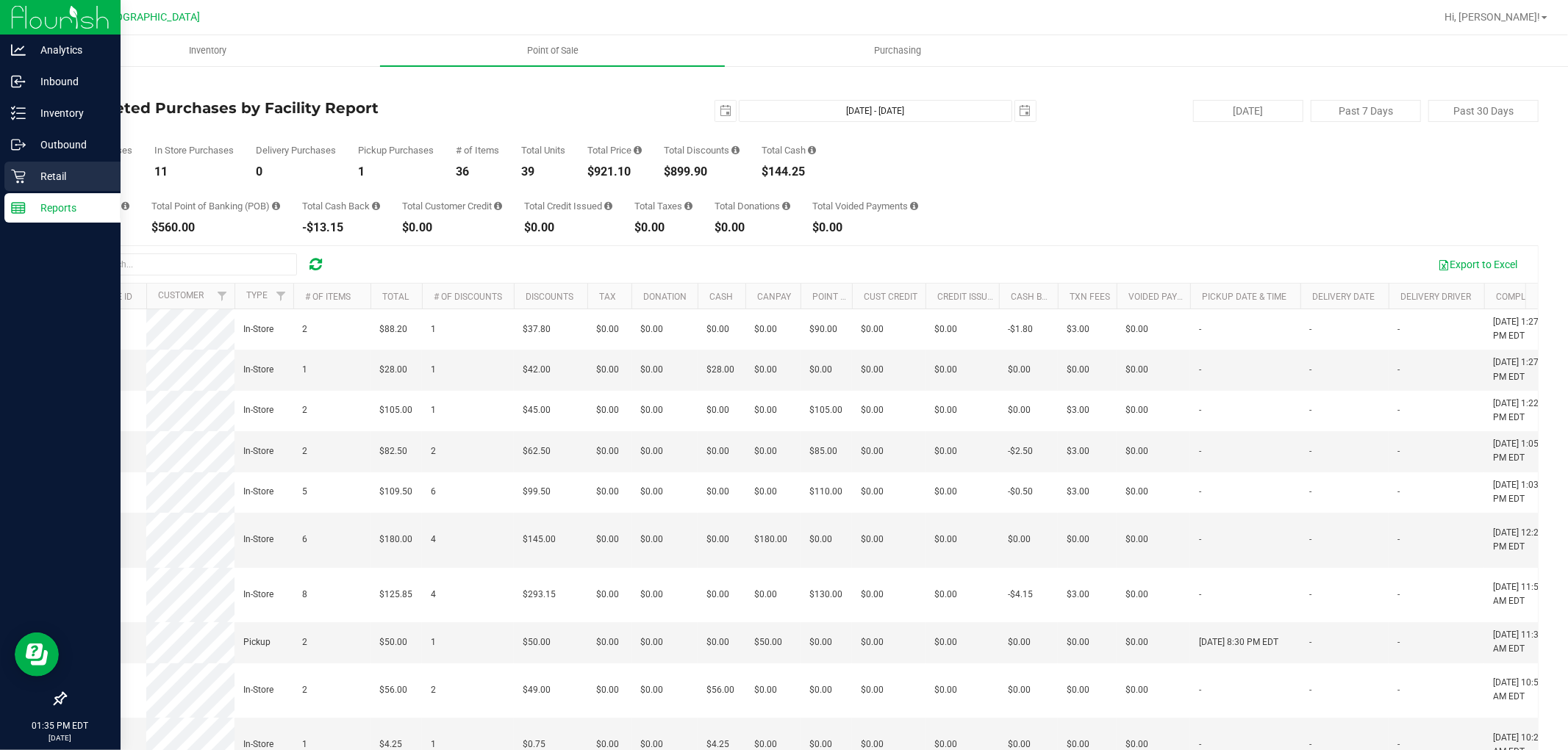
click at [36, 179] on p "Retail" at bounding box center [70, 176] width 89 height 17
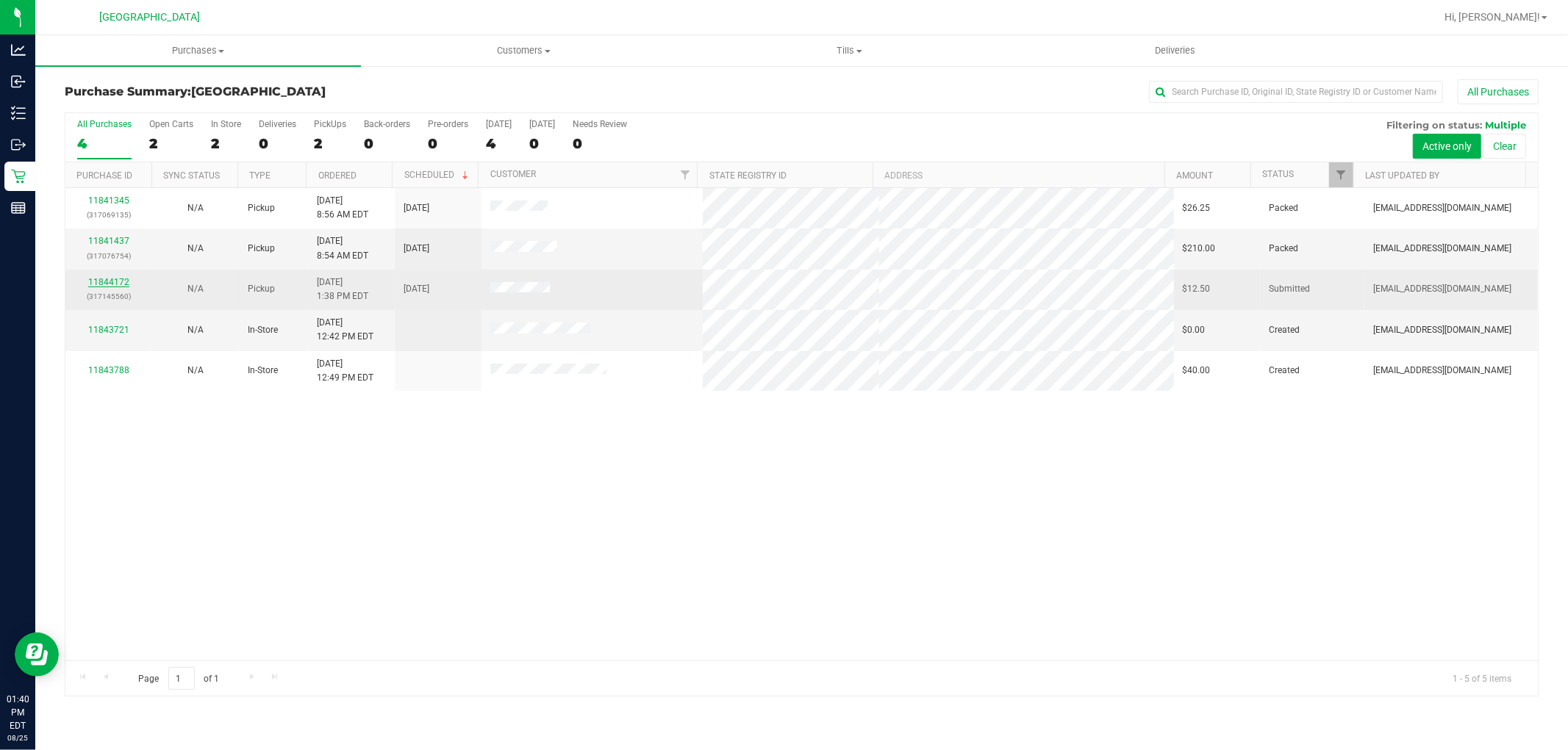
click at [114, 278] on link "11844172" at bounding box center [109, 282] width 41 height 11
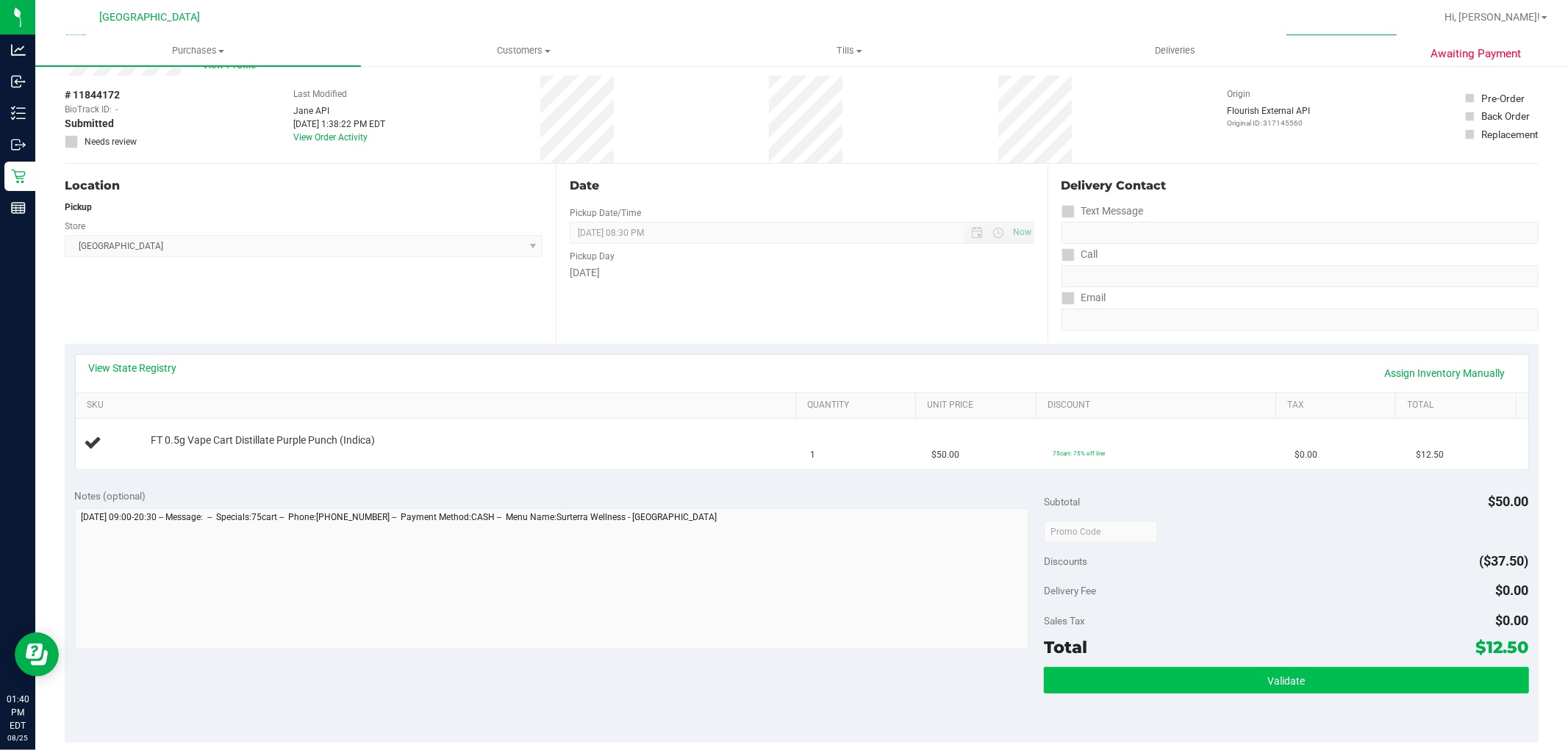
scroll to position [82, 0]
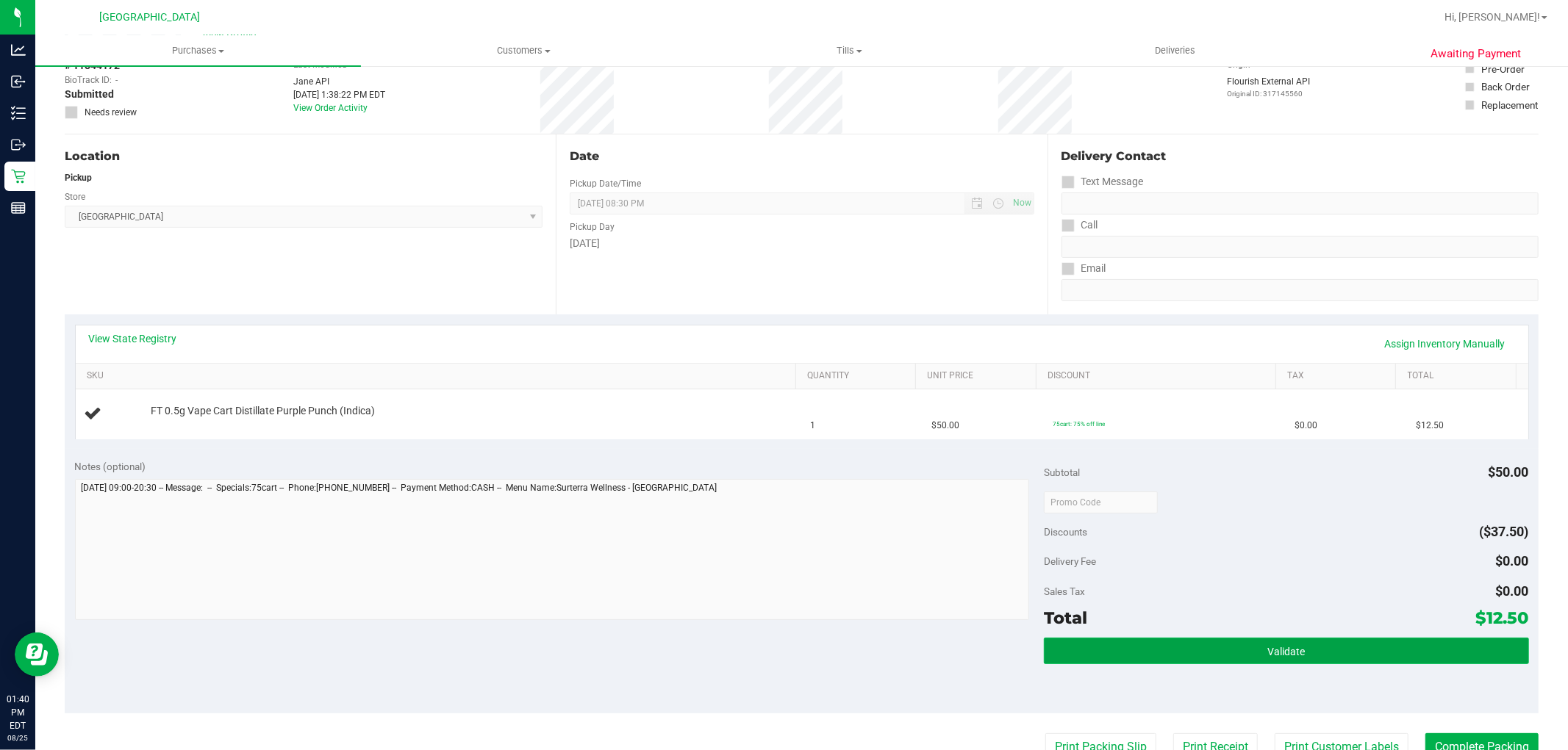
click at [1213, 651] on button "Validate" at bounding box center [1286, 651] width 485 height 27
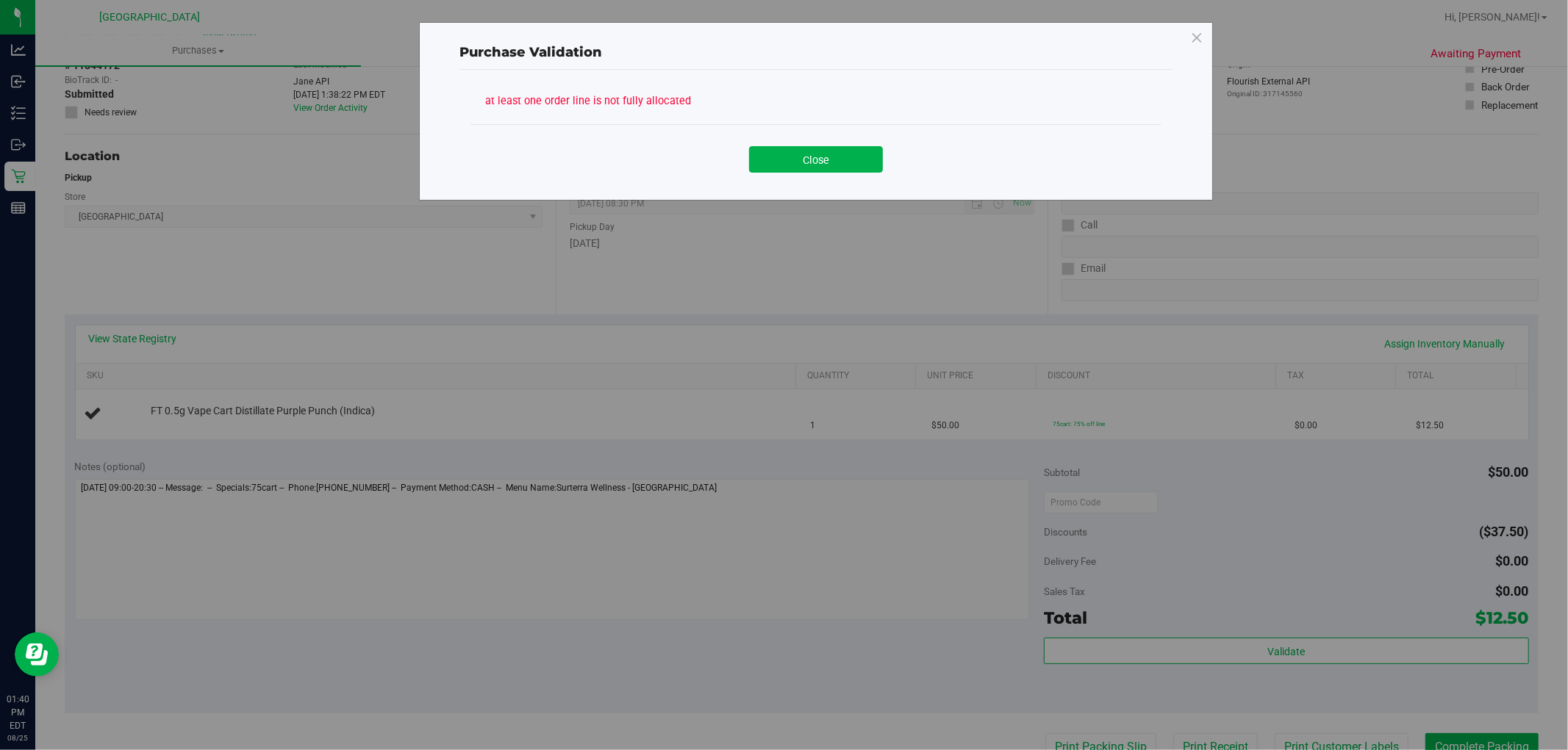
click at [826, 162] on button "Close" at bounding box center [816, 160] width 134 height 27
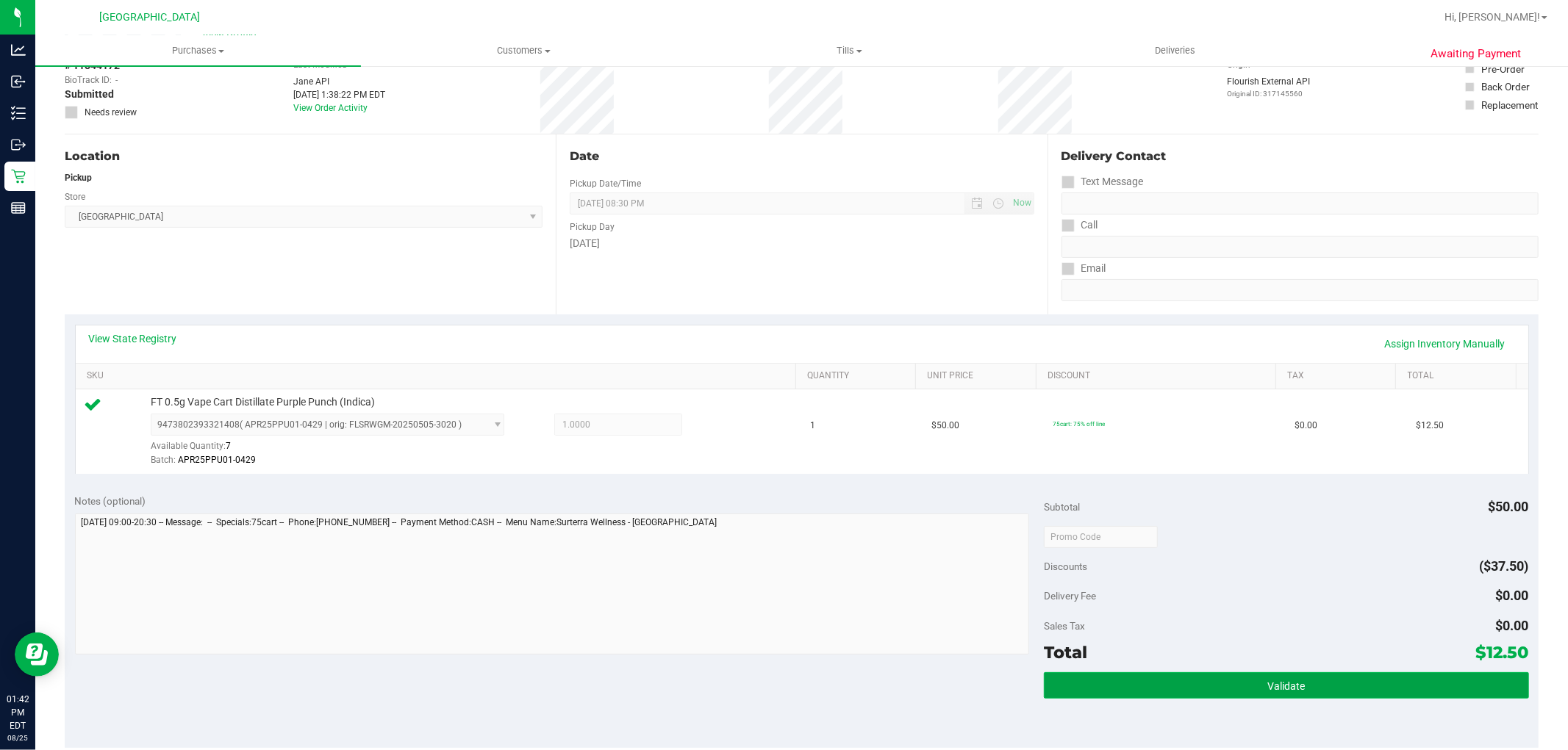
click at [1205, 682] on button "Validate" at bounding box center [1286, 686] width 485 height 27
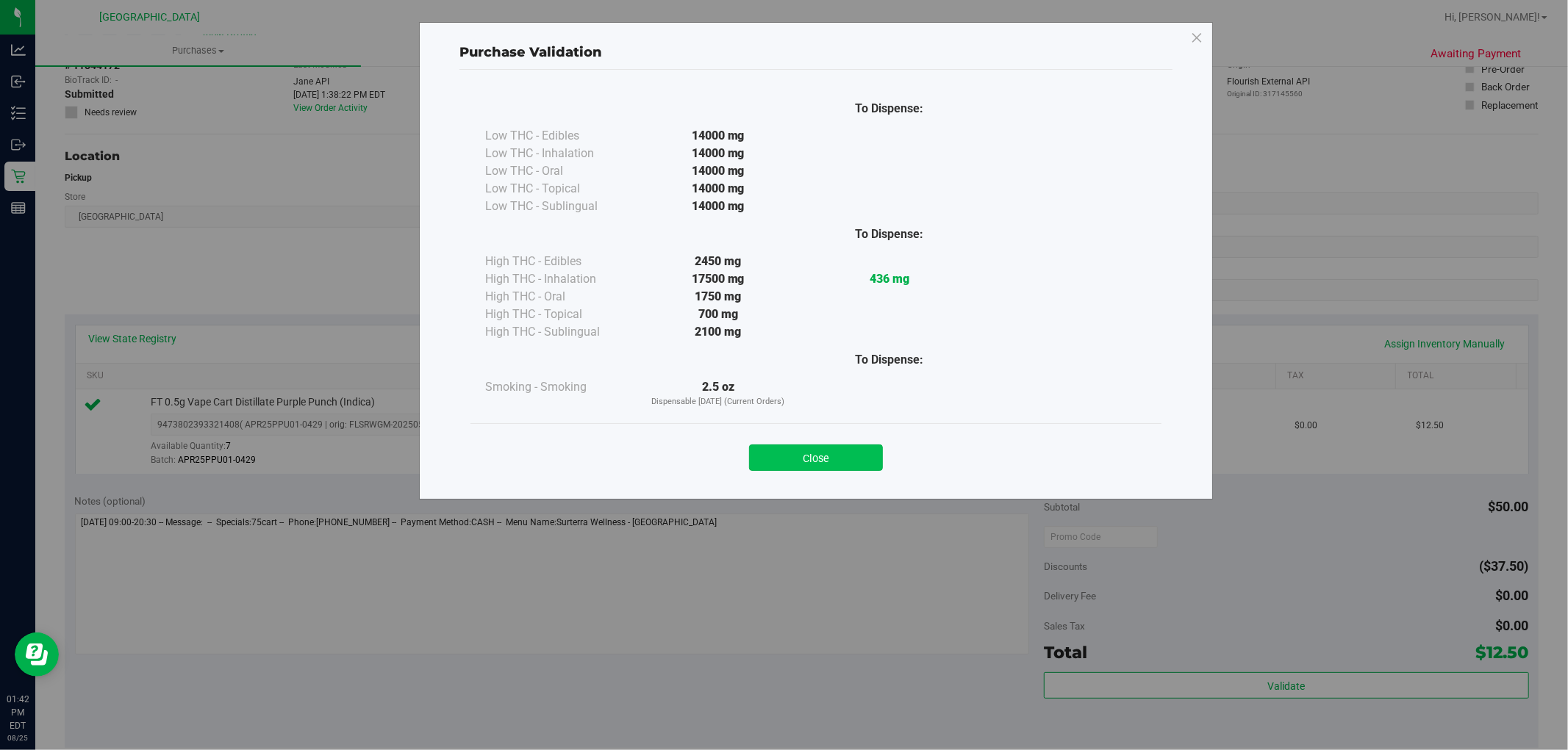
click at [791, 453] on button "Close" at bounding box center [816, 458] width 134 height 27
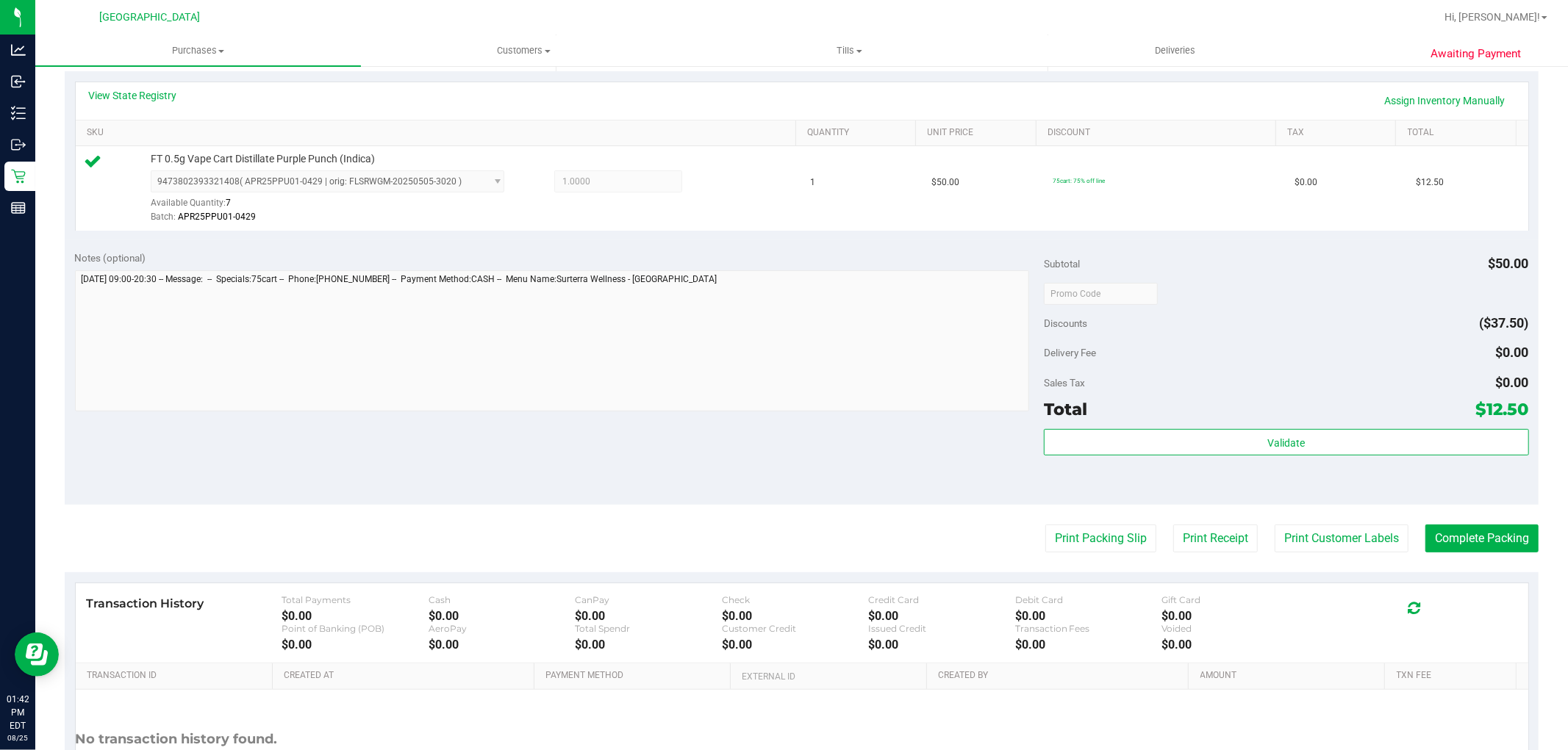
scroll to position [326, 0]
click at [1290, 540] on button "Print Customer Labels" at bounding box center [1341, 537] width 134 height 28
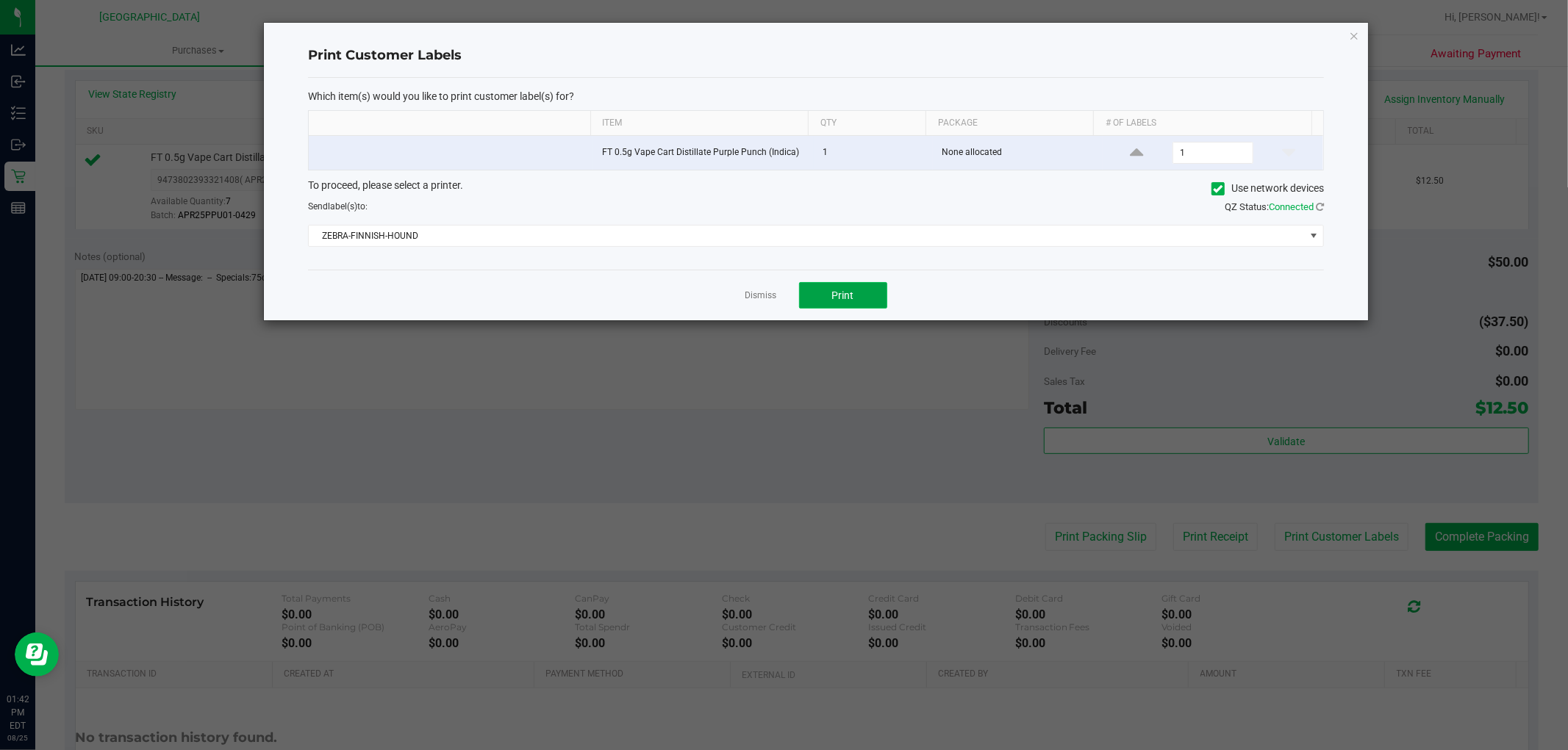
click at [865, 296] on button "Print" at bounding box center [844, 295] width 89 height 27
click at [761, 295] on link "Dismiss" at bounding box center [761, 295] width 32 height 12
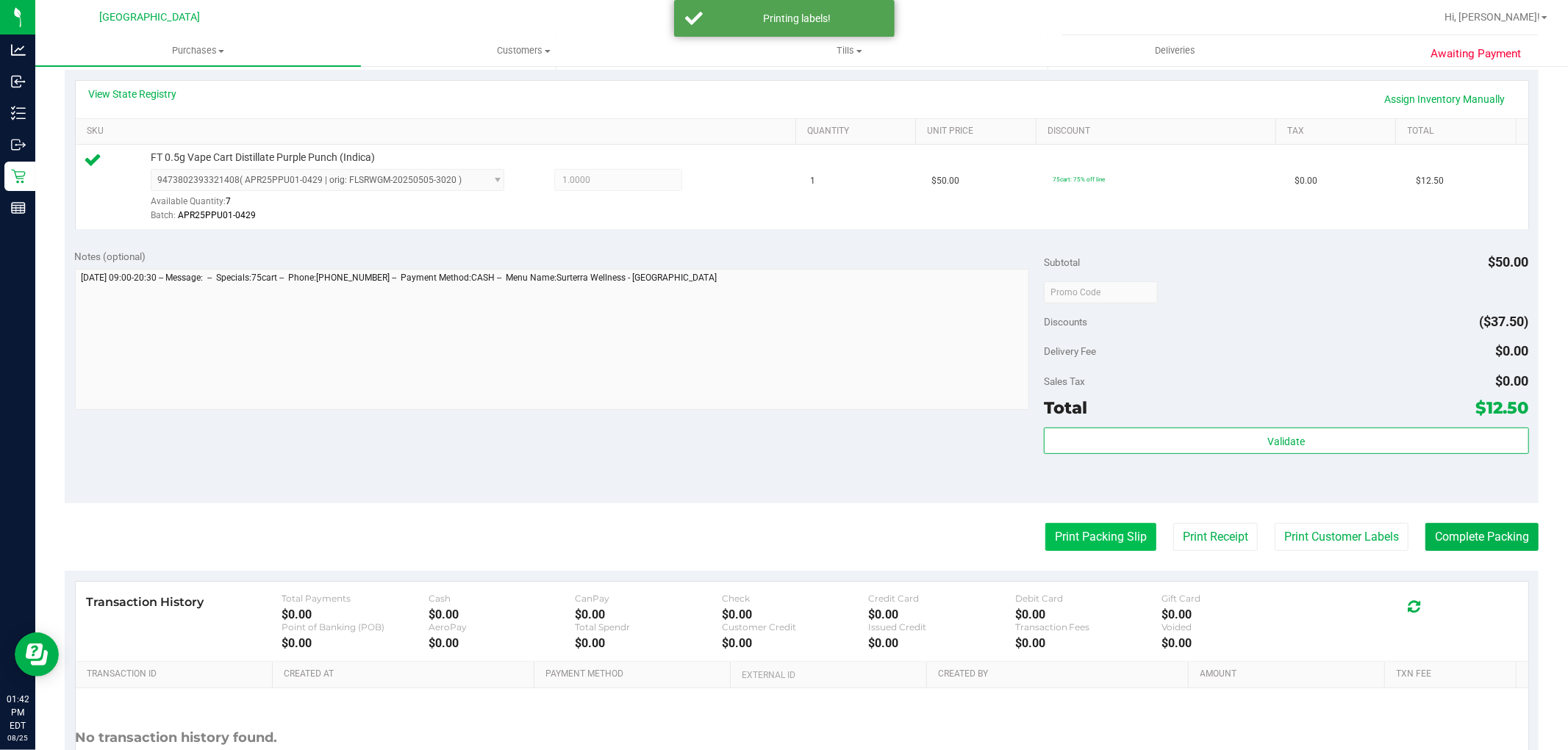
click at [1069, 540] on button "Print Packing Slip" at bounding box center [1100, 537] width 111 height 28
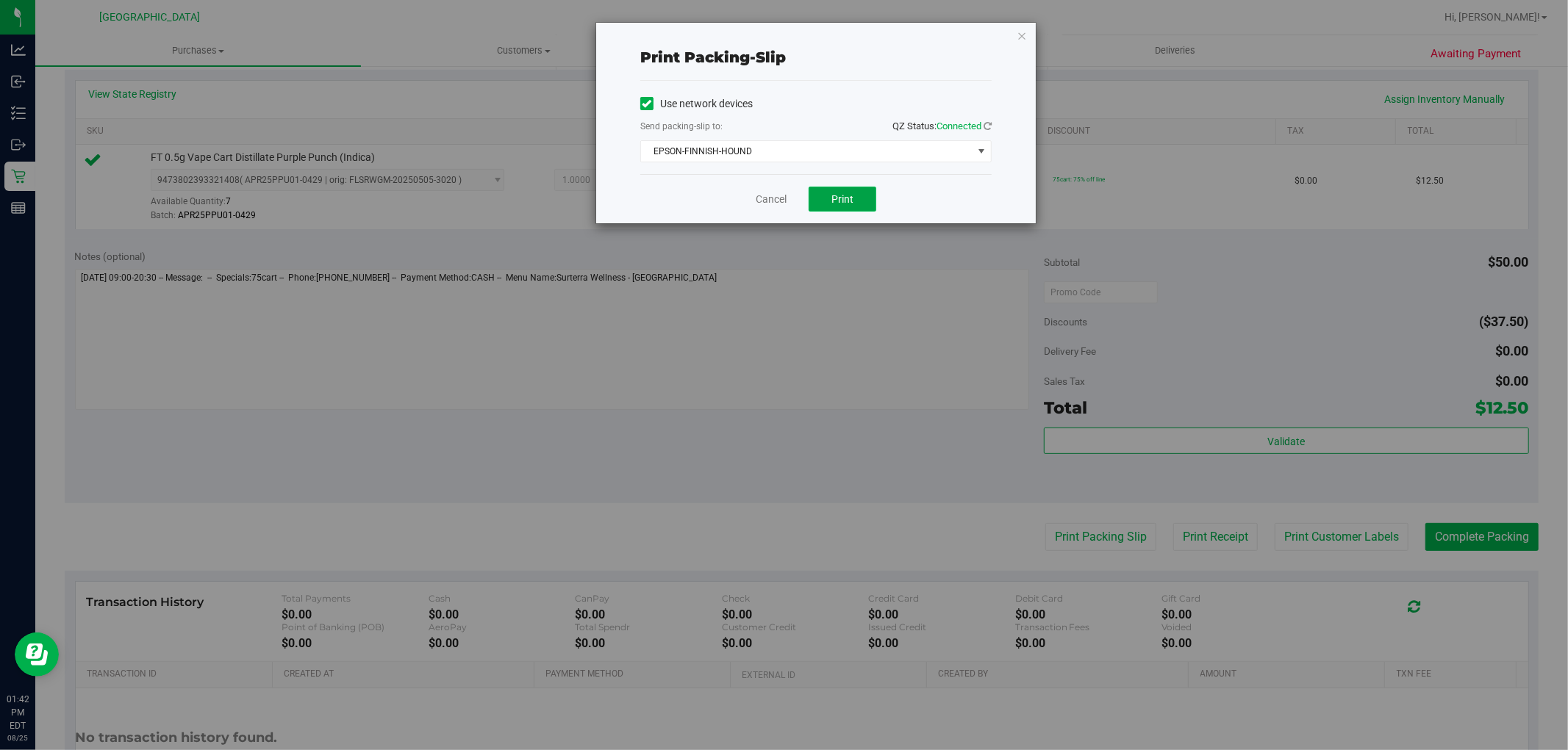
click at [818, 194] on button "Print" at bounding box center [843, 199] width 67 height 25
click at [759, 200] on link "Cancel" at bounding box center [771, 199] width 31 height 15
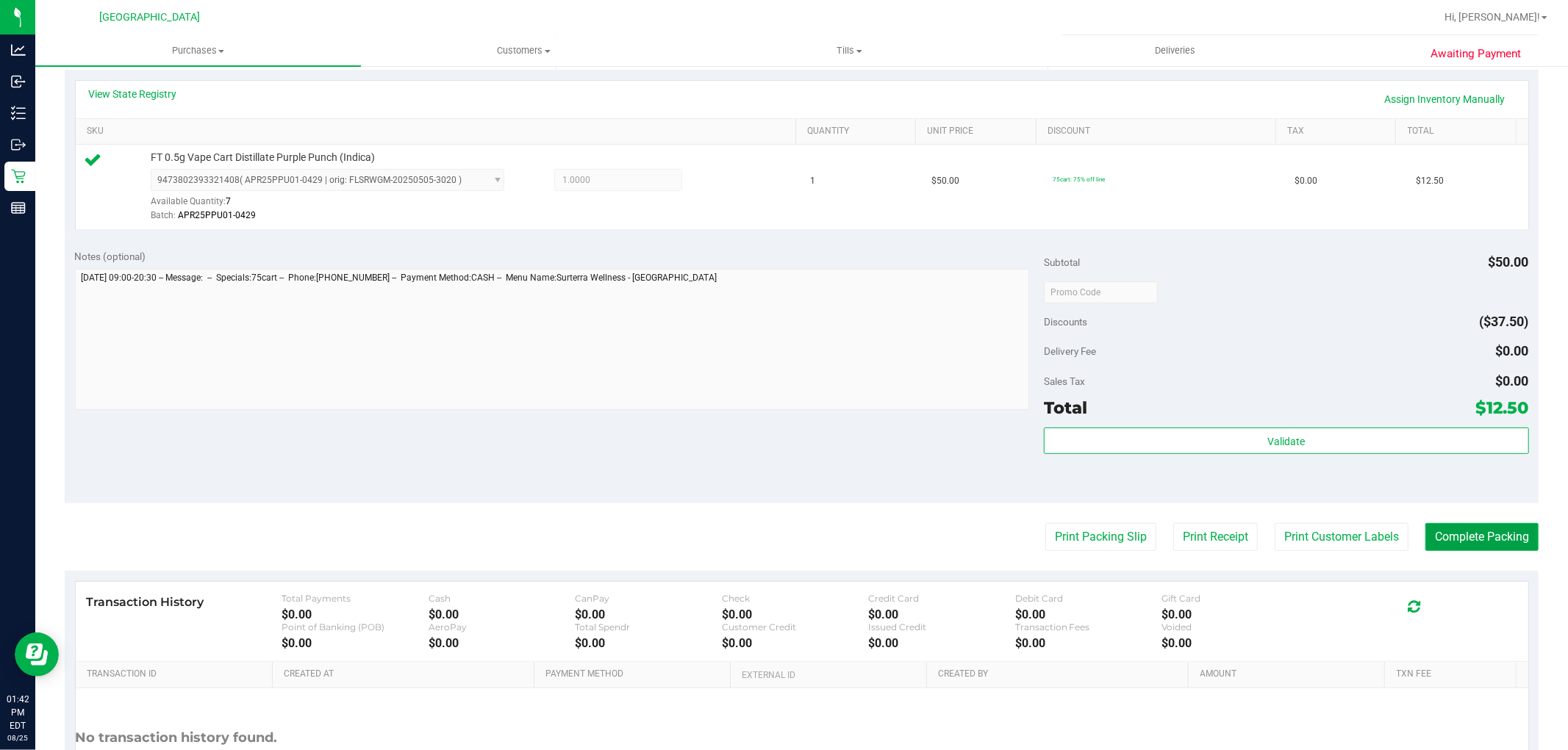
click at [1479, 538] on button "Complete Packing" at bounding box center [1482, 537] width 114 height 28
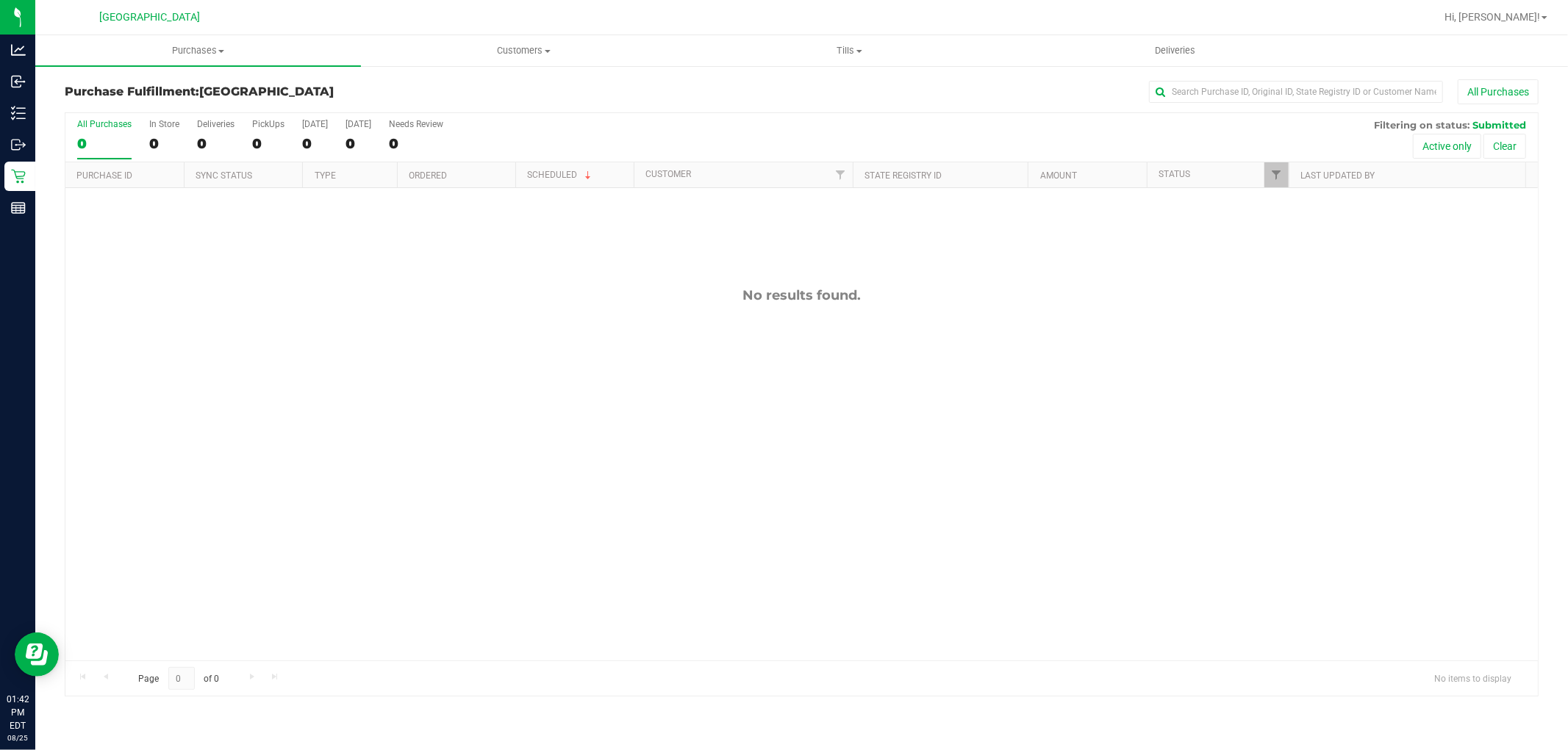
drag, startPoint x: 678, startPoint y: 258, endPoint x: 1568, endPoint y: 627, distance: 963.5
click at [685, 342] on div "No results found." at bounding box center [801, 474] width 1473 height 572
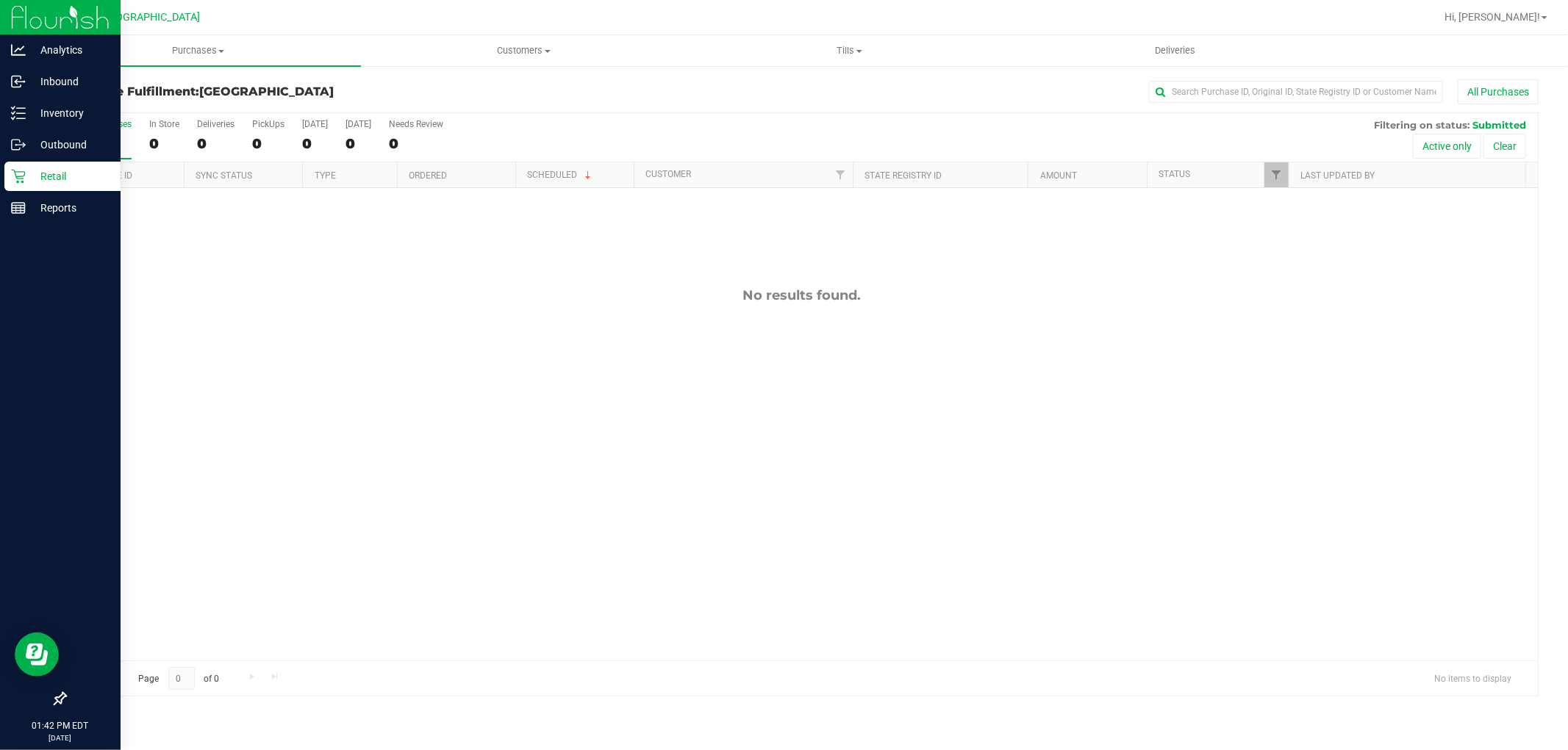
click at [28, 177] on p "Retail" at bounding box center [70, 176] width 89 height 17
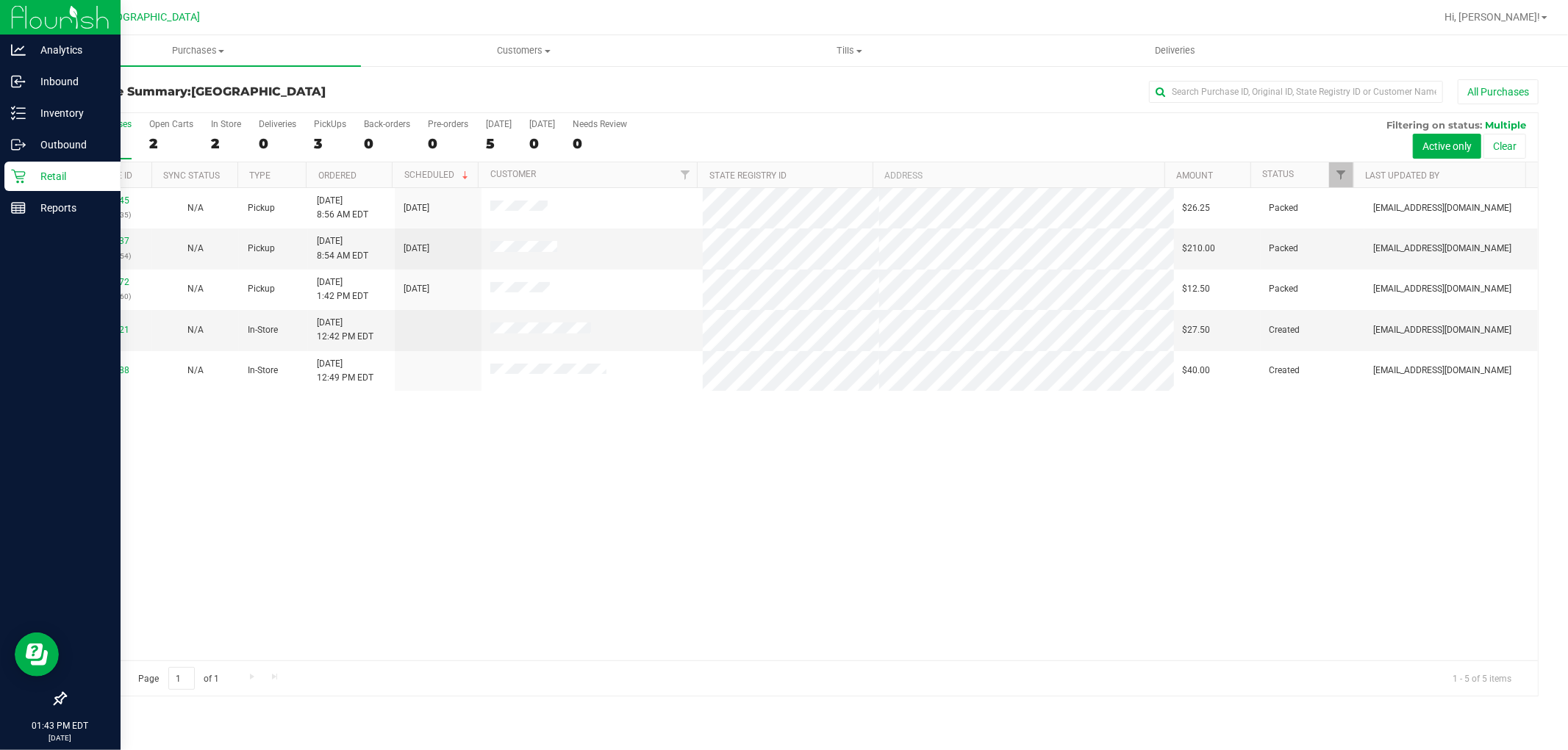
click at [55, 166] on div "Retail" at bounding box center [63, 176] width 116 height 30
click at [42, 184] on p "Retail" at bounding box center [70, 176] width 89 height 17
click at [62, 211] on p "Reports" at bounding box center [70, 208] width 89 height 17
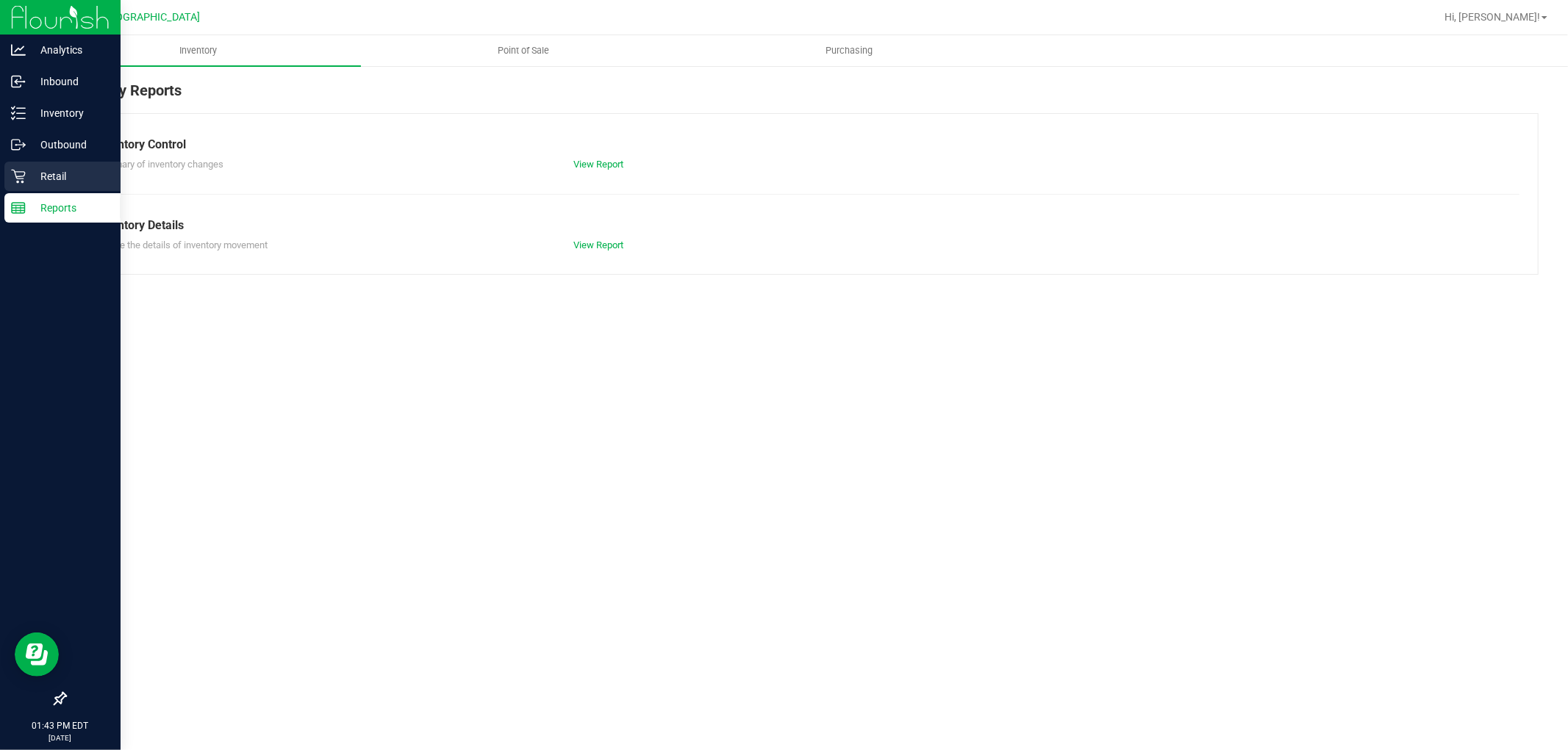
click at [52, 179] on p "Retail" at bounding box center [70, 176] width 89 height 17
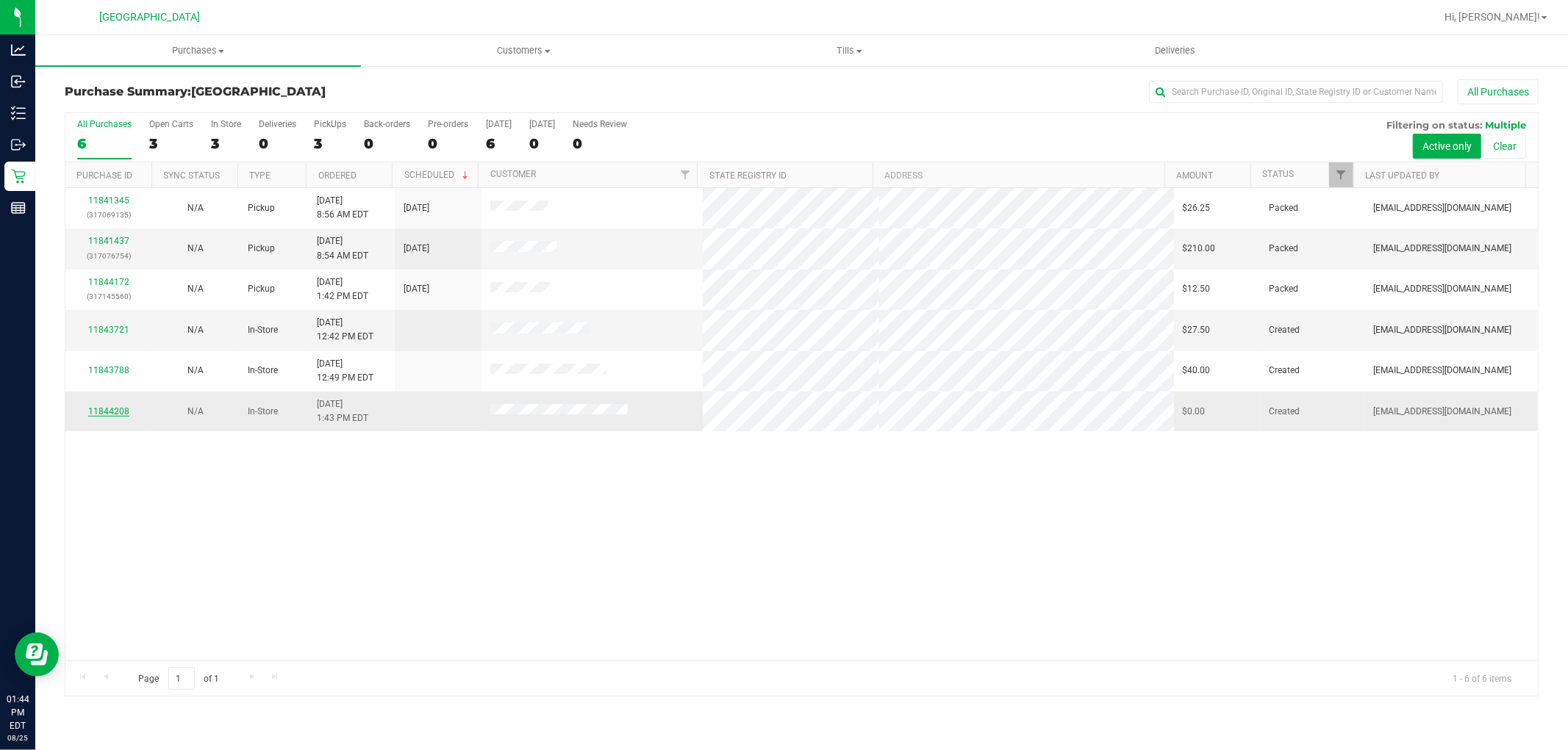
click at [114, 412] on link "11844208" at bounding box center [109, 412] width 41 height 11
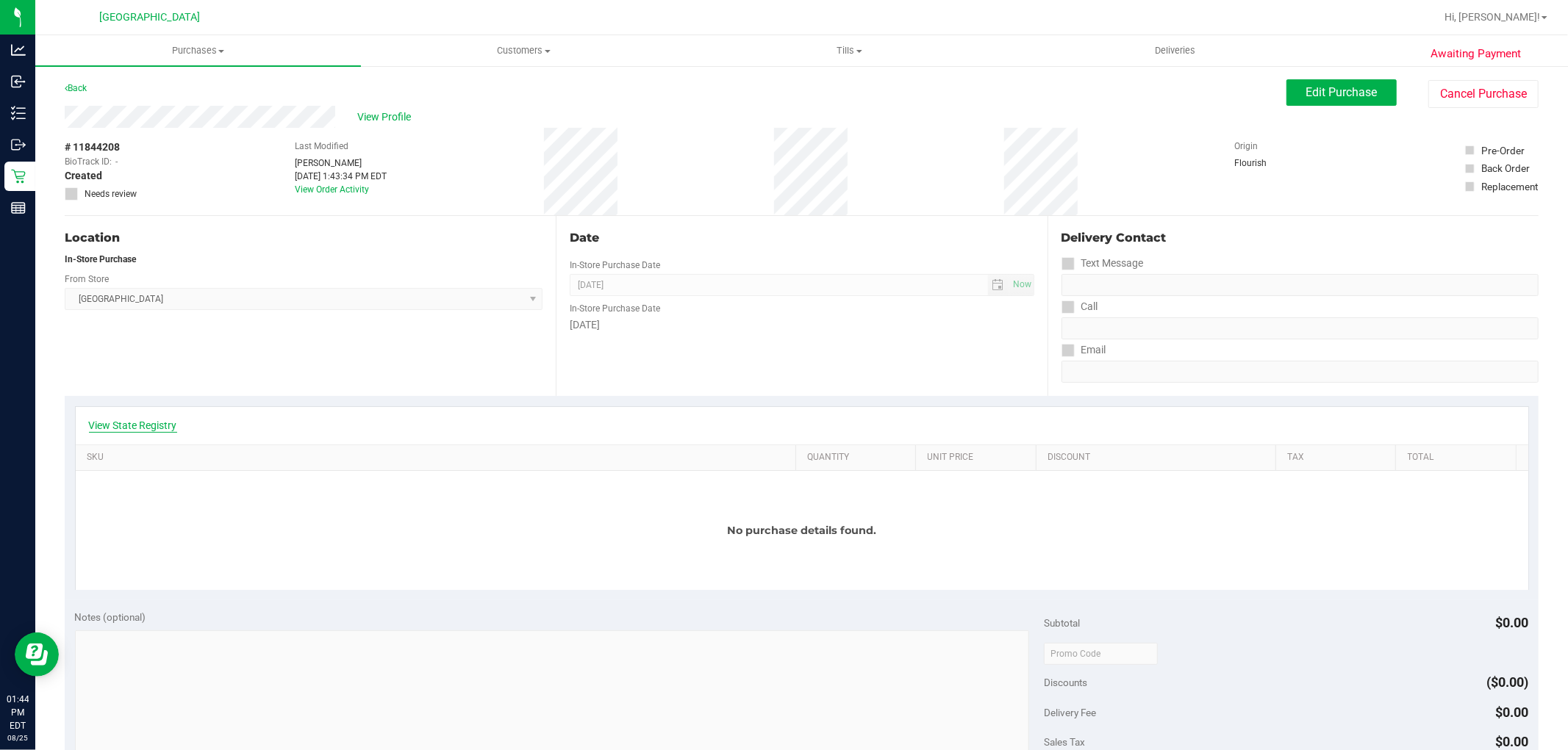
click at [133, 424] on link "View State Registry" at bounding box center [133, 425] width 89 height 14
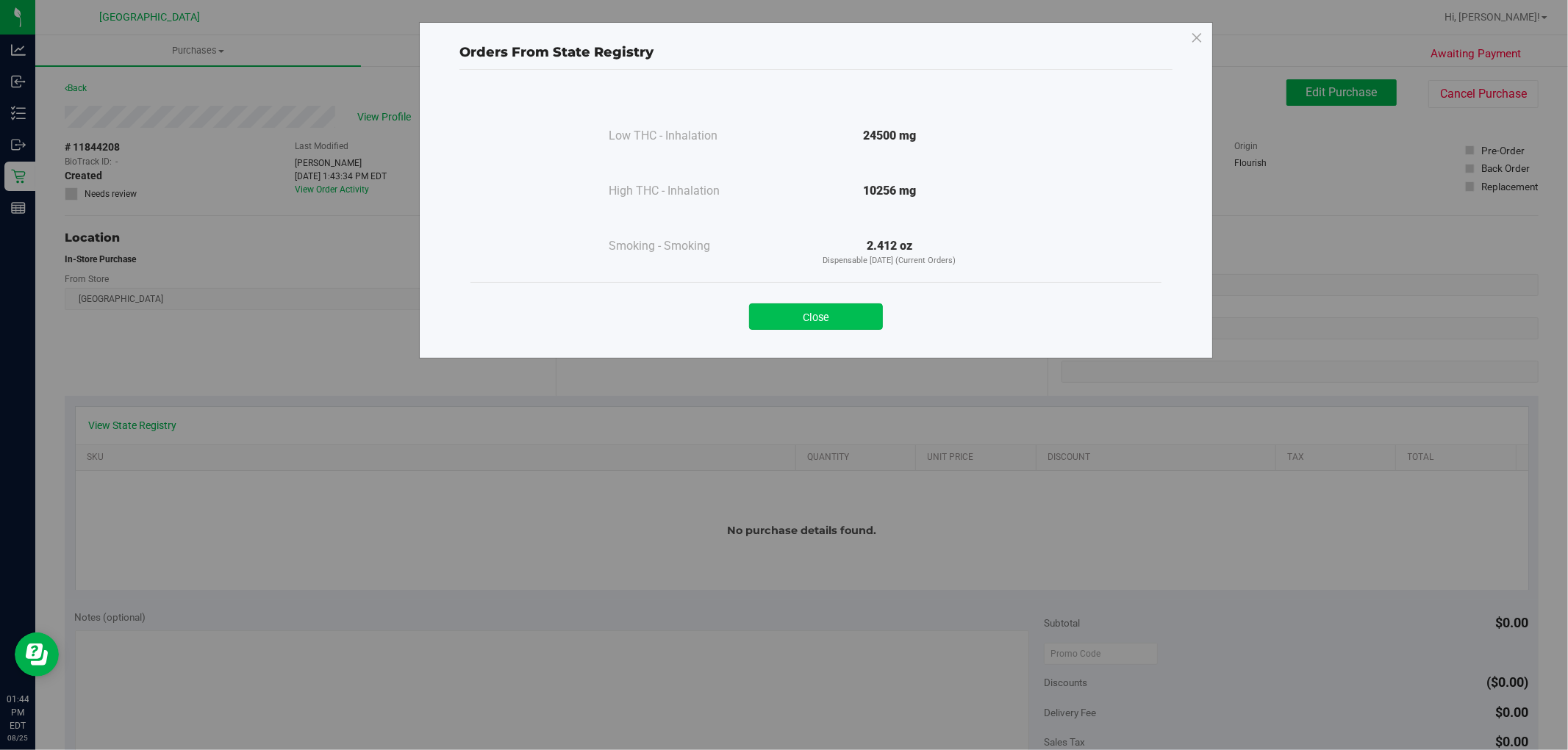
click at [772, 312] on button "Close" at bounding box center [816, 317] width 134 height 27
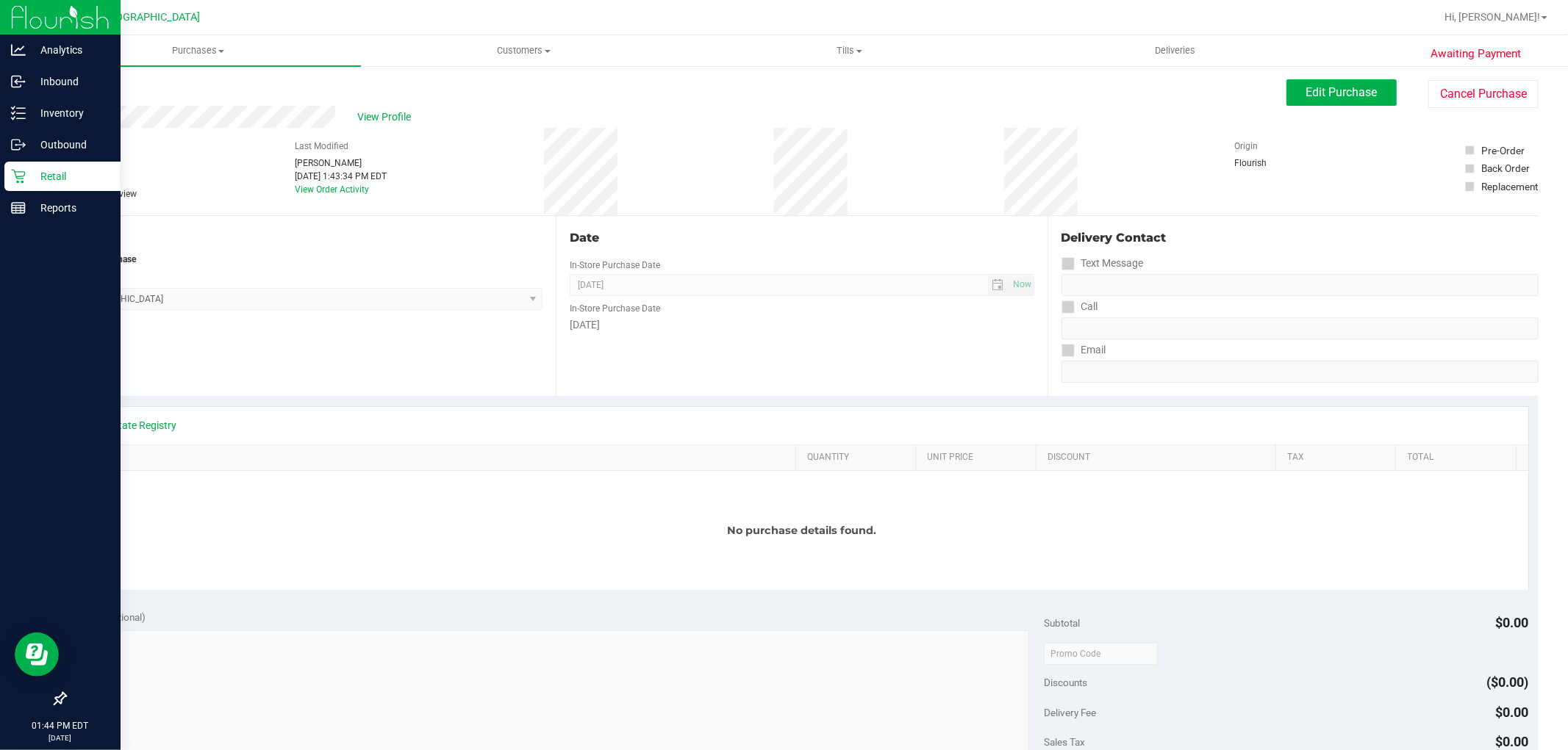
click at [26, 179] on p "Retail" at bounding box center [70, 176] width 89 height 17
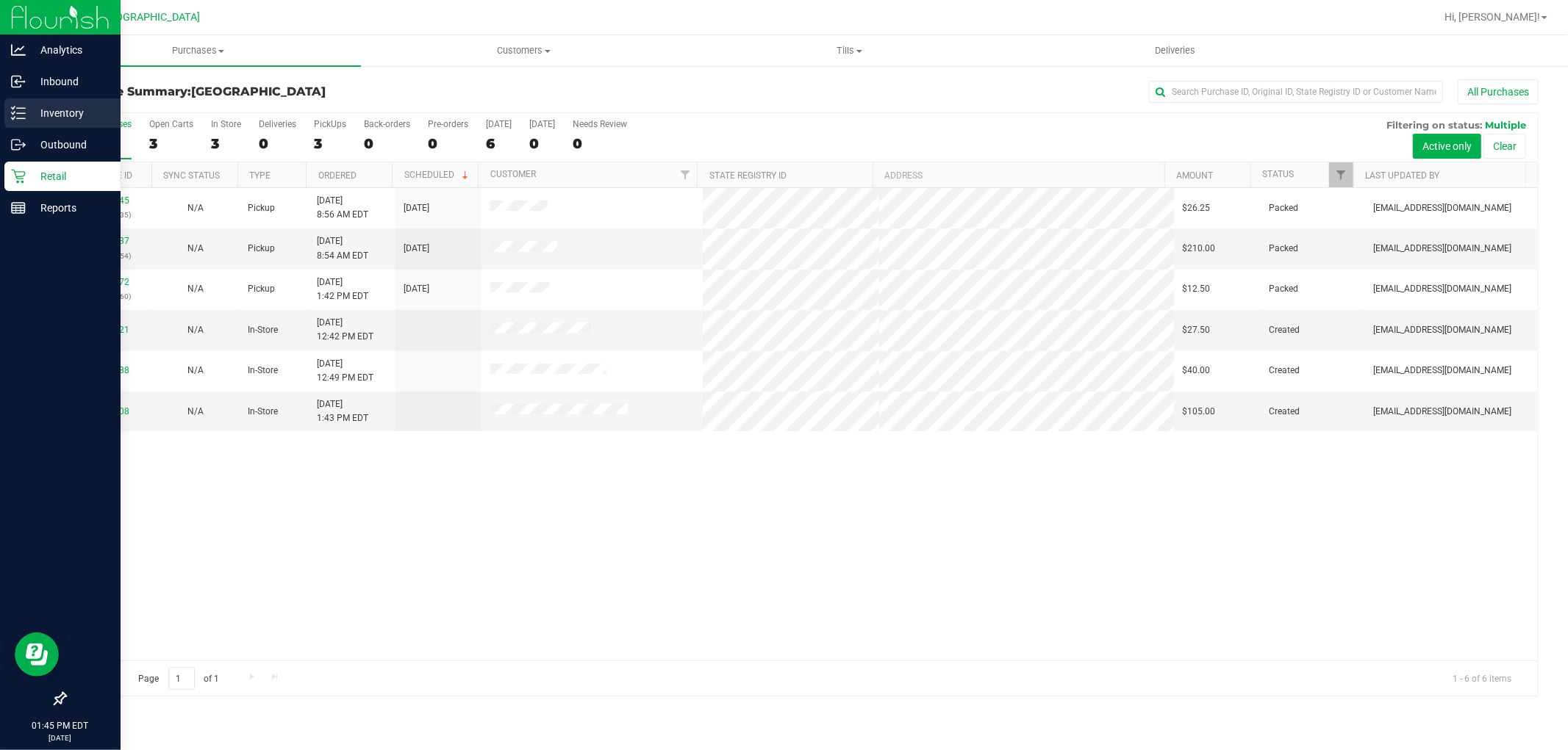
click at [63, 112] on p "Inventory" at bounding box center [70, 113] width 89 height 17
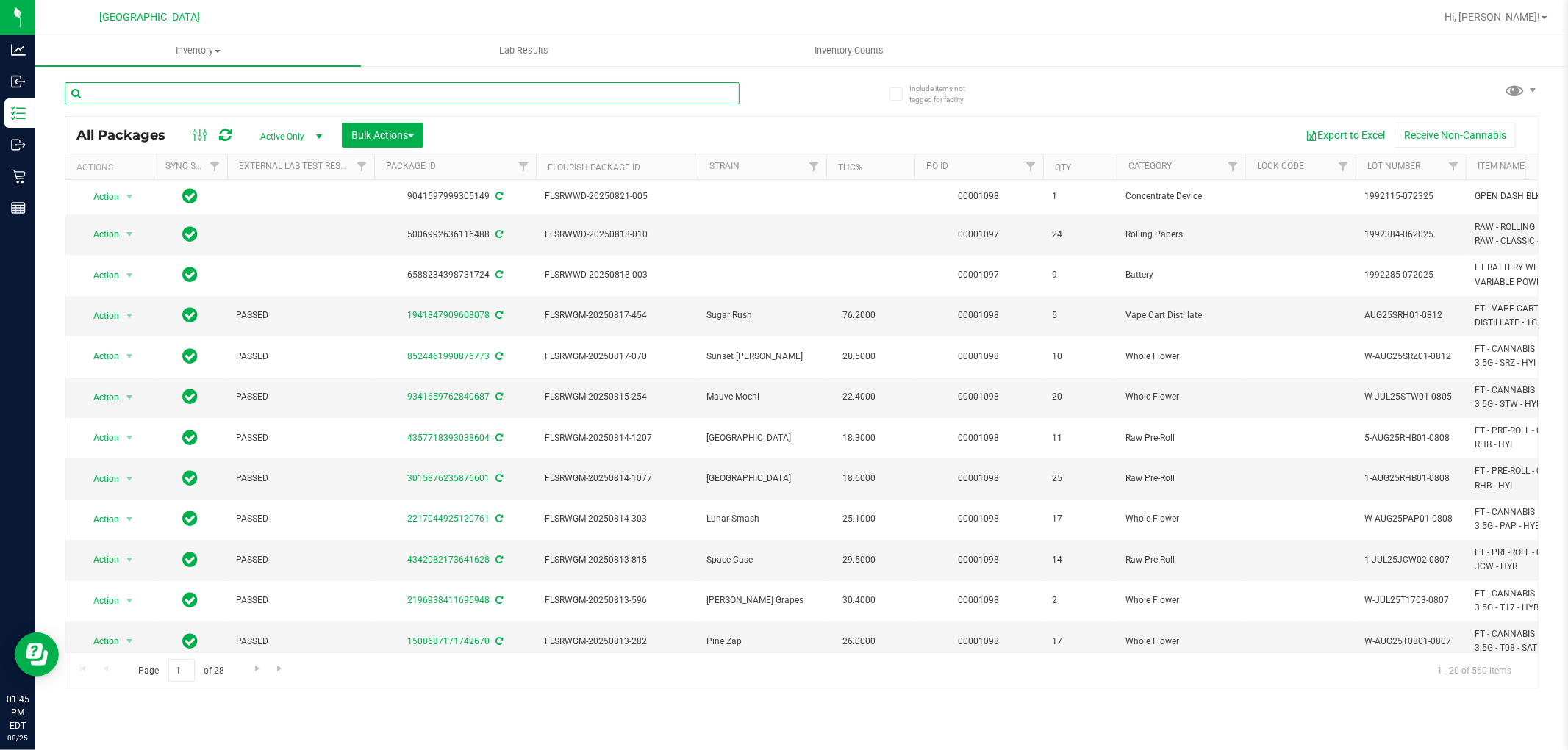
click at [186, 100] on input "text" at bounding box center [402, 93] width 675 height 22
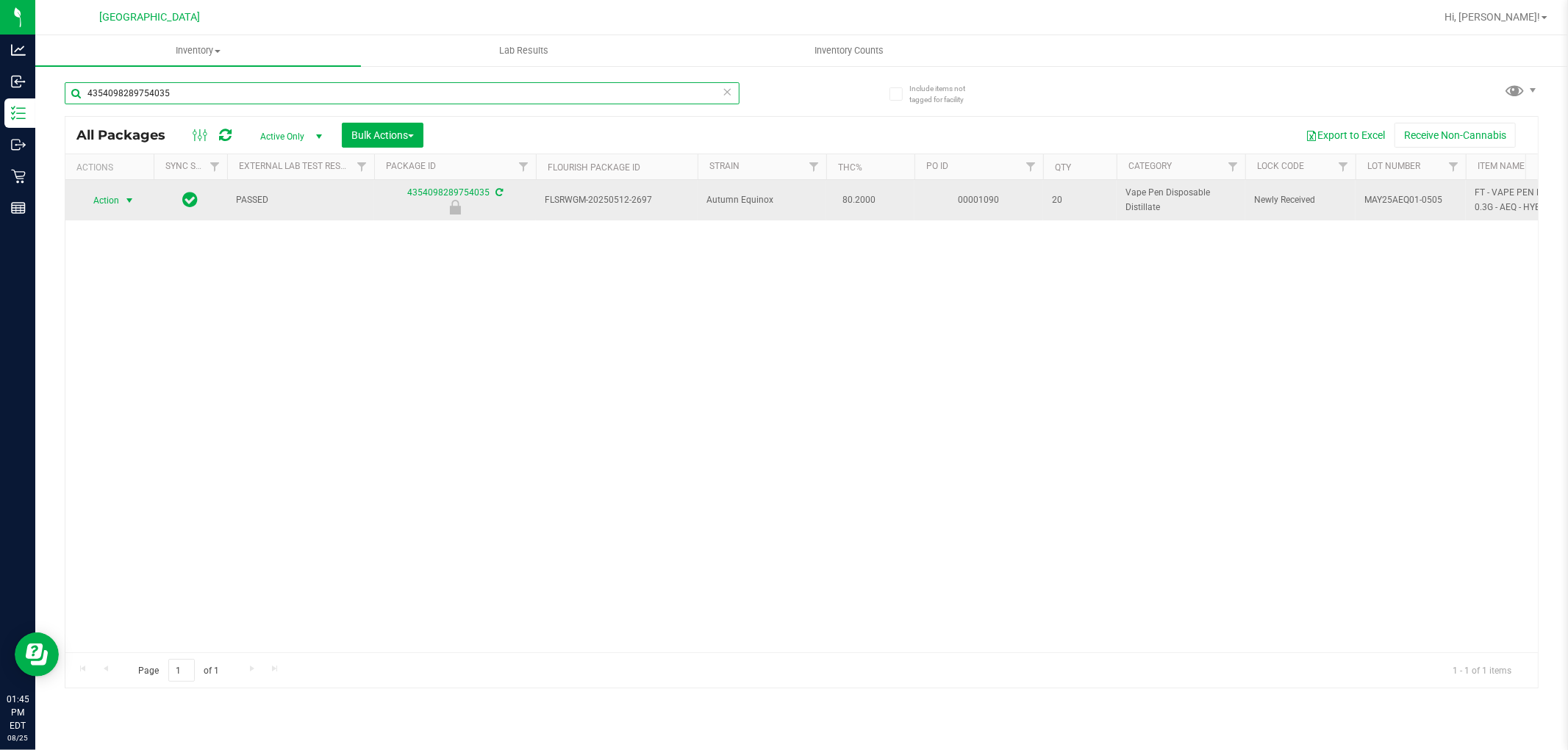
type input "4354098289754035"
click at [123, 204] on span "select" at bounding box center [129, 201] width 12 height 12
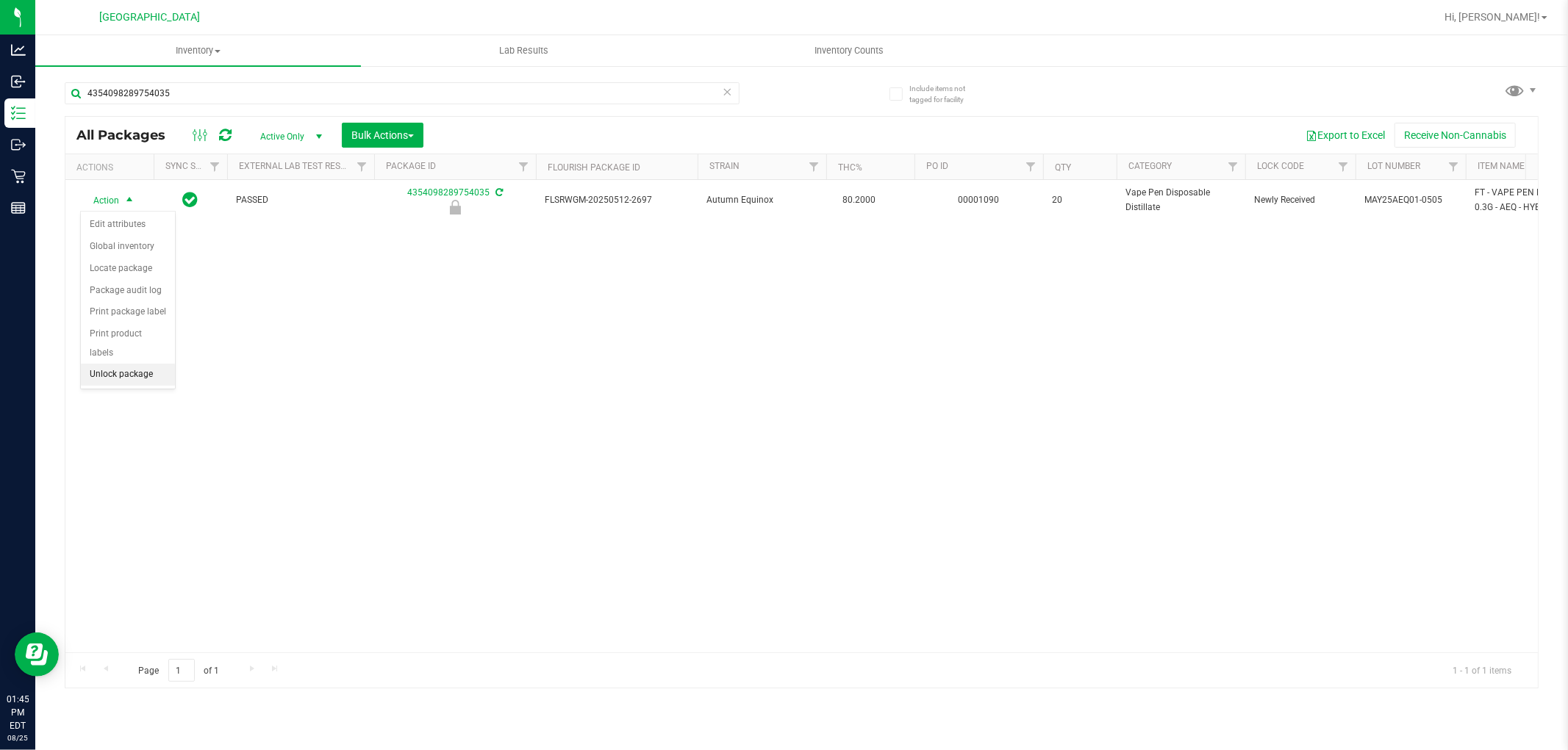
click at [111, 376] on li "Unlock package" at bounding box center [128, 374] width 94 height 22
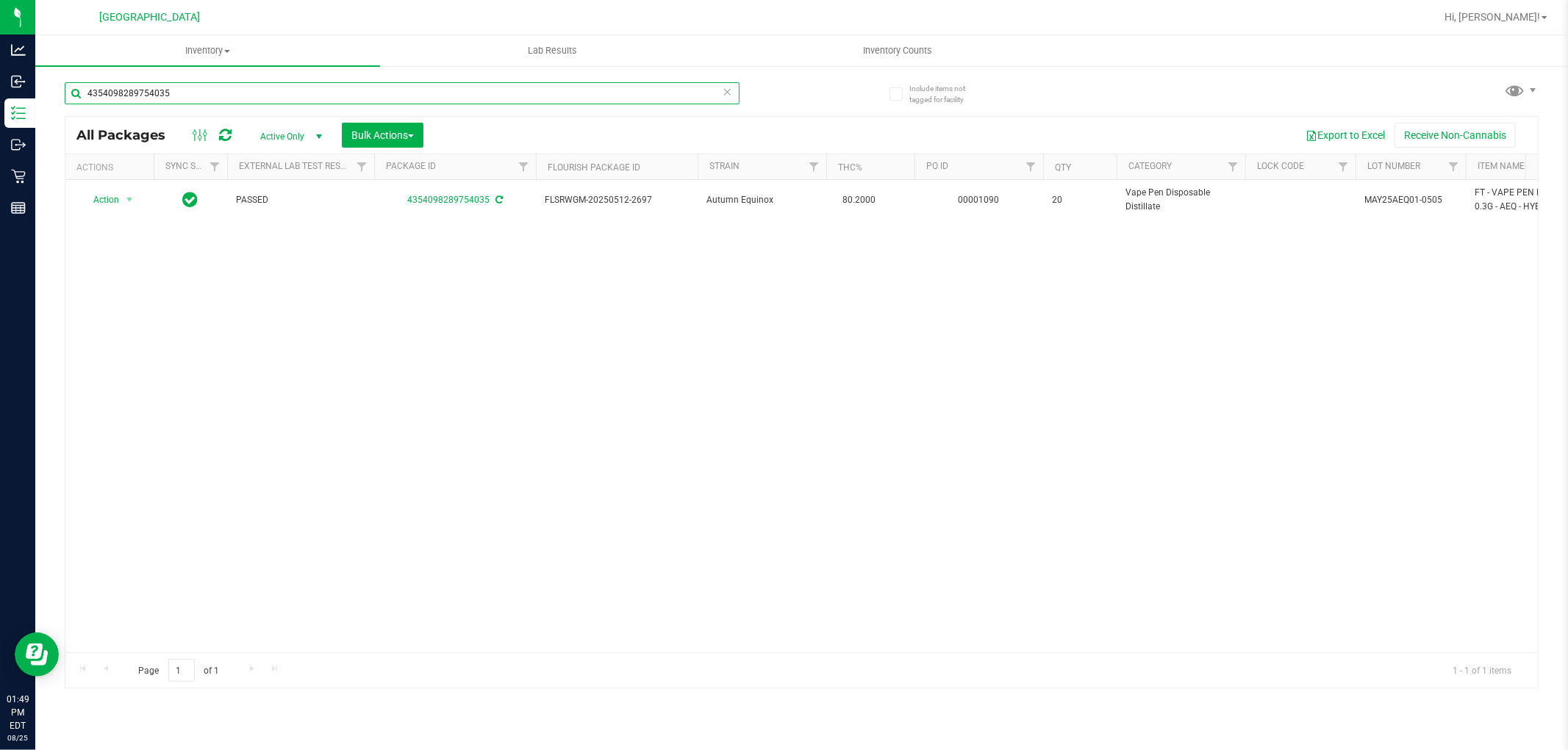
click at [208, 90] on input "4354098289754035" at bounding box center [402, 93] width 675 height 22
type input "4"
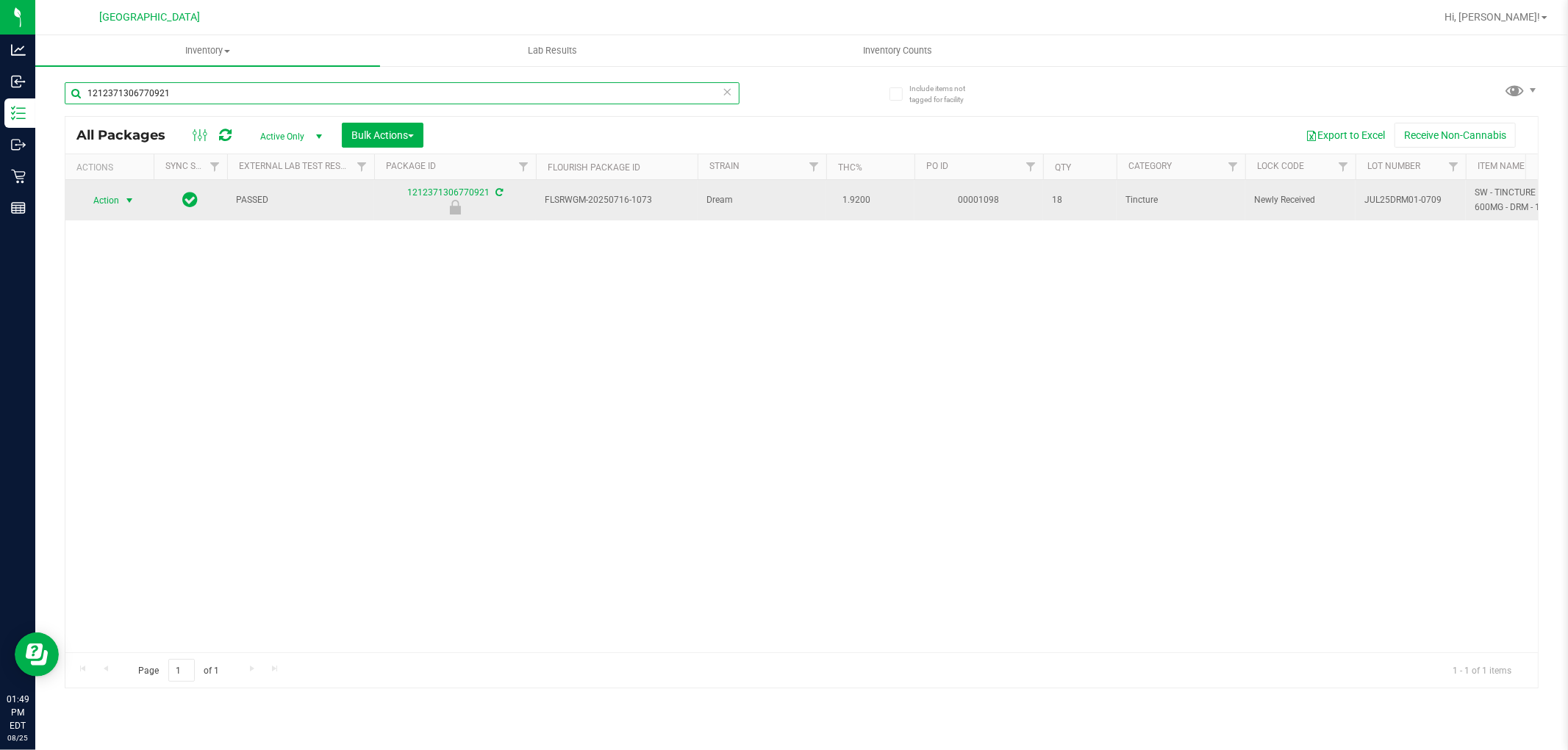
type input "1212371306770921"
click at [126, 200] on span "select" at bounding box center [129, 201] width 12 height 12
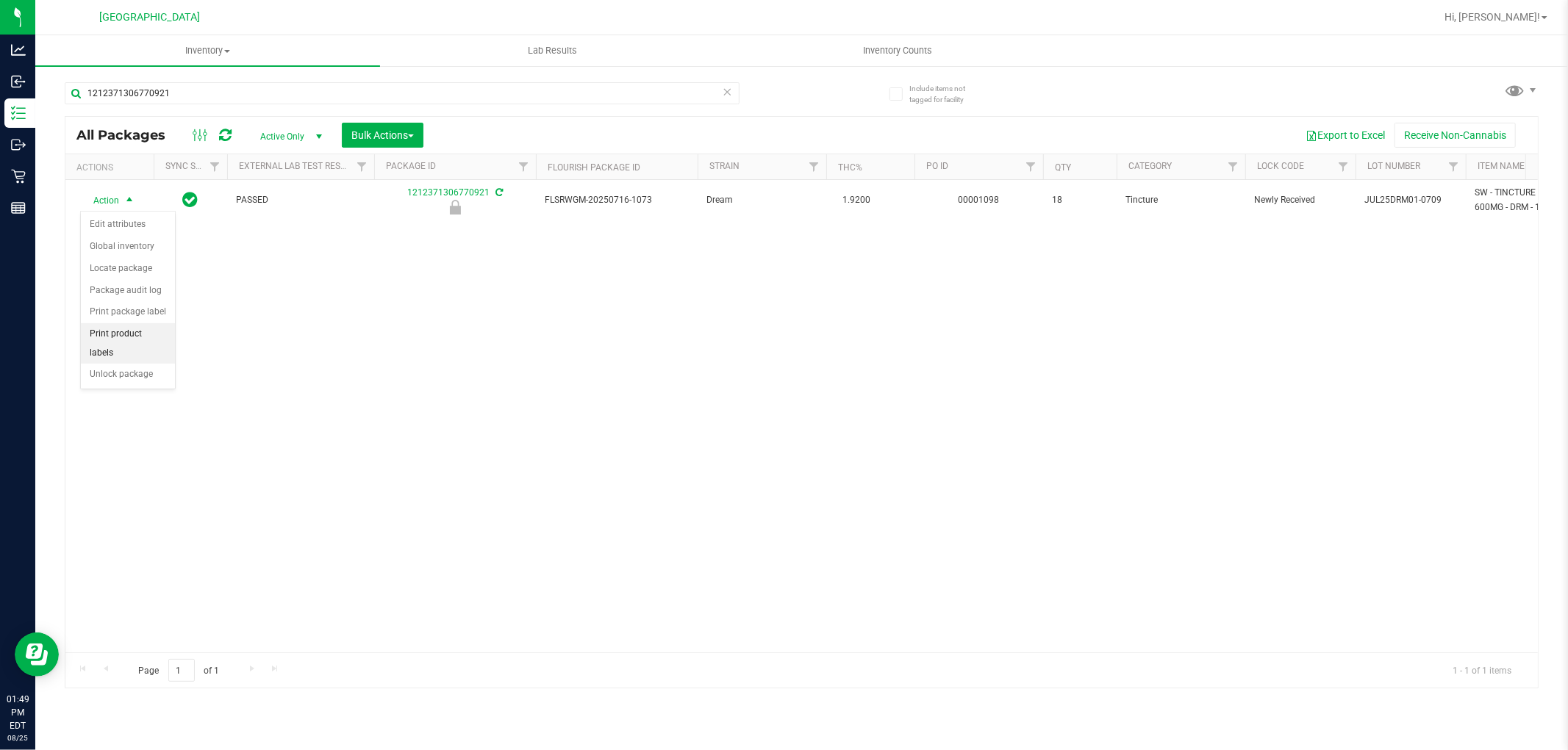
click at [139, 361] on li "Print product labels" at bounding box center [128, 343] width 94 height 40
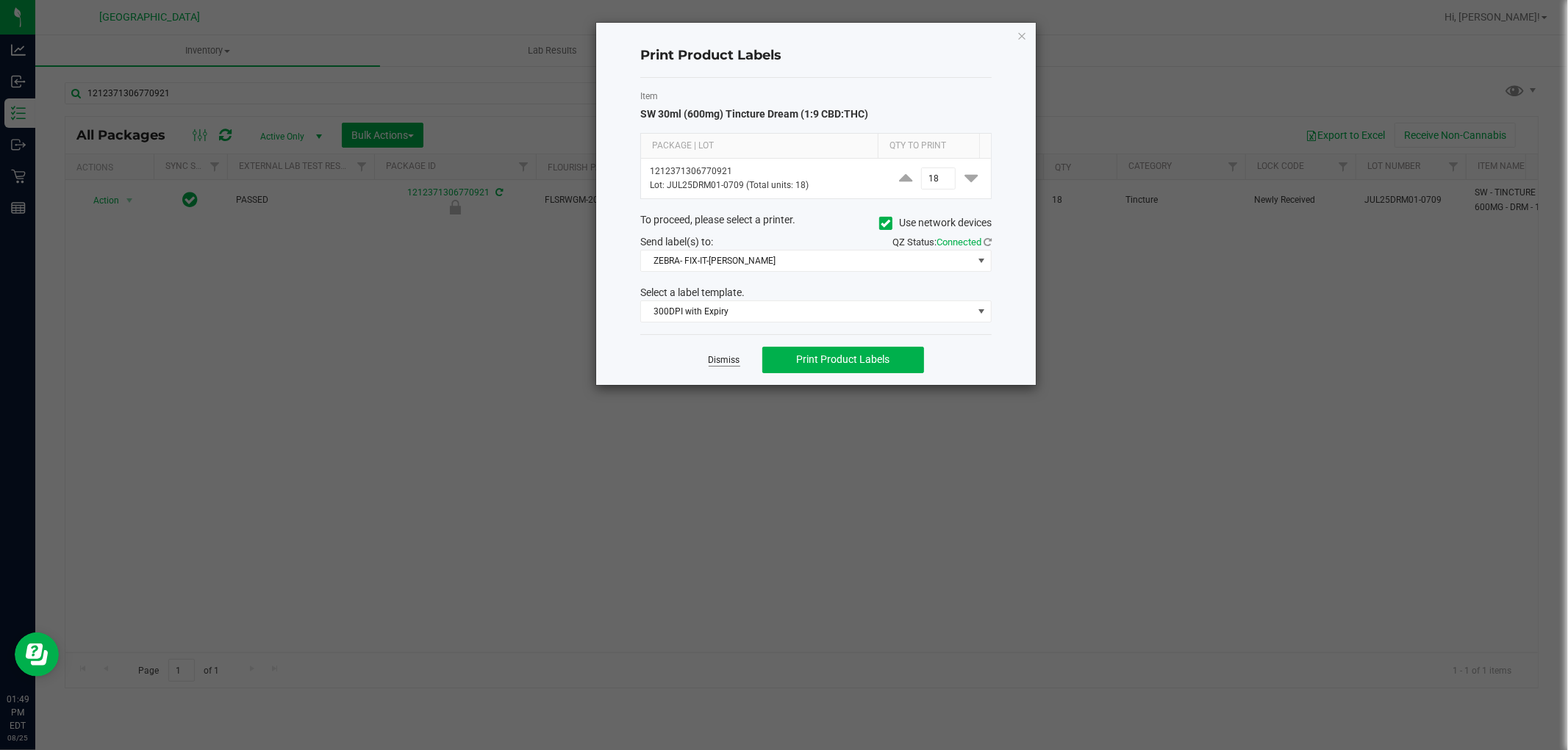
click at [710, 361] on link "Dismiss" at bounding box center [724, 360] width 32 height 12
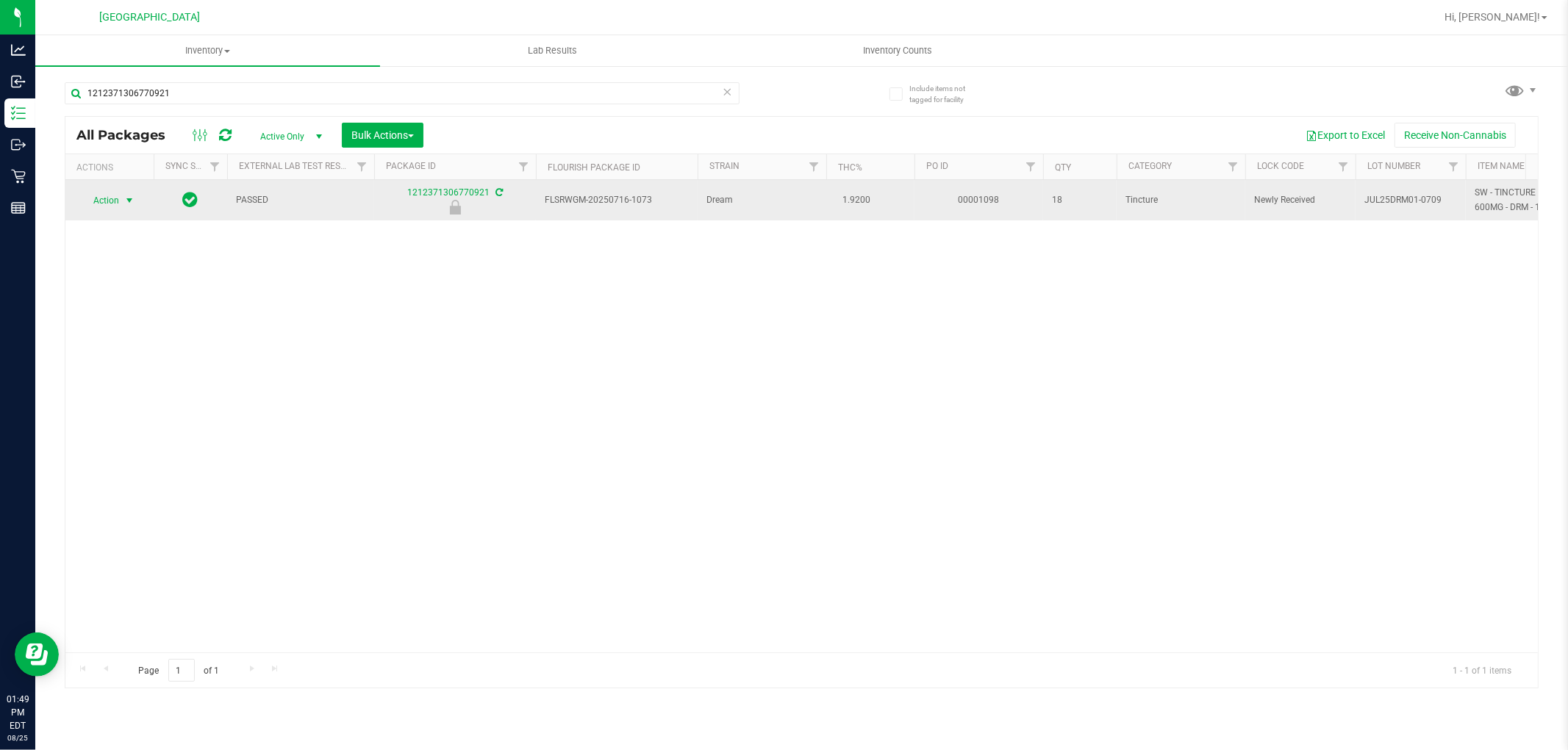
click at [126, 200] on span "select" at bounding box center [129, 201] width 12 height 12
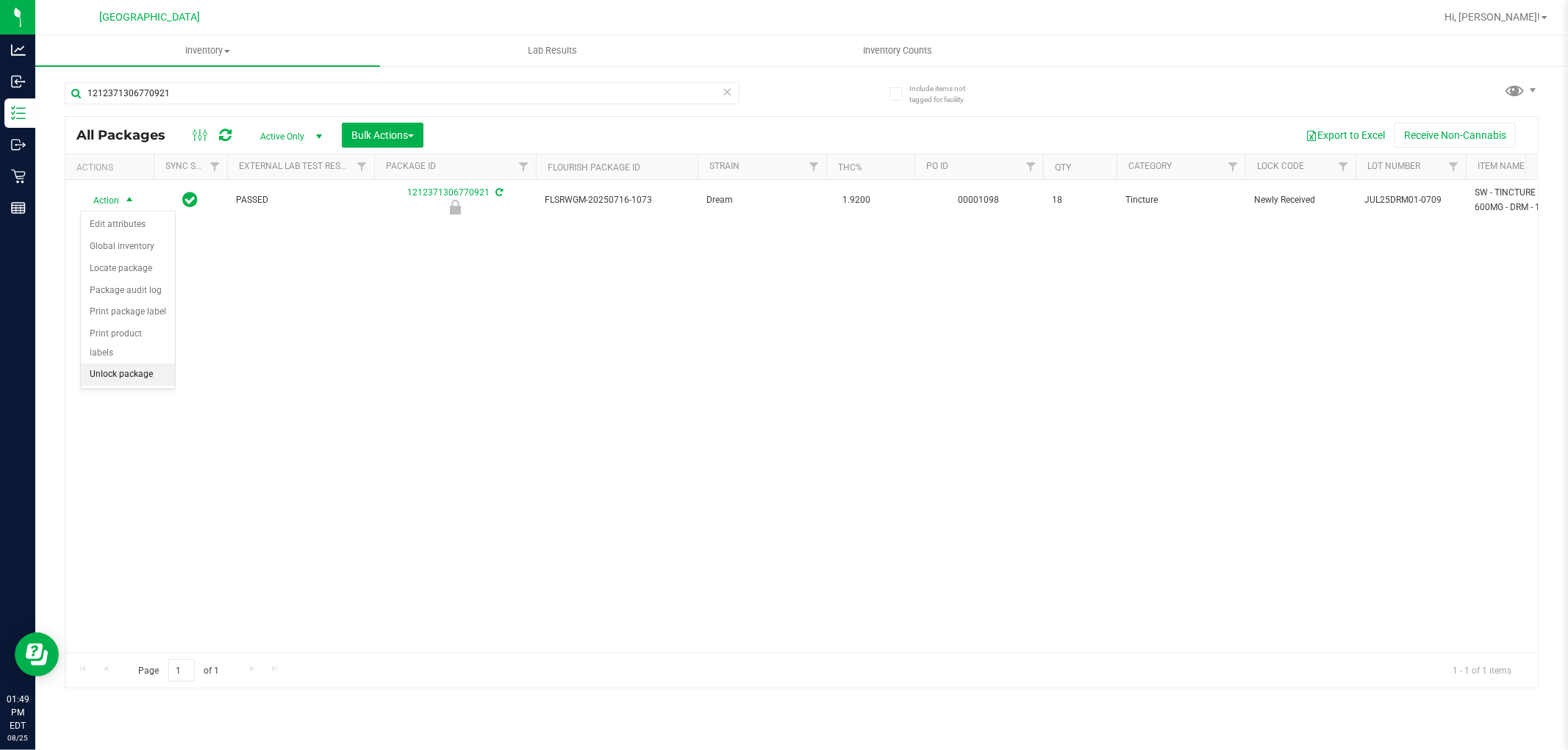
click at [147, 366] on li "Unlock package" at bounding box center [128, 374] width 94 height 22
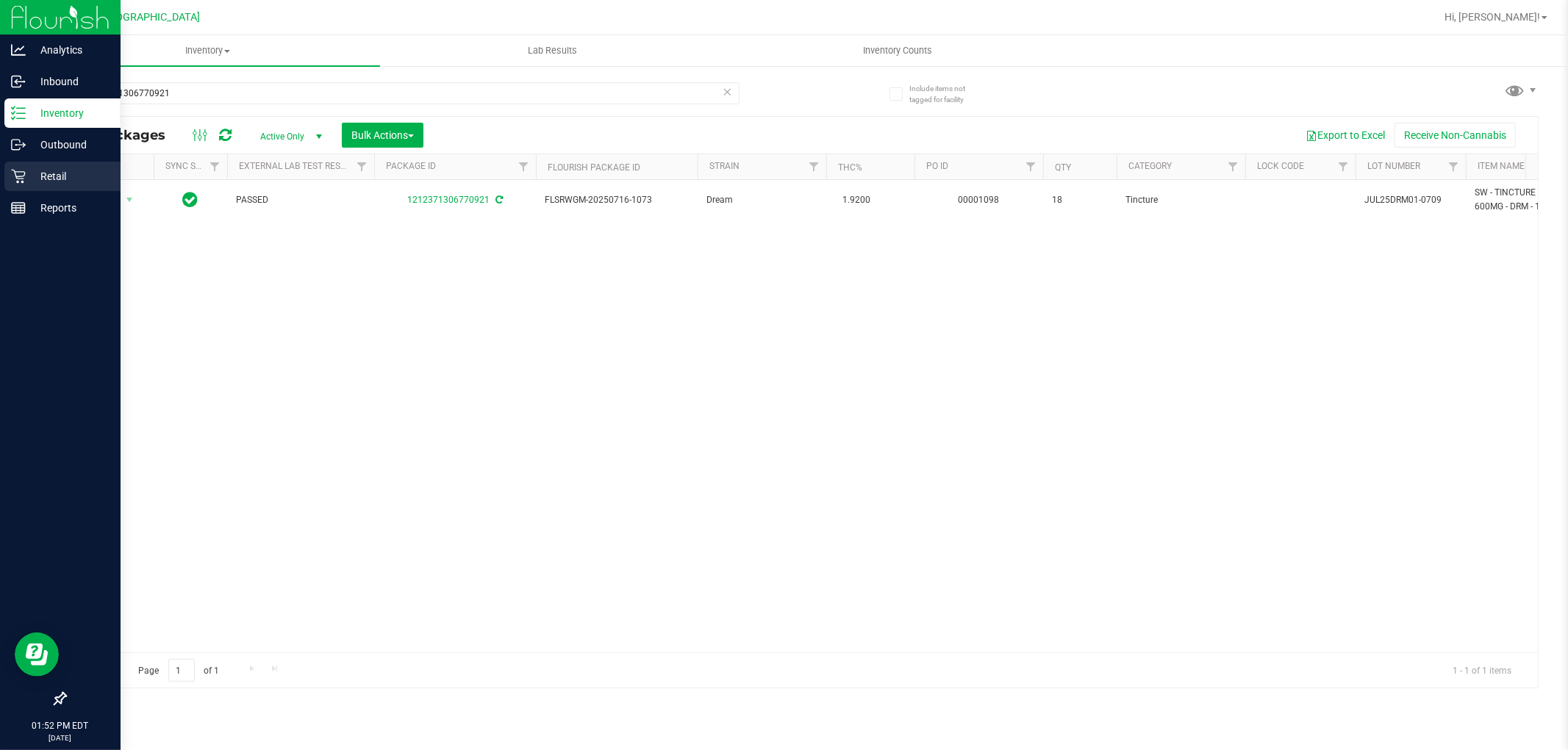
click at [39, 178] on p "Retail" at bounding box center [70, 176] width 89 height 17
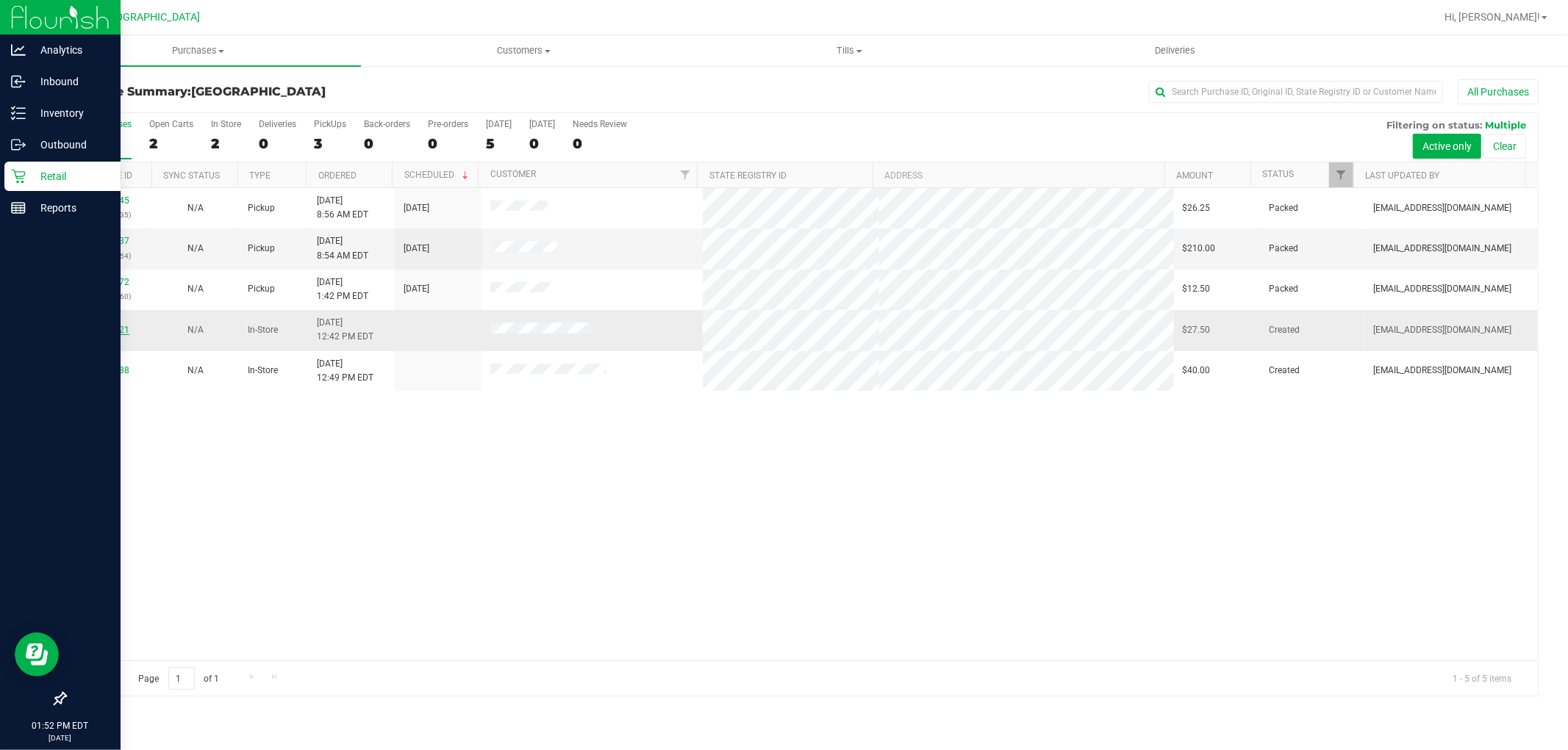
click at [96, 329] on link "11843721" at bounding box center [109, 330] width 41 height 11
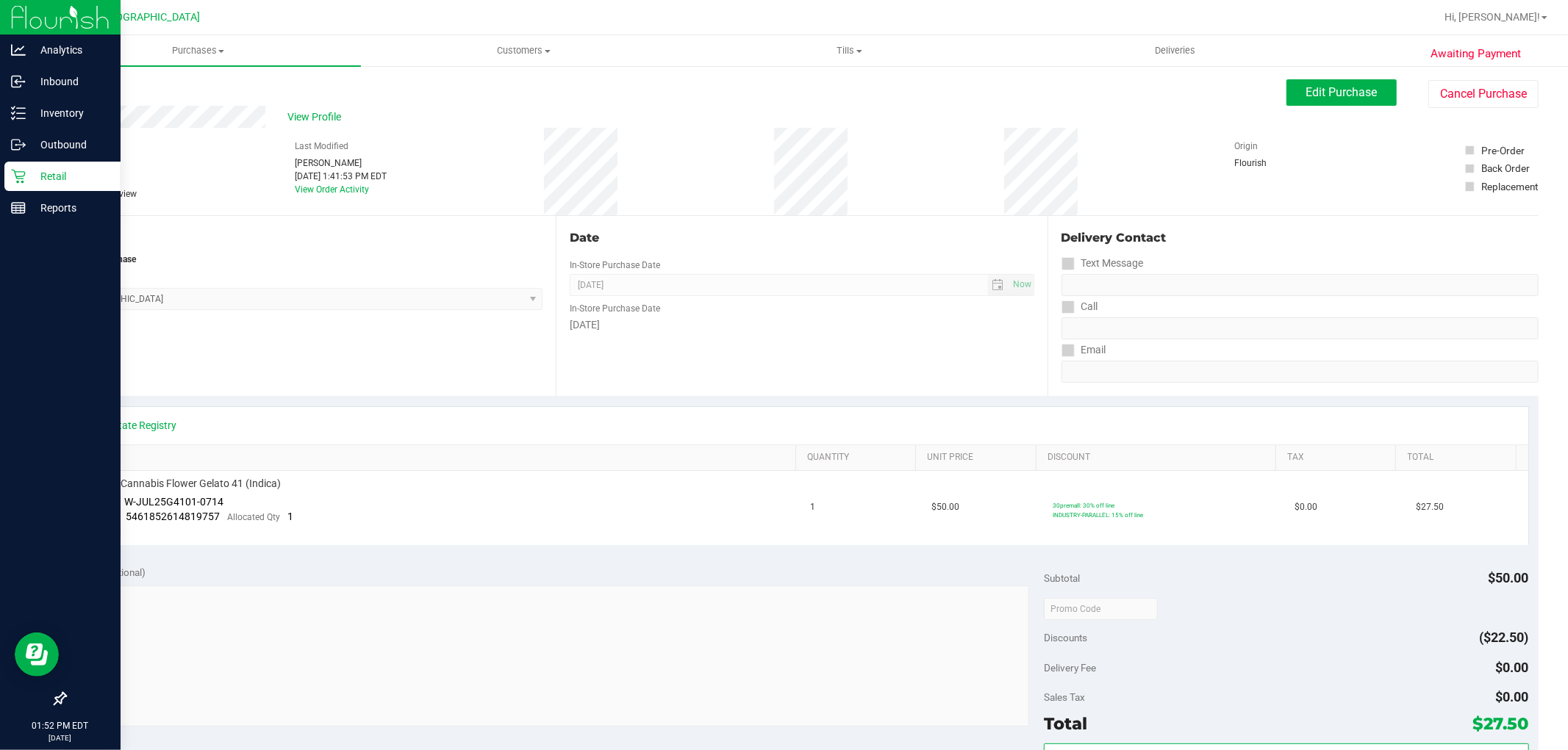
click at [24, 179] on icon at bounding box center [17, 176] width 14 height 14
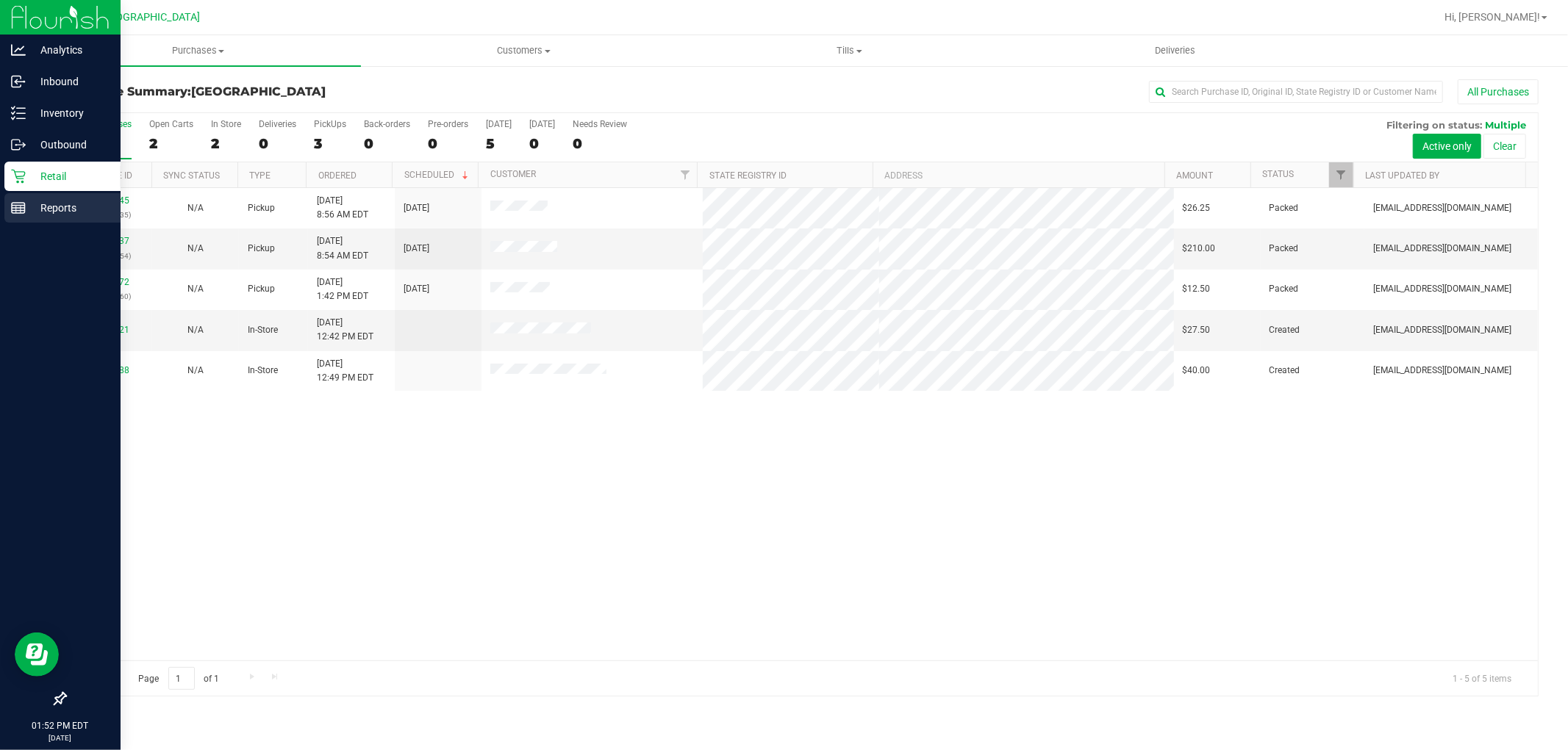
click at [35, 209] on p "Reports" at bounding box center [70, 208] width 89 height 17
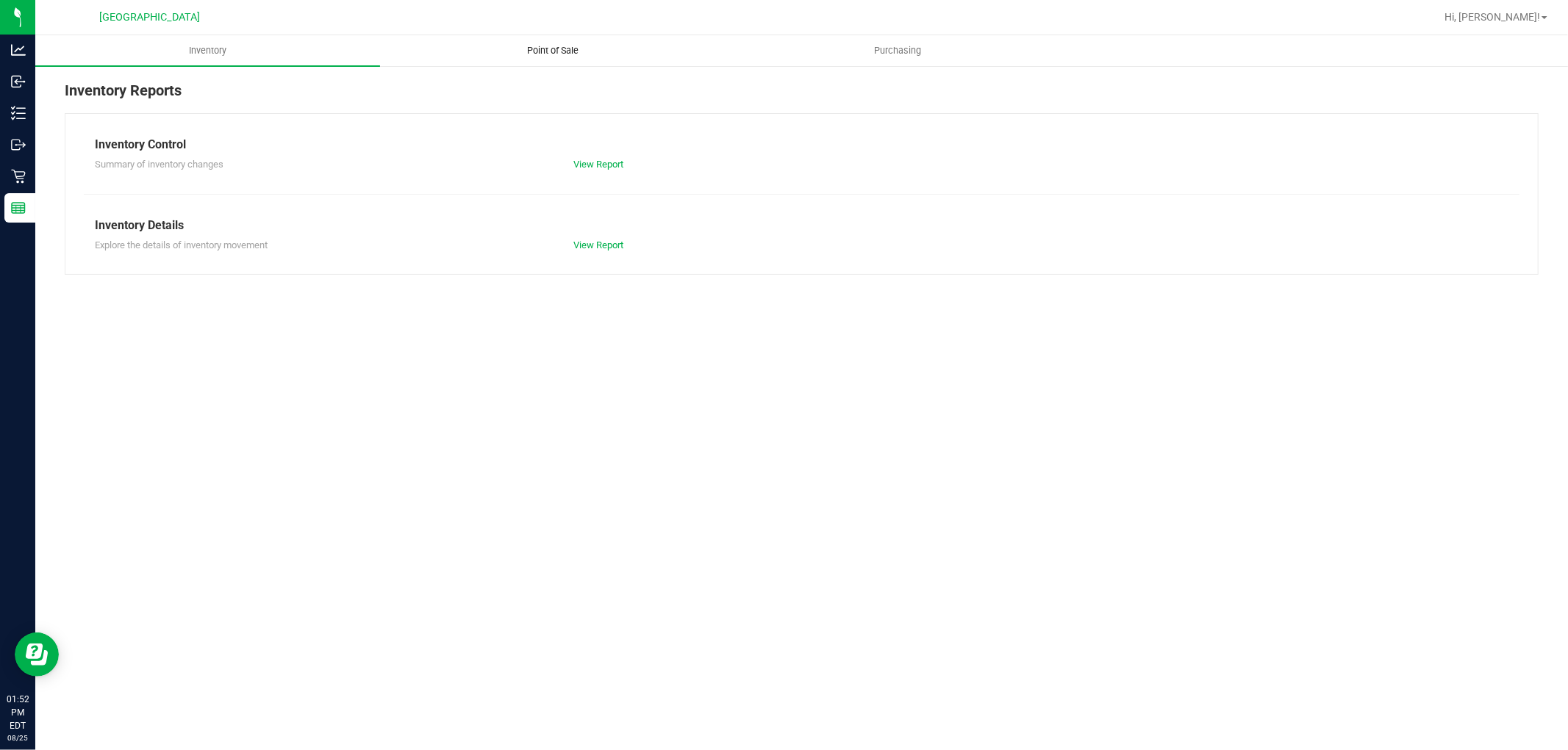
click at [549, 50] on span "Point of Sale" at bounding box center [552, 51] width 91 height 13
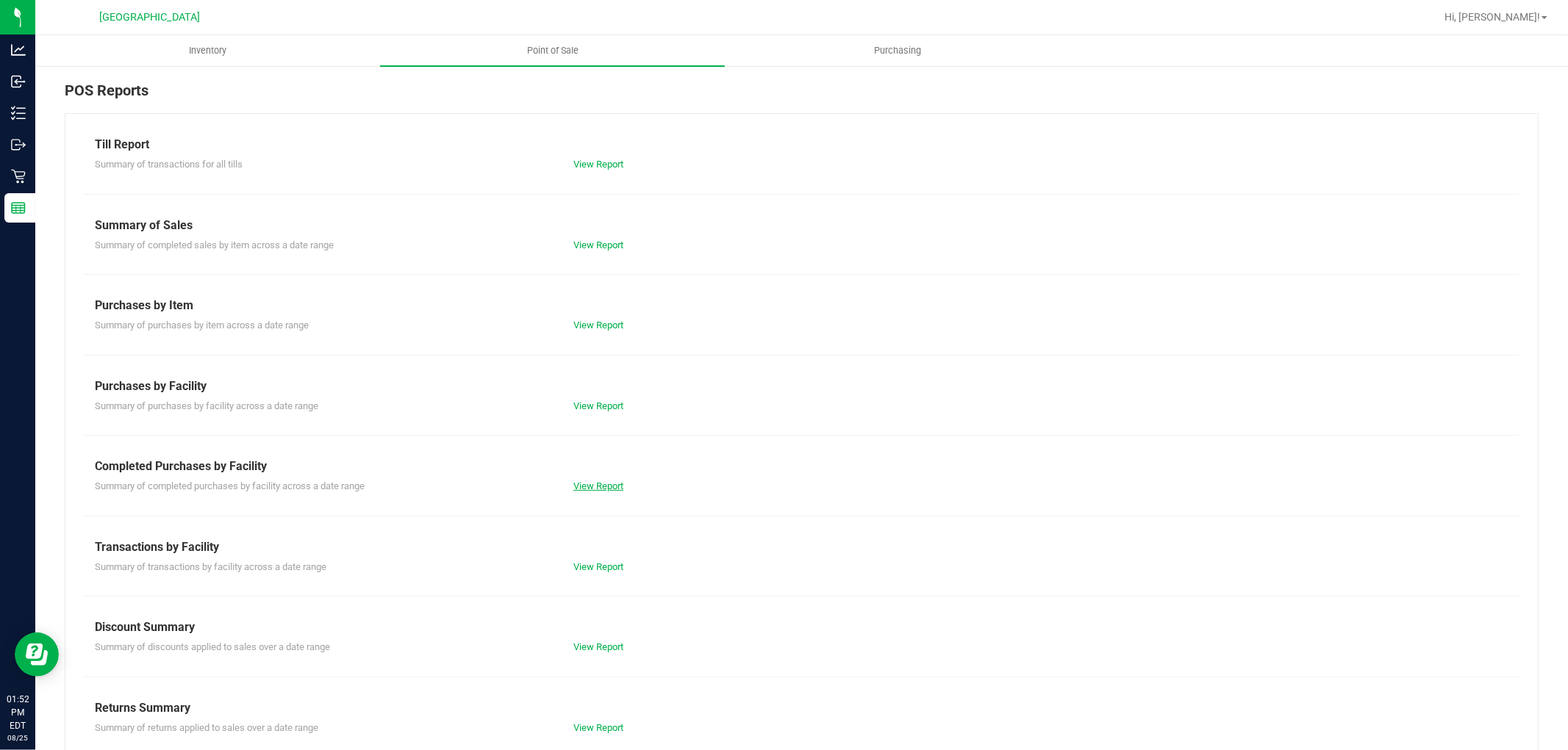
click at [595, 488] on link "View Report" at bounding box center [598, 486] width 50 height 11
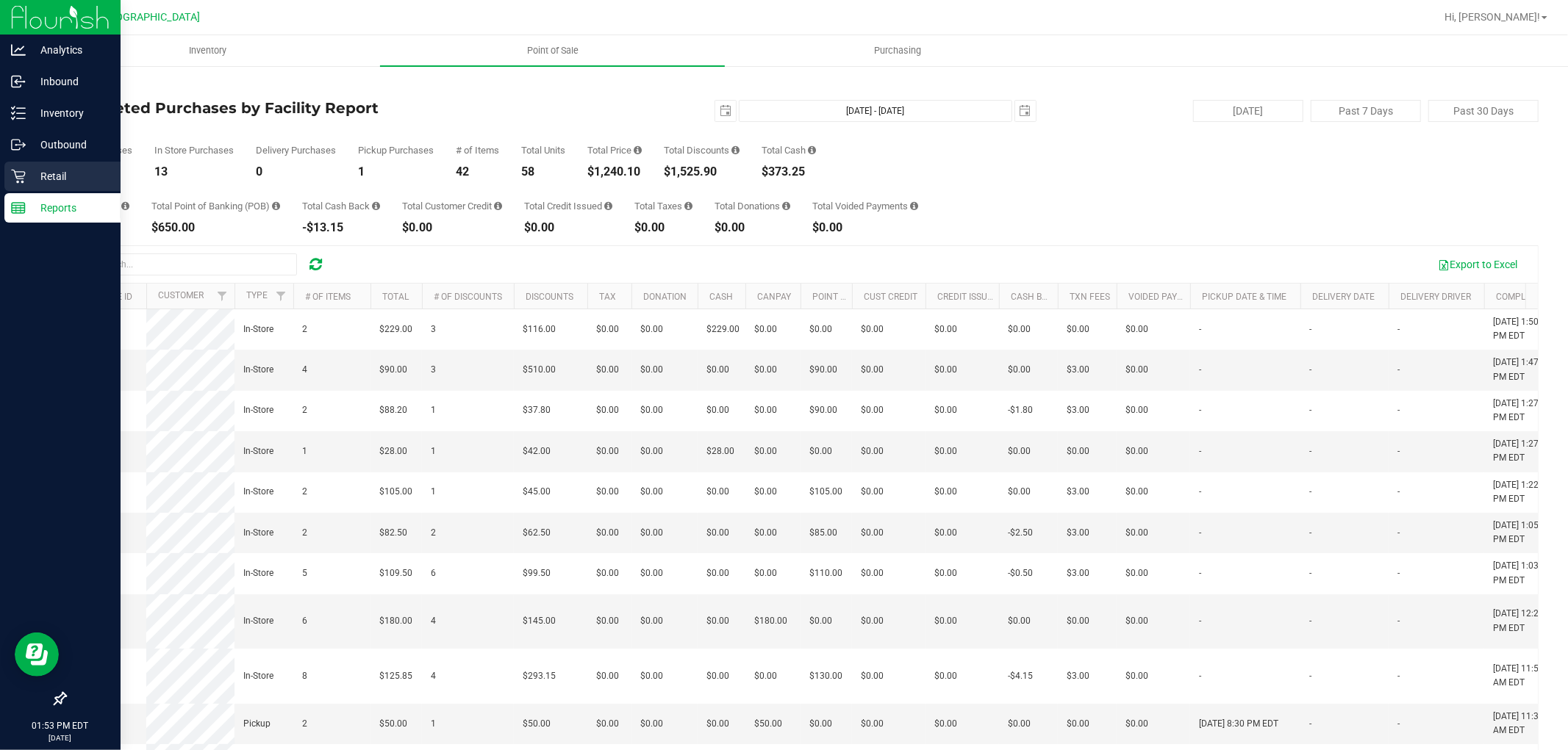
click at [52, 167] on p "Retail" at bounding box center [70, 176] width 89 height 17
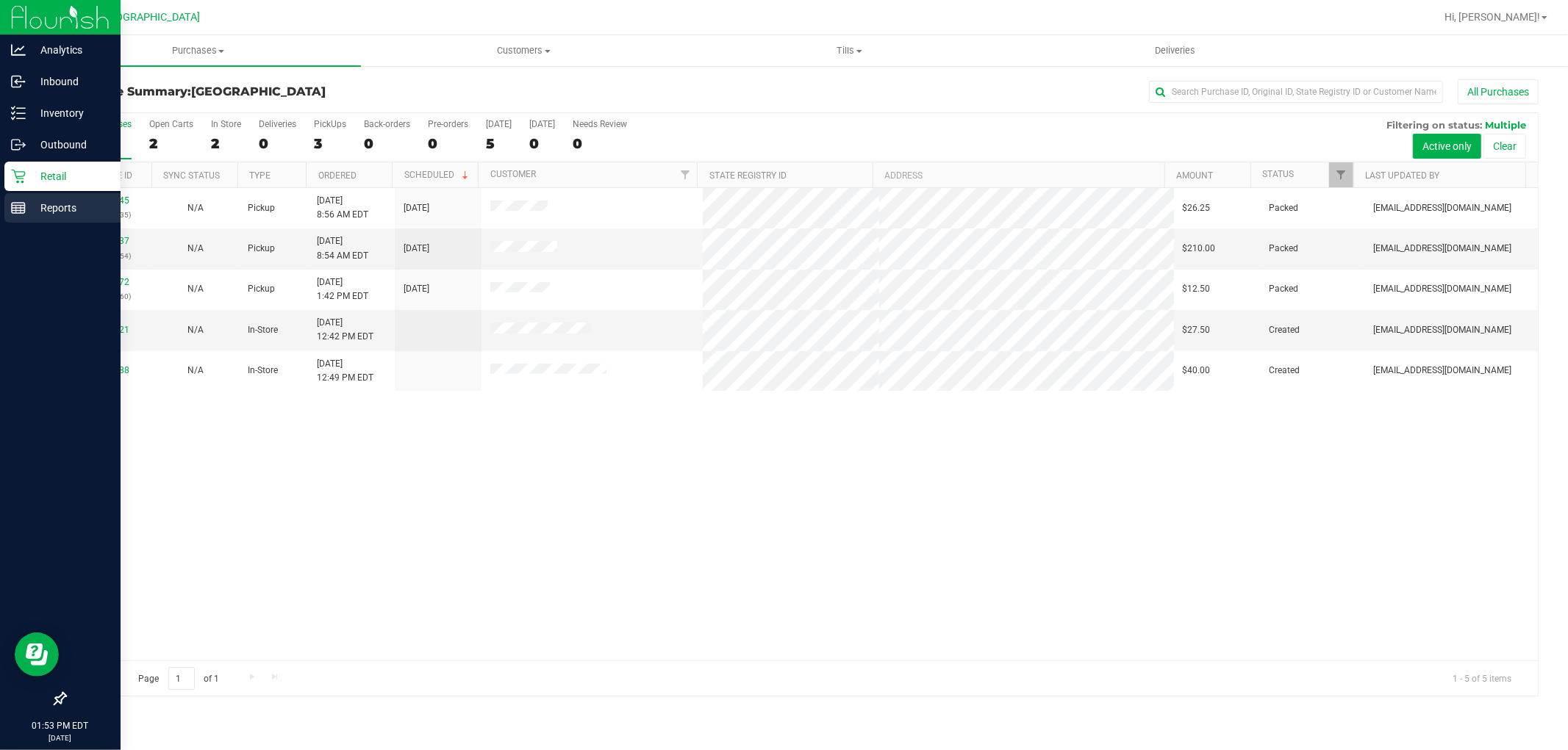
click at [32, 203] on p "Reports" at bounding box center [70, 208] width 89 height 17
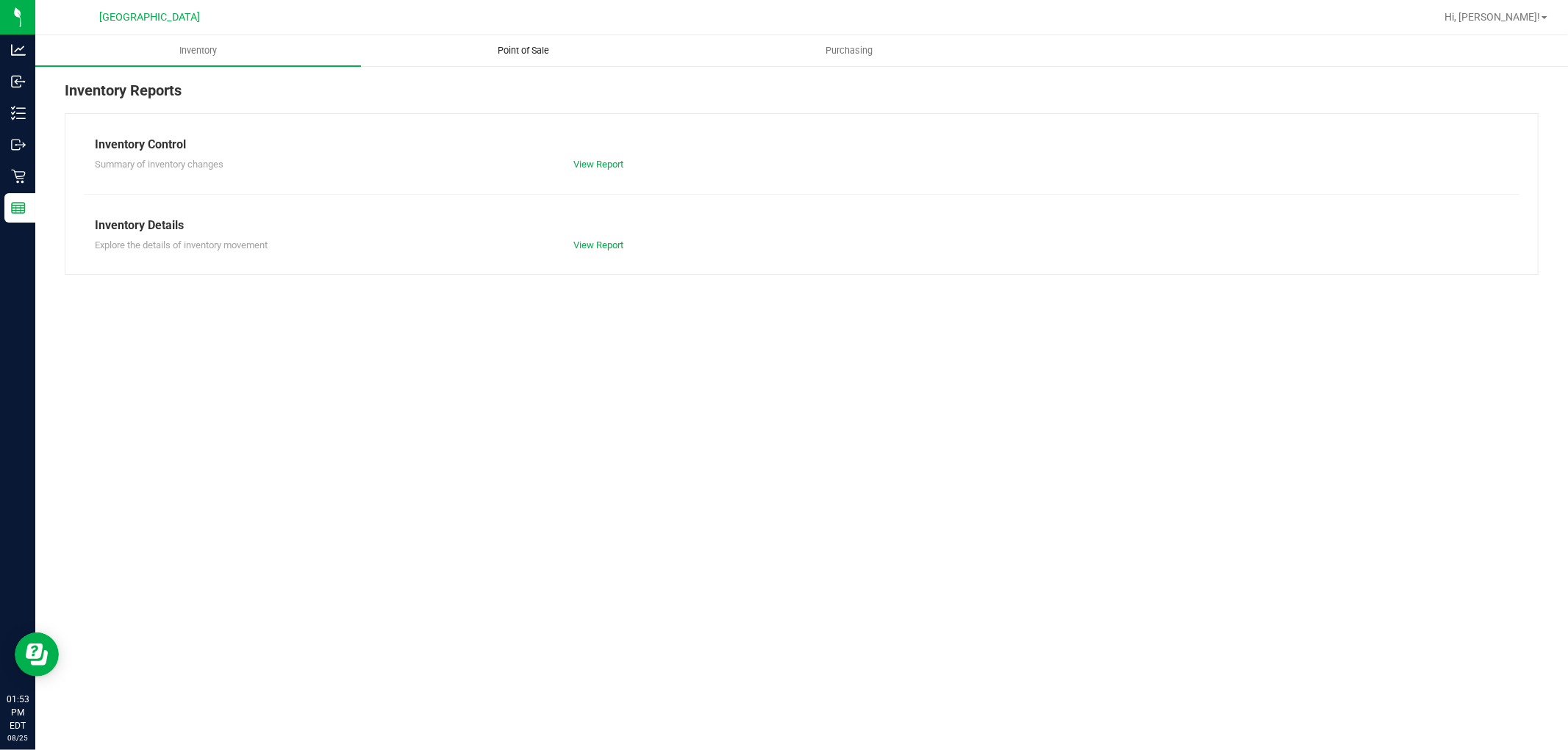
click at [544, 39] on uib-tab-heading "Point of Sale" at bounding box center [523, 50] width 324 height 30
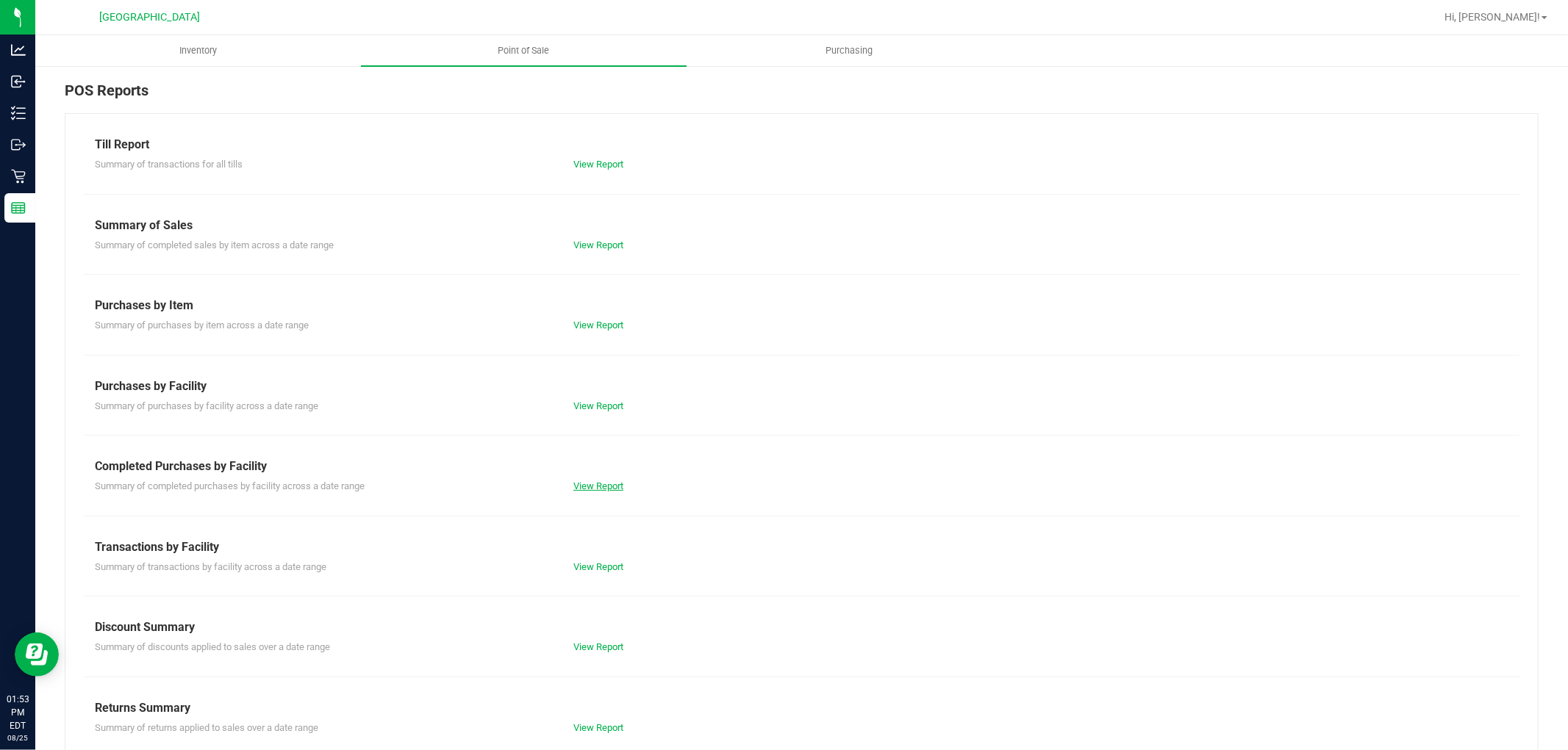
click at [583, 487] on link "View Report" at bounding box center [598, 486] width 50 height 11
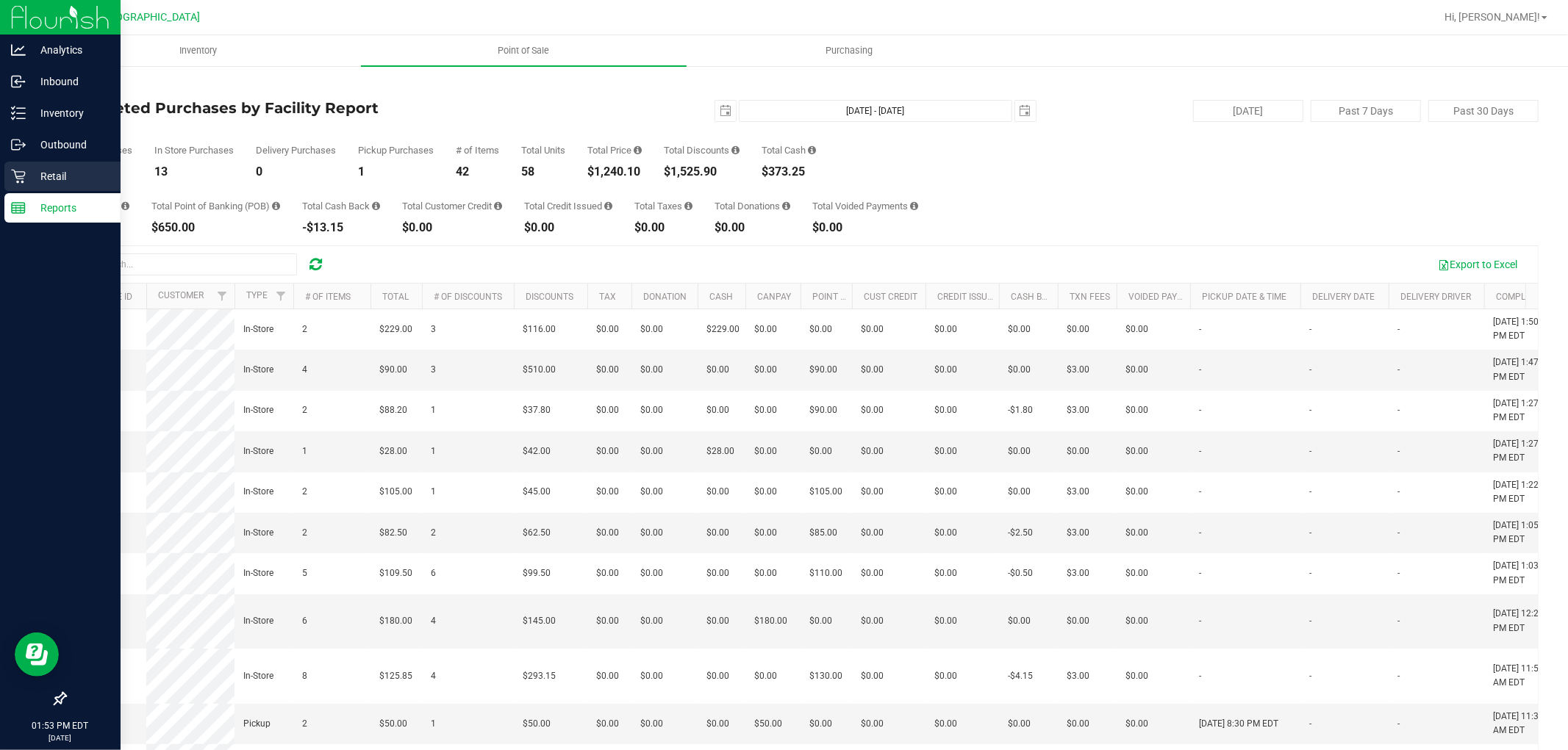
click at [15, 182] on icon at bounding box center [17, 176] width 14 height 14
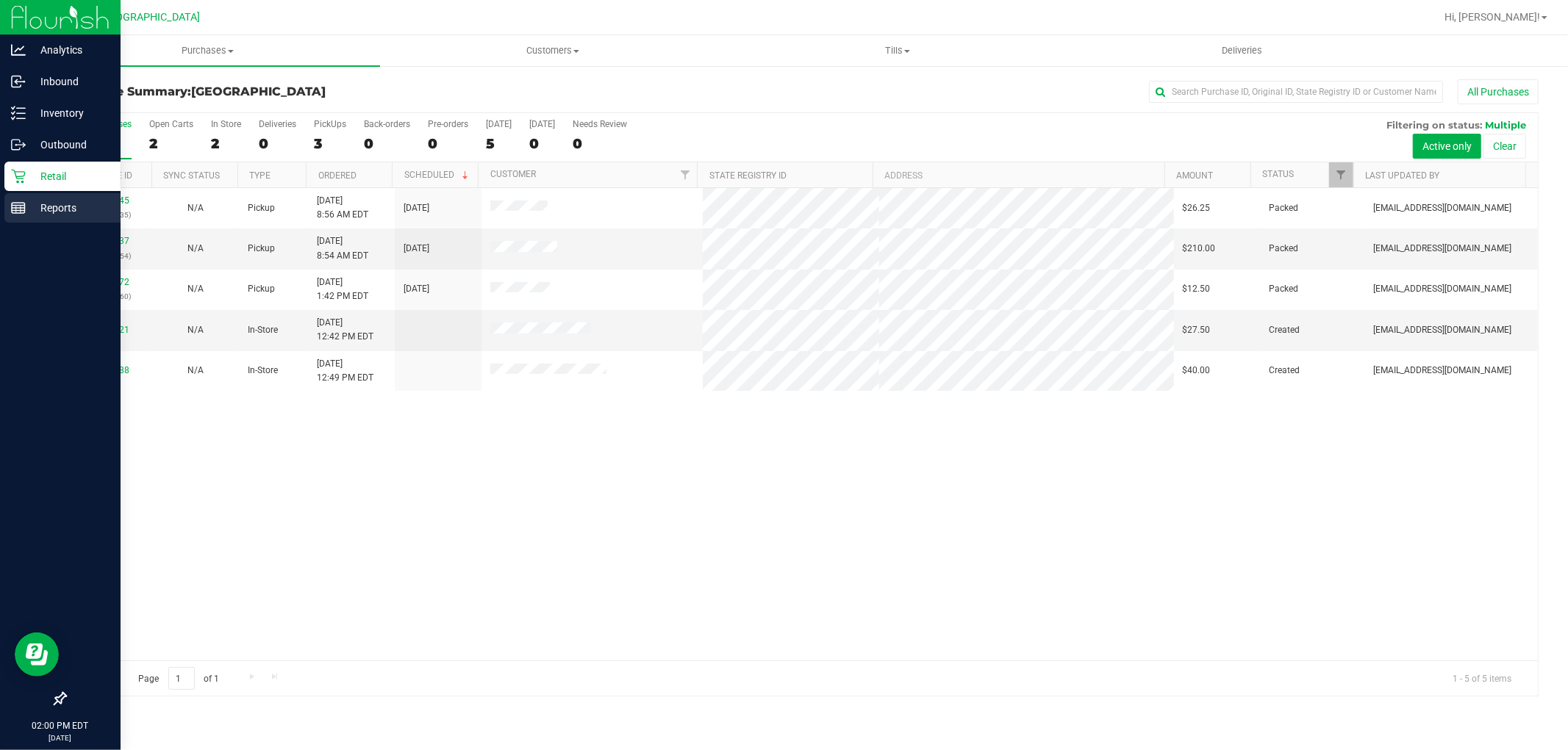
click at [34, 208] on p "Reports" at bounding box center [70, 208] width 89 height 17
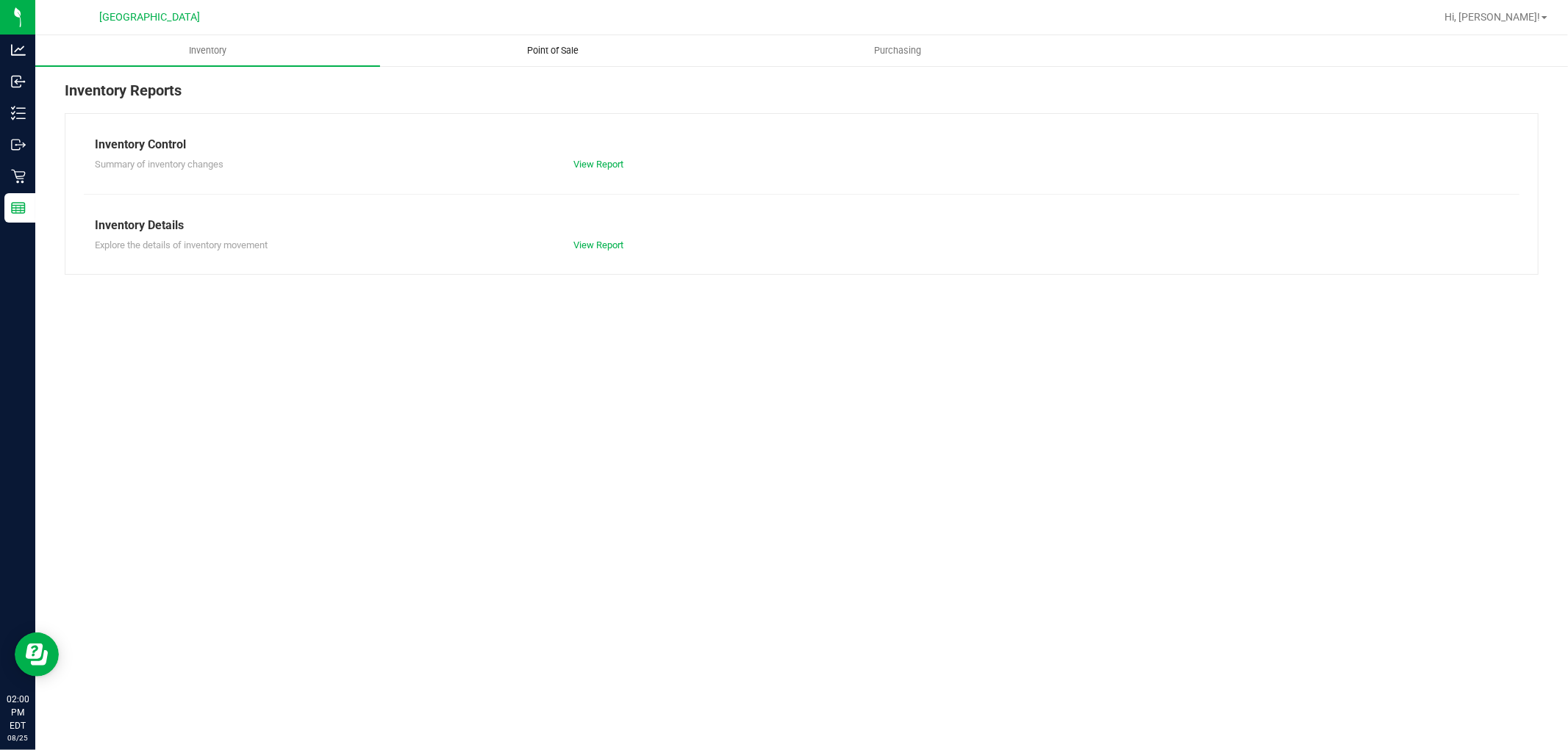
click at [575, 55] on span "Point of Sale" at bounding box center [552, 51] width 91 height 13
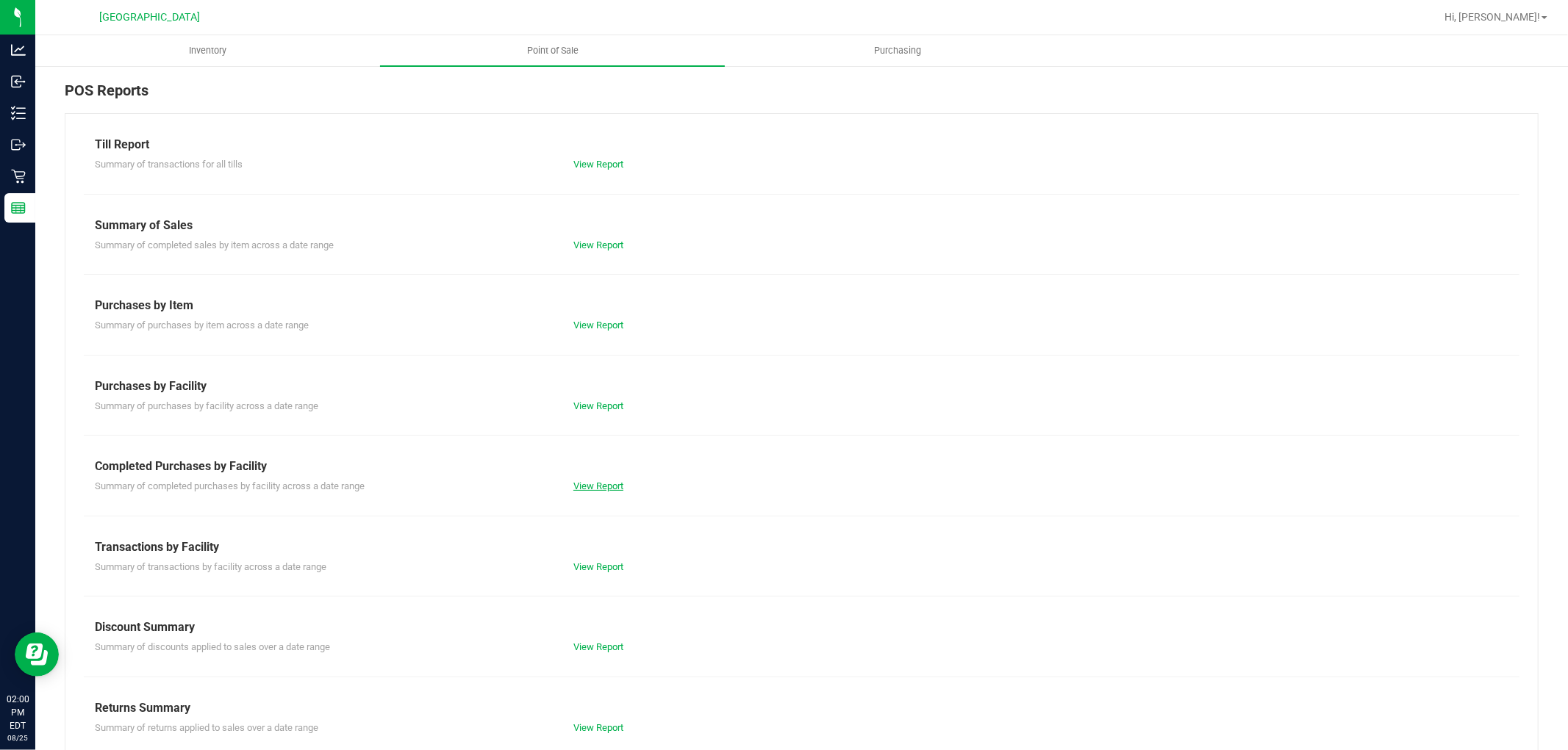
click at [610, 482] on link "View Report" at bounding box center [598, 486] width 50 height 11
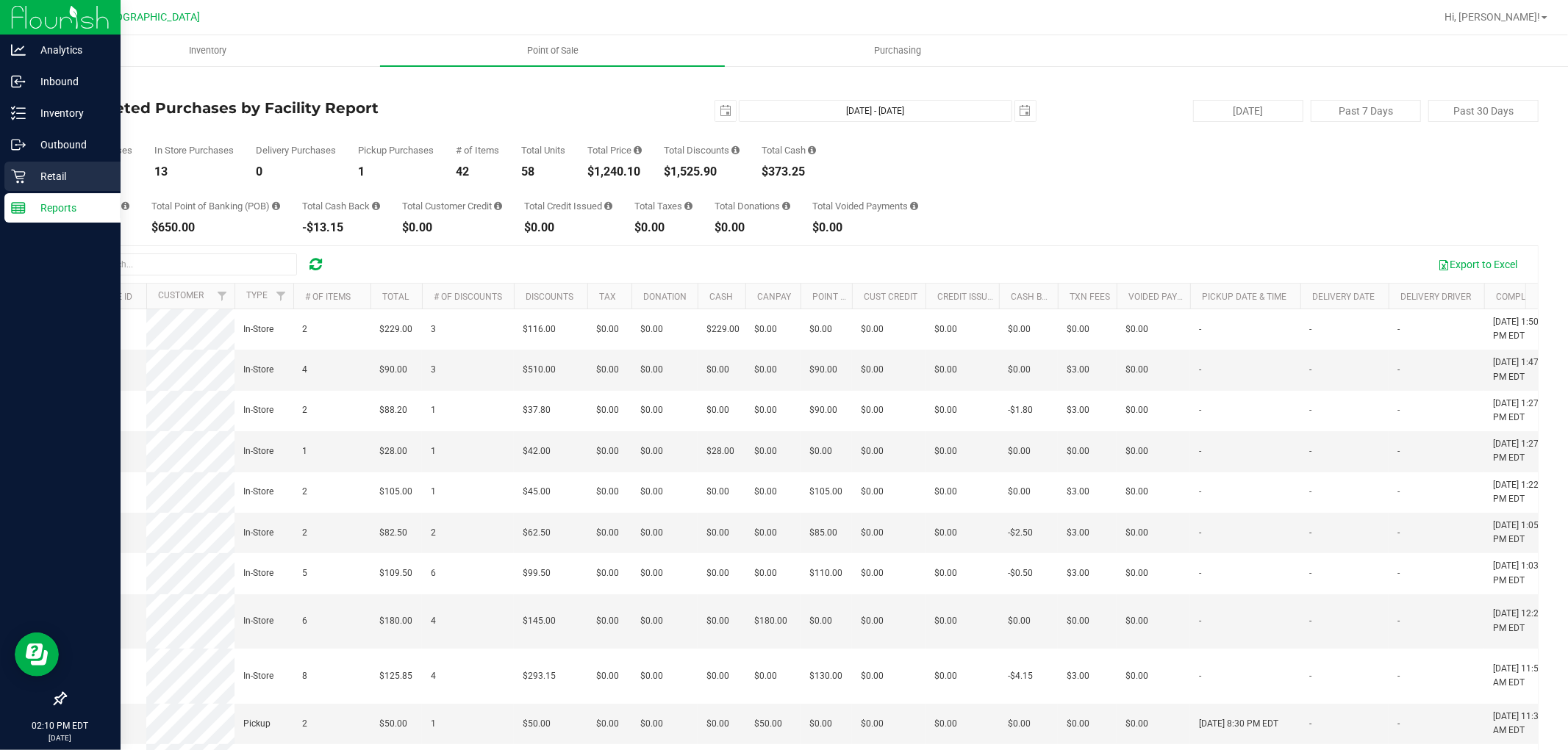
click at [31, 179] on p "Retail" at bounding box center [70, 176] width 89 height 17
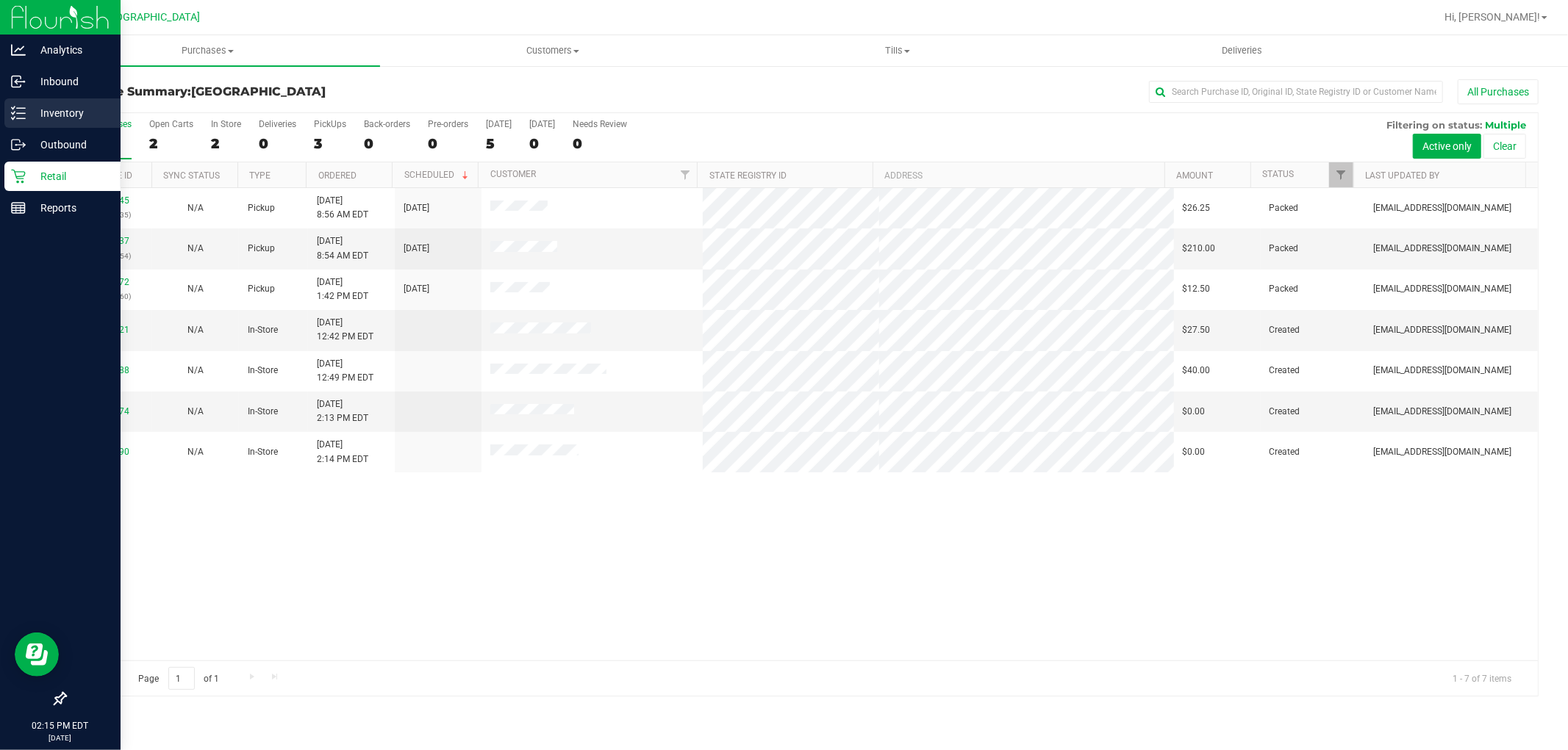
click at [20, 108] on line at bounding box center [21, 108] width 8 height 0
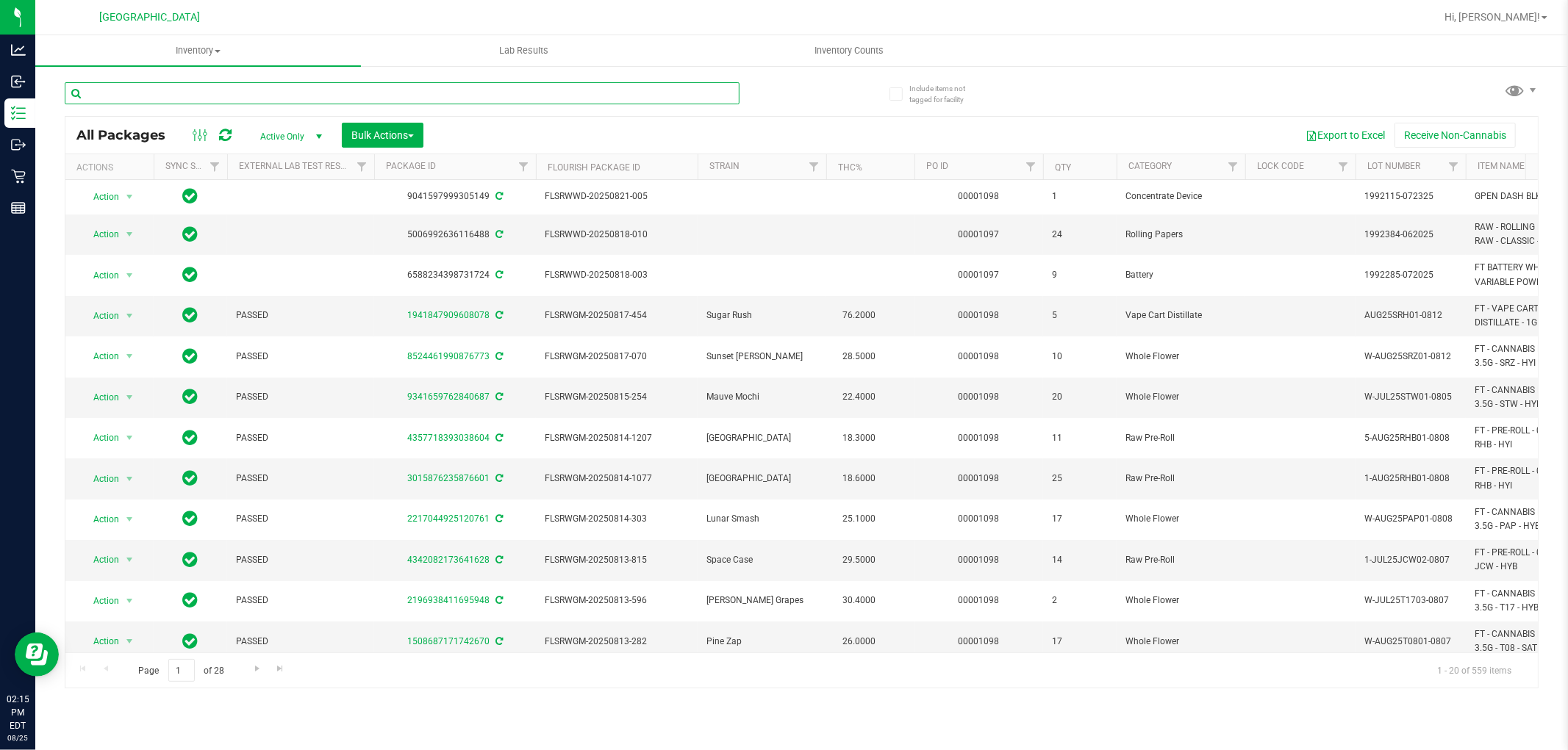
click at [204, 88] on input "text" at bounding box center [402, 93] width 675 height 22
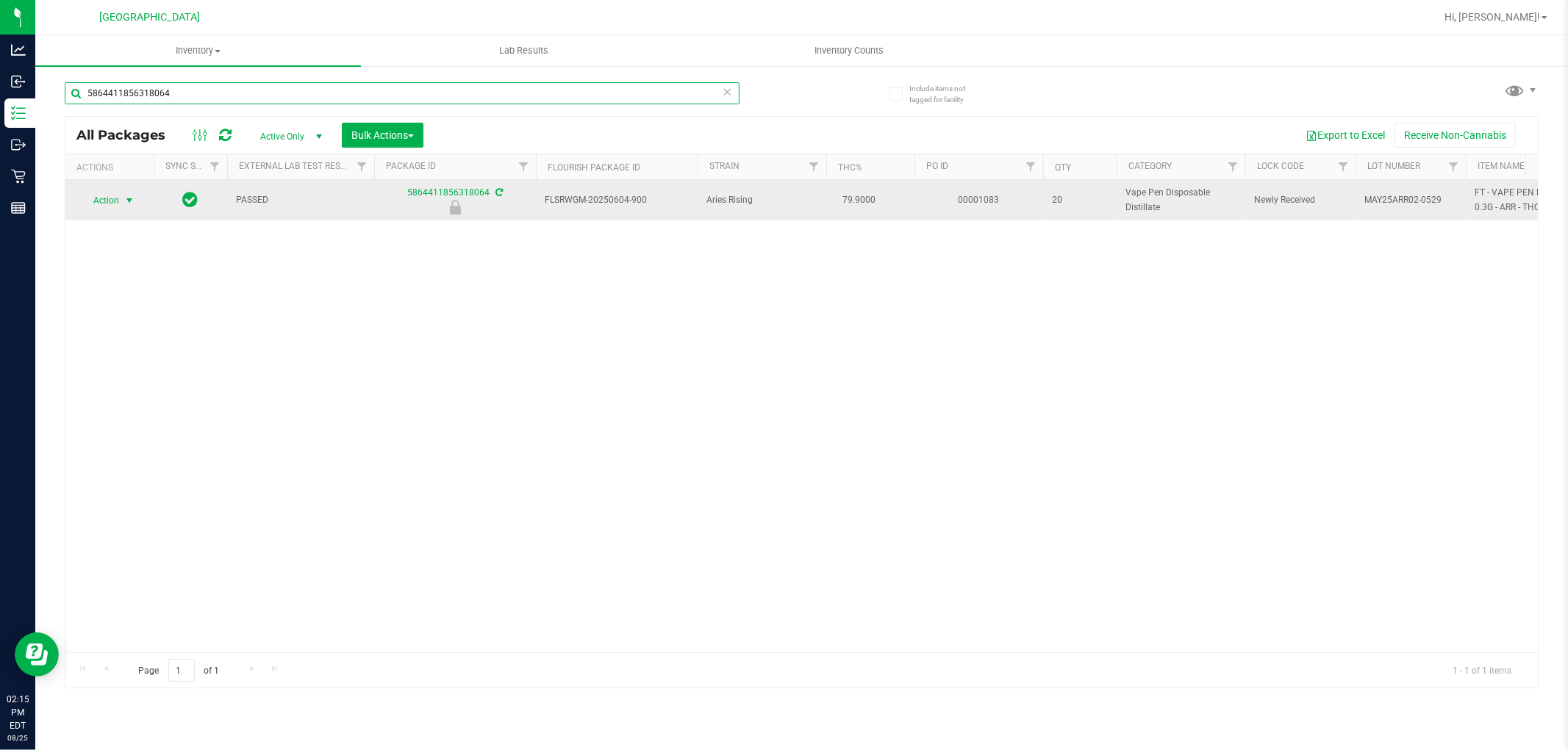
type input "5864411856318064"
click at [126, 200] on span "select" at bounding box center [129, 201] width 12 height 12
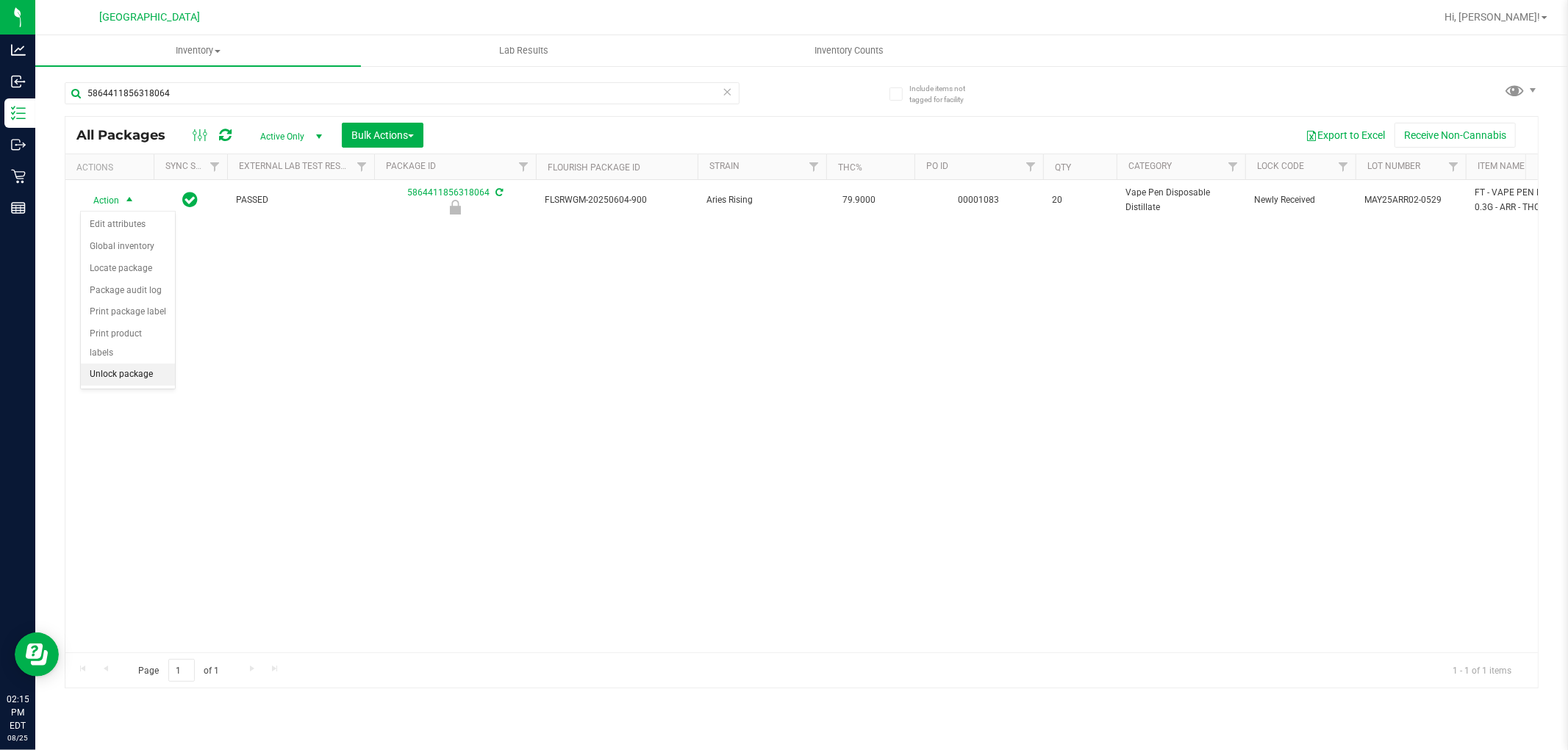
click at [131, 371] on li "Unlock package" at bounding box center [128, 374] width 94 height 22
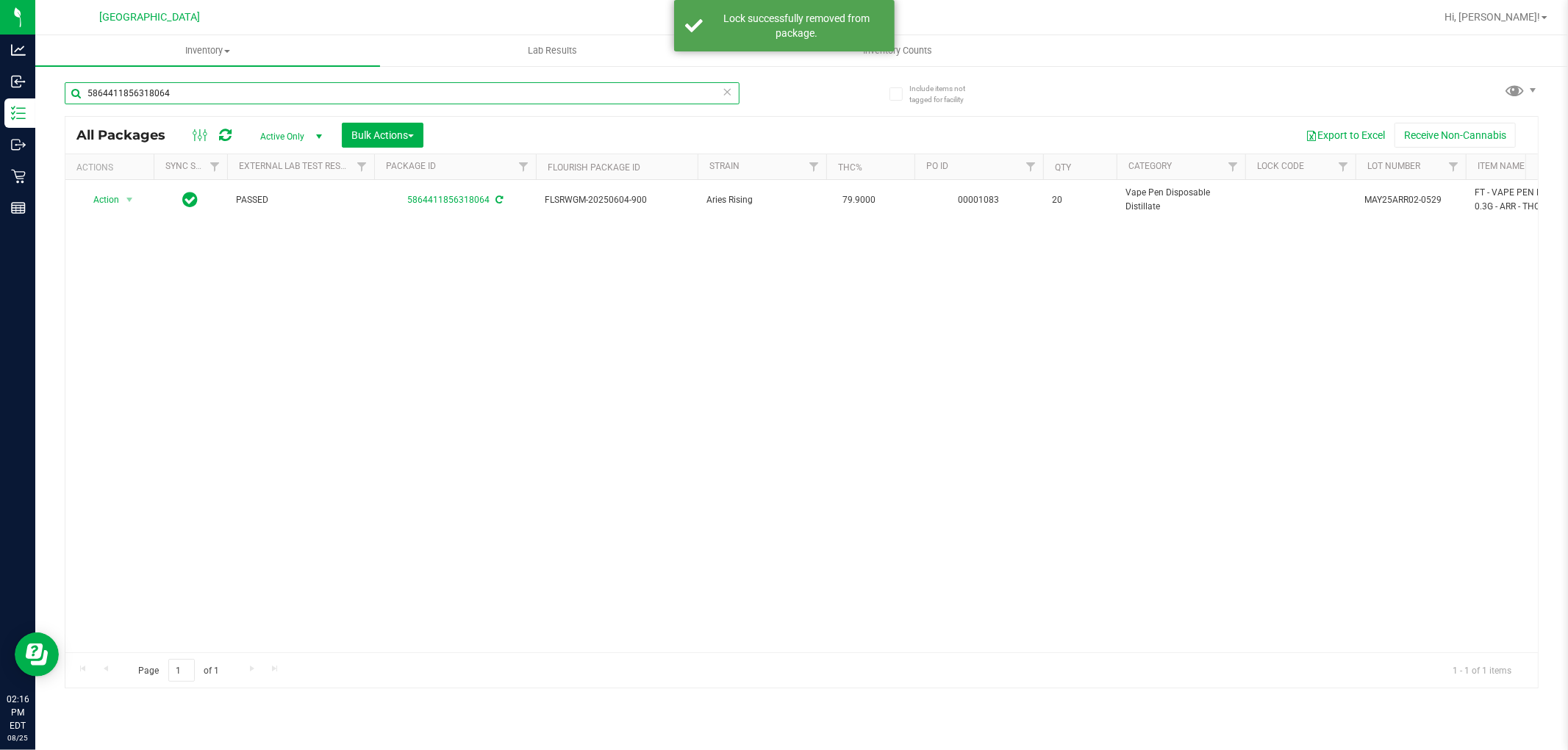
click at [189, 87] on input "5864411856318064" at bounding box center [402, 93] width 675 height 22
type input "5"
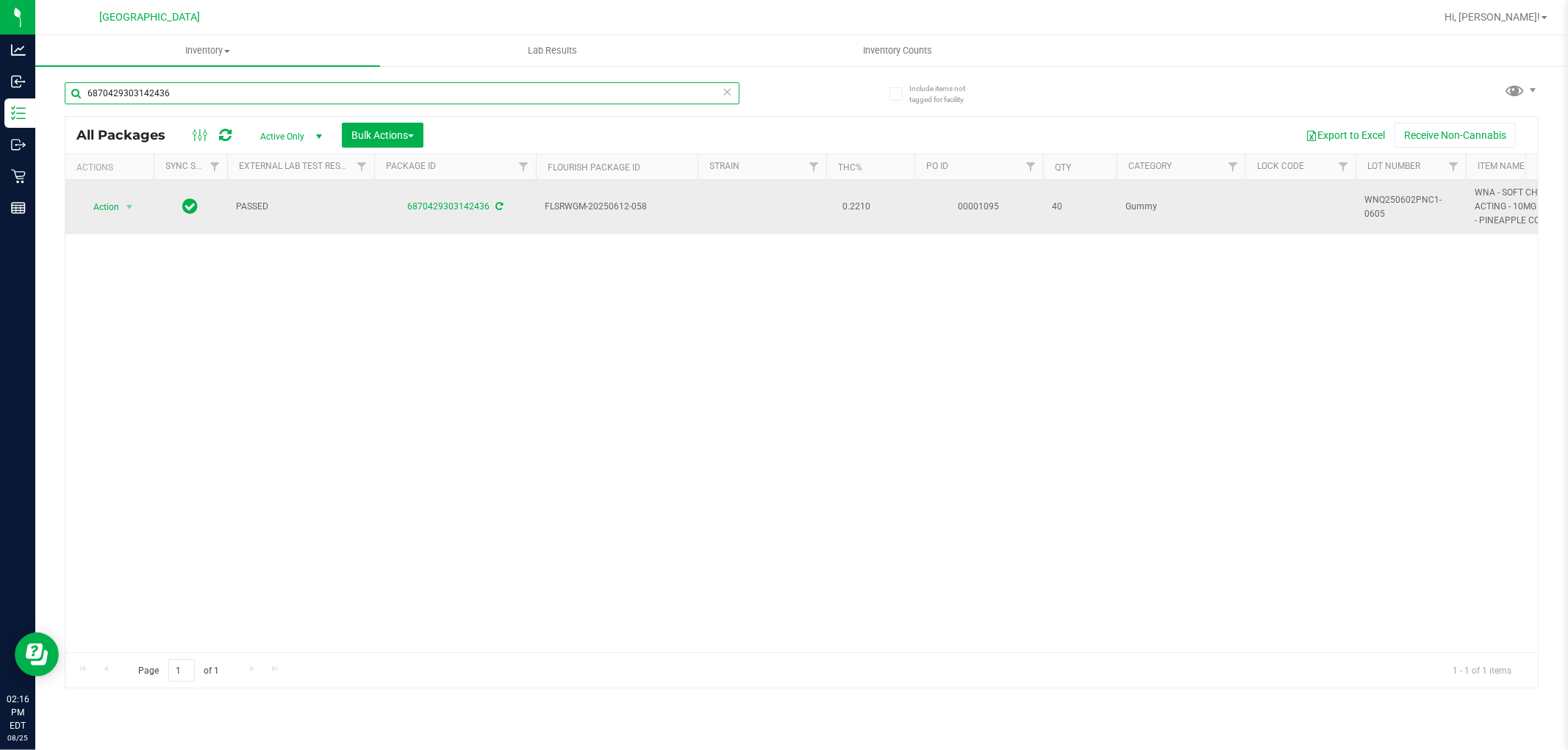
type input "6870429303142436"
click at [97, 212] on span "Action" at bounding box center [99, 207] width 39 height 20
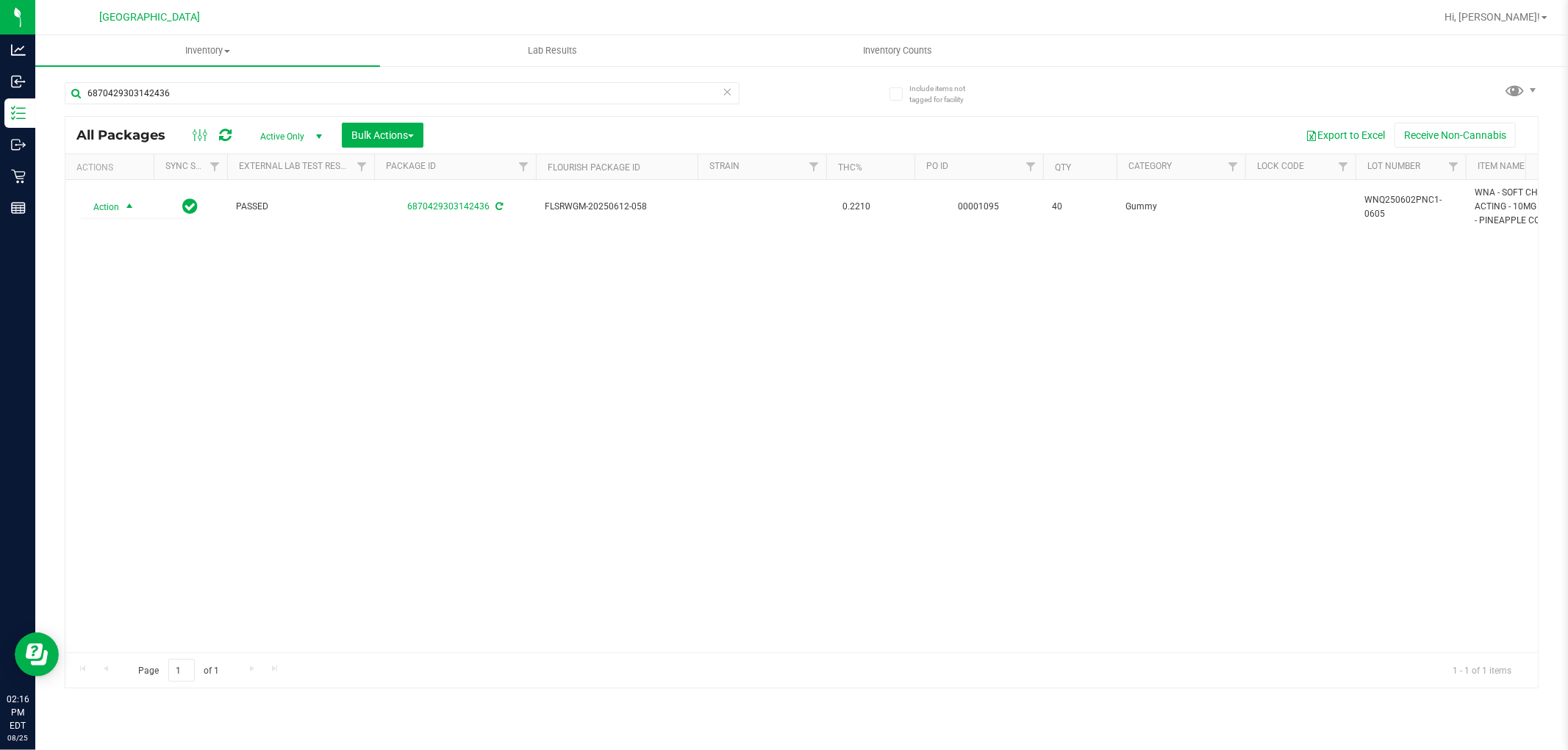
click at [166, 597] on div "Action Action Adjust qty Create package Edit attributes Global inventory Locate…" at bounding box center [801, 415] width 1473 height 472
click at [729, 91] on icon at bounding box center [727, 91] width 11 height 17
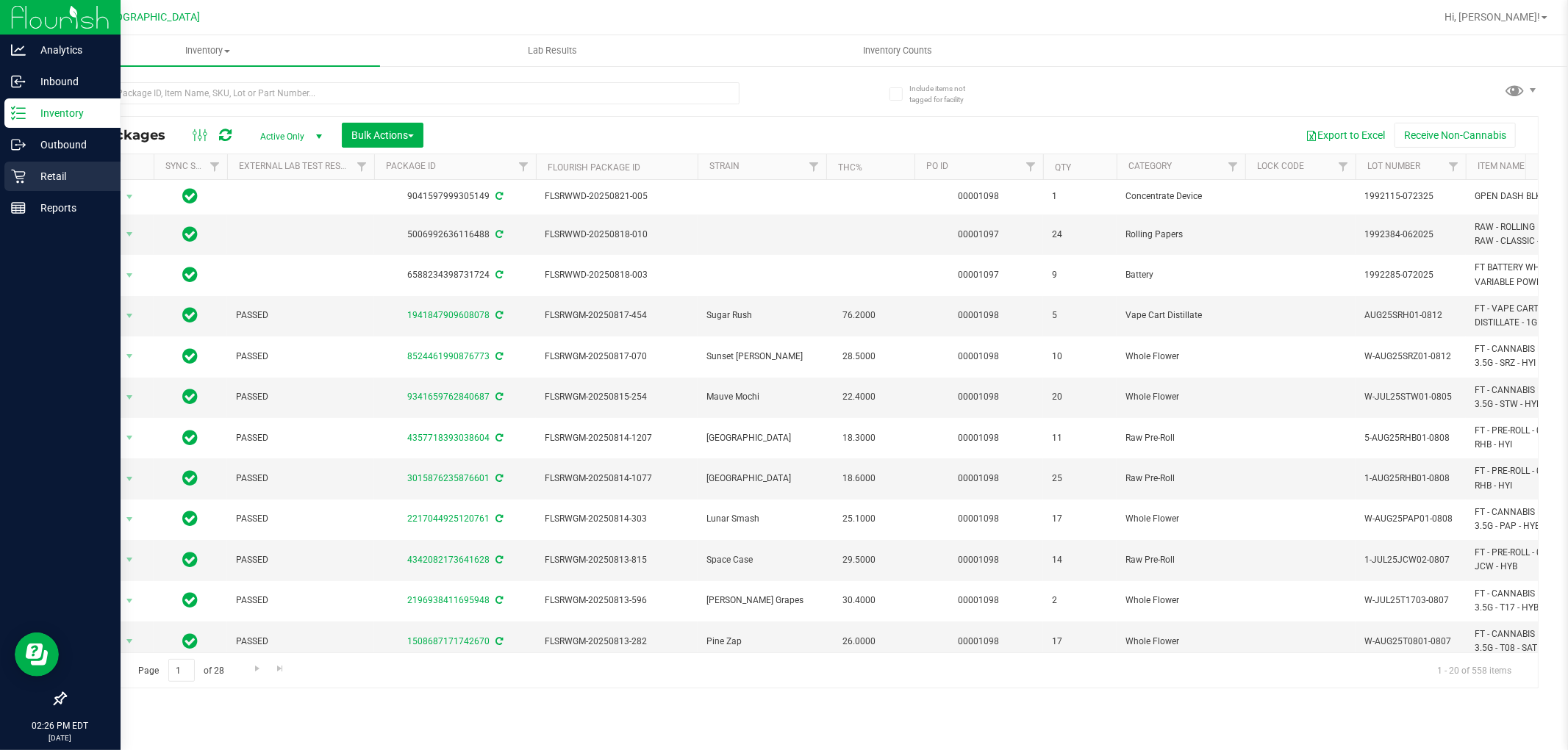
click at [46, 172] on p "Retail" at bounding box center [70, 176] width 89 height 17
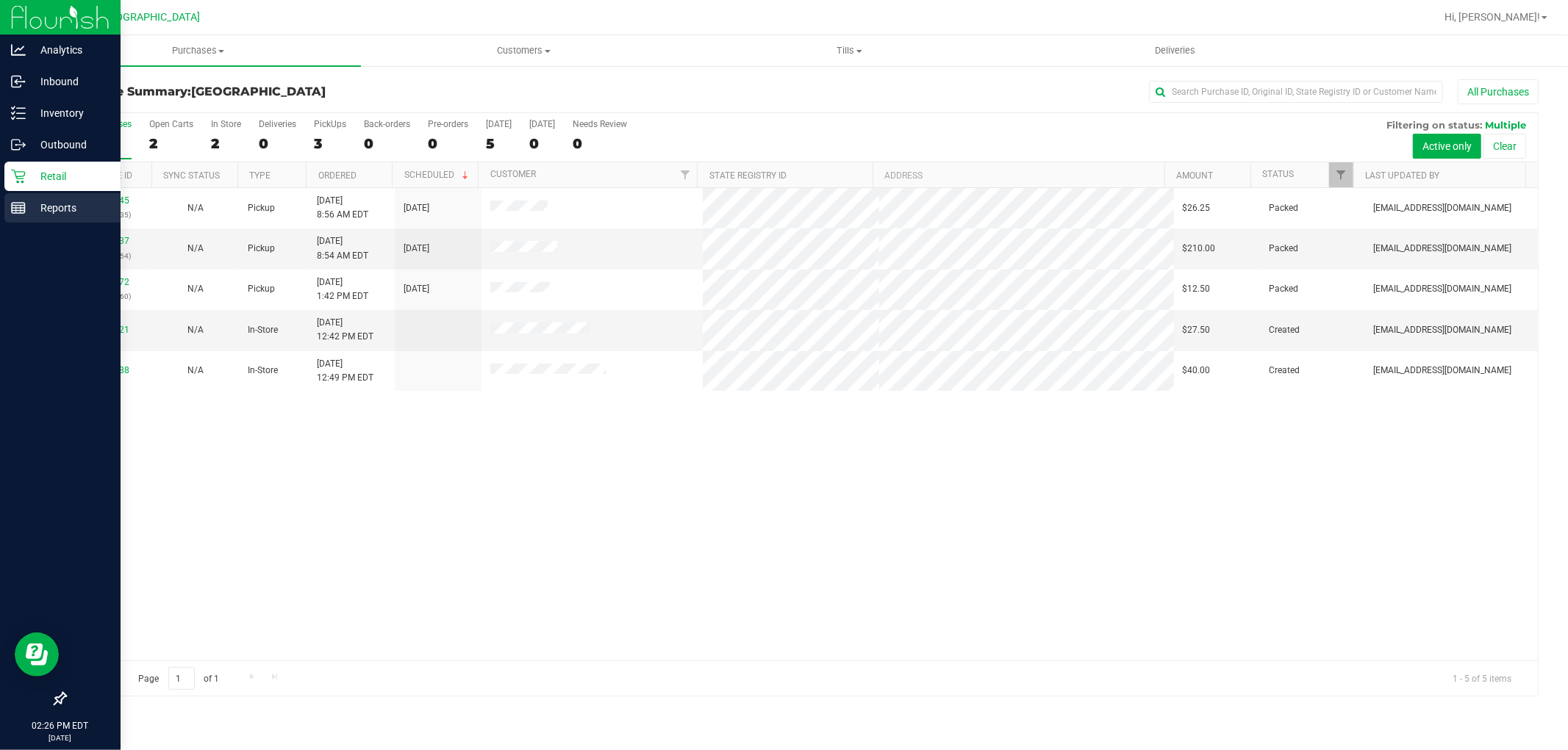
click at [41, 209] on p "Reports" at bounding box center [70, 208] width 89 height 17
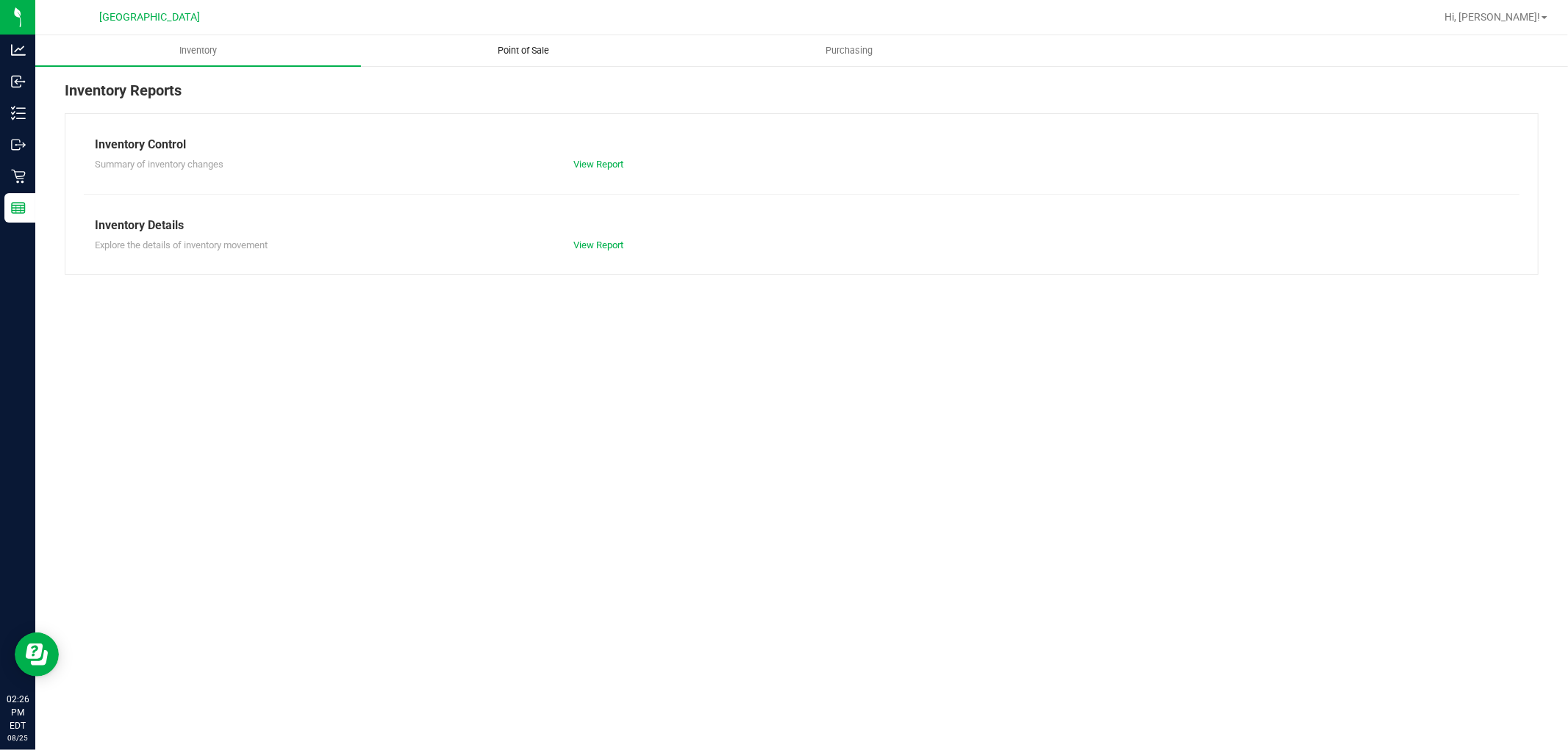
click at [535, 44] on span "Point of Sale" at bounding box center [524, 51] width 91 height 13
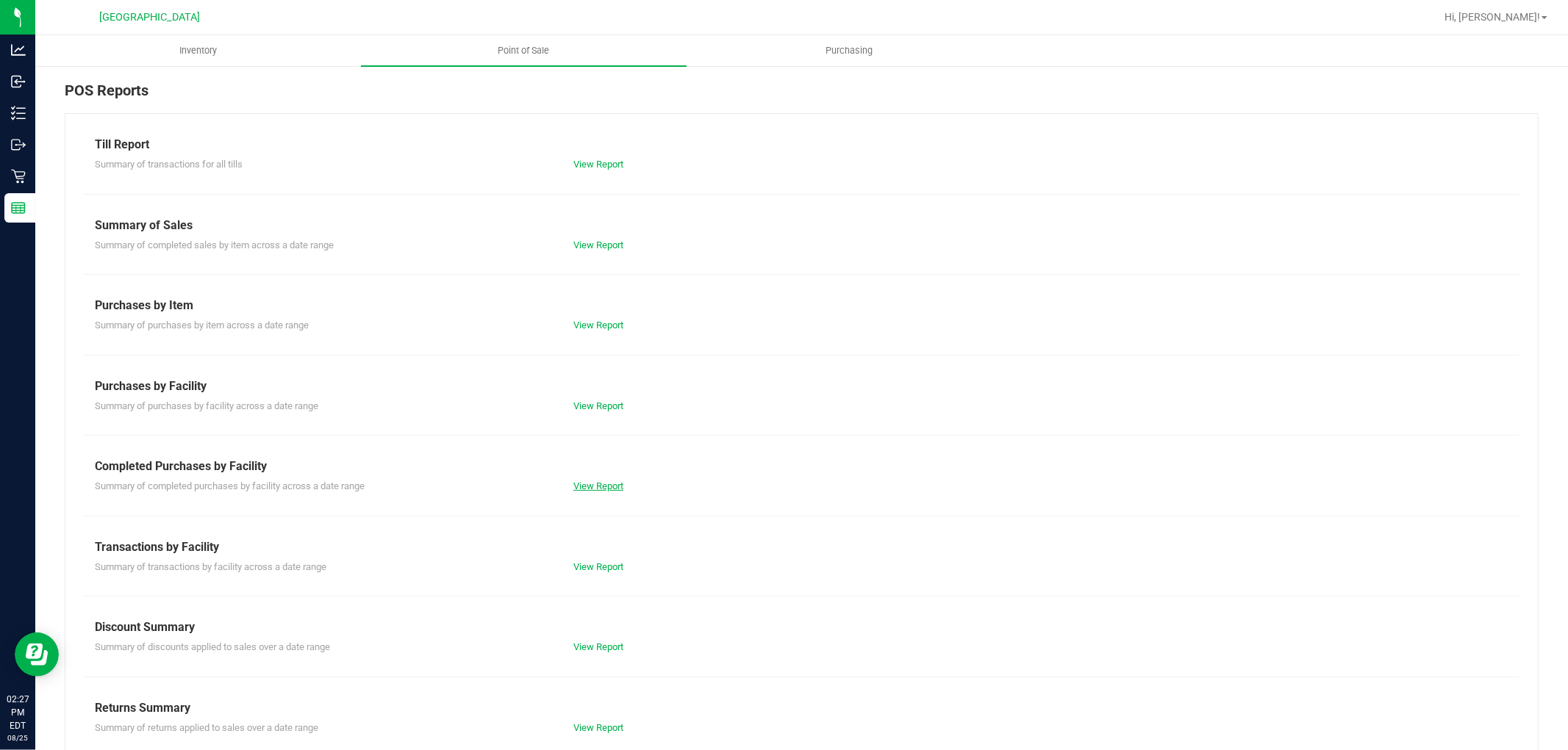
click at [600, 484] on link "View Report" at bounding box center [598, 486] width 50 height 11
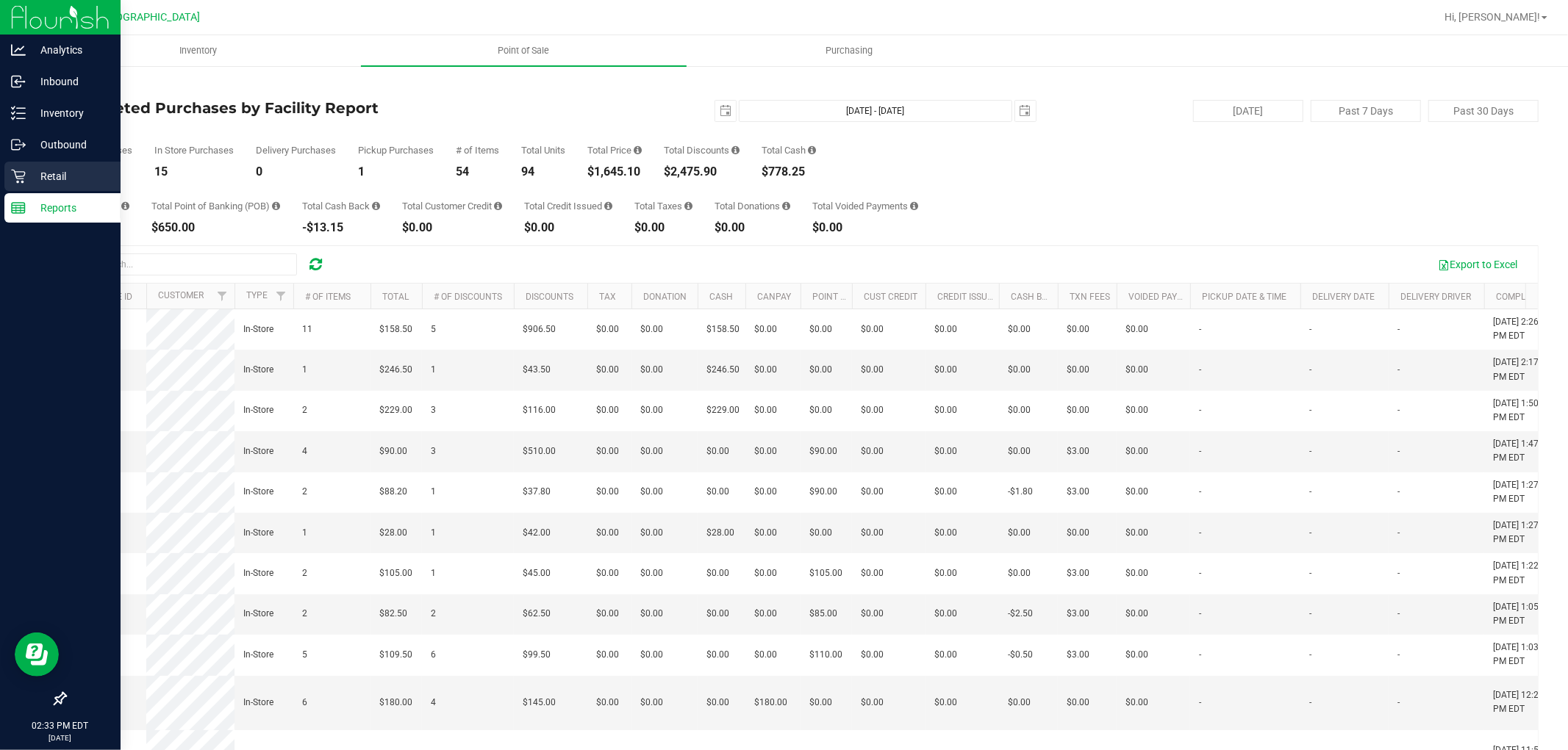
click at [74, 174] on p "Retail" at bounding box center [70, 176] width 89 height 17
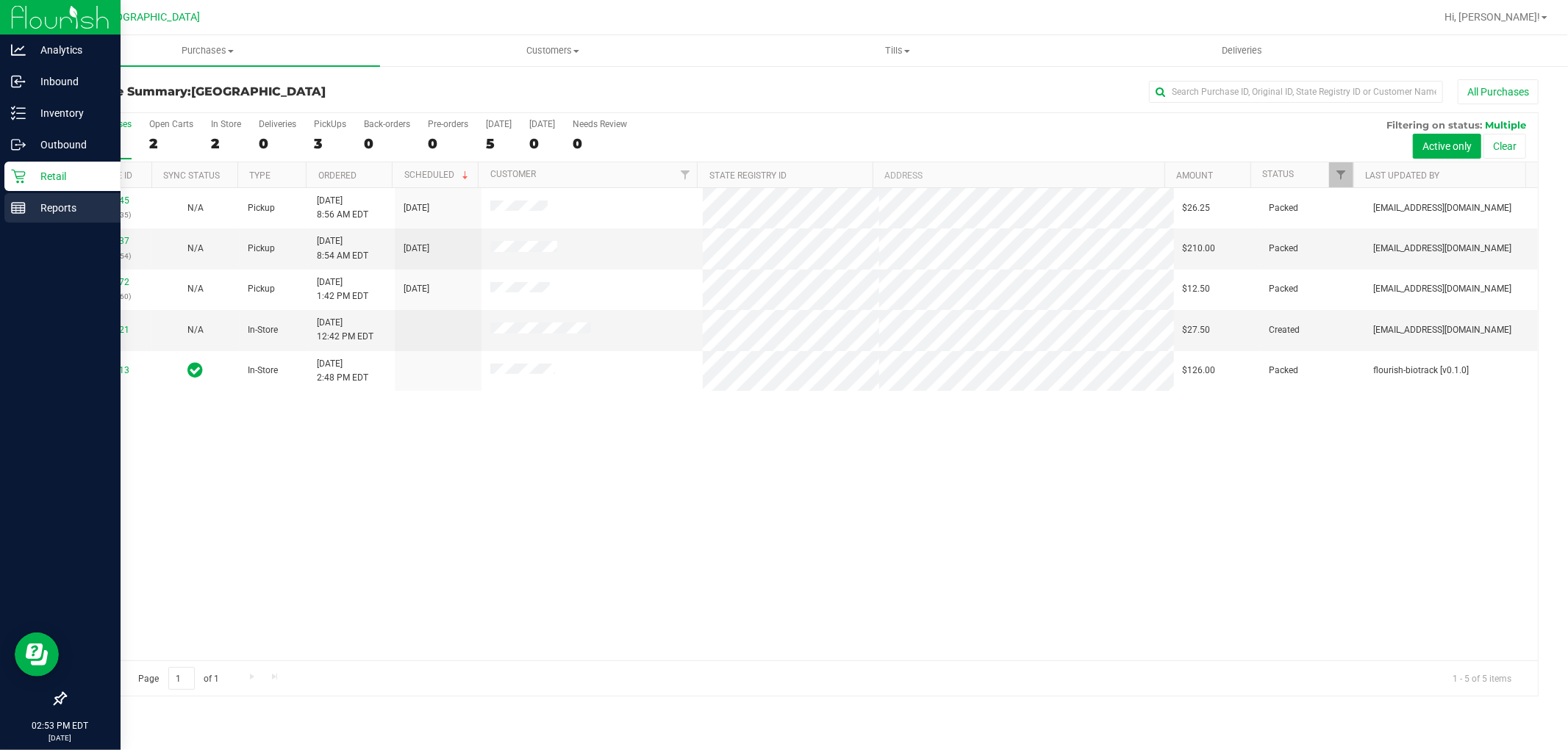
click at [23, 211] on line at bounding box center [18, 211] width 13 height 0
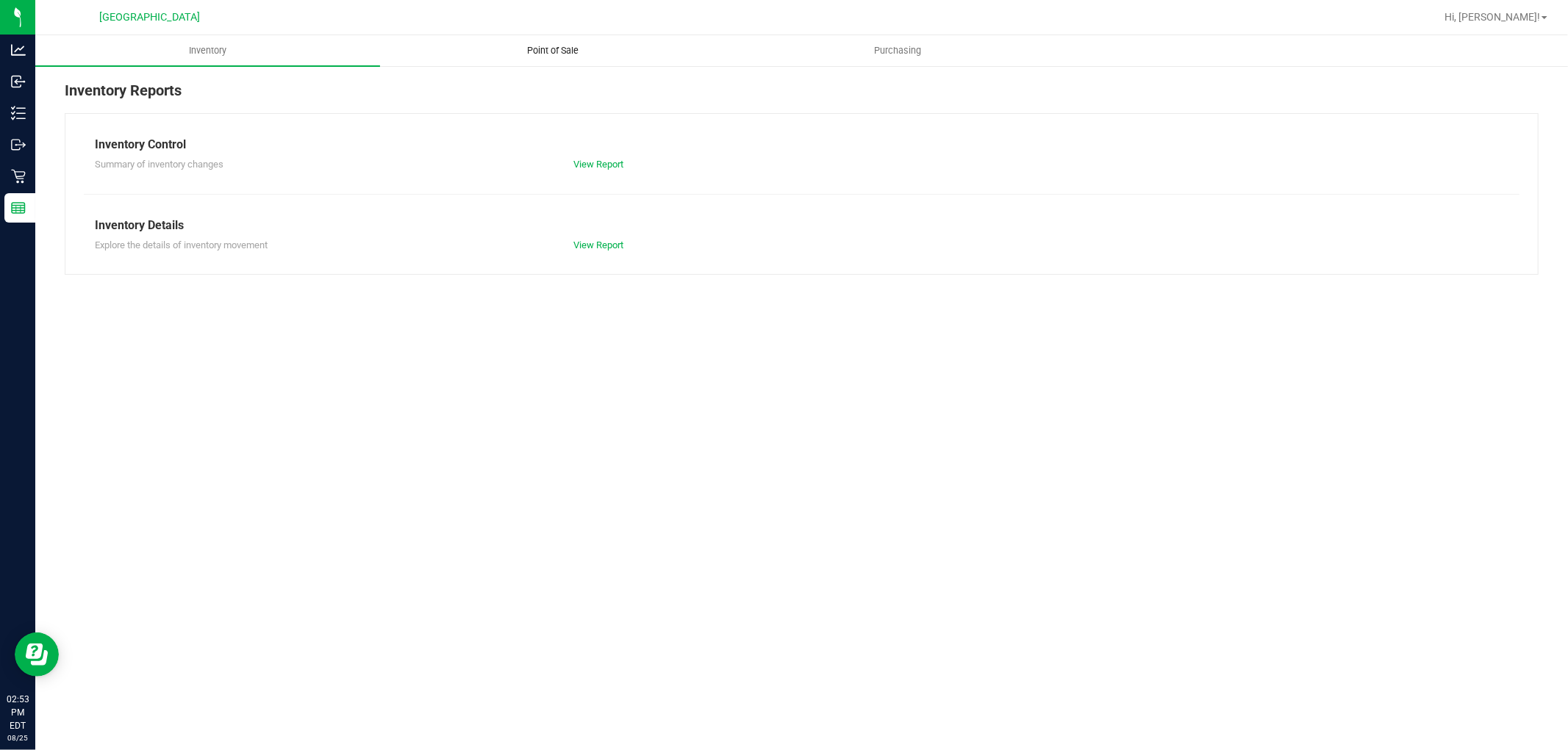
click at [552, 56] on span "Point of Sale" at bounding box center [552, 51] width 91 height 13
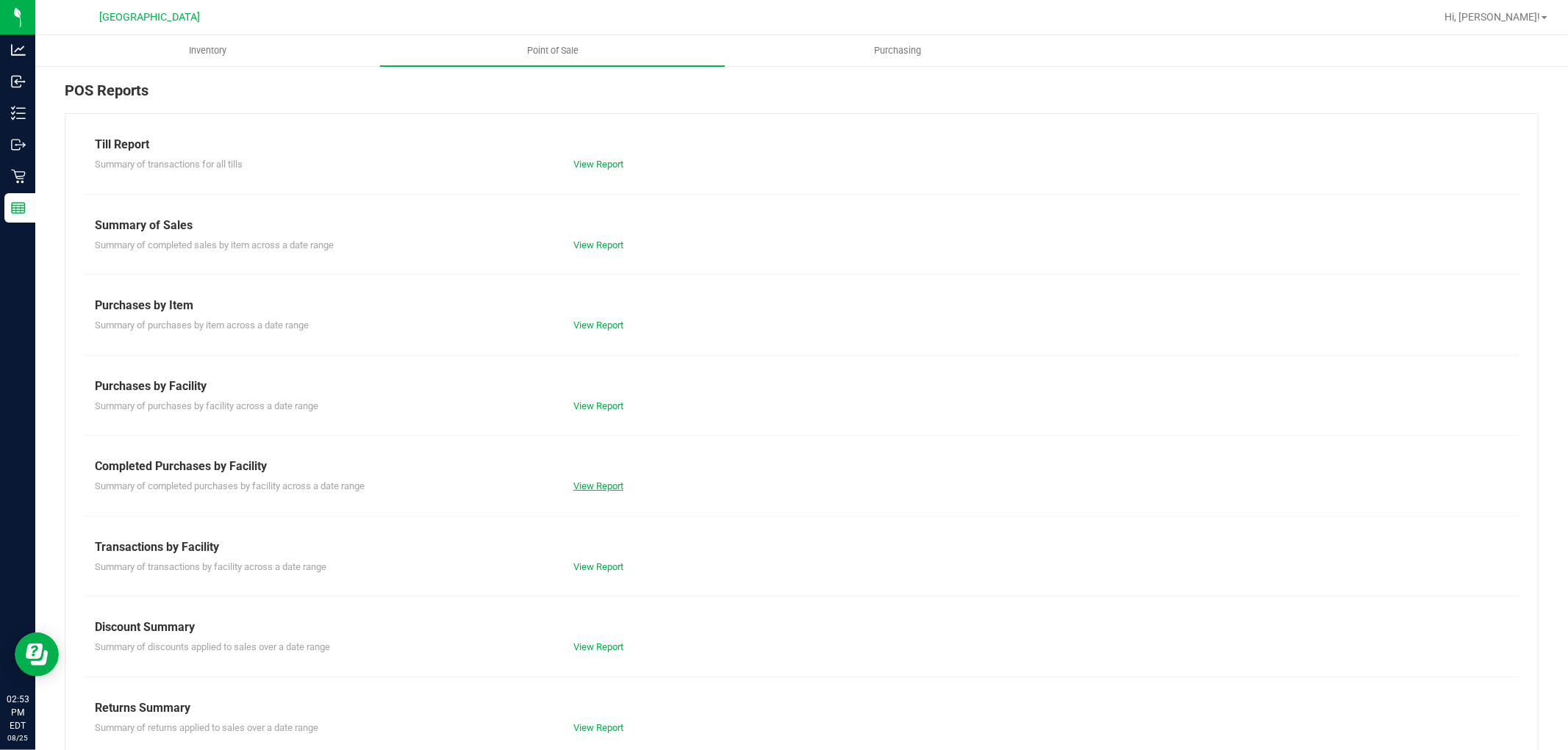
click at [586, 485] on link "View Report" at bounding box center [598, 486] width 50 height 11
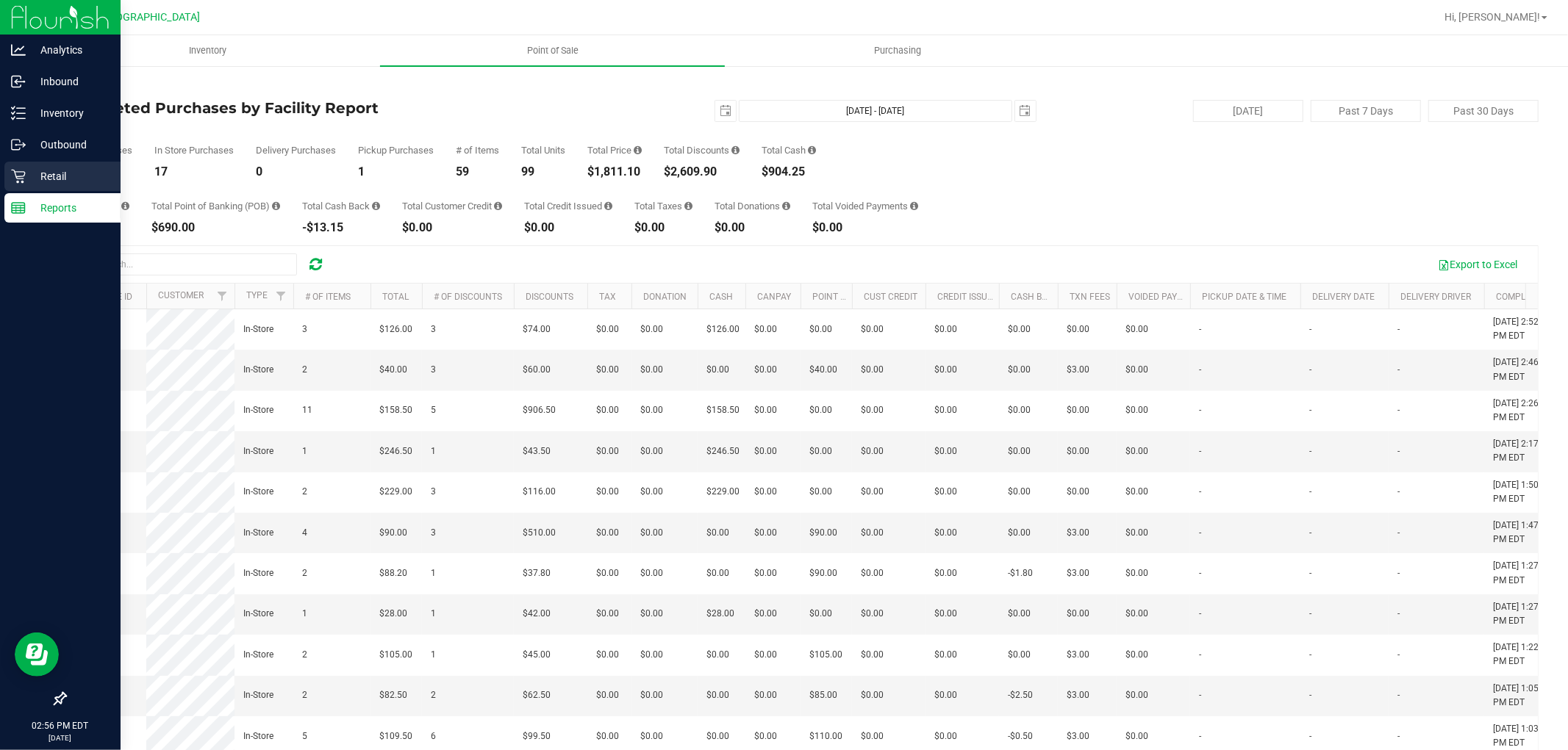
click at [26, 174] on p "Retail" at bounding box center [70, 176] width 89 height 17
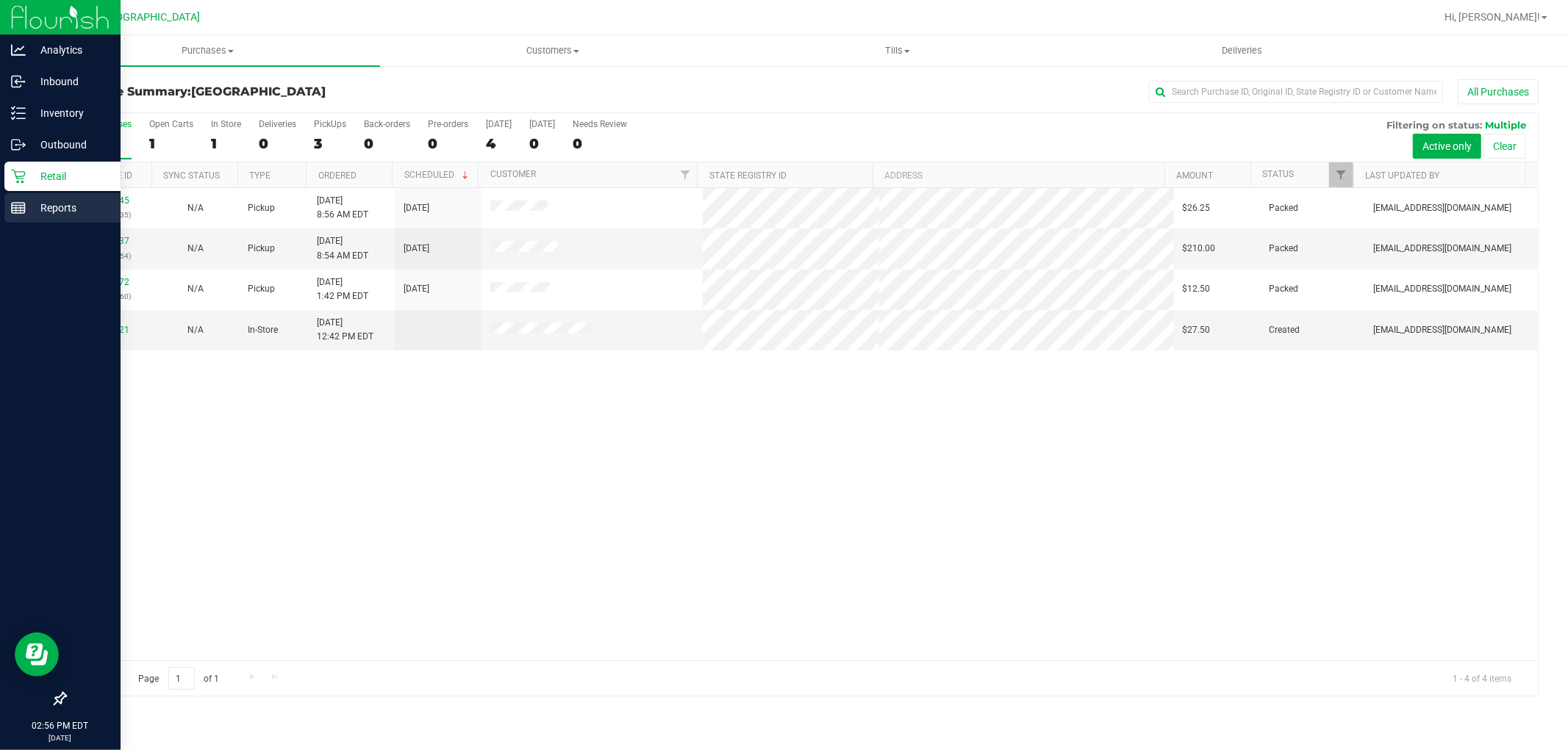
click at [49, 210] on p "Reports" at bounding box center [70, 208] width 89 height 17
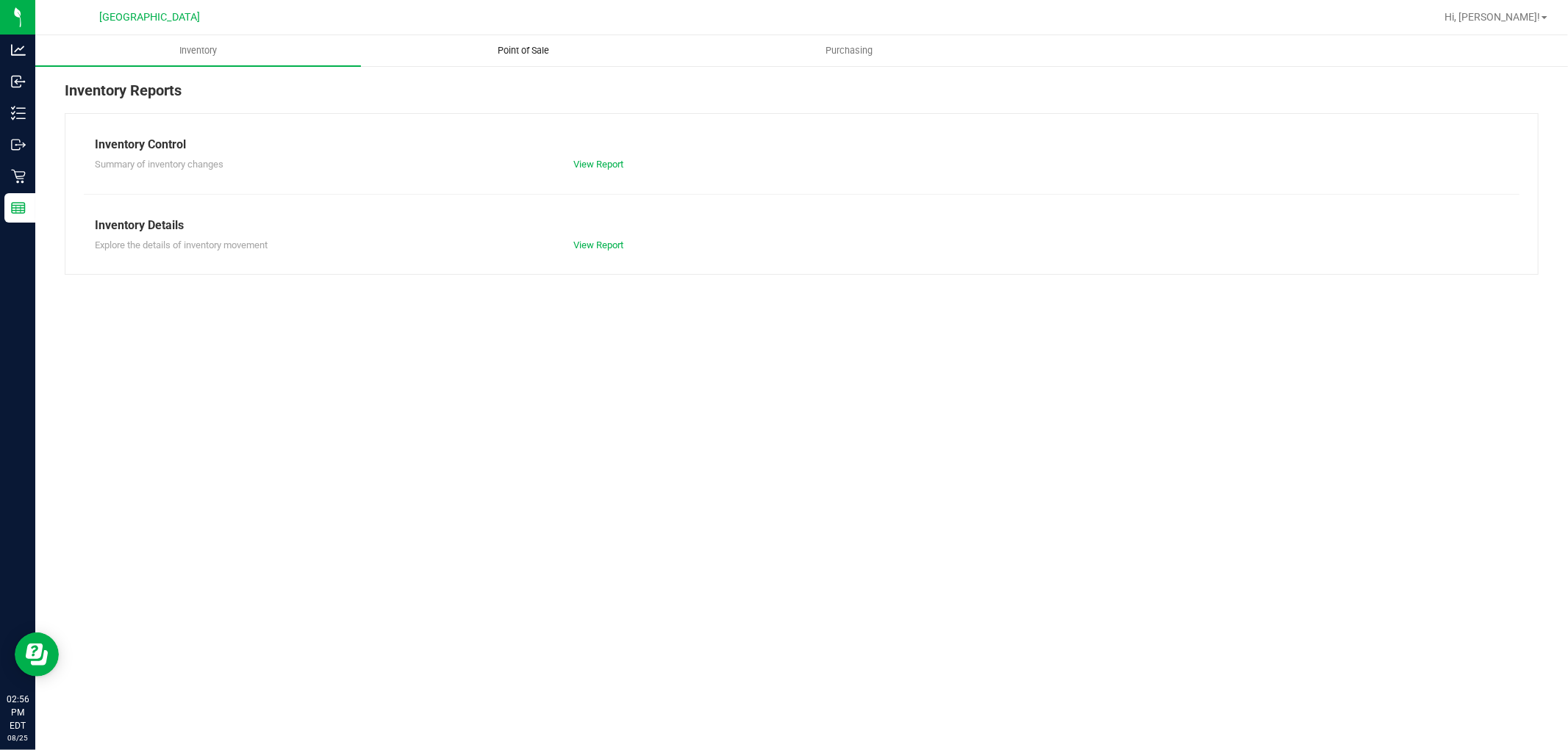
click at [527, 52] on span "Point of Sale" at bounding box center [524, 51] width 91 height 13
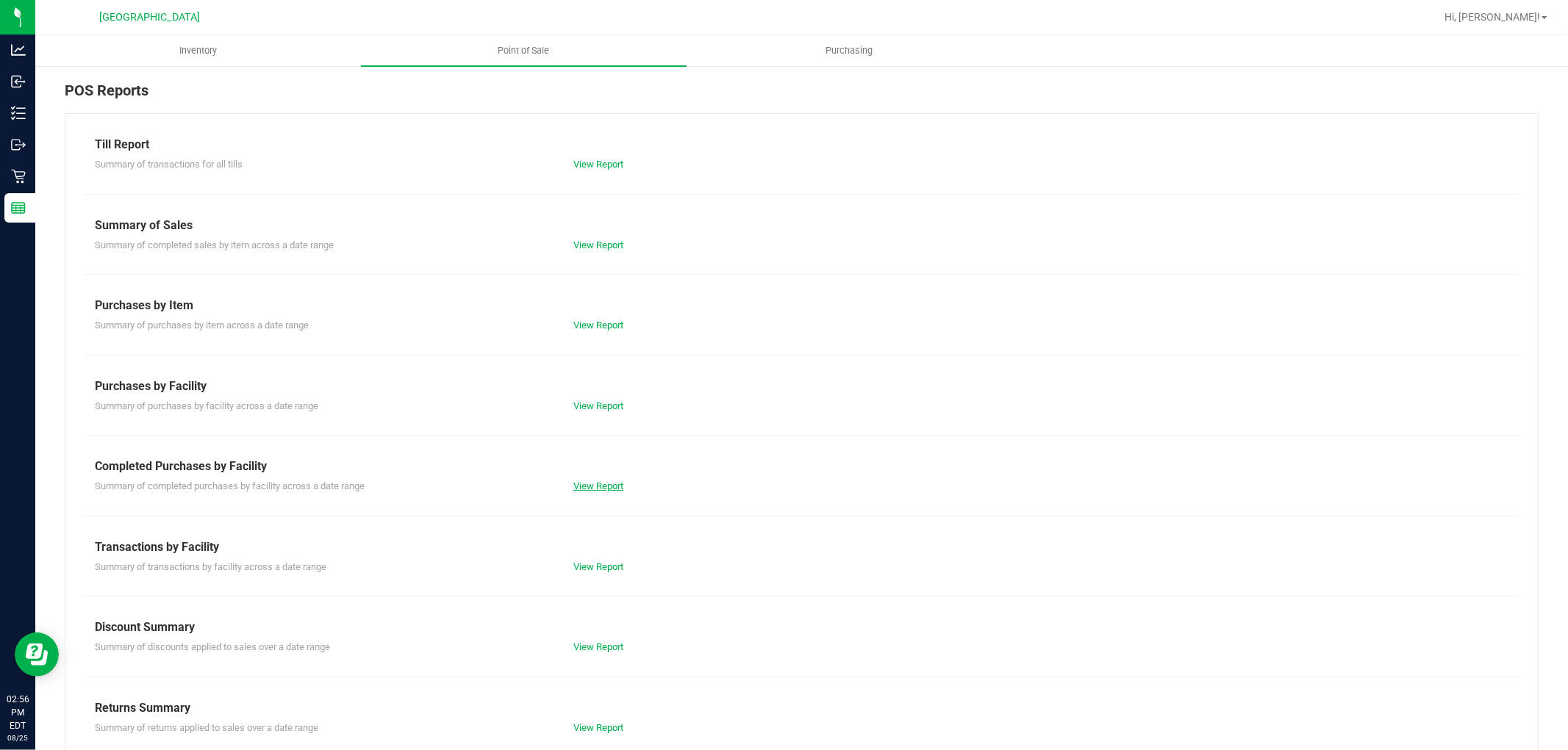
click at [590, 484] on link "View Report" at bounding box center [598, 486] width 50 height 11
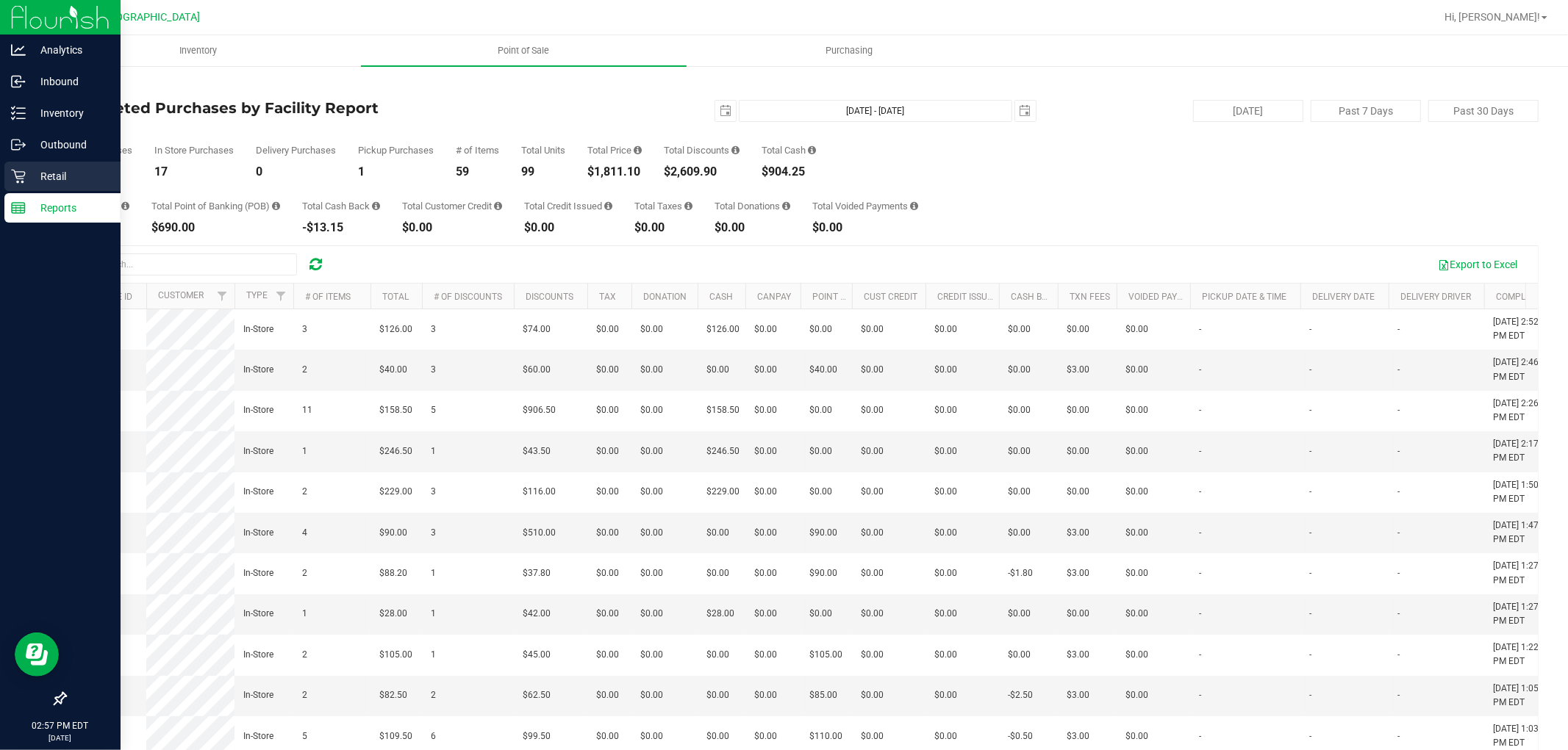
click at [41, 174] on p "Retail" at bounding box center [70, 176] width 89 height 17
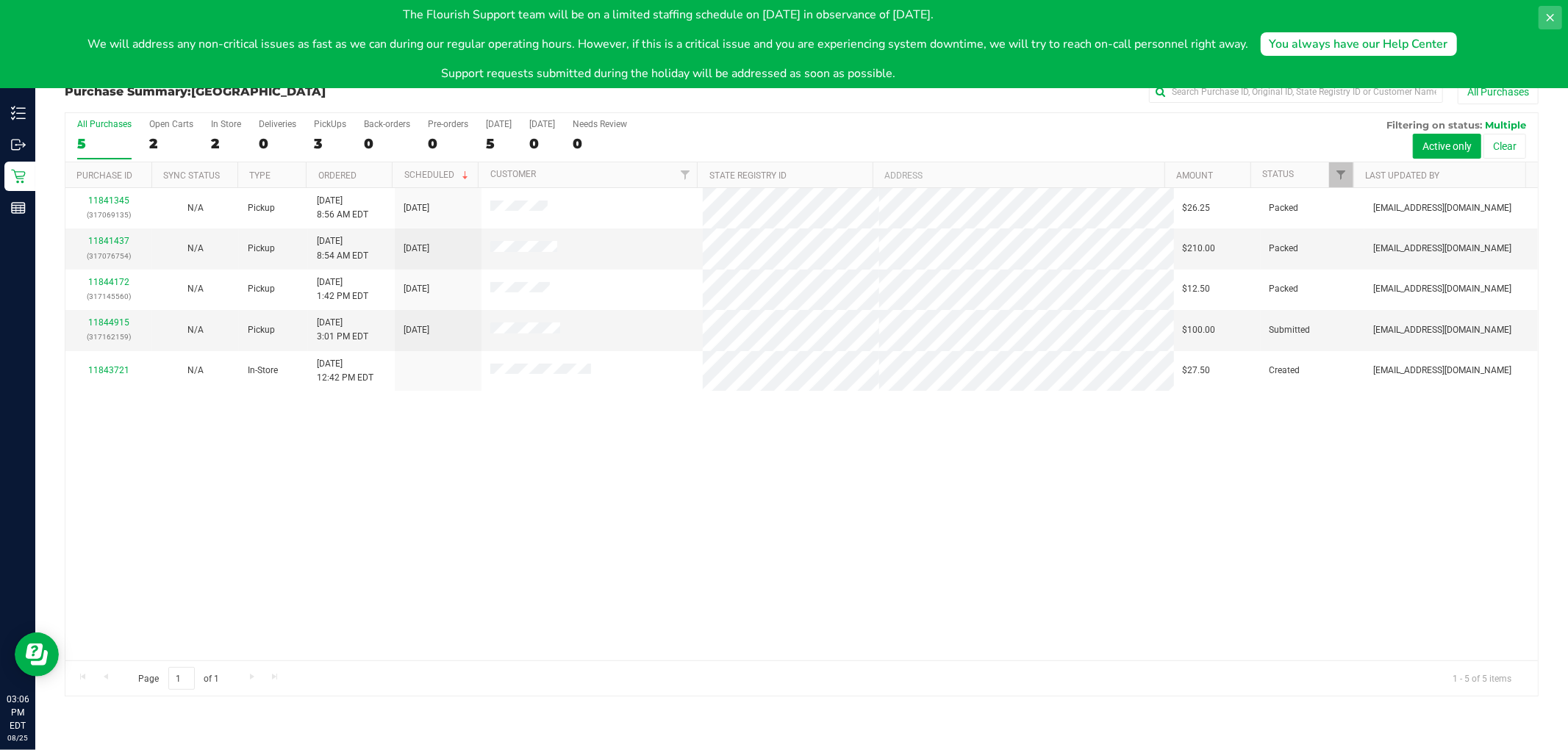
click at [1555, 13] on icon at bounding box center [1551, 17] width 12 height 12
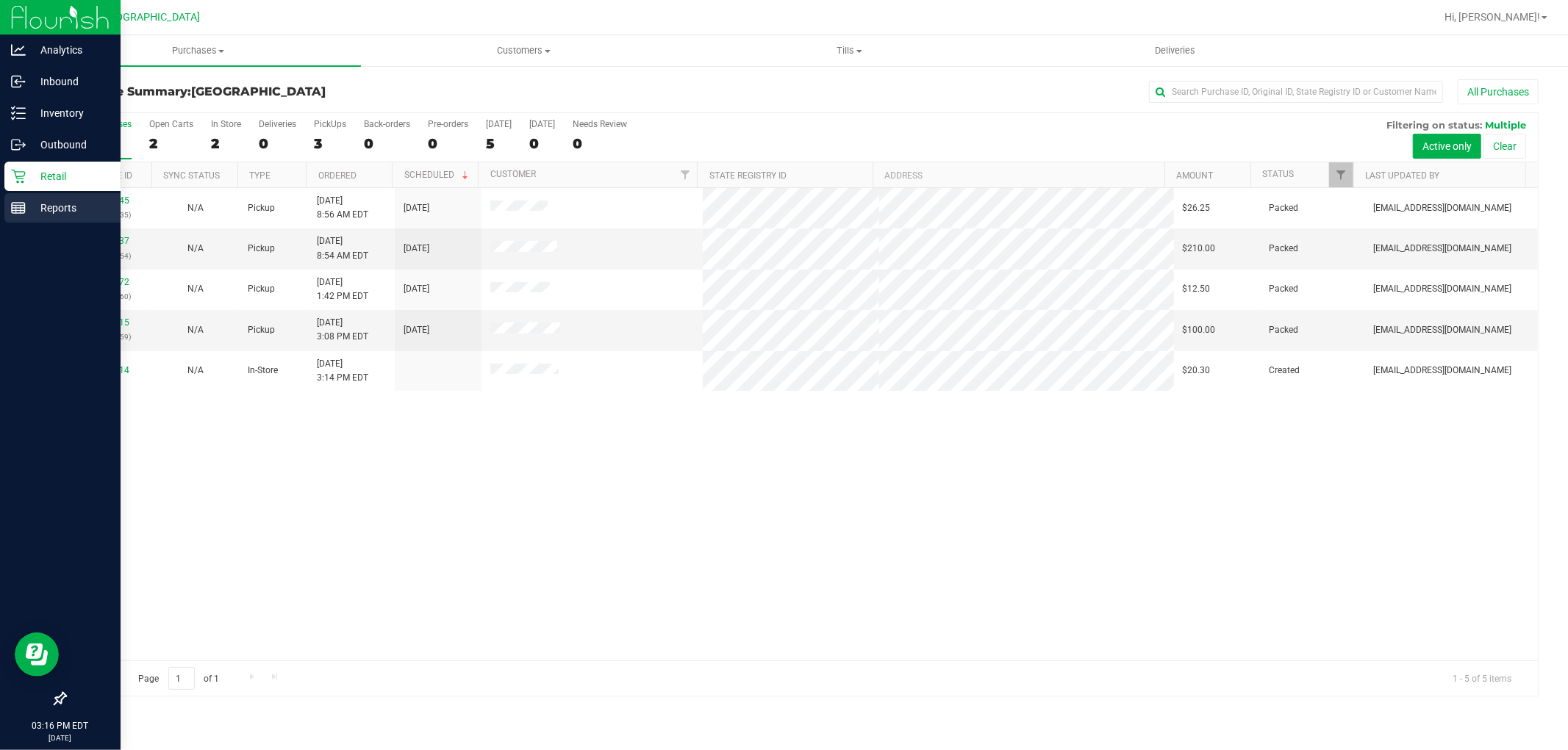
click at [12, 208] on icon at bounding box center [17, 208] width 14 height 14
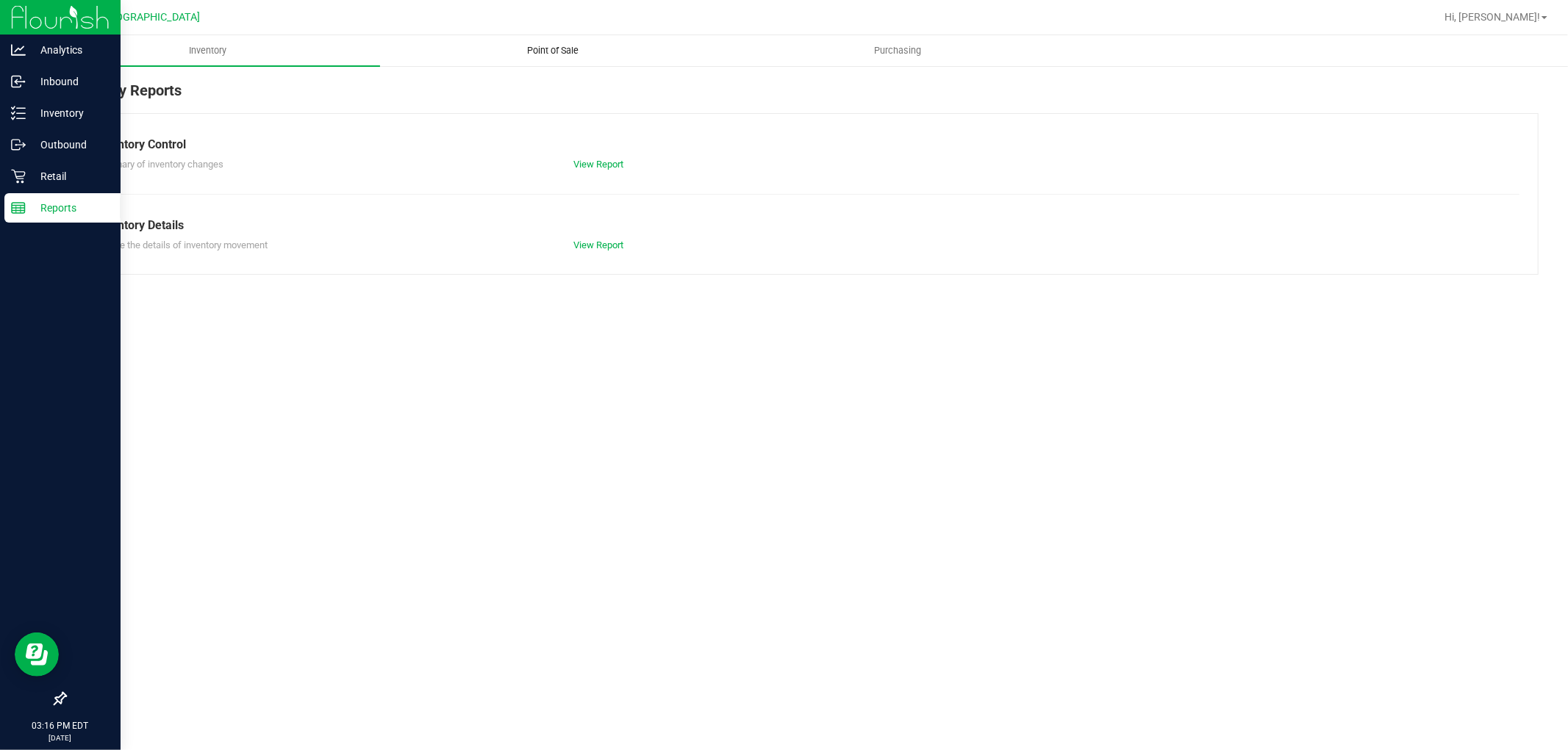
click at [570, 50] on span "Point of Sale" at bounding box center [552, 51] width 91 height 13
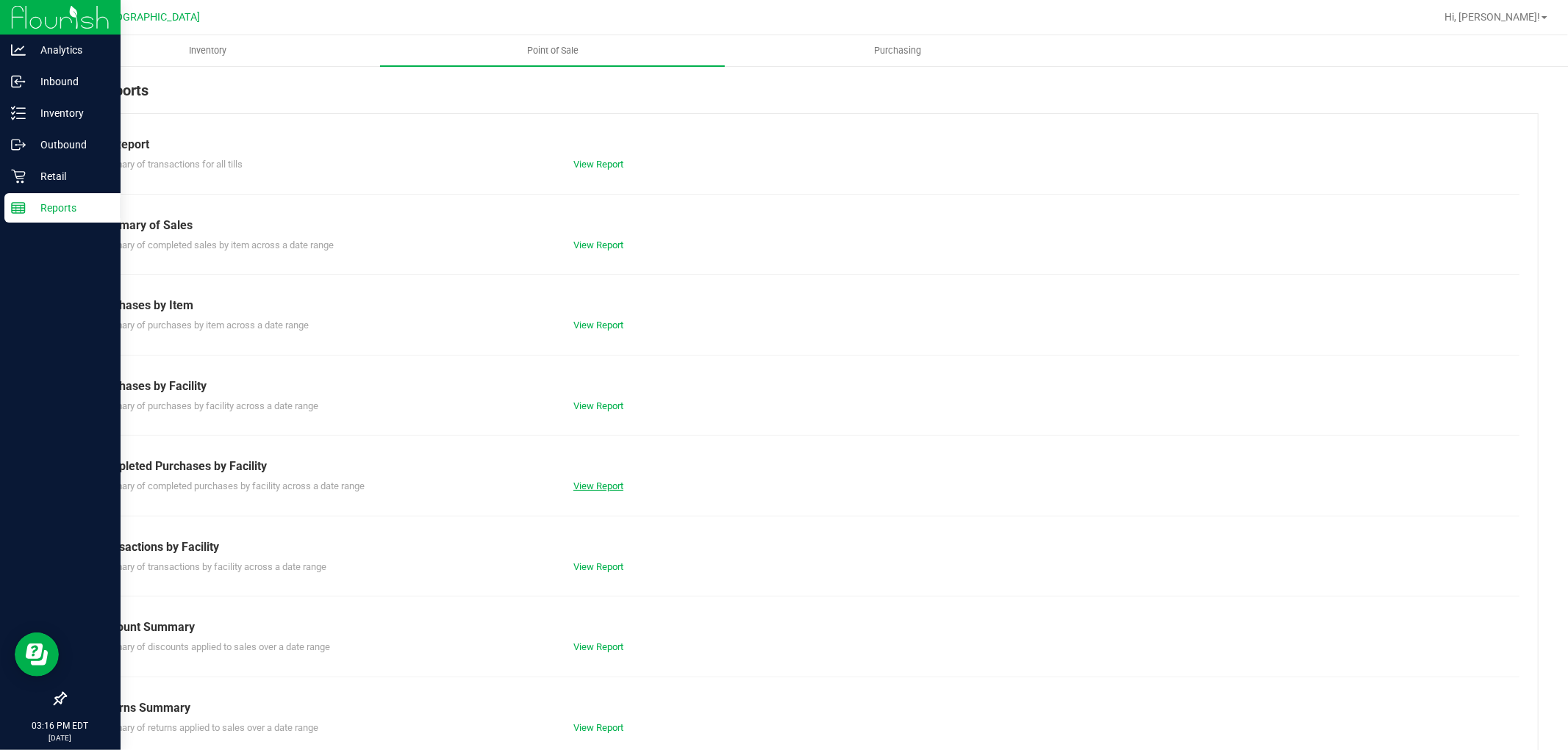
click at [584, 487] on link "View Report" at bounding box center [598, 486] width 50 height 11
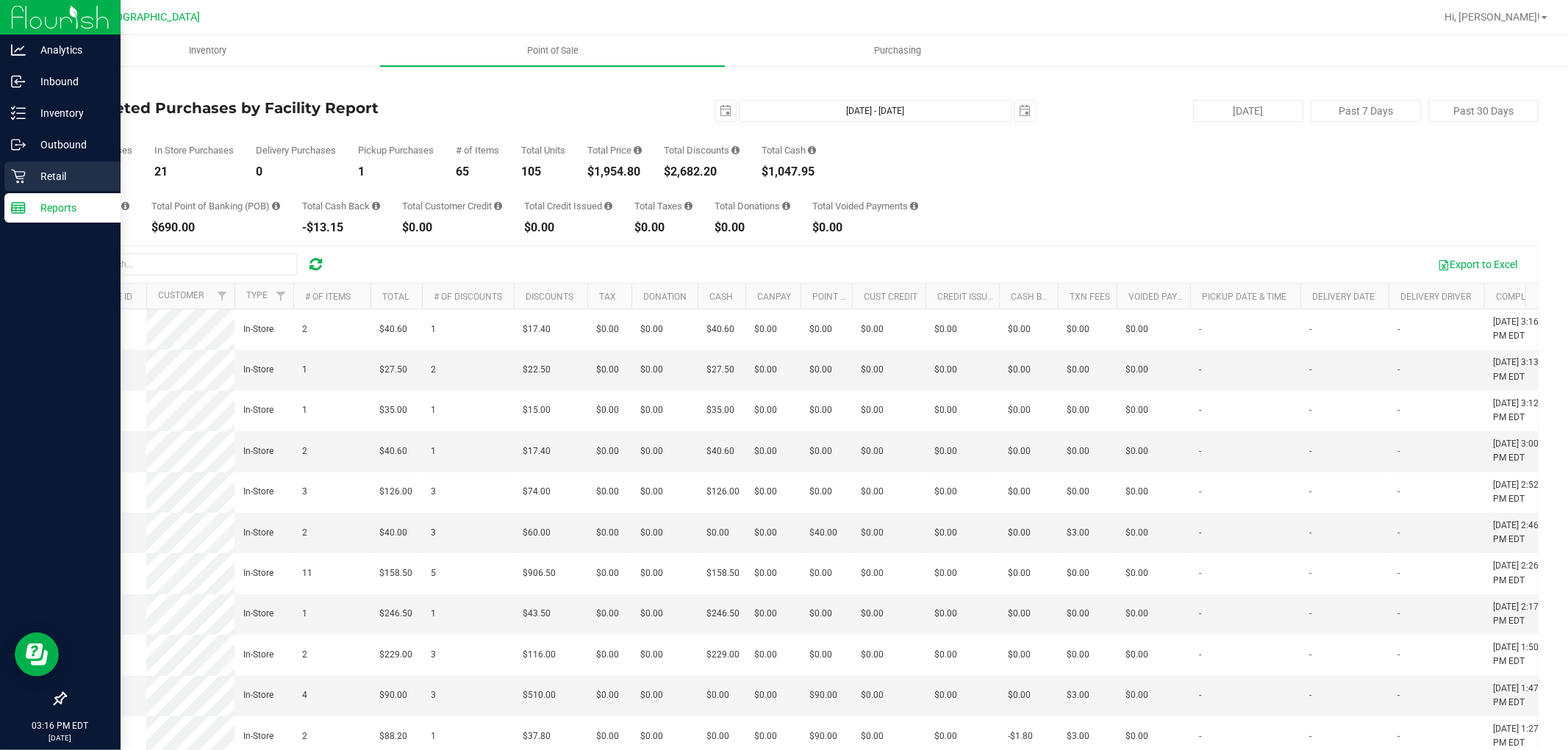
click at [50, 170] on p "Retail" at bounding box center [70, 176] width 89 height 17
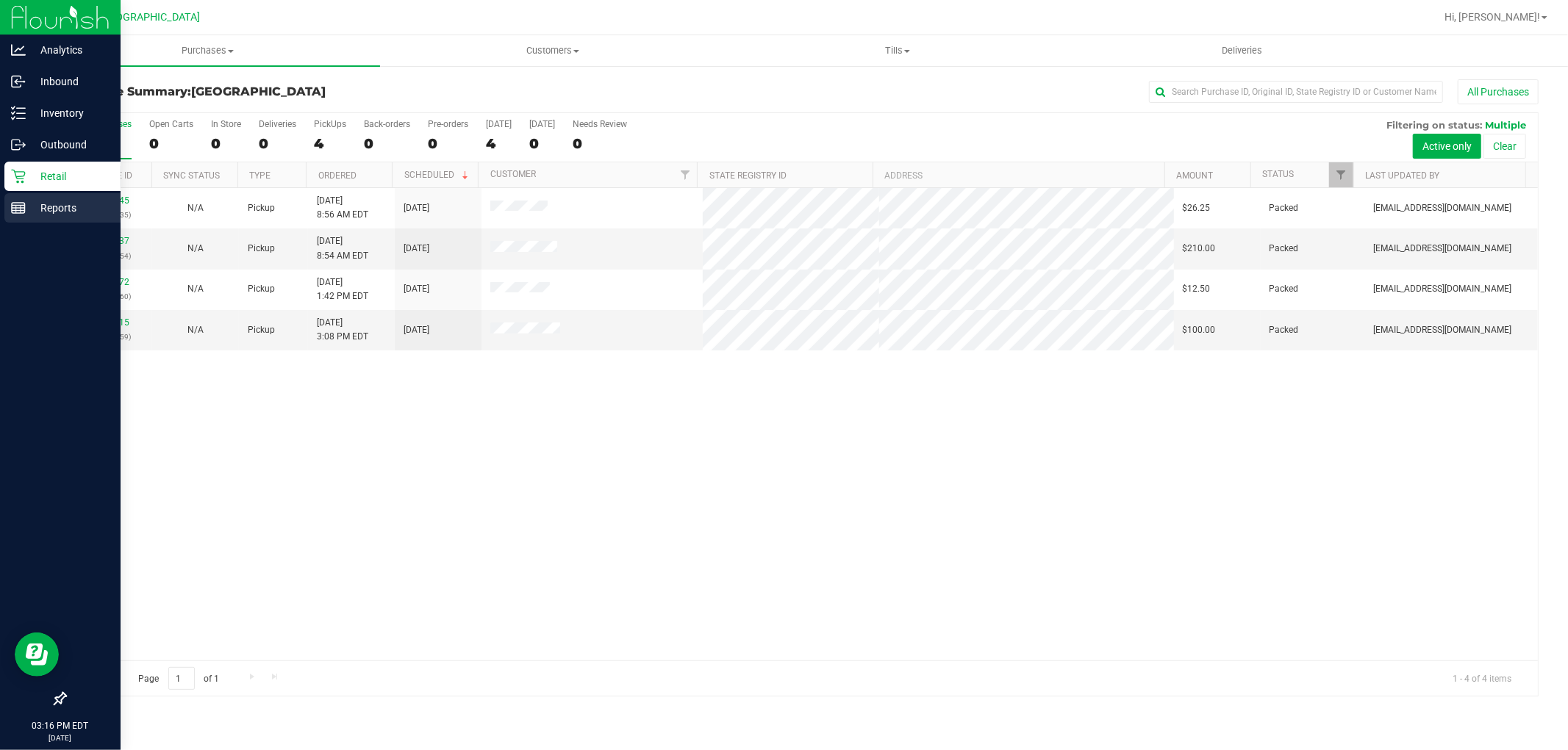
click at [55, 209] on p "Reports" at bounding box center [70, 208] width 89 height 17
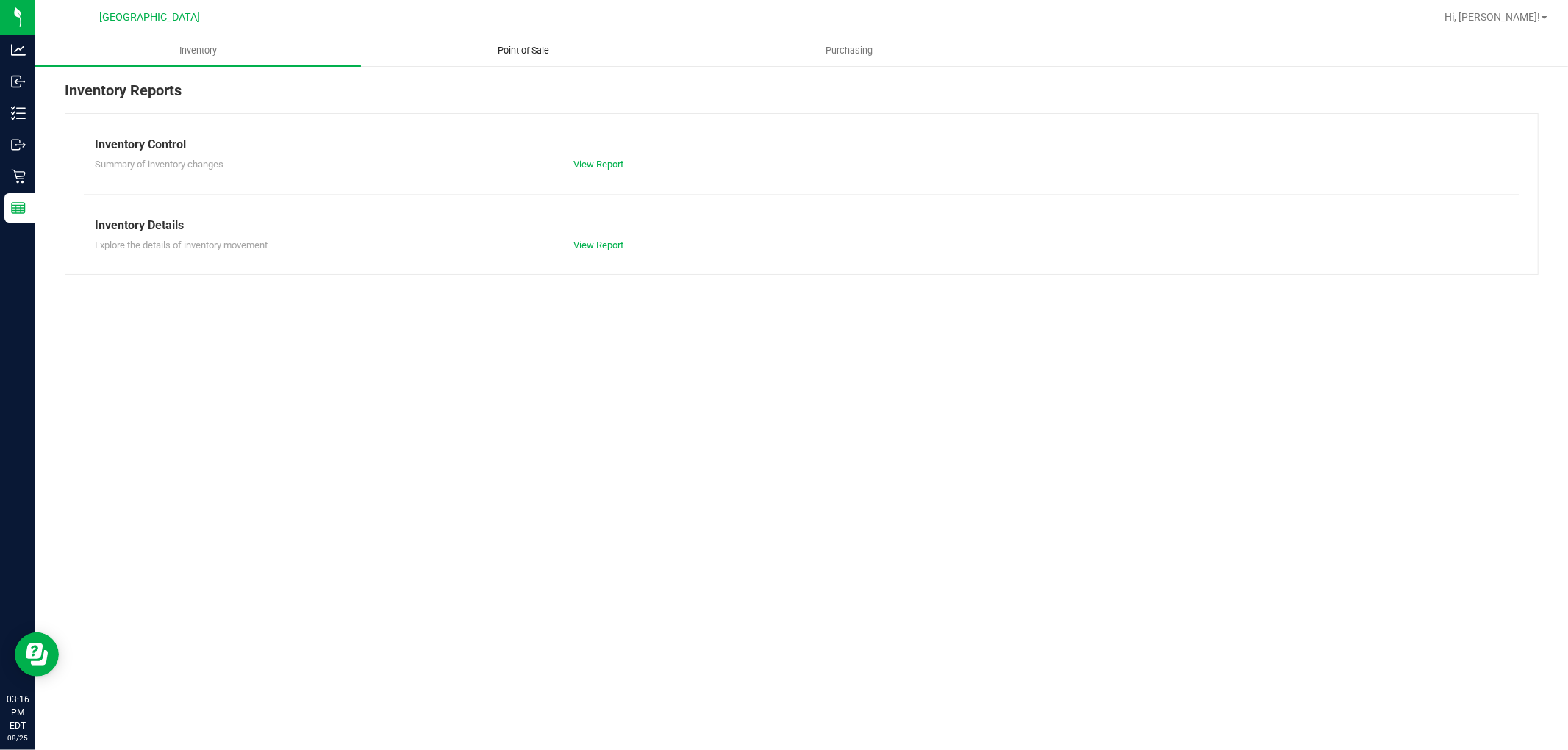
click at [545, 54] on span "Point of Sale" at bounding box center [524, 51] width 91 height 13
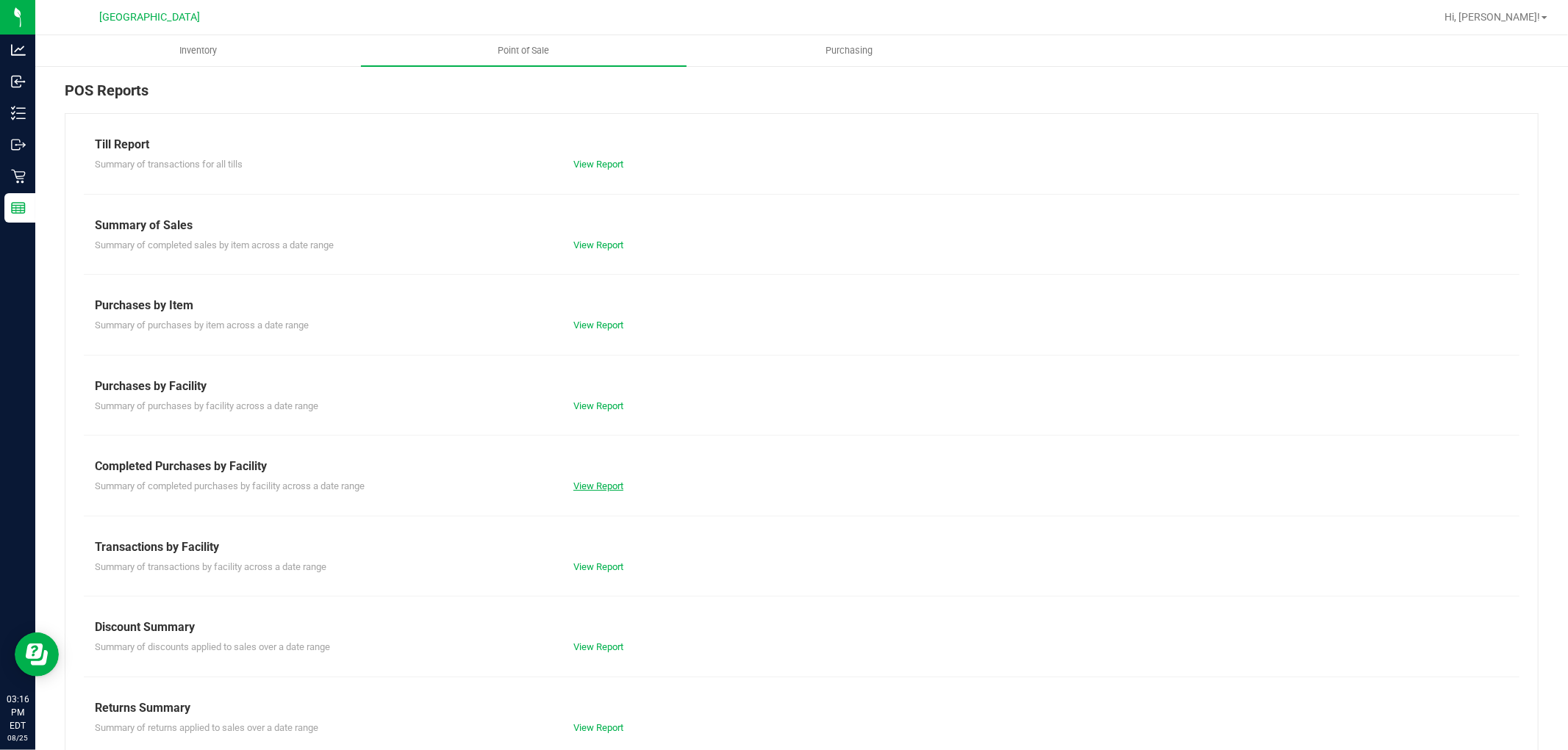
click at [596, 487] on link "View Report" at bounding box center [598, 486] width 50 height 11
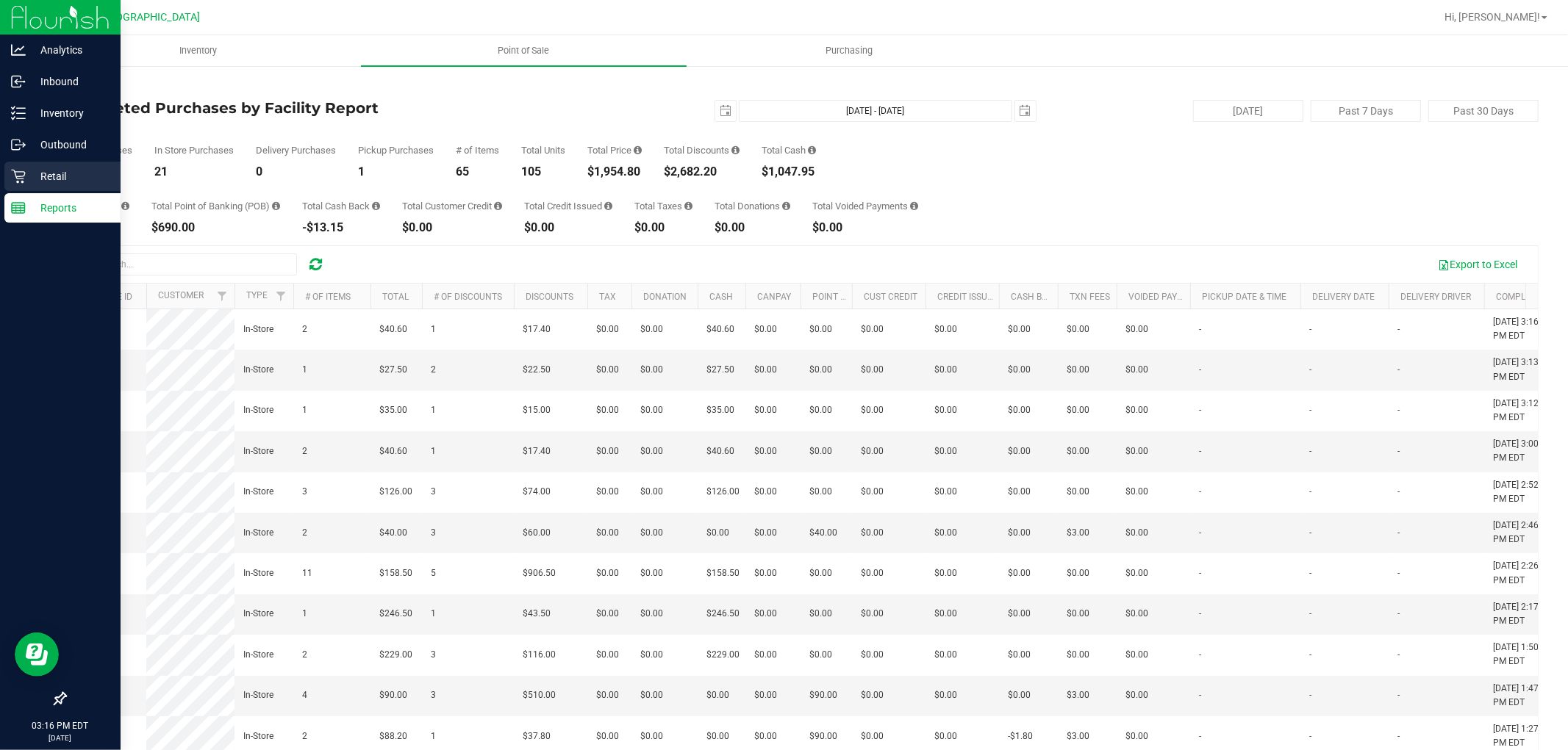
click at [26, 174] on p "Retail" at bounding box center [70, 176] width 89 height 17
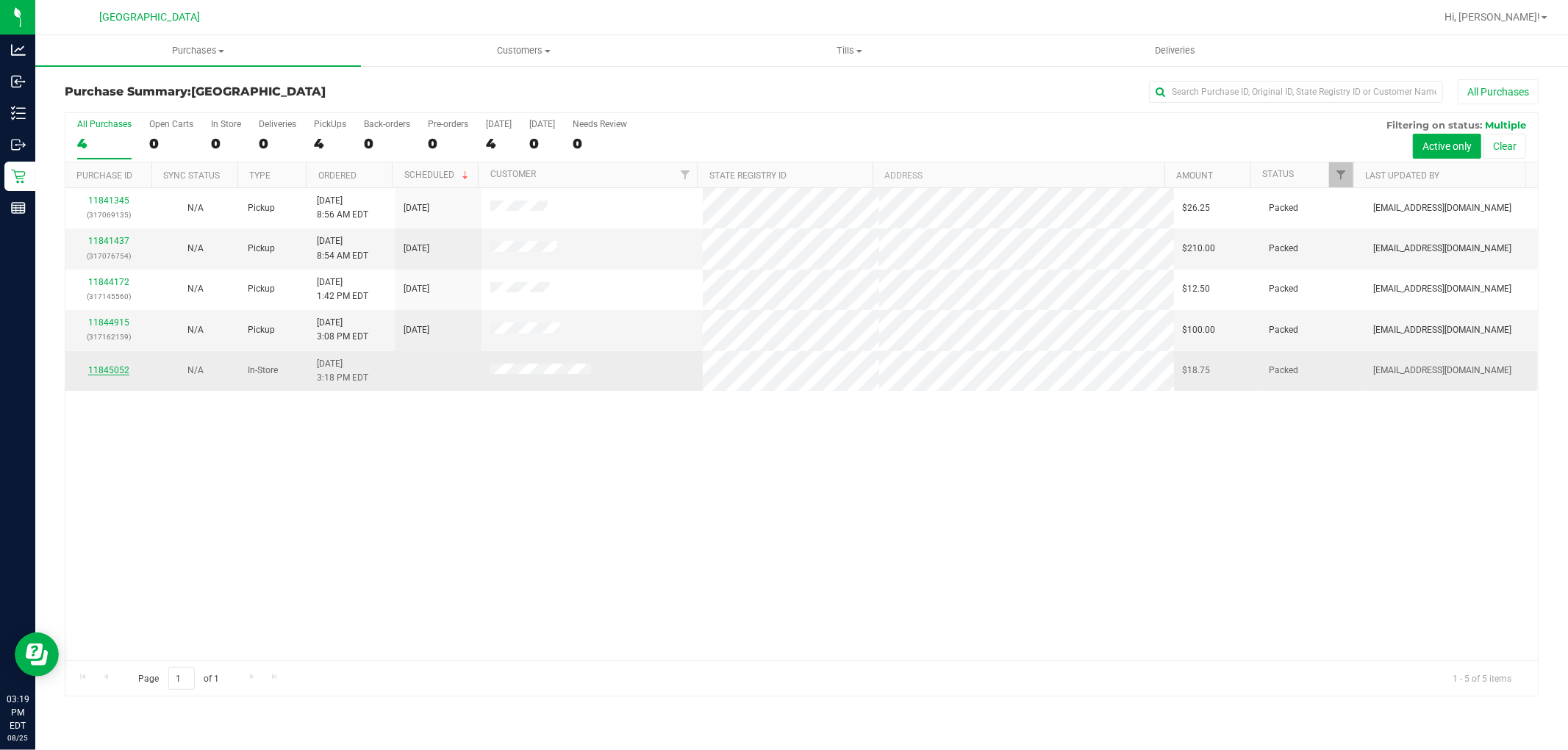
click at [119, 370] on link "11845052" at bounding box center [109, 370] width 41 height 11
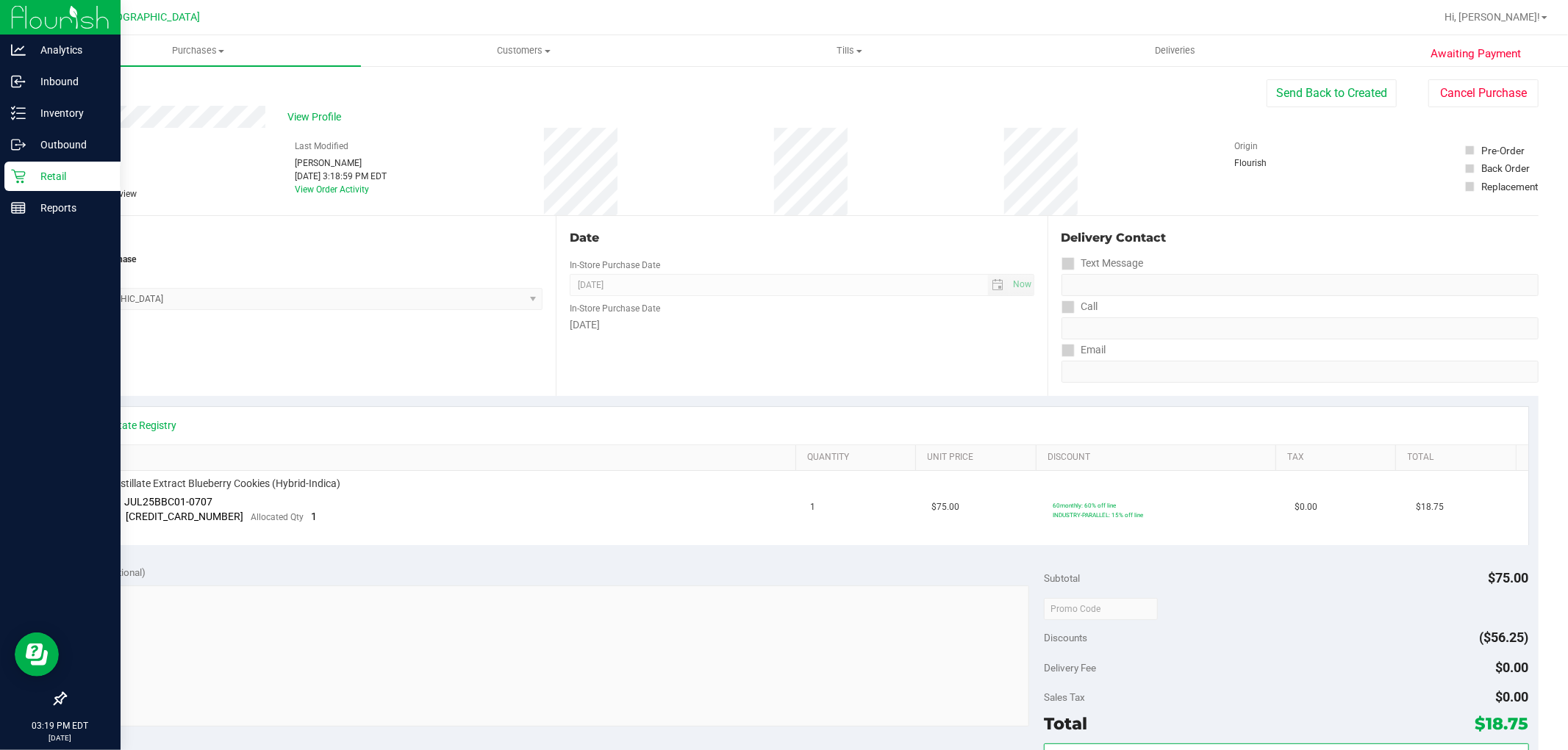
click at [16, 177] on icon at bounding box center [17, 177] width 14 height 14
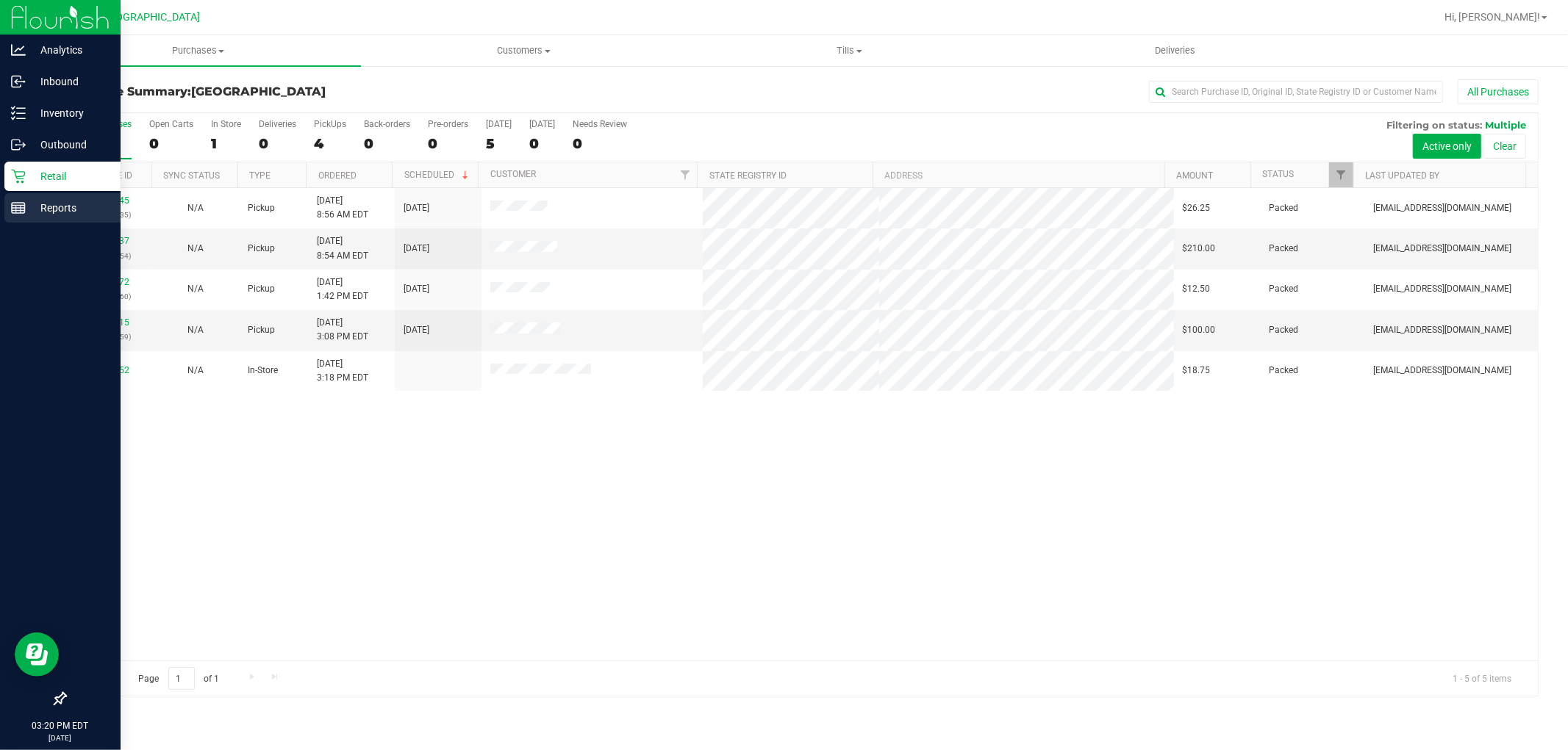
click at [36, 209] on p "Reports" at bounding box center [70, 208] width 89 height 17
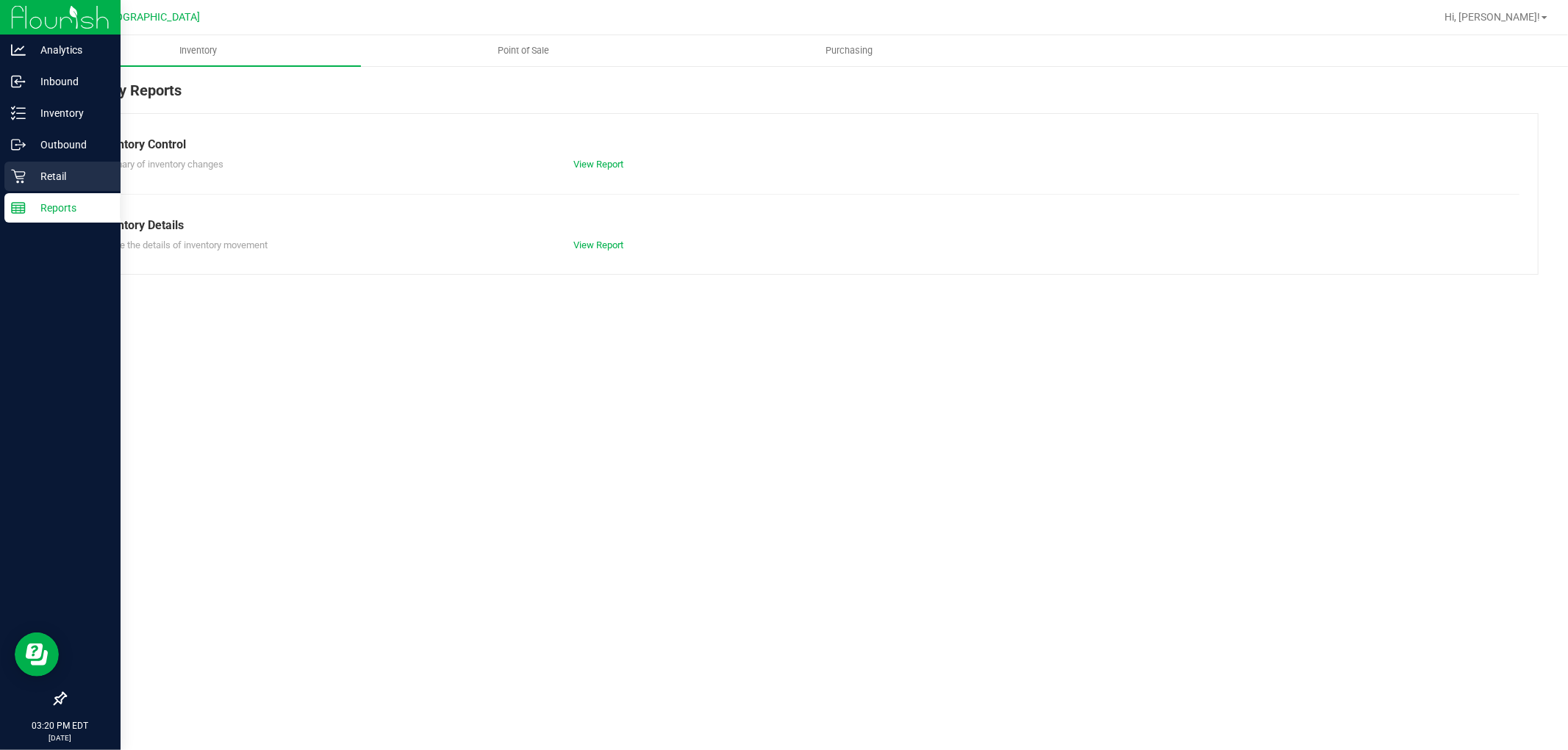
click at [50, 180] on p "Retail" at bounding box center [70, 176] width 89 height 17
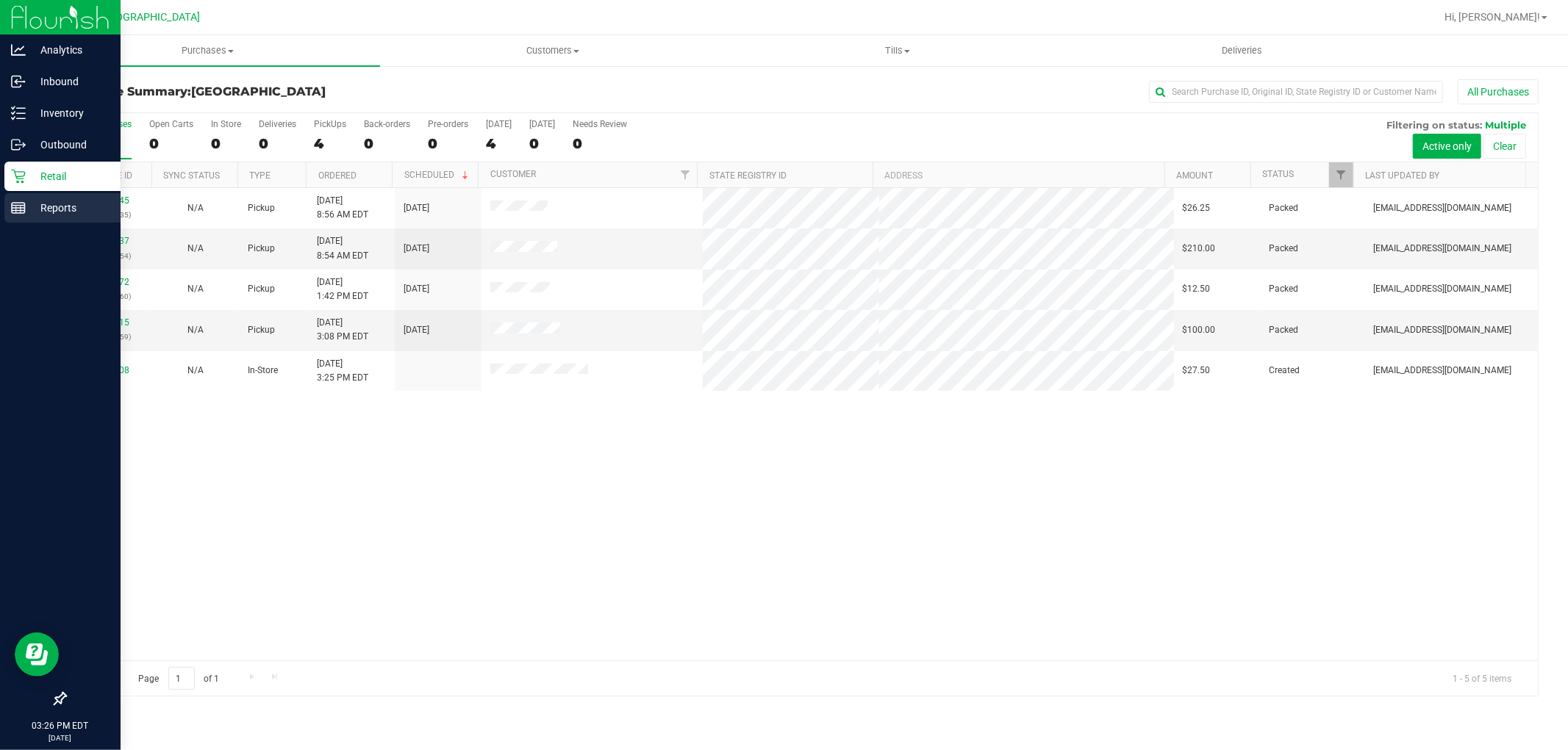
click at [23, 209] on icon at bounding box center [17, 208] width 14 height 14
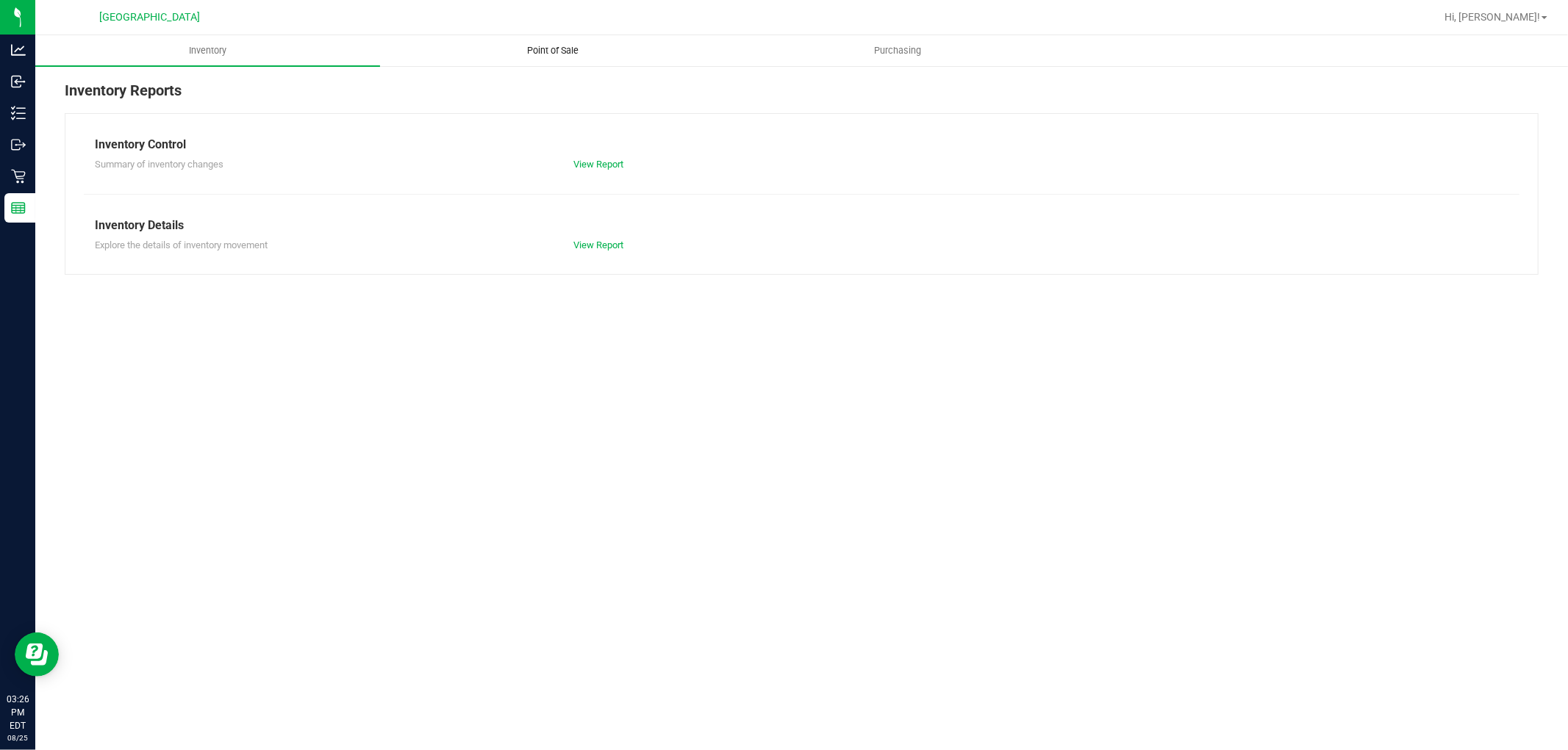
click at [532, 47] on span "Point of Sale" at bounding box center [552, 51] width 91 height 13
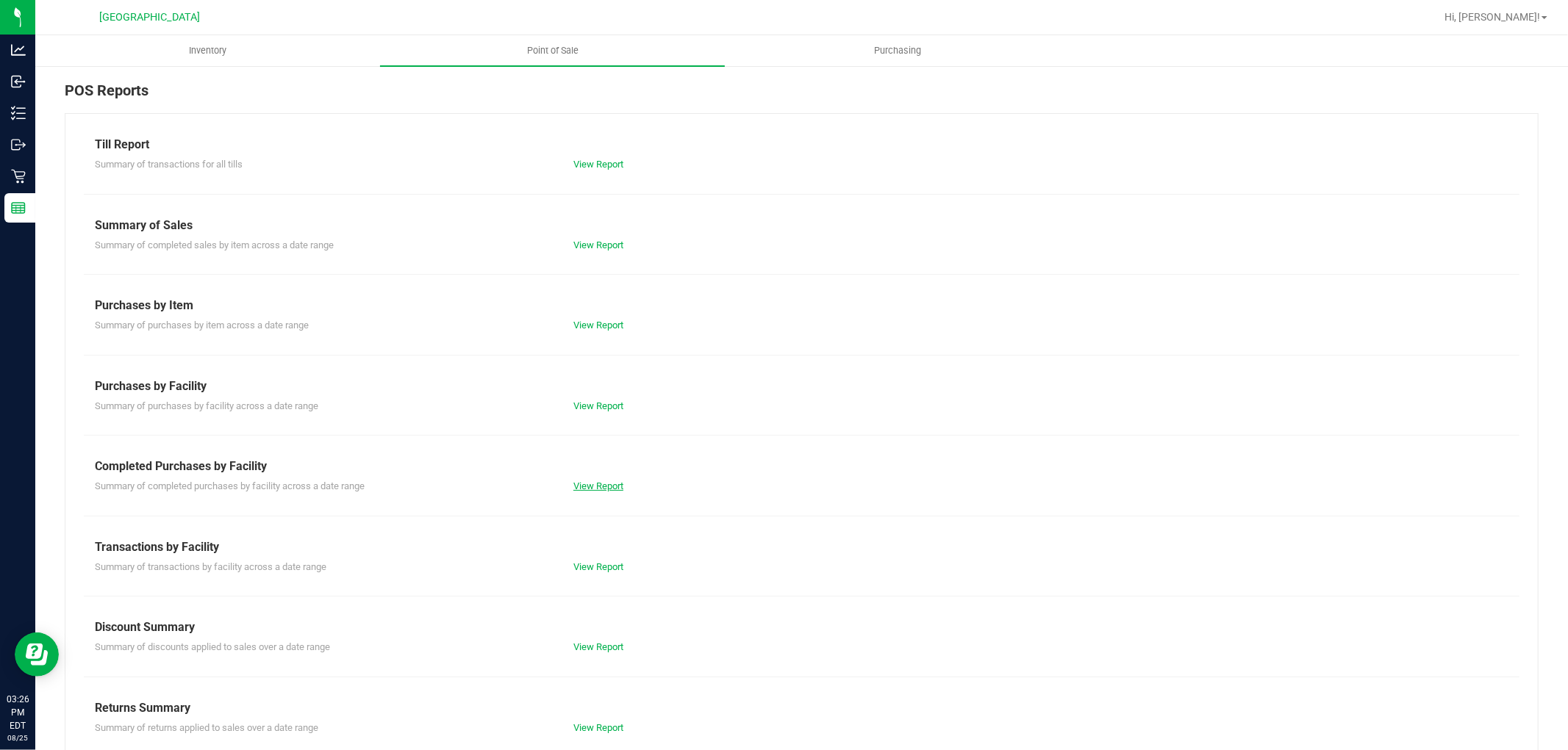
click at [575, 488] on link "View Report" at bounding box center [598, 486] width 50 height 11
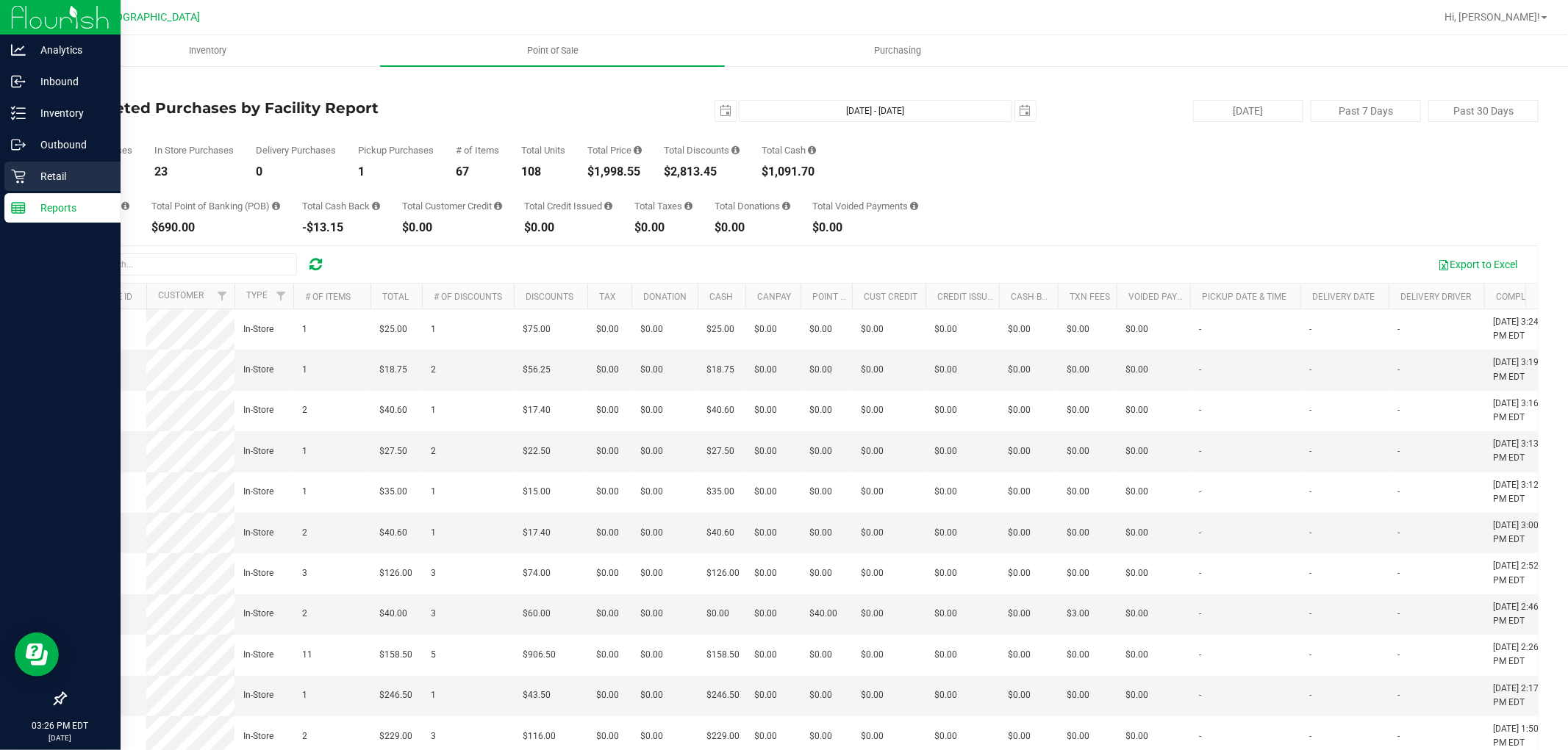
click at [32, 175] on p "Retail" at bounding box center [70, 176] width 89 height 17
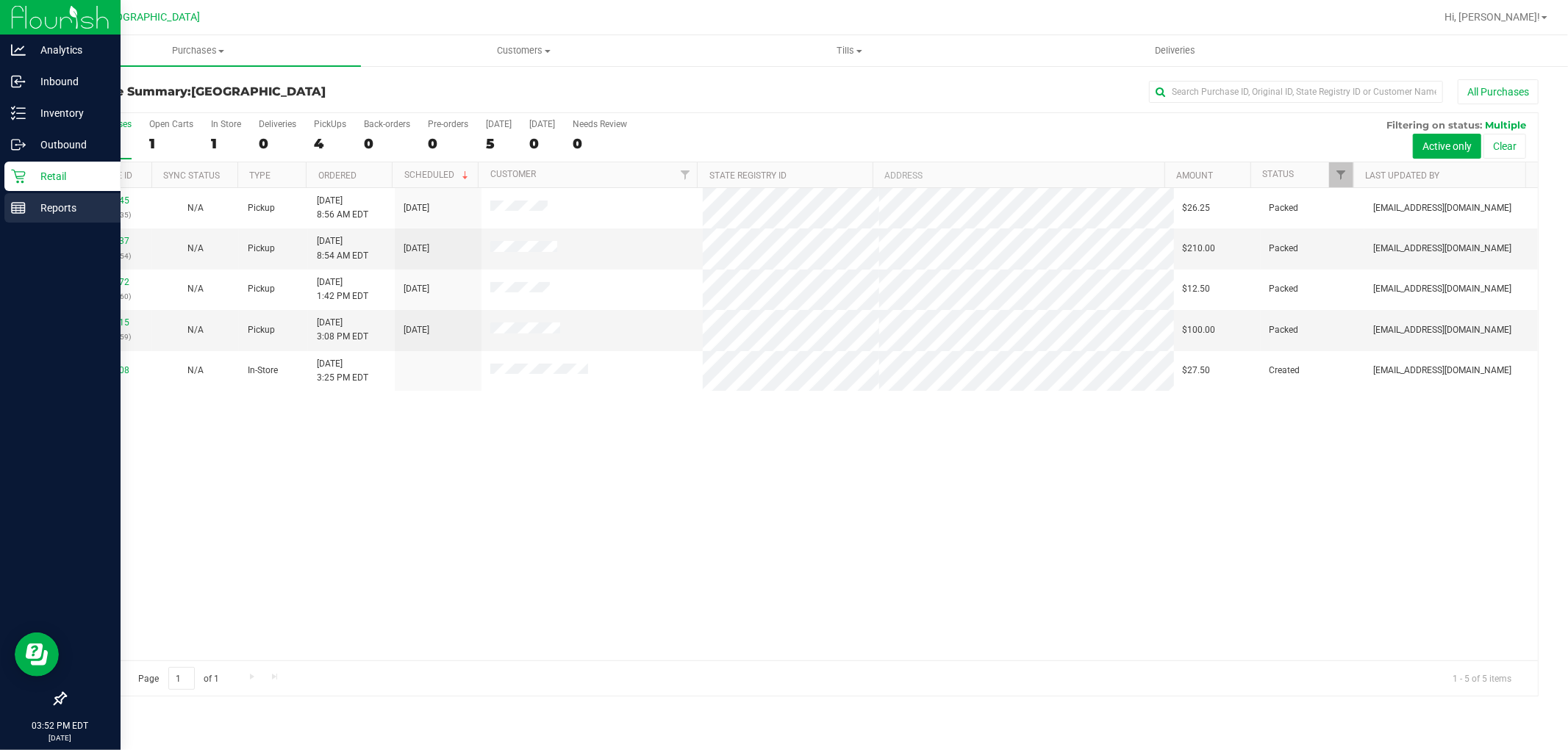
click at [63, 210] on p "Reports" at bounding box center [70, 208] width 89 height 17
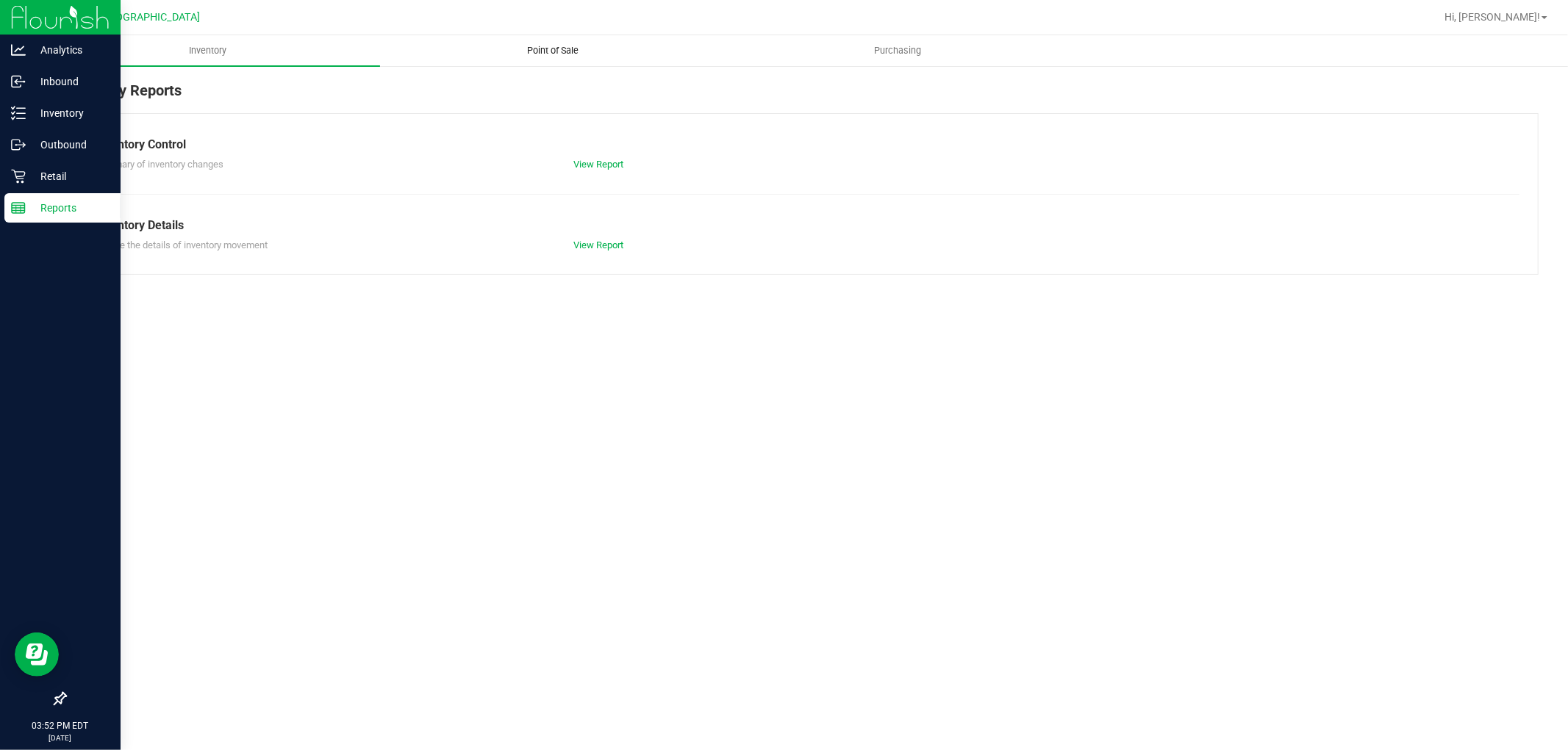
click at [571, 52] on span "Point of Sale" at bounding box center [552, 51] width 91 height 13
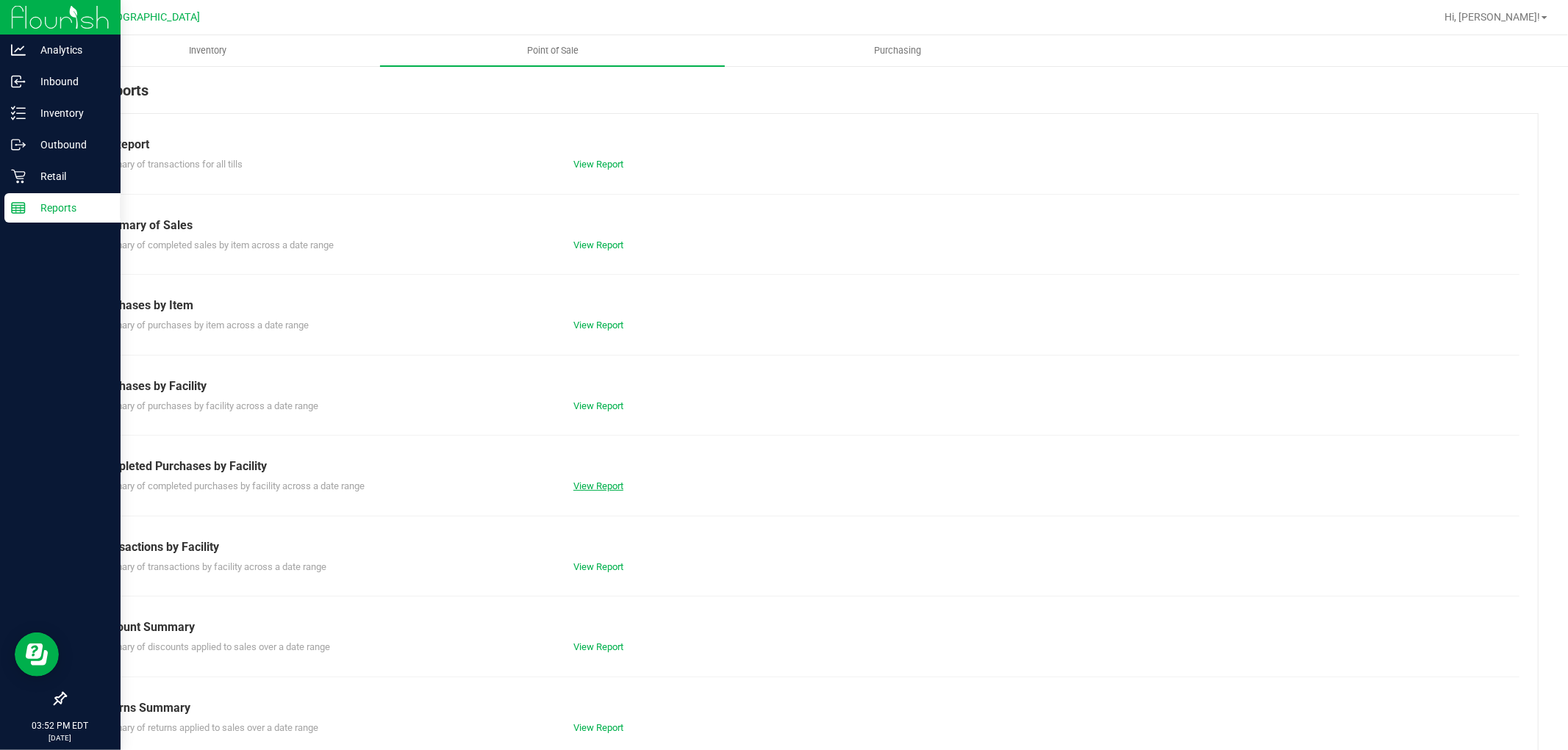
click at [585, 488] on link "View Report" at bounding box center [598, 486] width 50 height 11
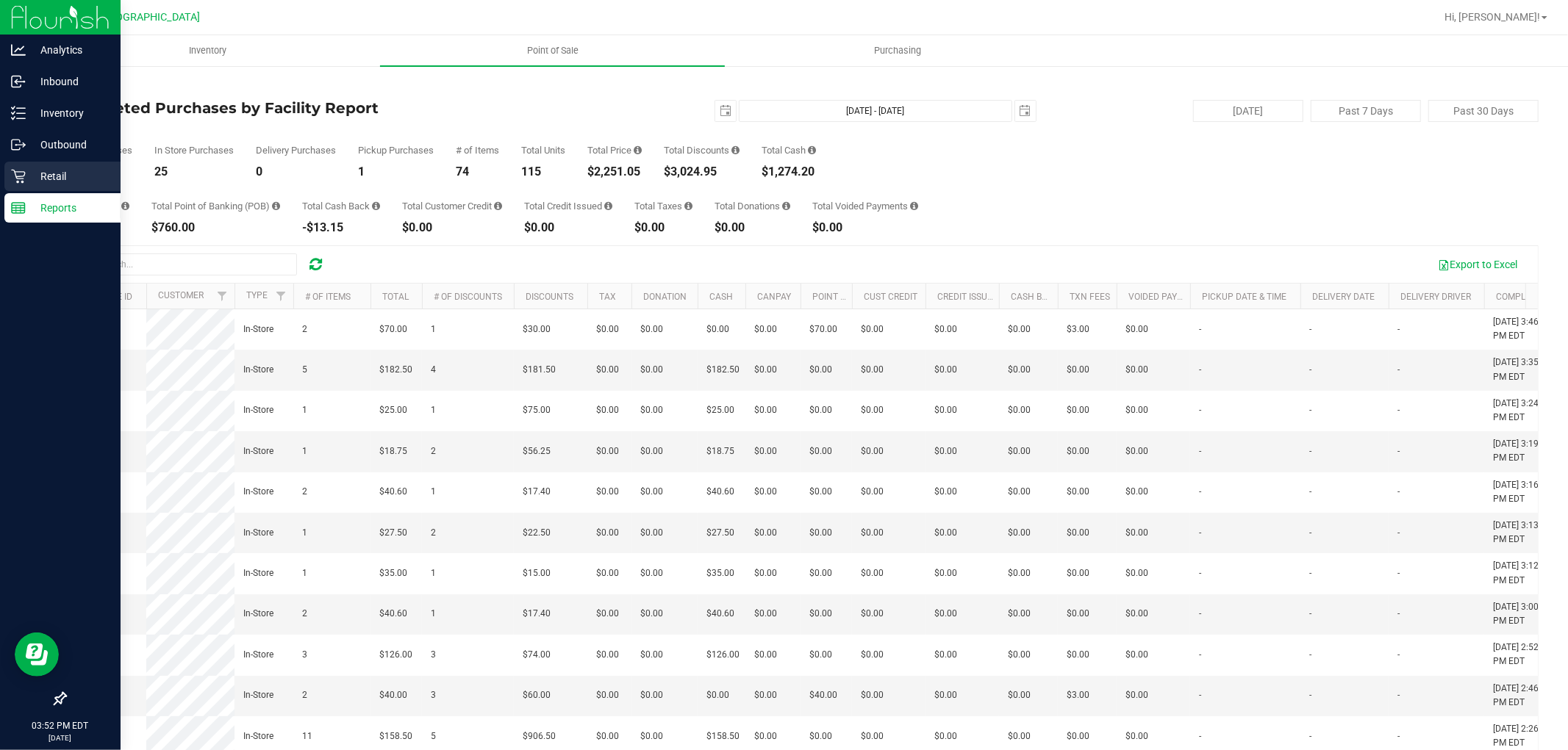
click at [27, 173] on p "Retail" at bounding box center [70, 176] width 89 height 17
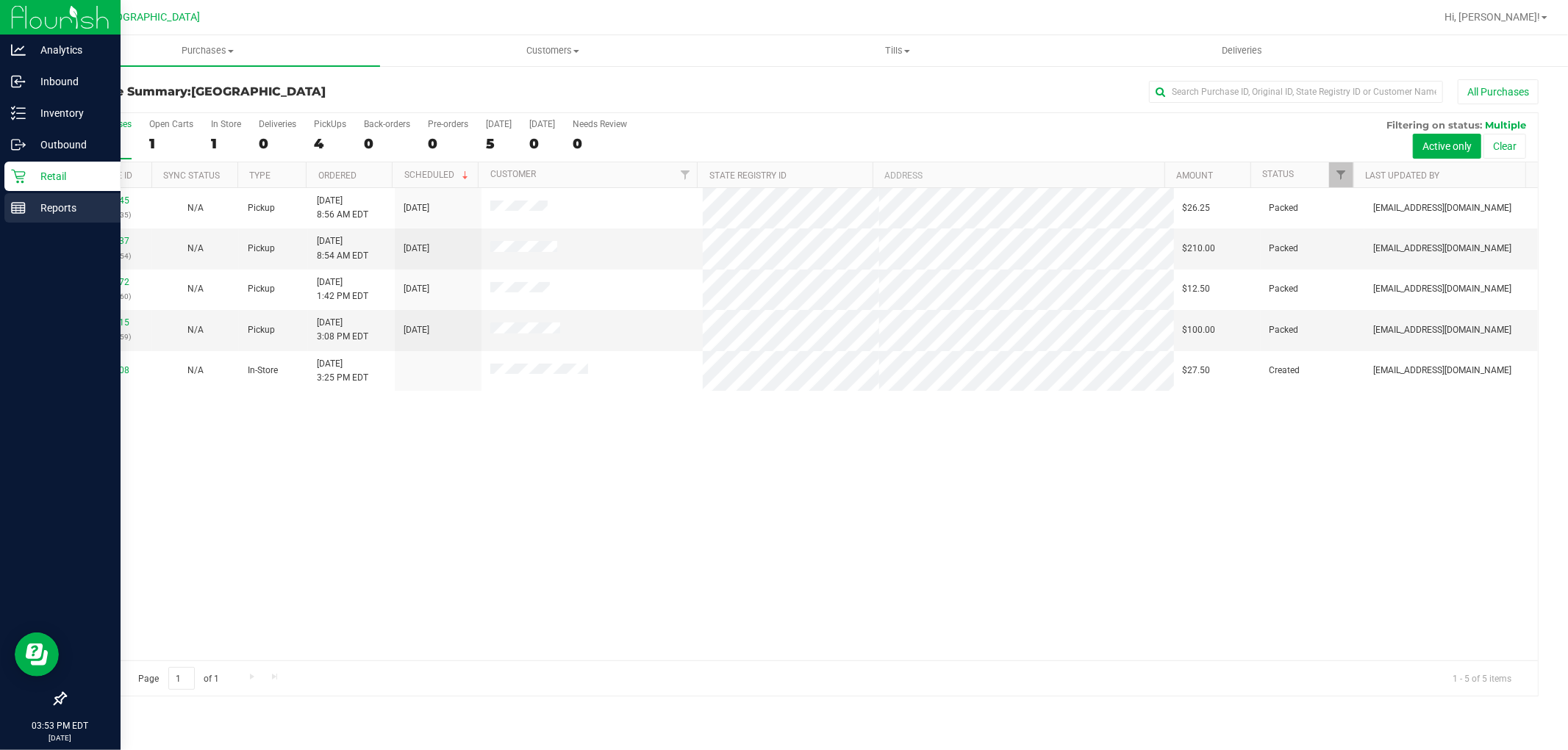
click at [23, 206] on line at bounding box center [18, 206] width 13 height 0
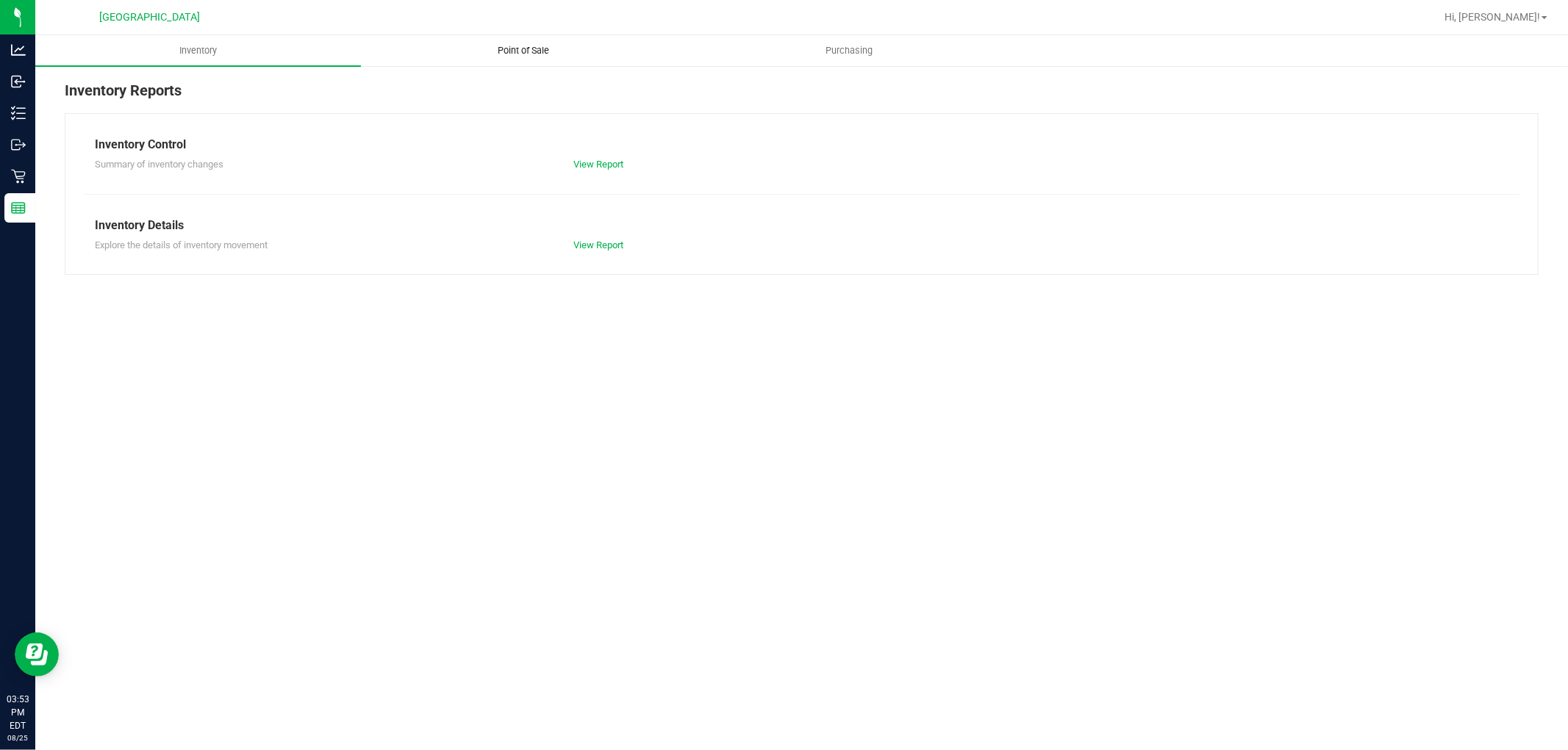
click at [520, 53] on span "Point of Sale" at bounding box center [524, 51] width 91 height 13
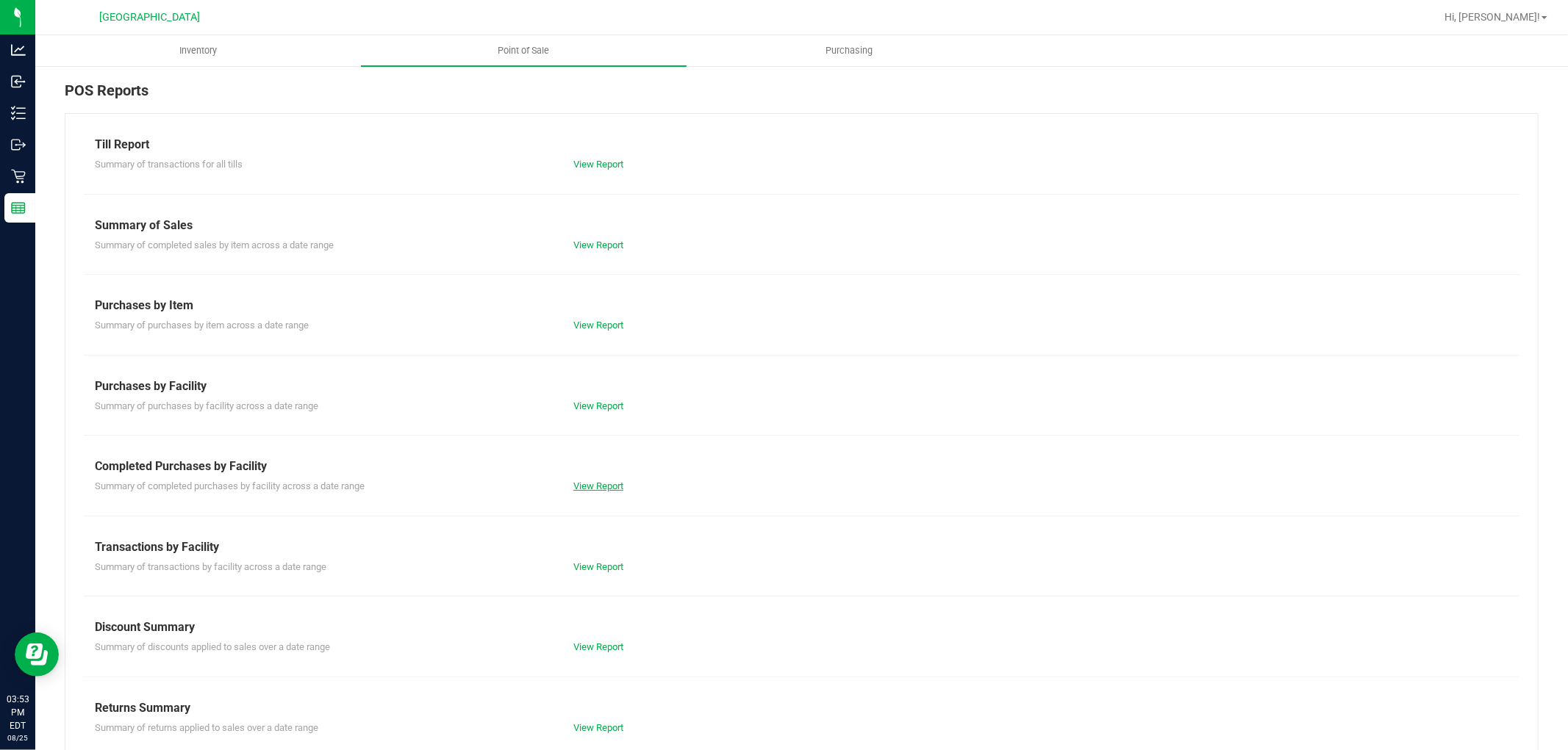
click at [592, 486] on link "View Report" at bounding box center [598, 486] width 50 height 11
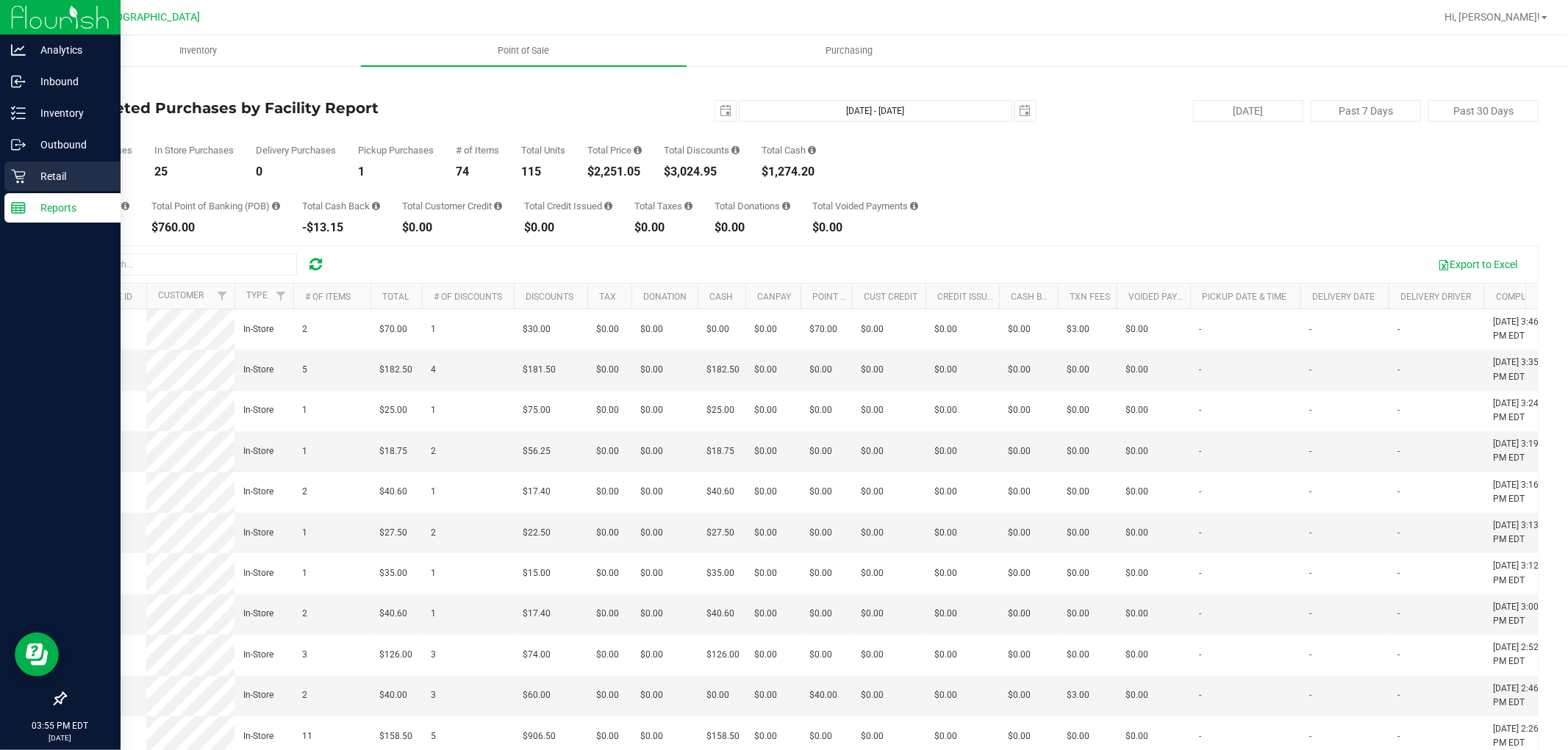
click at [52, 174] on p "Retail" at bounding box center [70, 176] width 89 height 17
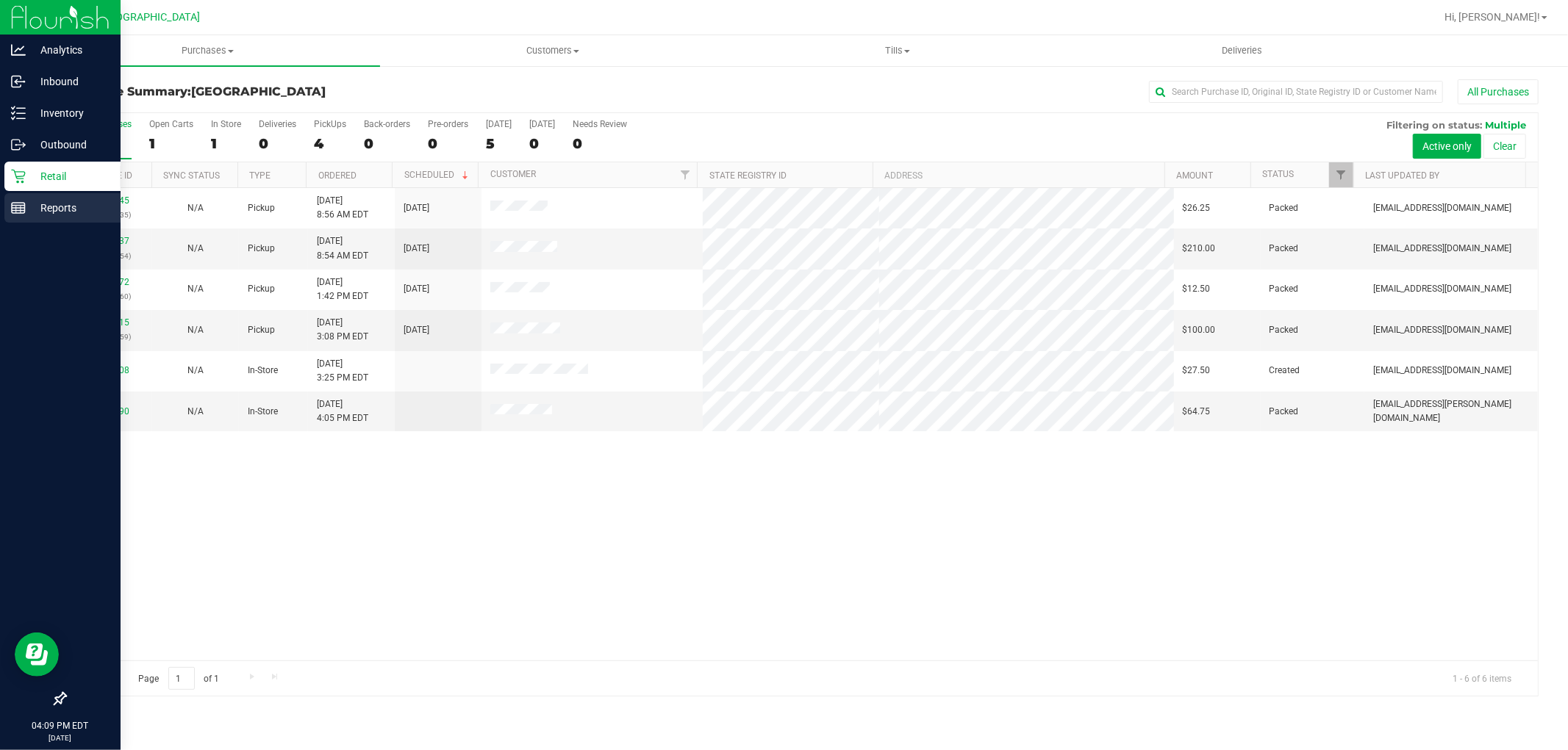
click at [36, 216] on p "Reports" at bounding box center [70, 208] width 89 height 17
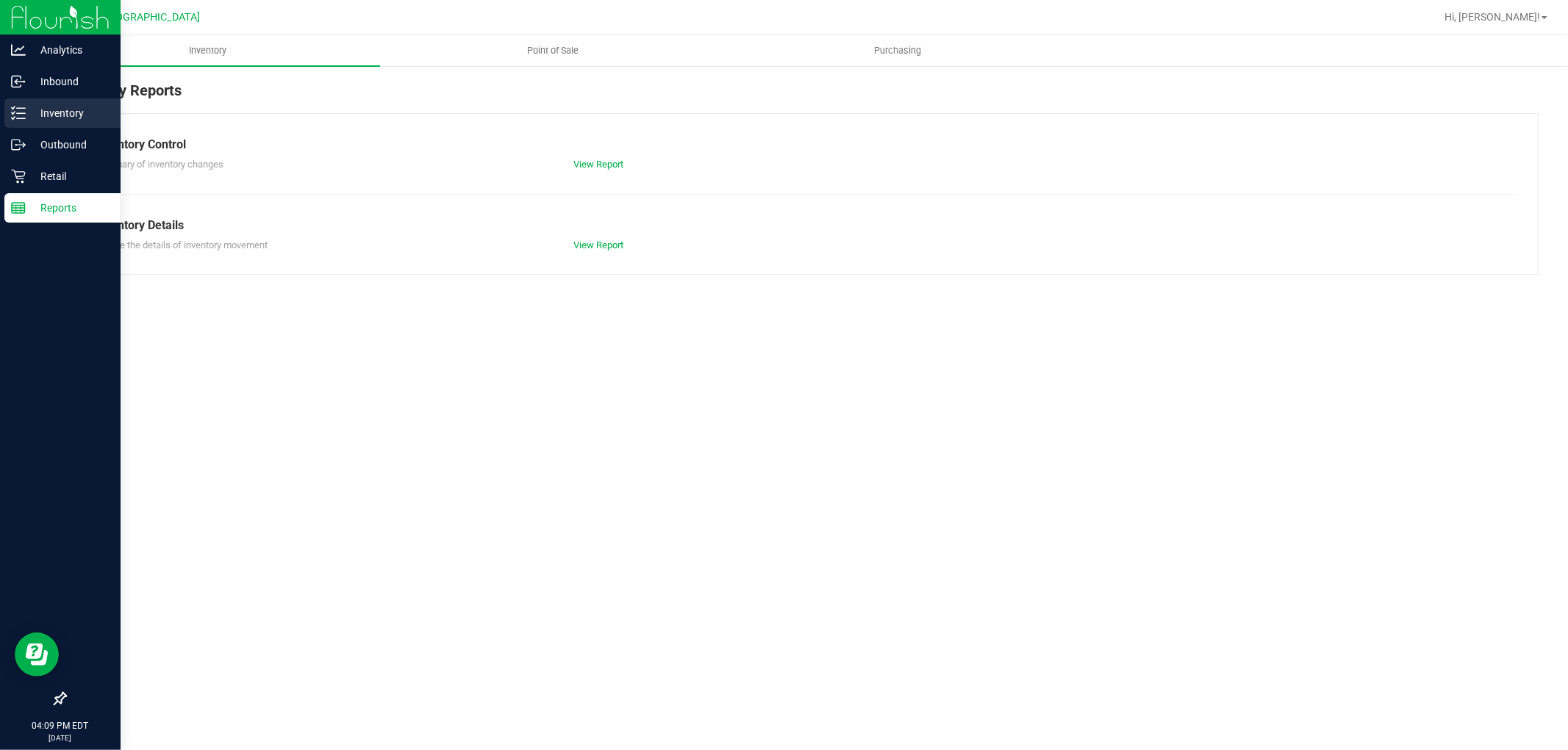
click at [32, 120] on p "Inventory" at bounding box center [70, 113] width 89 height 17
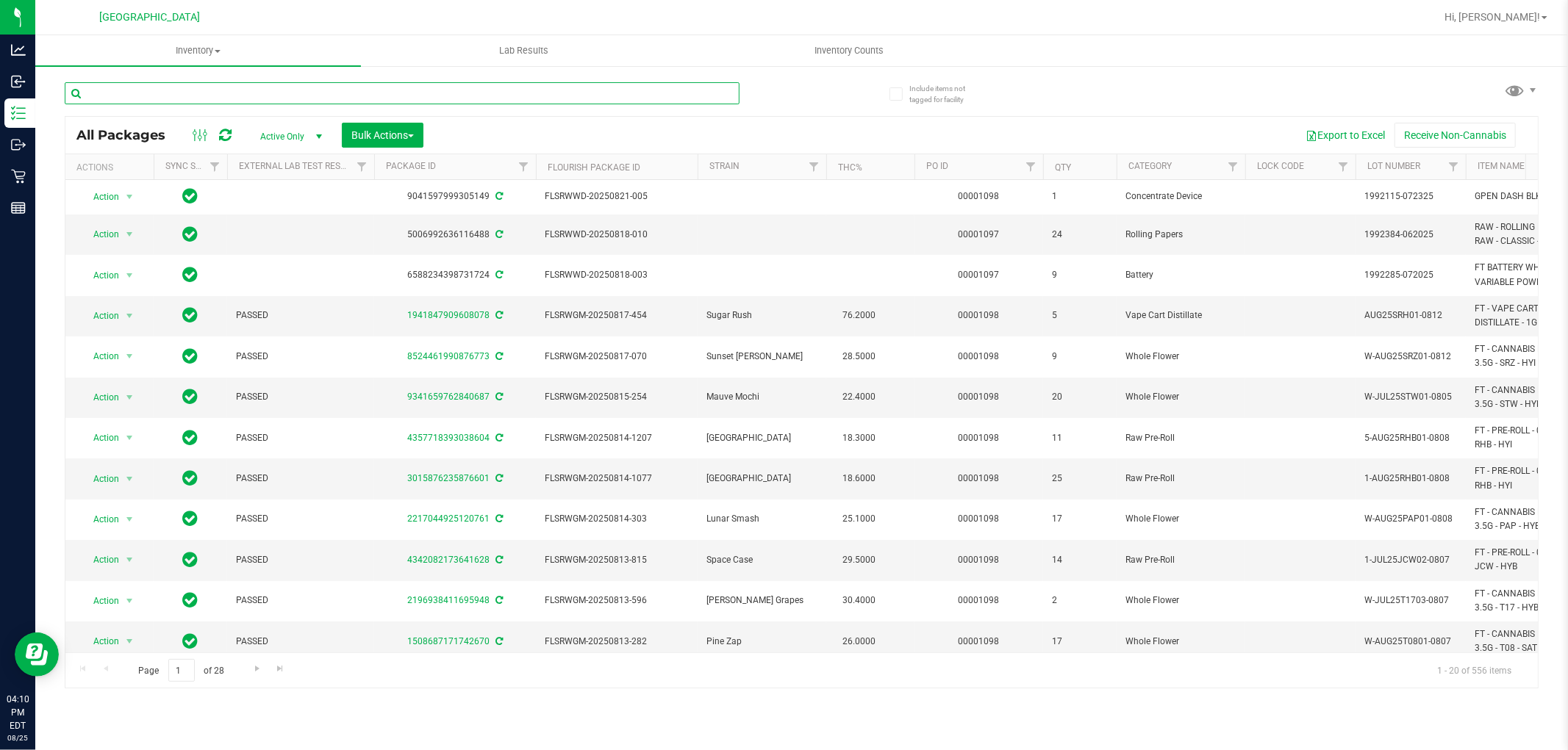
click at [473, 92] on input "text" at bounding box center [402, 93] width 675 height 22
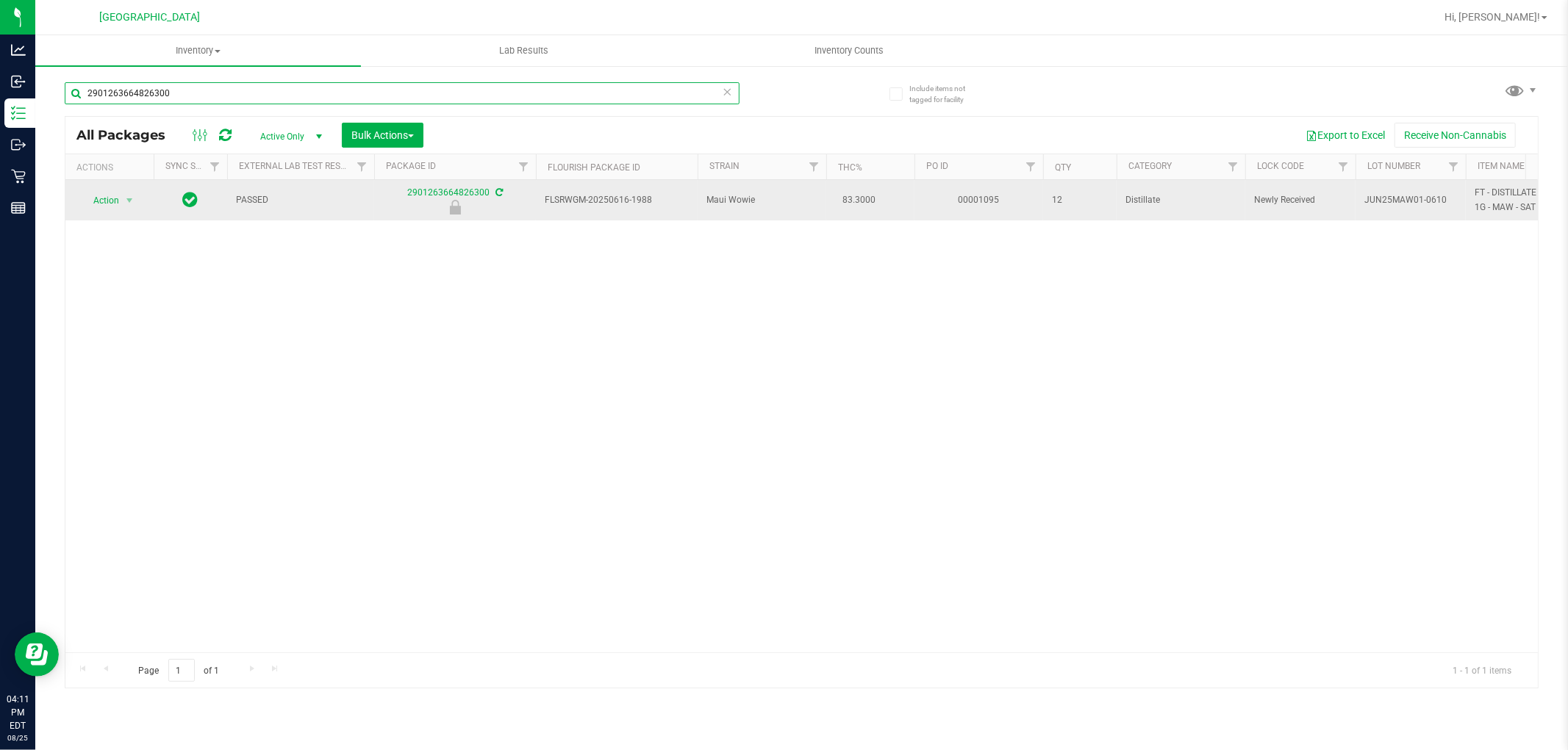
type input "2901263664826300"
click at [108, 204] on span "Action" at bounding box center [99, 200] width 39 height 20
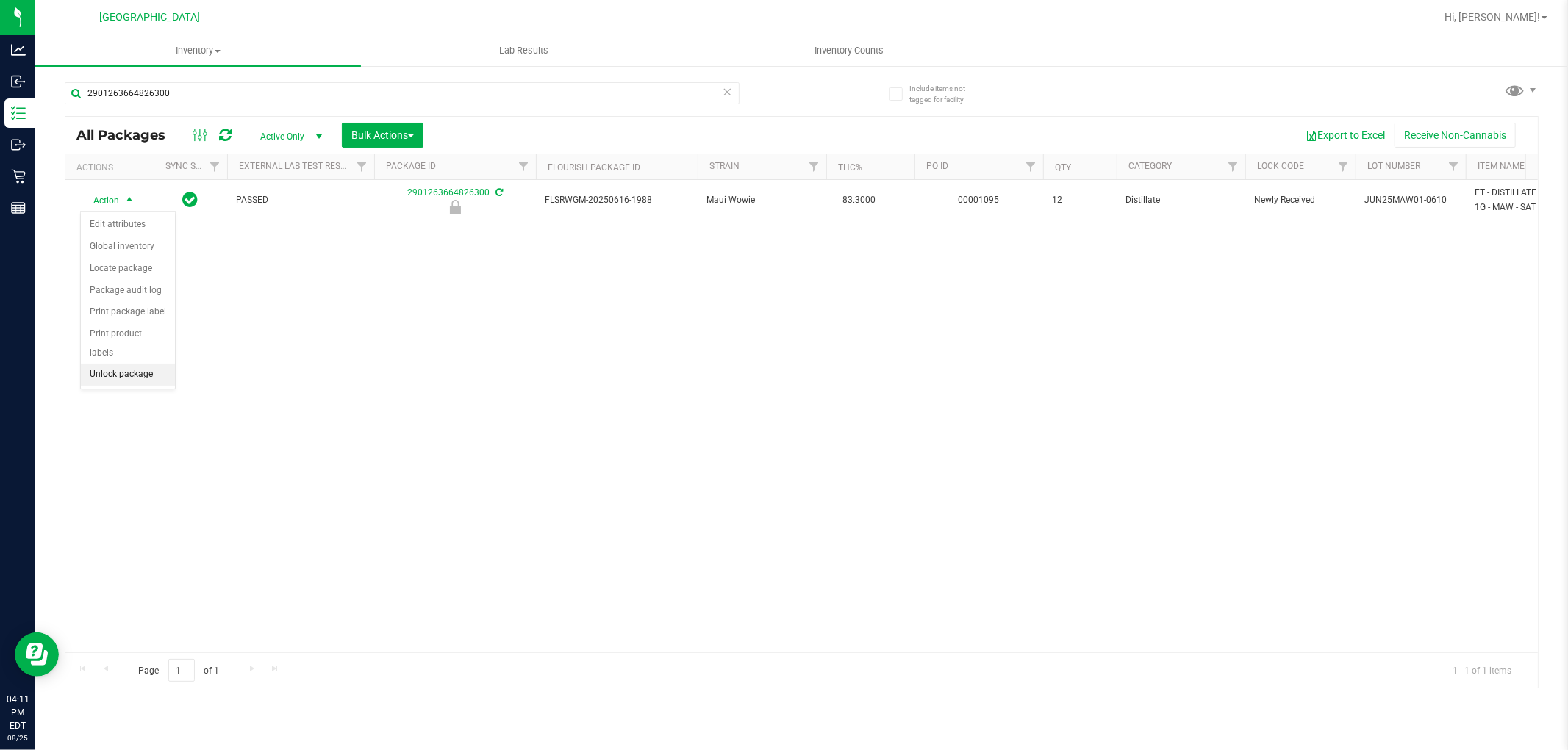
click at [138, 380] on li "Unlock package" at bounding box center [128, 374] width 94 height 22
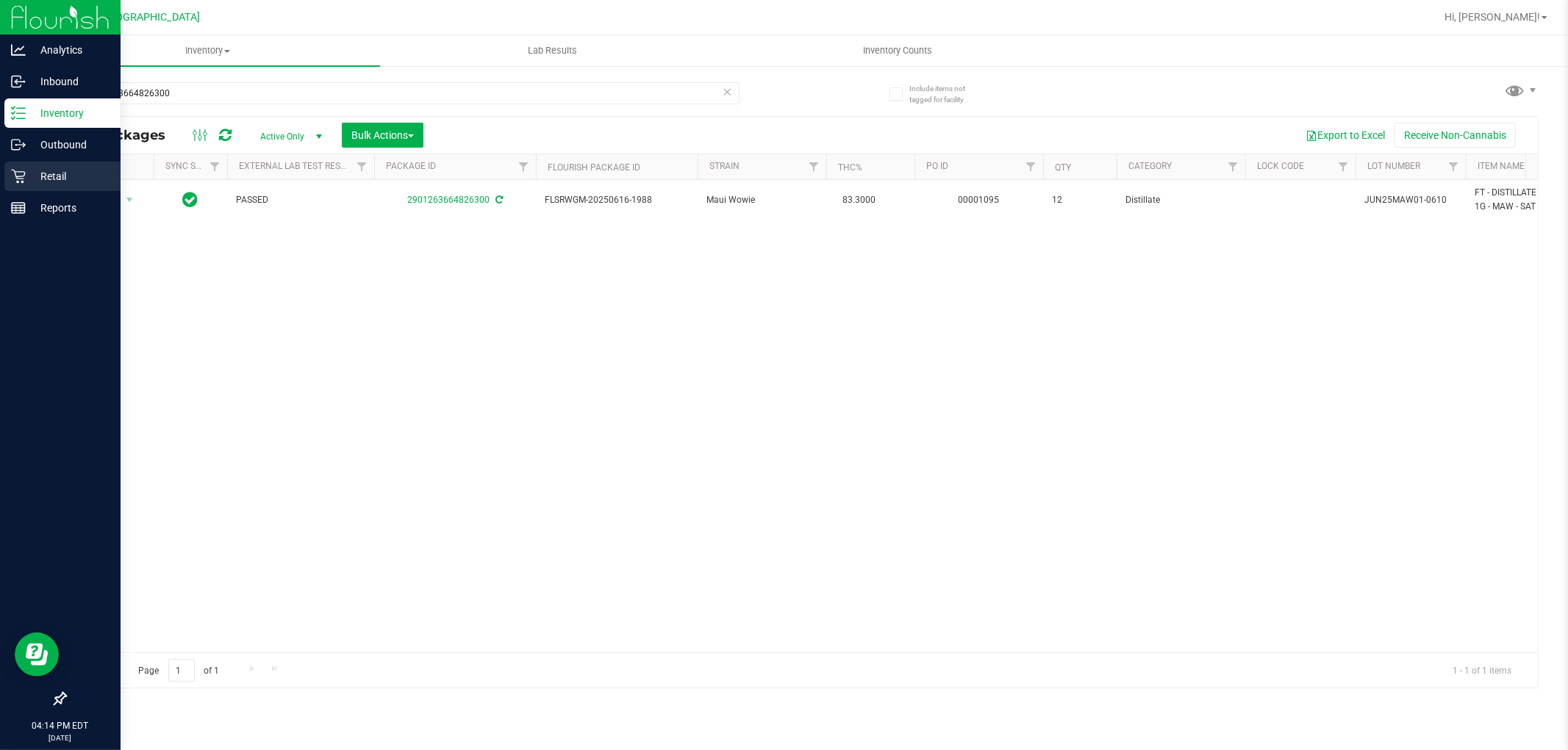
click at [19, 180] on icon at bounding box center [17, 176] width 14 height 14
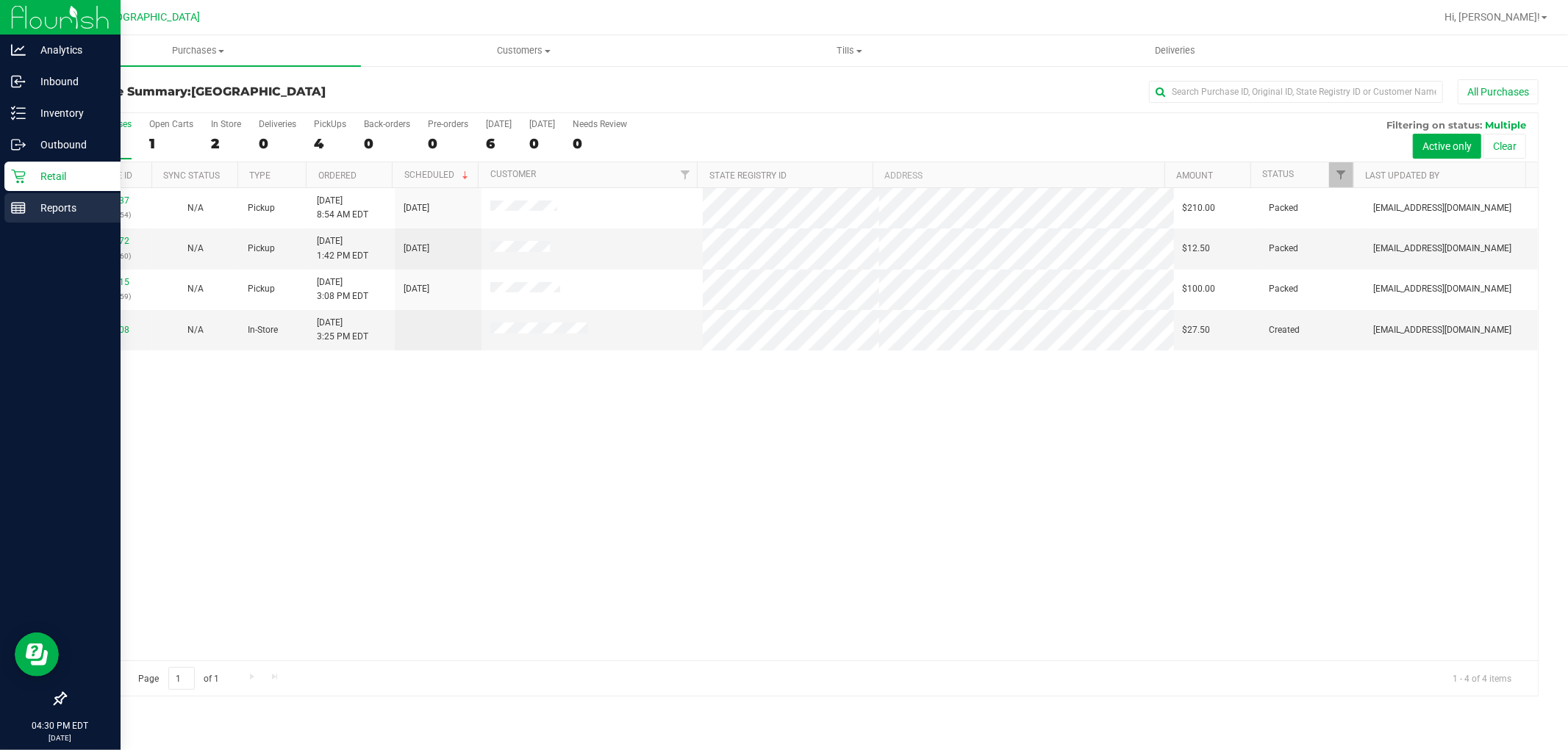
click at [48, 202] on p "Reports" at bounding box center [70, 208] width 89 height 17
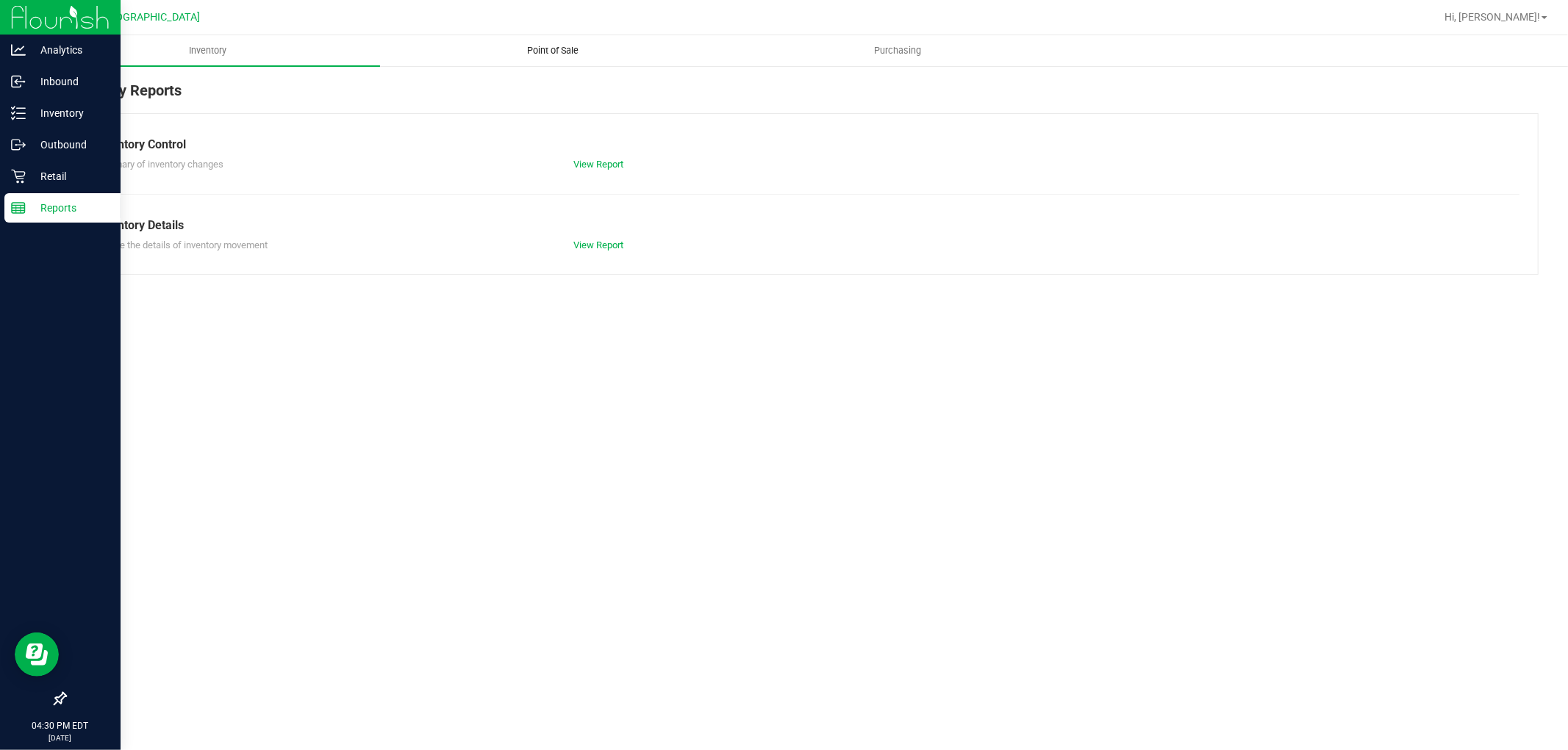
click at [544, 45] on span "Point of Sale" at bounding box center [552, 51] width 91 height 13
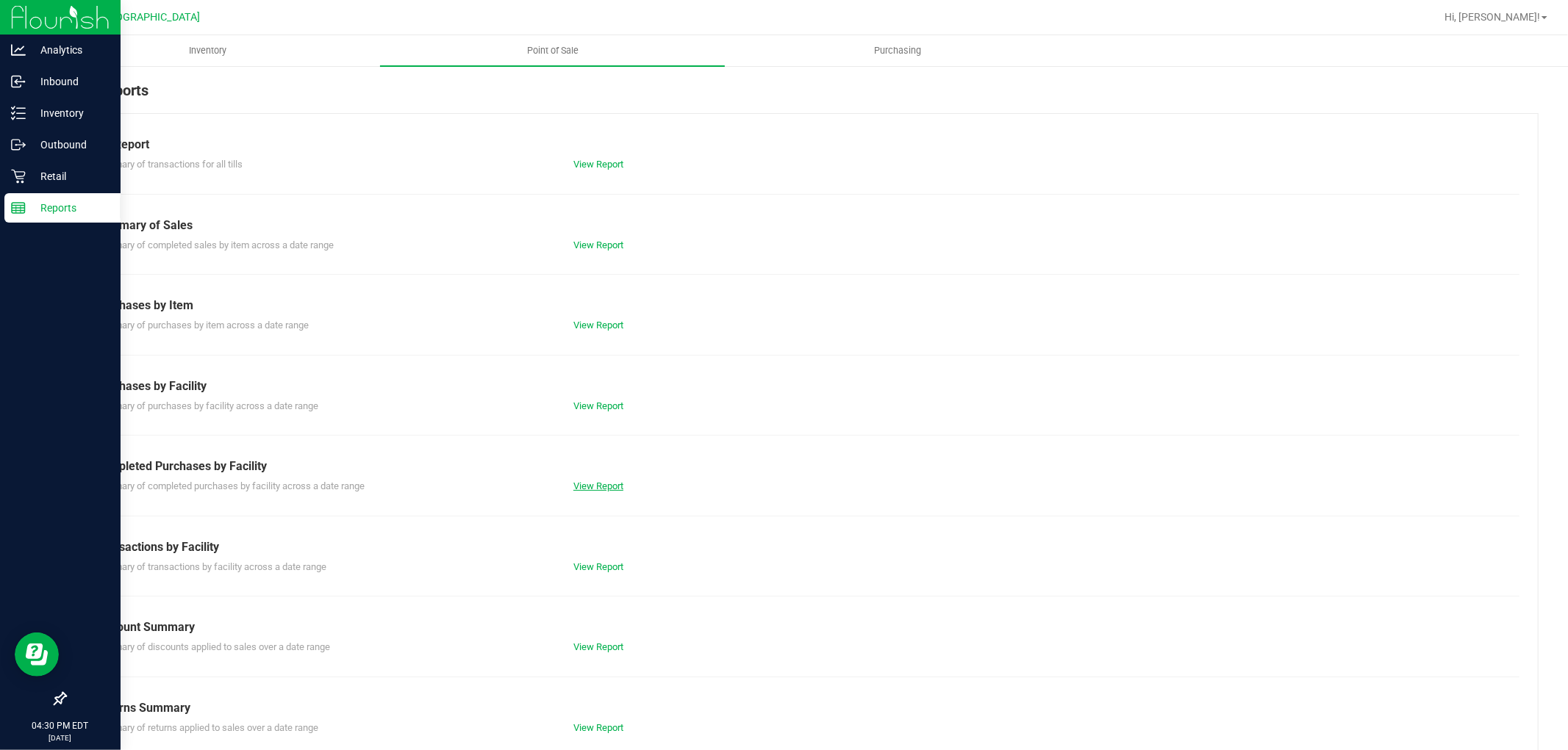
click at [612, 482] on link "View Report" at bounding box center [598, 486] width 50 height 11
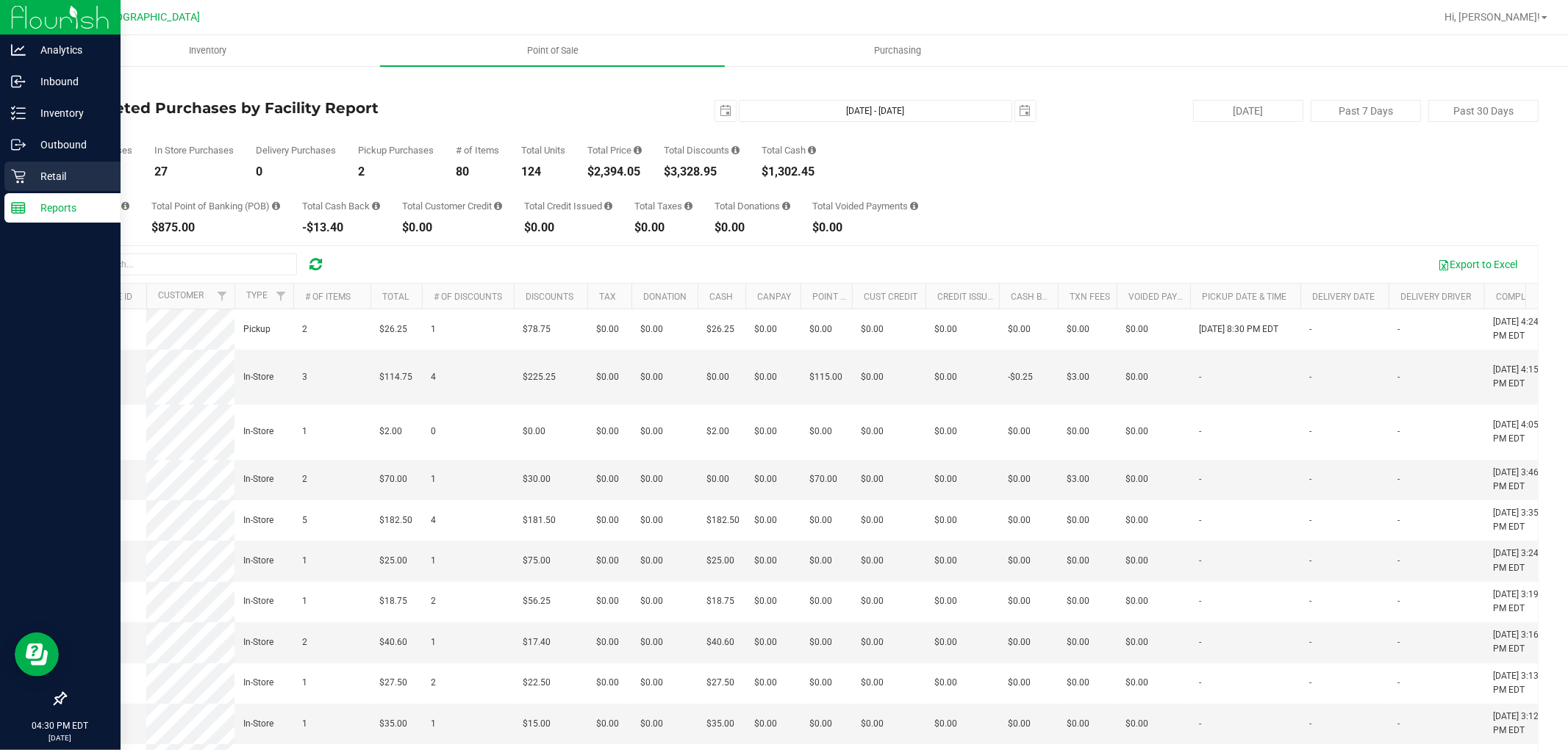
click at [68, 179] on p "Retail" at bounding box center [70, 176] width 89 height 17
